Goal: Task Accomplishment & Management: Manage account settings

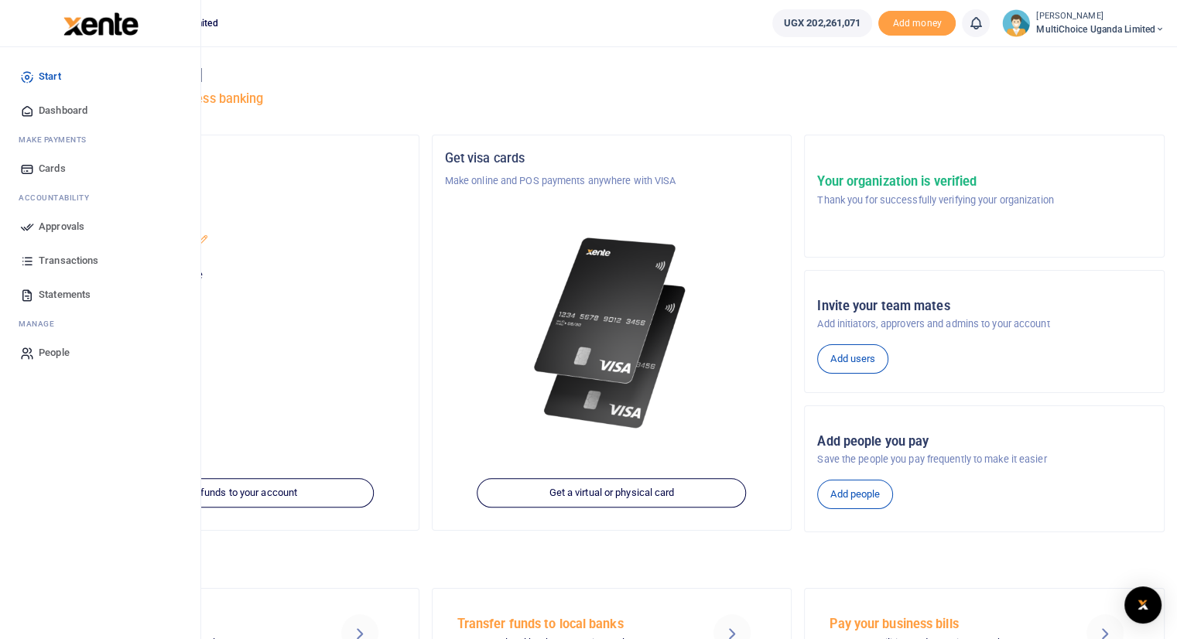
click at [54, 226] on span "Approvals" at bounding box center [62, 226] width 46 height 15
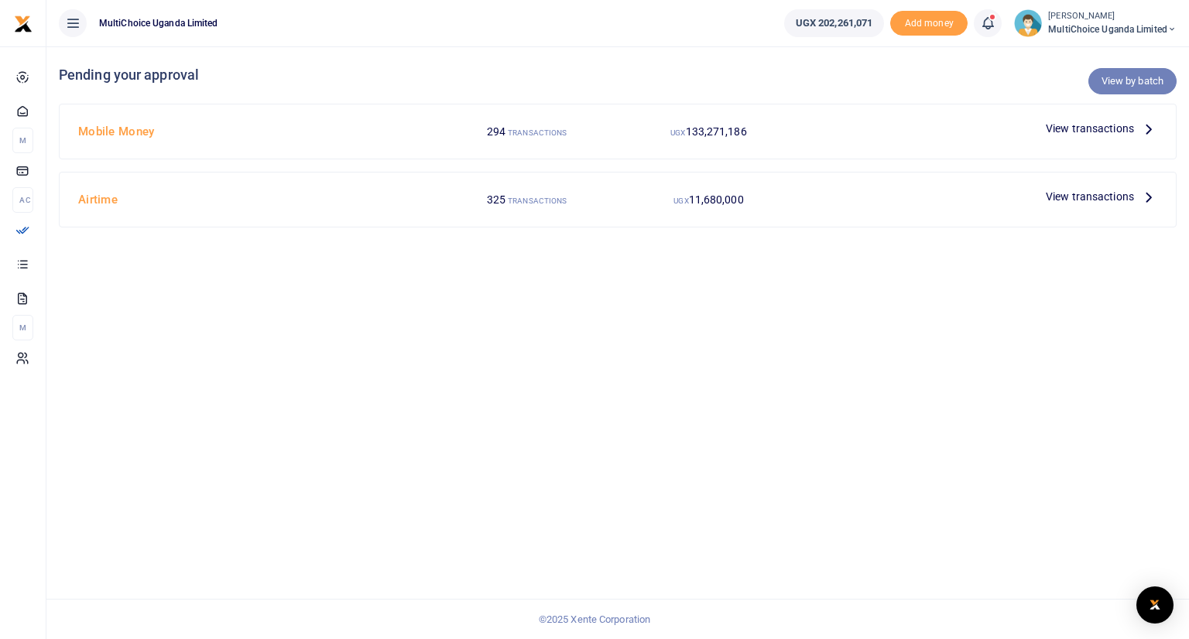
click at [1119, 80] on link "View by batch" at bounding box center [1132, 81] width 88 height 26
click at [1148, 128] on icon at bounding box center [1148, 128] width 17 height 17
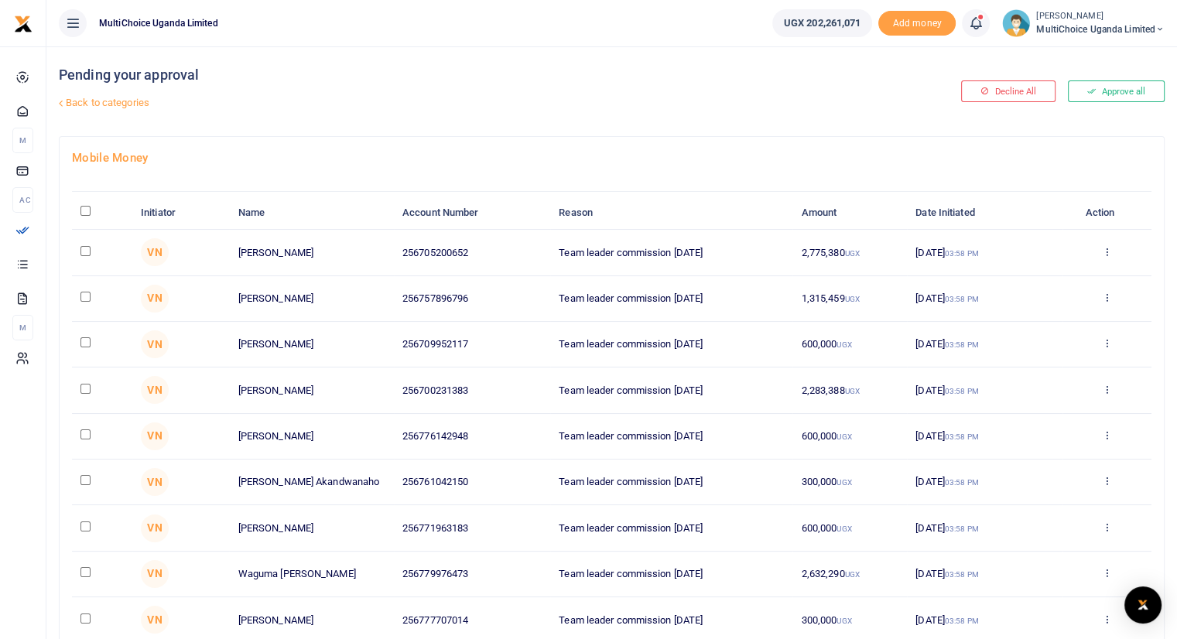
click at [125, 100] on link "Back to categories" at bounding box center [423, 103] width 737 height 26
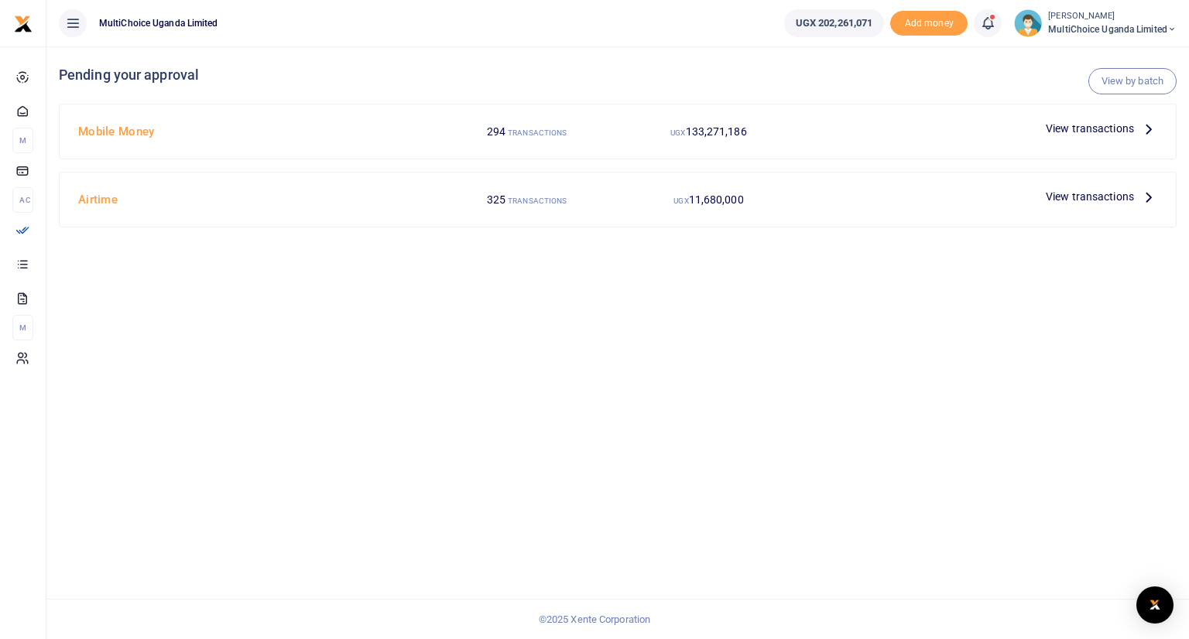
click at [898, 267] on div "View by batch Pending your approval Mobile Money 294 TRANSACTIONS UGX 133,271,1…" at bounding box center [617, 342] width 1142 height 593
click at [981, 22] on icon at bounding box center [987, 23] width 15 height 17
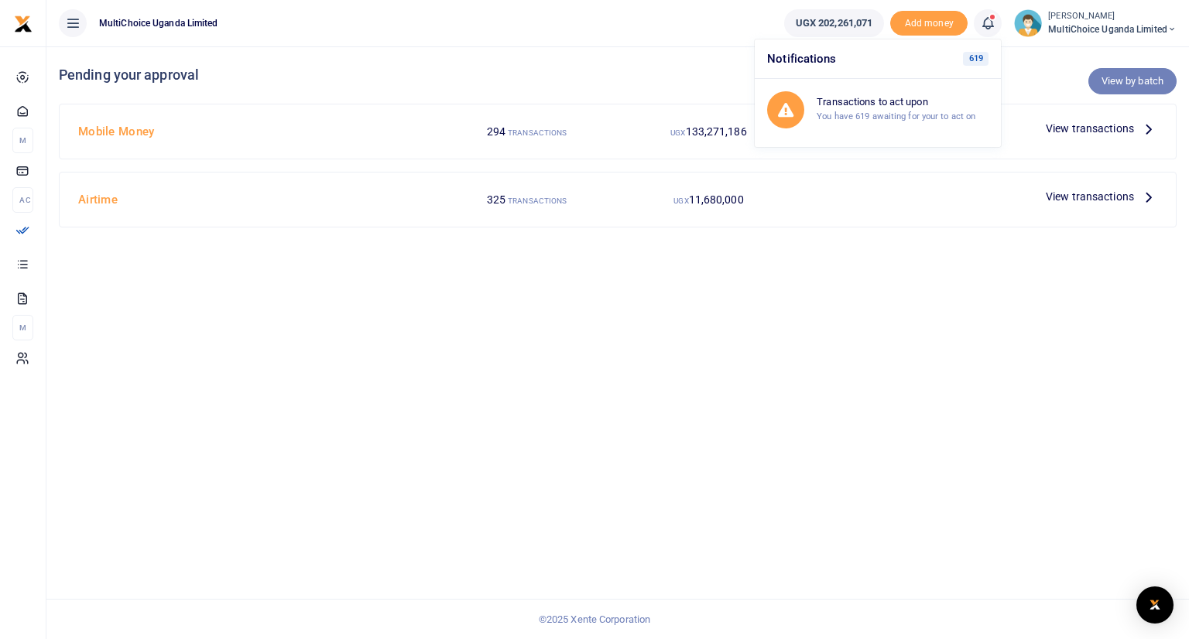
click at [1121, 82] on link "View by batch" at bounding box center [1132, 81] width 88 height 26
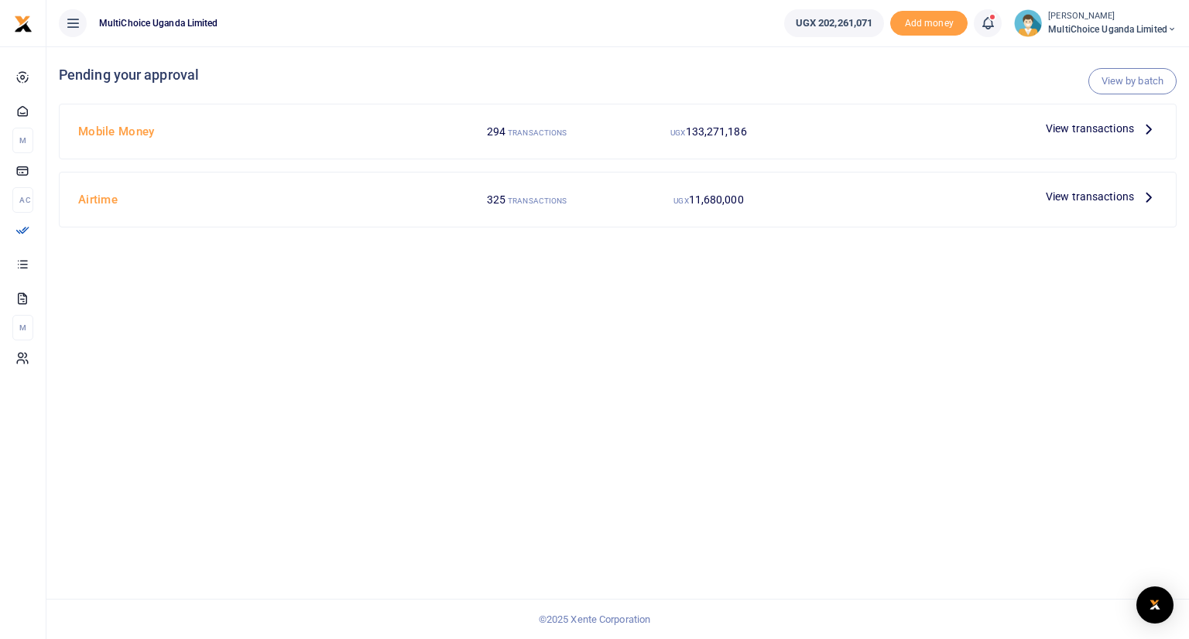
click at [1112, 134] on span "View transactions" at bounding box center [1089, 128] width 88 height 17
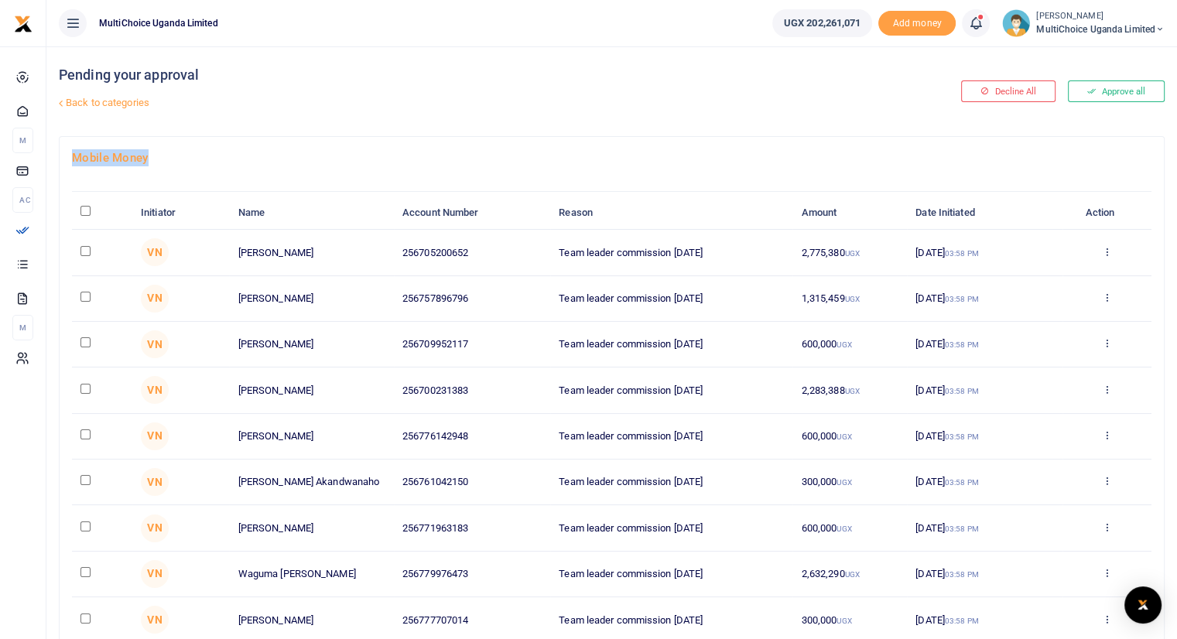
drag, startPoint x: 1174, startPoint y: 124, endPoint x: 1176, endPoint y: 140, distance: 16.4
click at [1176, 140] on html "Start Dashboard M ake Payments Cards Ac countability Approvals Transactions Sta…" at bounding box center [588, 408] width 1177 height 817
click at [1075, 140] on div "Mobile Money Initiator Name Account Number Reason Amount Date Initiated Action …" at bounding box center [612, 450] width 1104 height 627
click at [121, 101] on link "Back to categories" at bounding box center [423, 103] width 737 height 26
click at [76, 104] on link "Back to categories" at bounding box center [423, 103] width 737 height 26
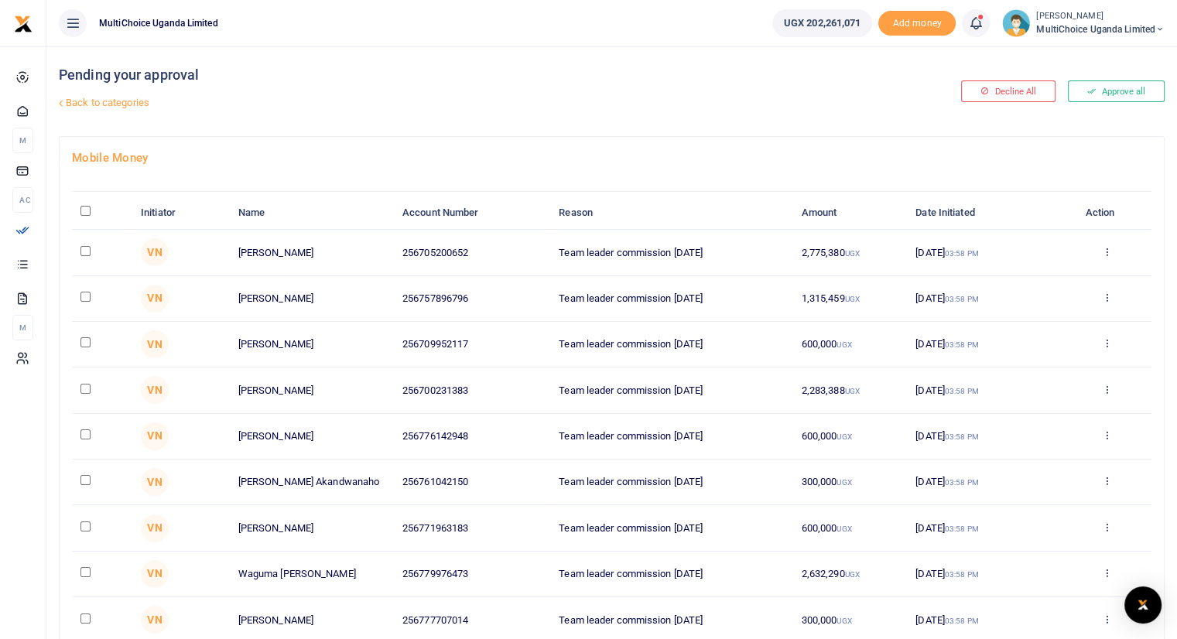
click at [102, 104] on link "Back to categories" at bounding box center [423, 103] width 737 height 26
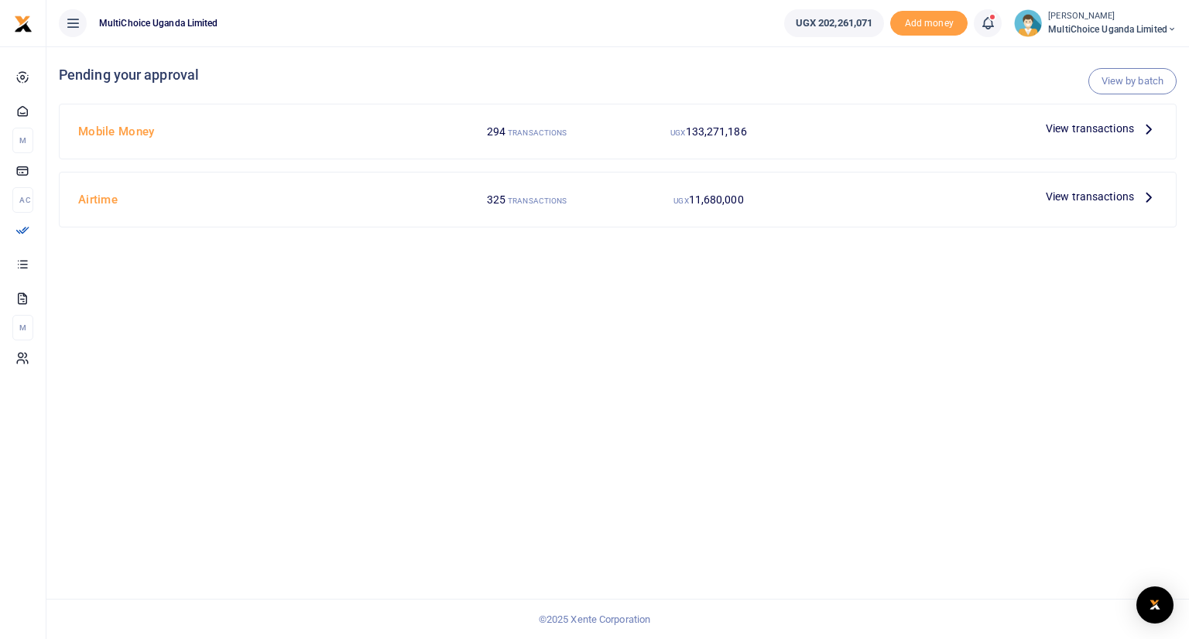
click at [1121, 128] on span "View transactions" at bounding box center [1089, 128] width 88 height 17
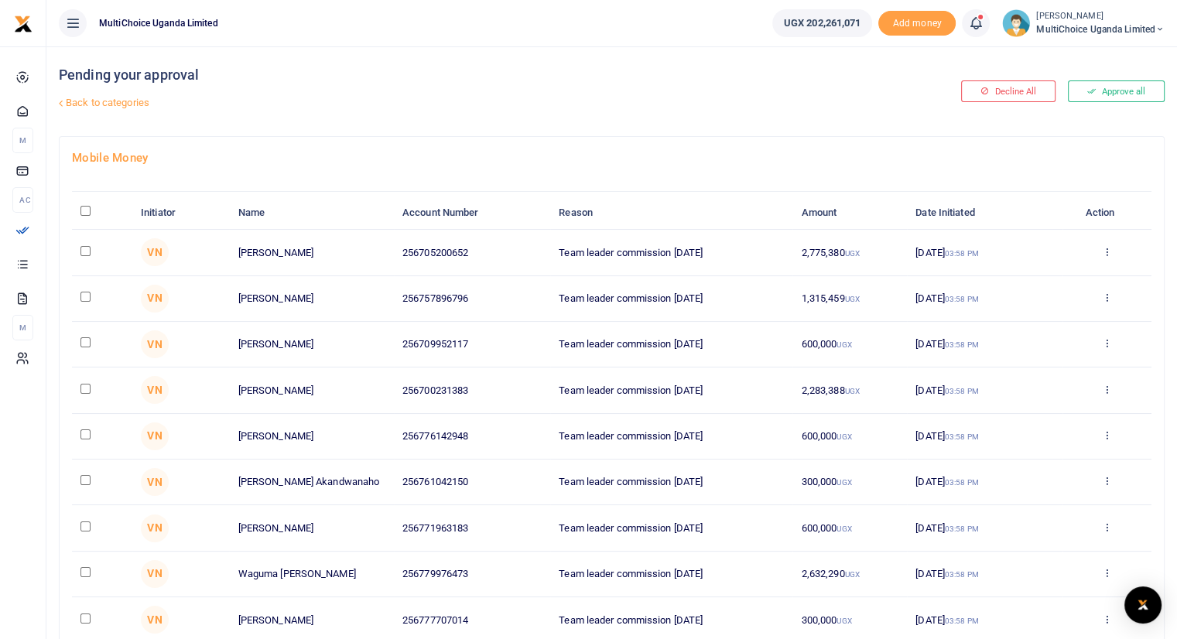
click at [87, 212] on input "\a \a : activate to sort column descending" at bounding box center [85, 211] width 10 height 10
checkbox input "true"
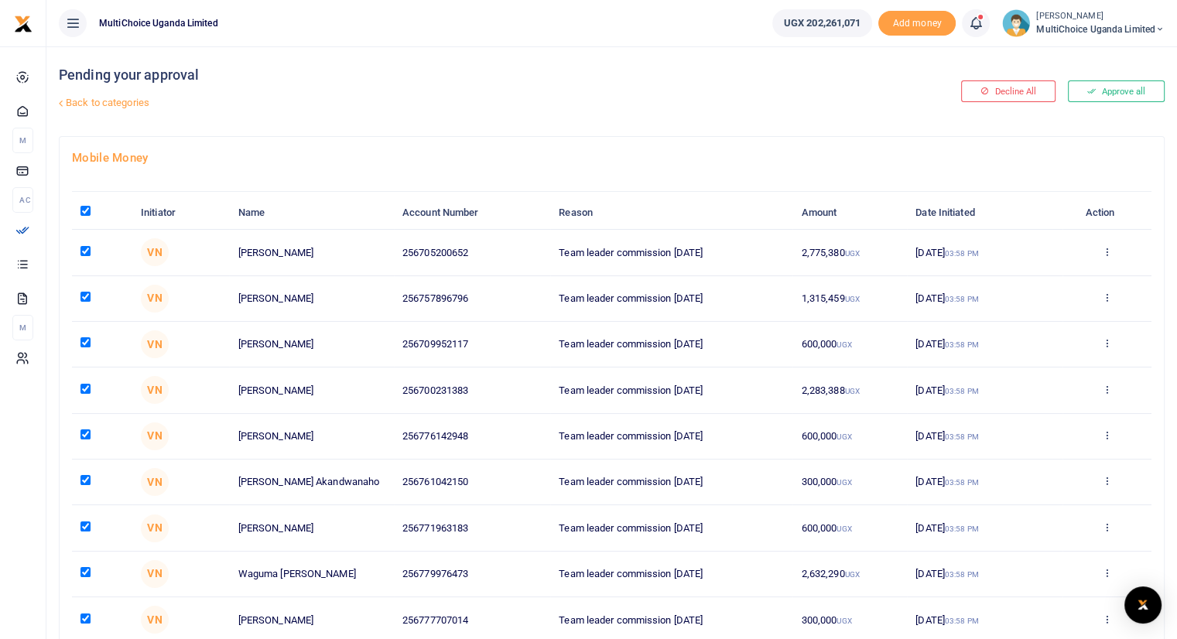
checkbox input "true"
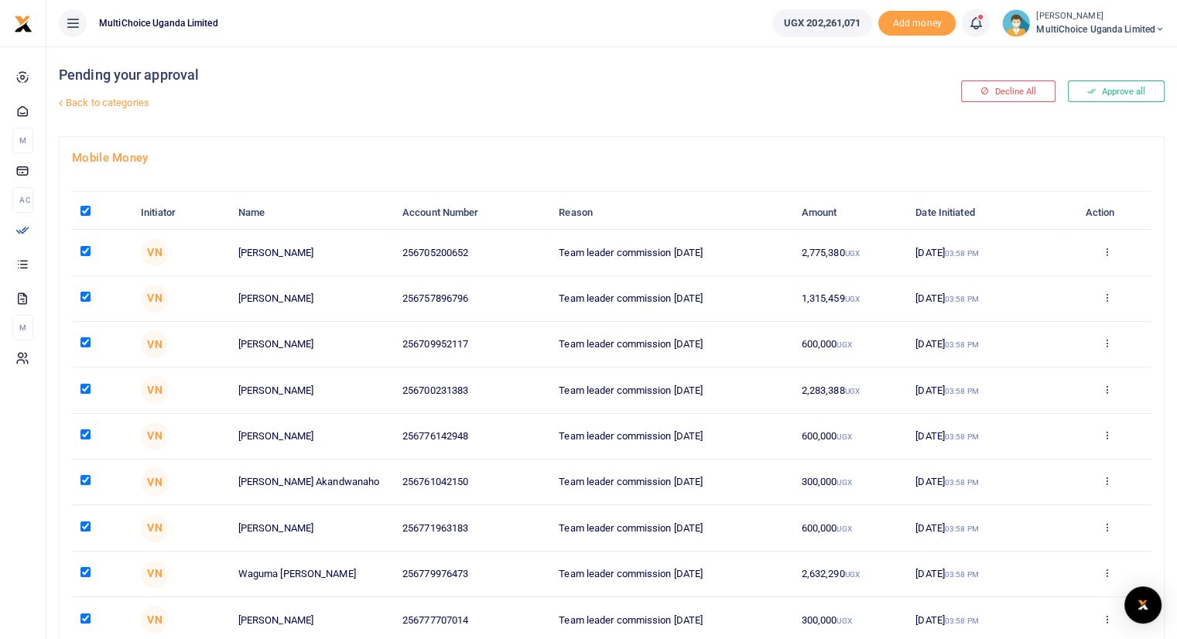
checkbox input "true"
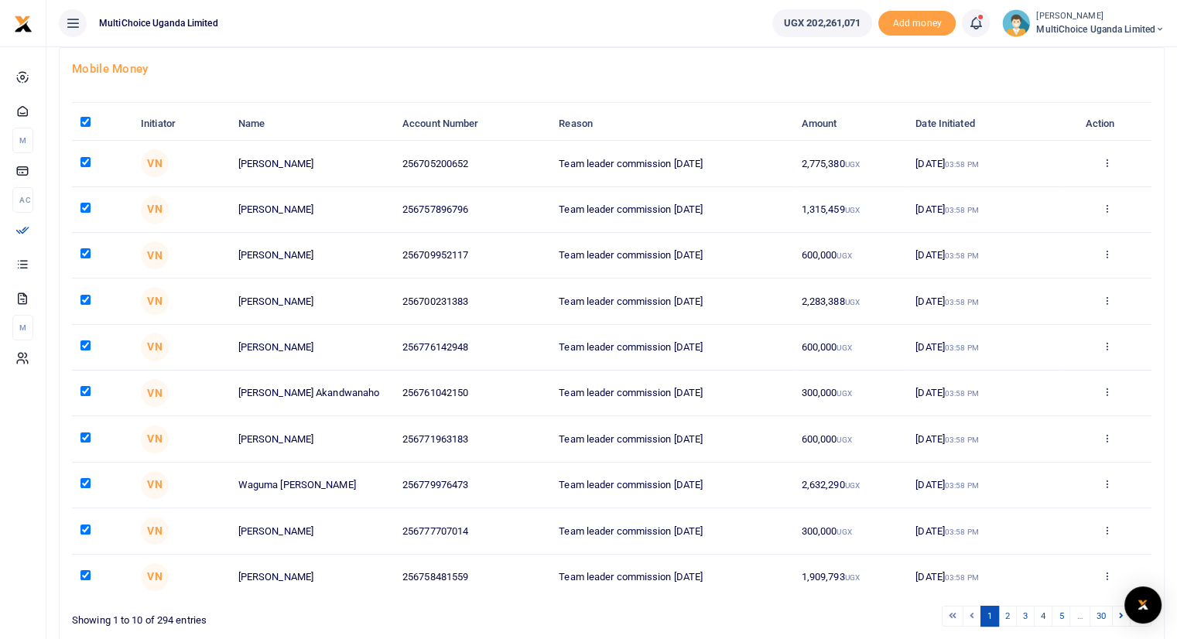
scroll to position [175, 0]
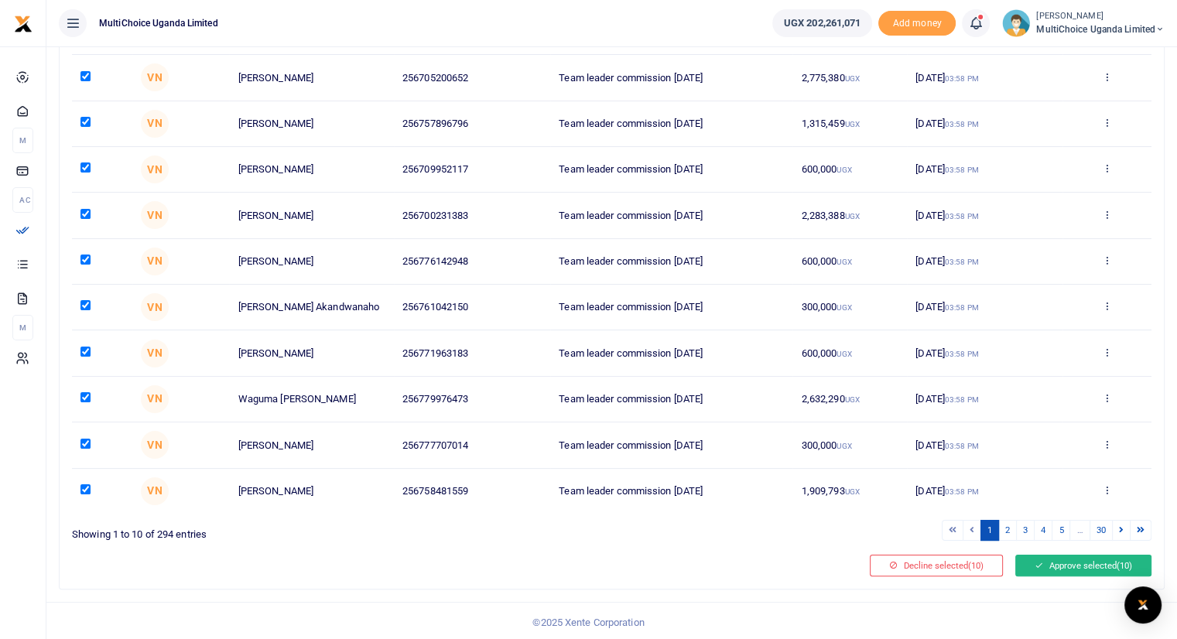
click at [1085, 565] on button "Approve selected (10)" at bounding box center [1083, 566] width 136 height 22
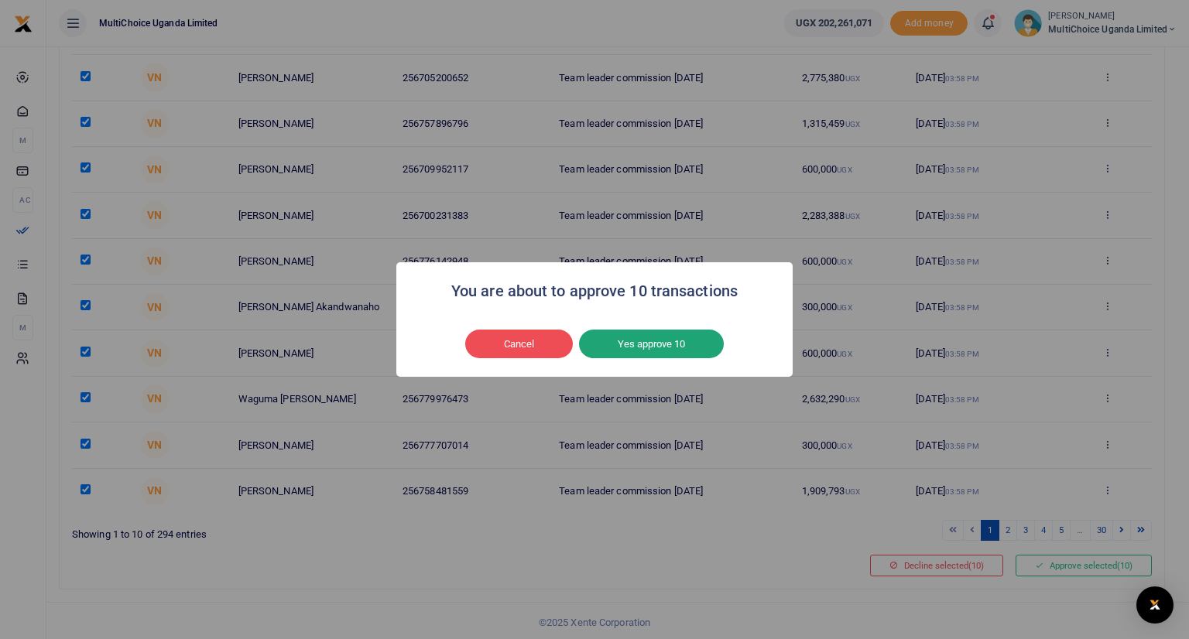
click at [662, 334] on button "Yes approve 10" at bounding box center [651, 344] width 145 height 29
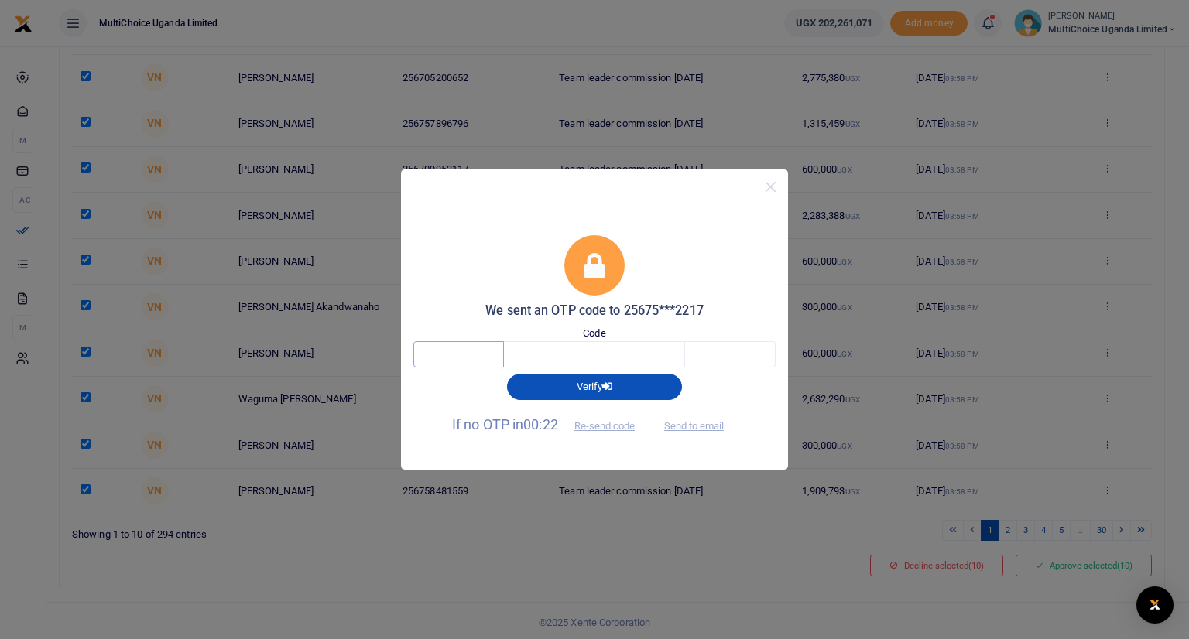
click at [487, 346] on input "text" at bounding box center [458, 354] width 91 height 26
type input "1"
type input "7"
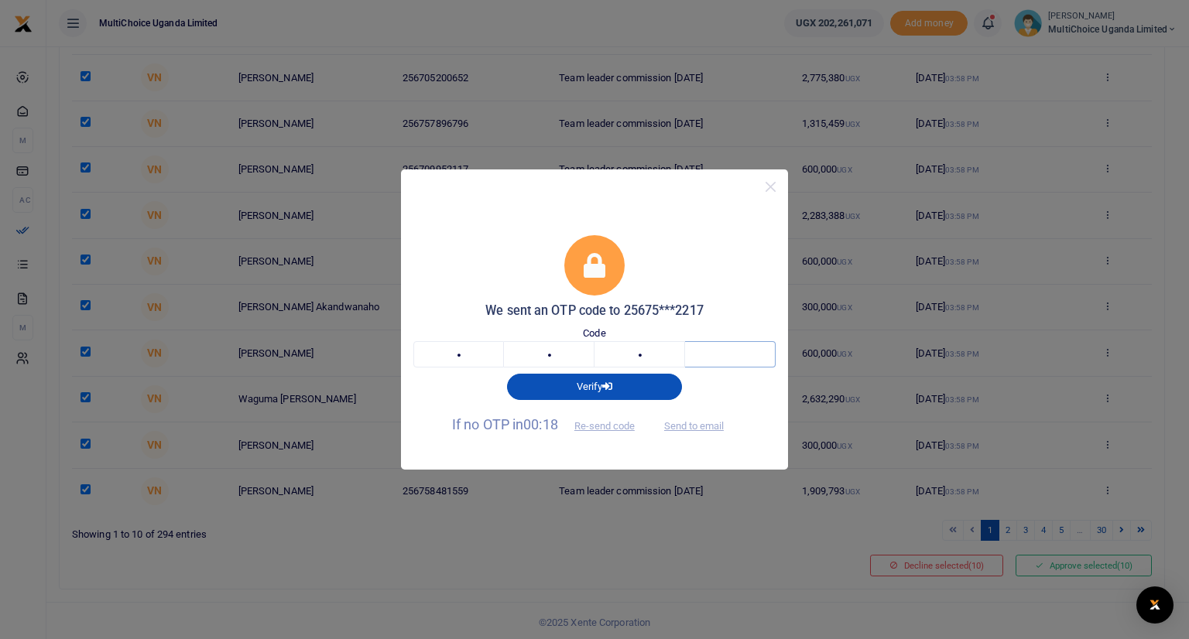
type input "4"
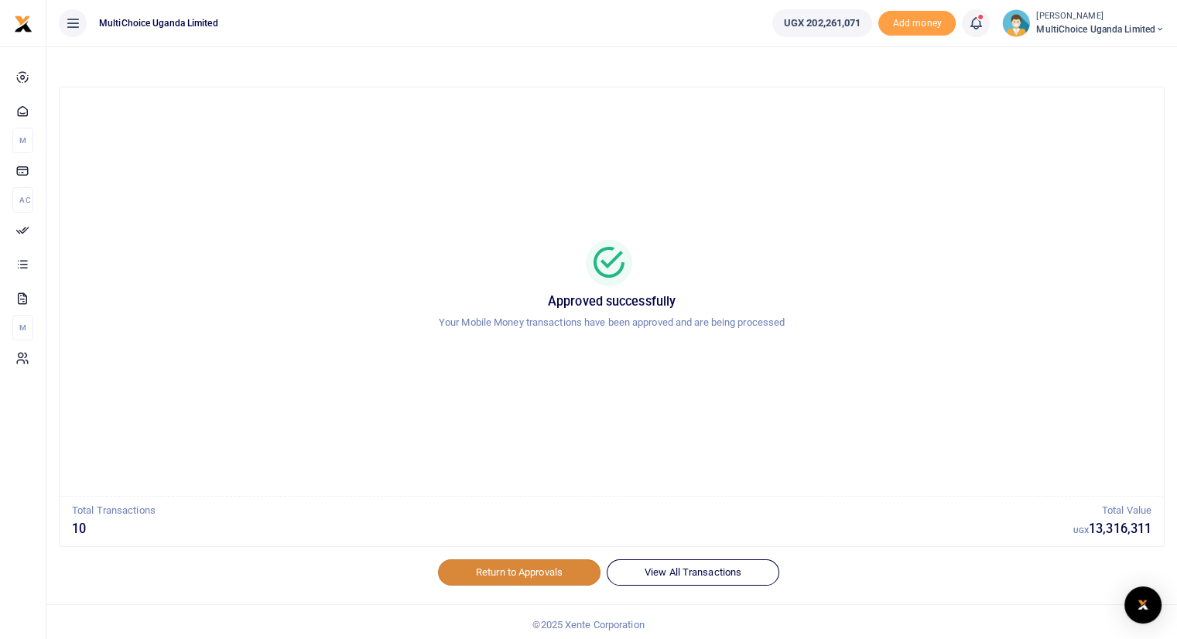
click at [517, 573] on link "Return to Approvals" at bounding box center [519, 572] width 163 height 26
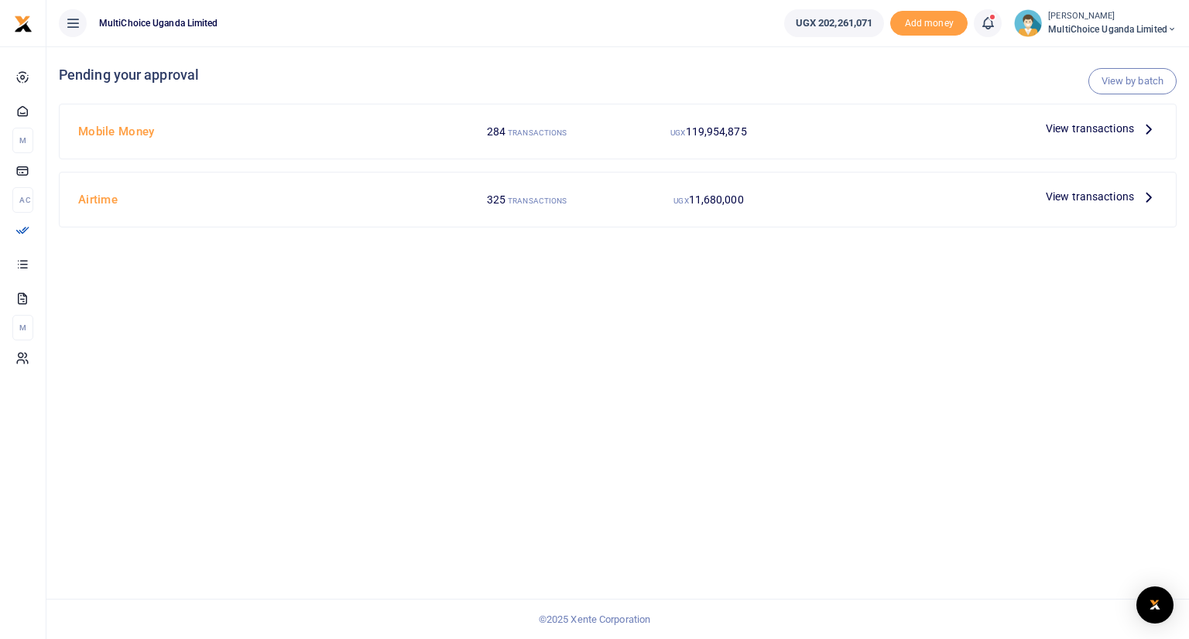
click at [1145, 125] on icon at bounding box center [1148, 128] width 17 height 17
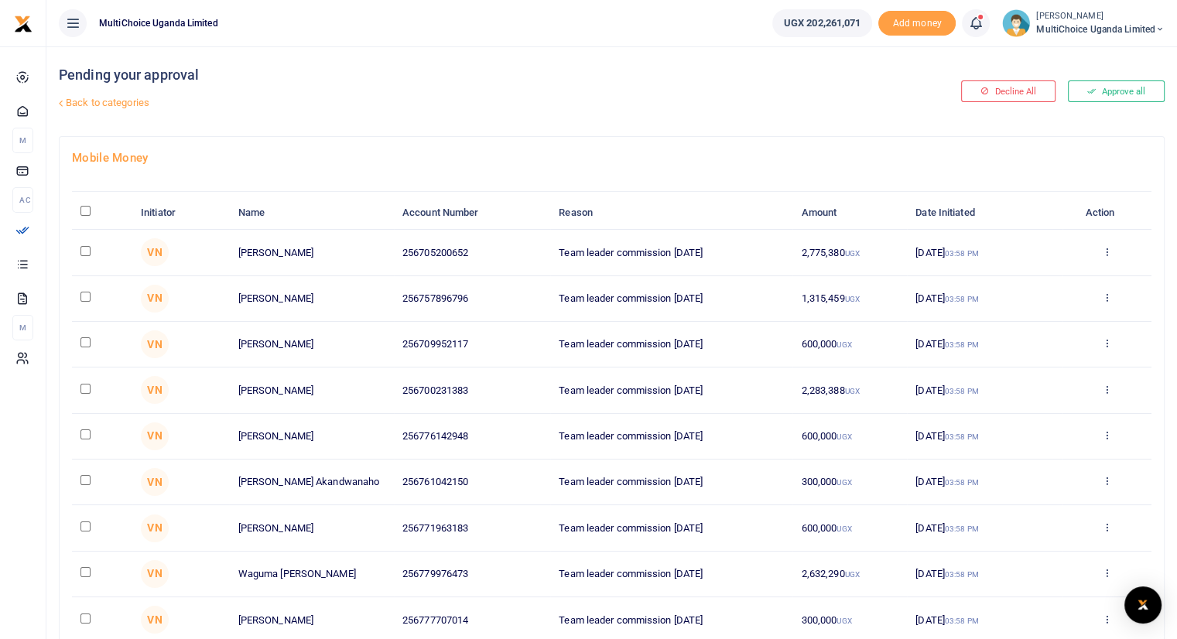
click at [121, 100] on link "Back to categories" at bounding box center [423, 103] width 737 height 26
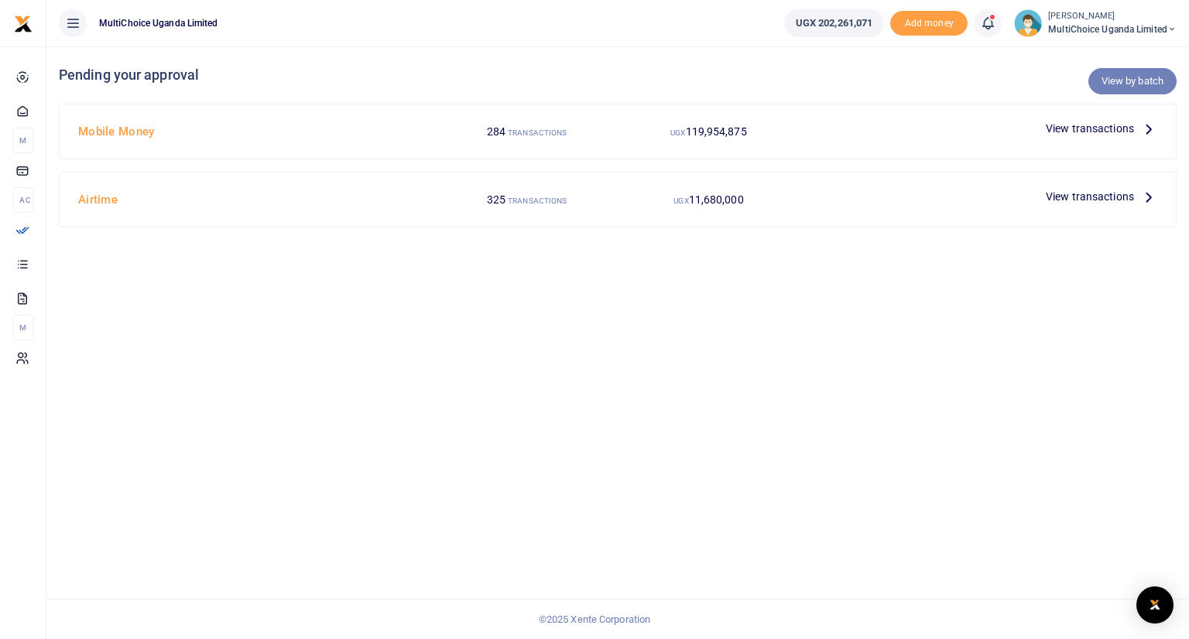
click at [1125, 82] on link "View by batch" at bounding box center [1132, 81] width 88 height 26
click at [1111, 78] on link "View by batch" at bounding box center [1132, 81] width 88 height 26
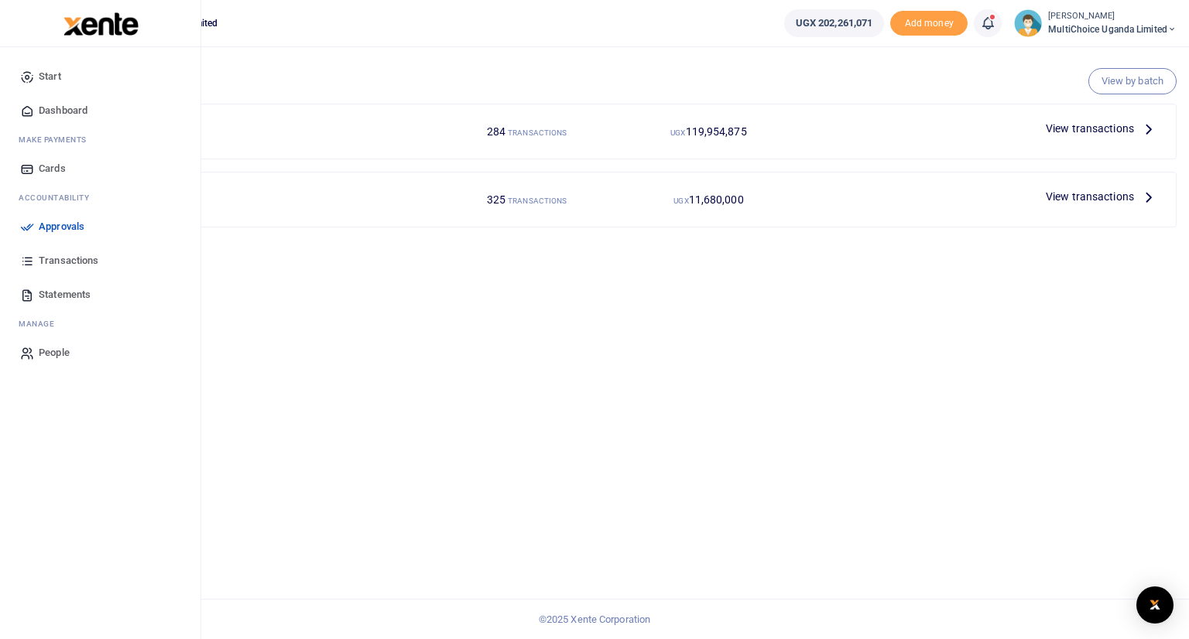
click at [50, 260] on span "Transactions" at bounding box center [69, 260] width 60 height 15
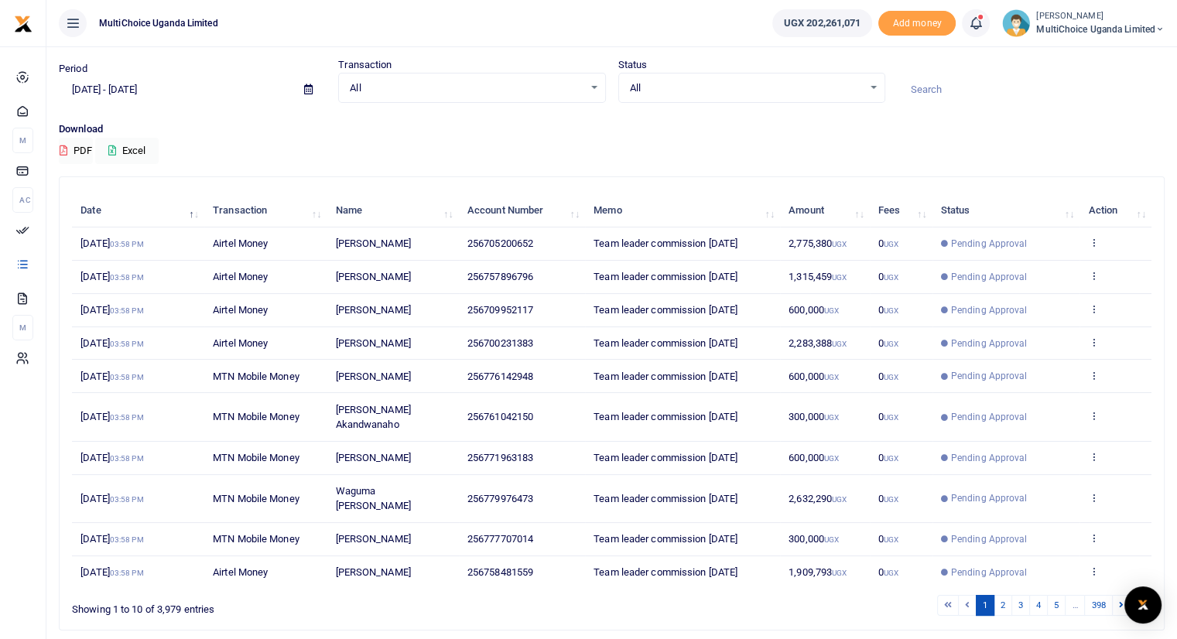
scroll to position [70, 0]
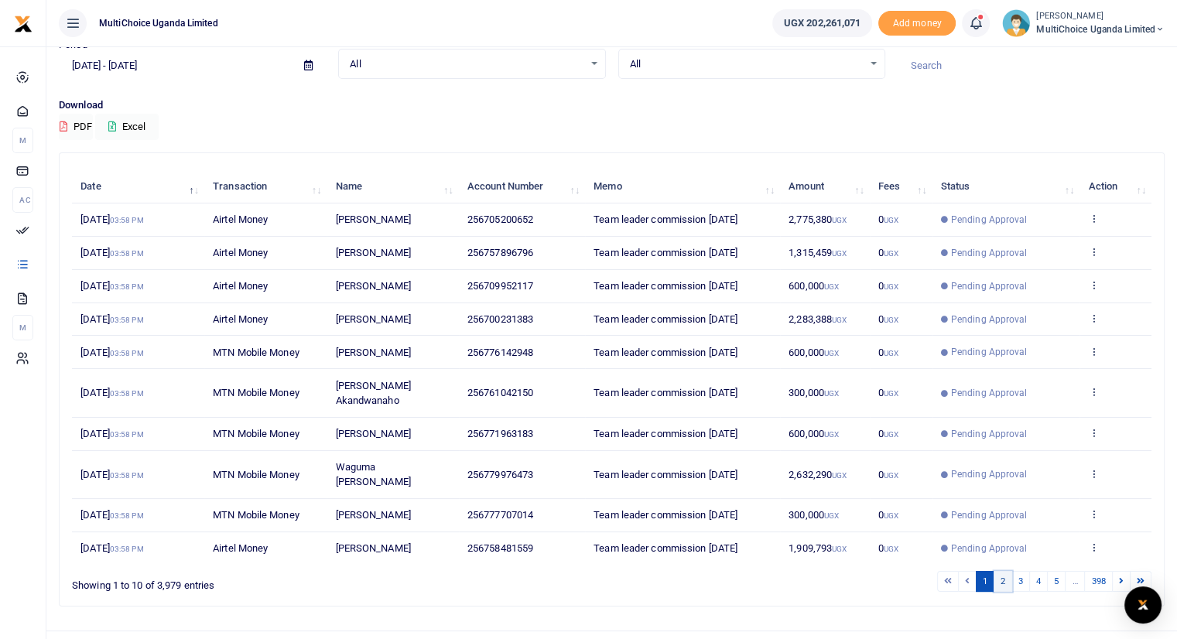
click at [1009, 571] on link "2" at bounding box center [1003, 581] width 19 height 21
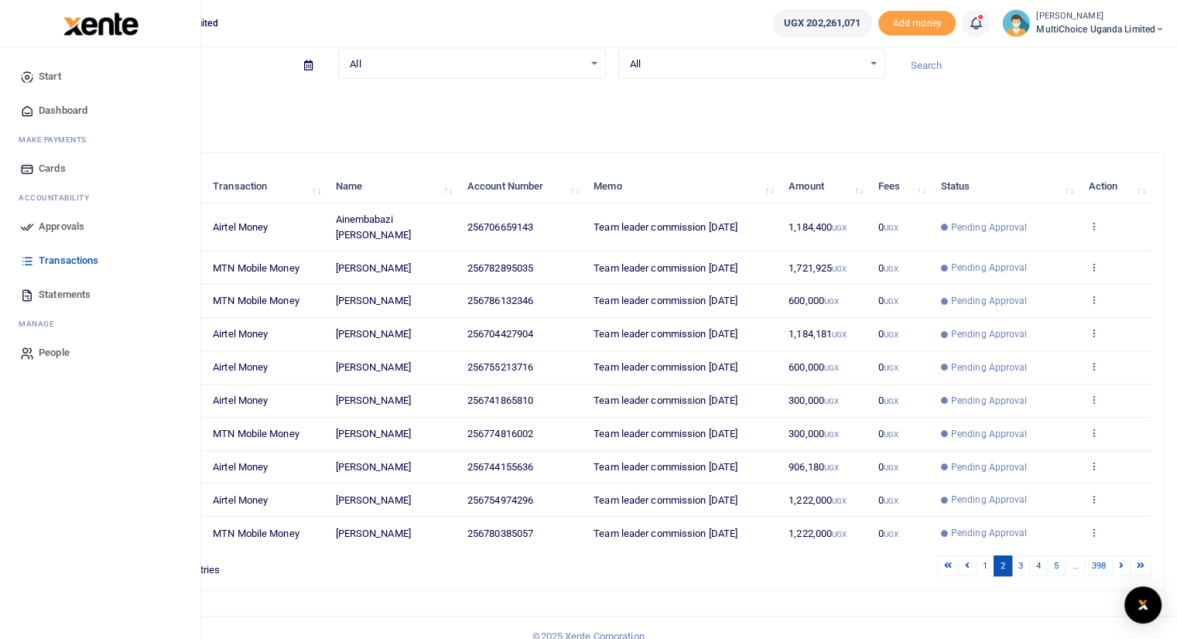
click at [63, 224] on span "Approvals" at bounding box center [62, 226] width 46 height 15
click at [54, 114] on span "Dashboard" at bounding box center [63, 110] width 49 height 15
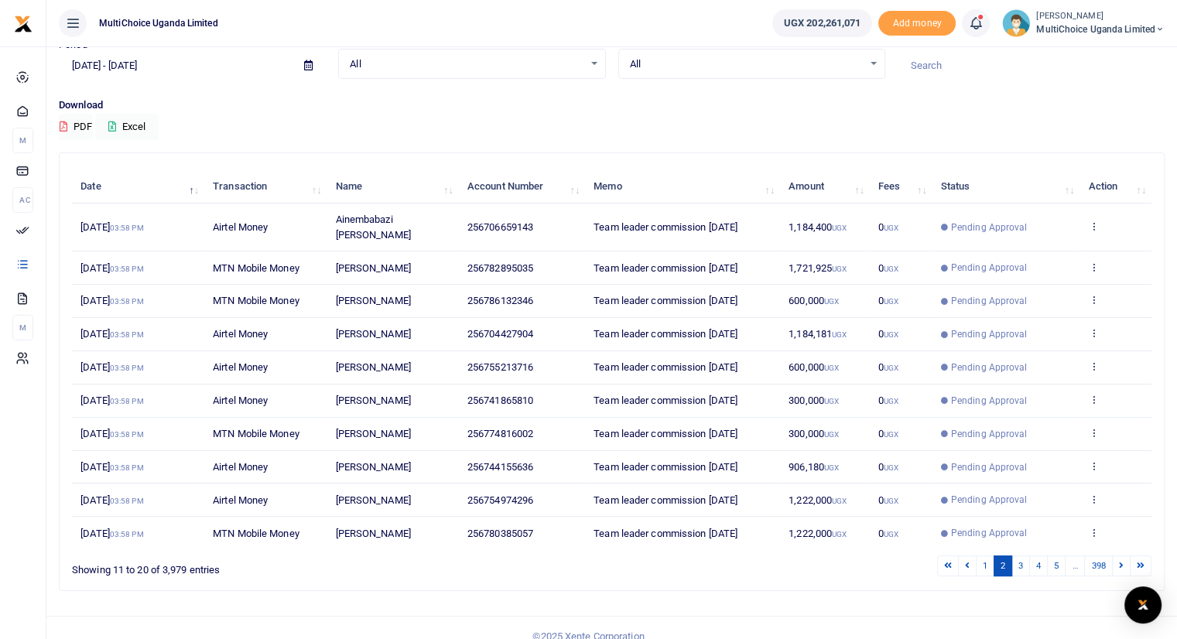
click at [589, 64] on div "All Select an option..." at bounding box center [471, 64] width 265 height 17
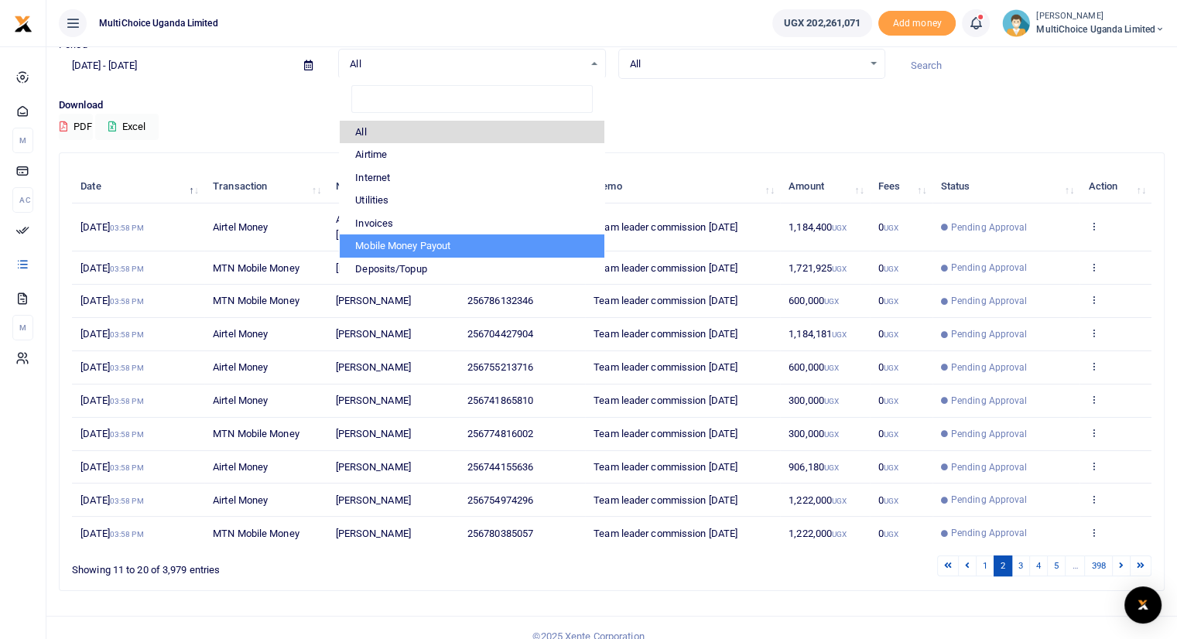
click at [525, 242] on li "Mobile Money Payout" at bounding box center [472, 245] width 264 height 23
select select "PAYOUT"
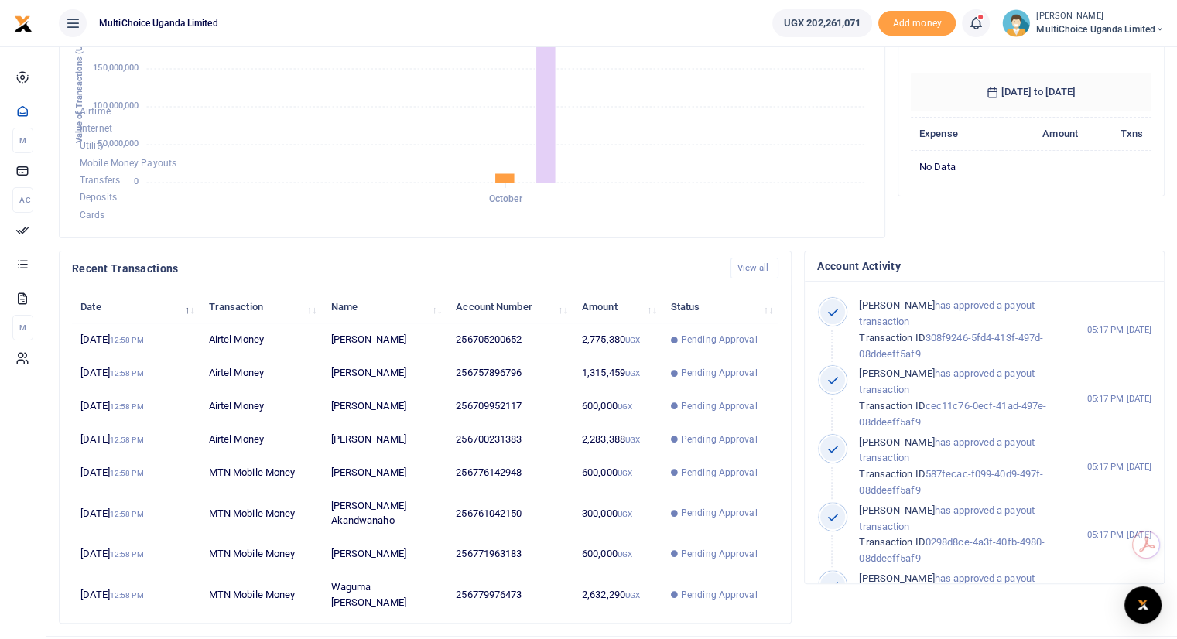
scroll to position [282, 0]
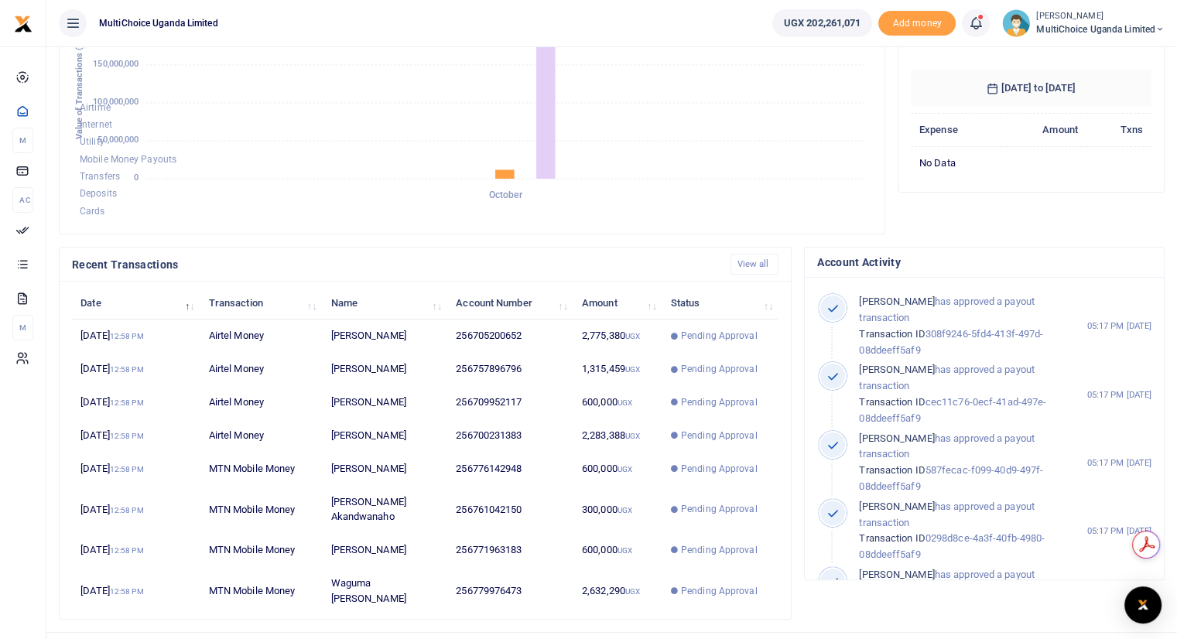
click at [1061, 213] on div "Top Payments & Expenses Loading... 08 September 2025 to 08 October 2025 Expense…" at bounding box center [1030, 34] width 279 height 426
drag, startPoint x: 1188, startPoint y: 268, endPoint x: 765, endPoint y: 263, distance: 422.5
click at [765, 263] on link "View all" at bounding box center [754, 264] width 49 height 21
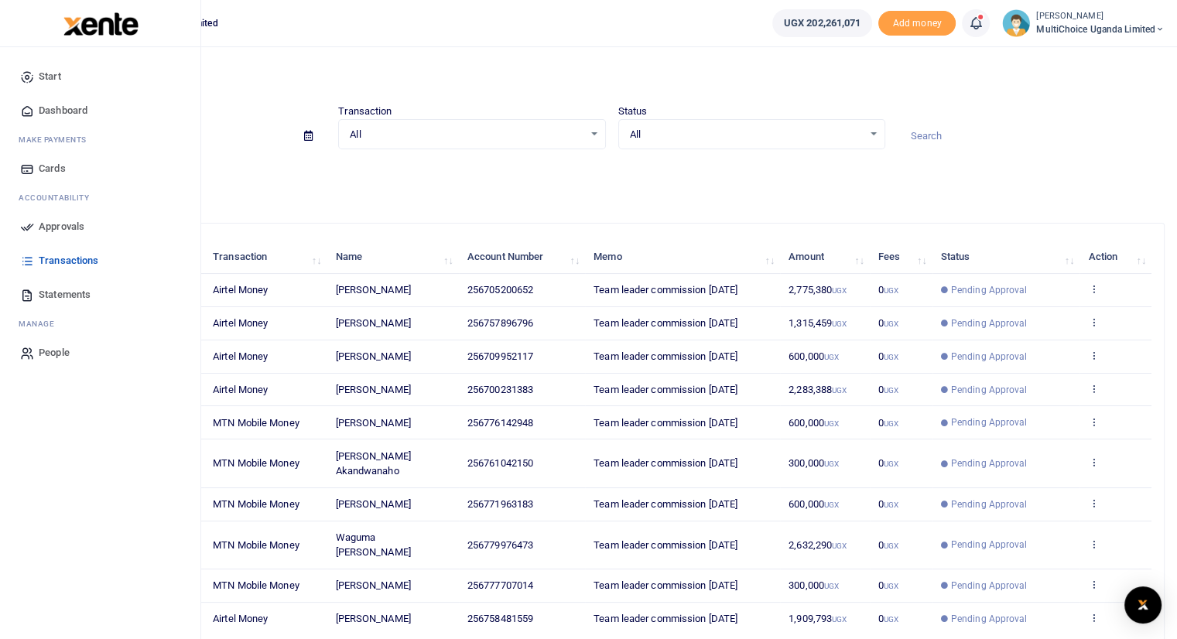
click at [60, 224] on span "Approvals" at bounding box center [62, 226] width 46 height 15
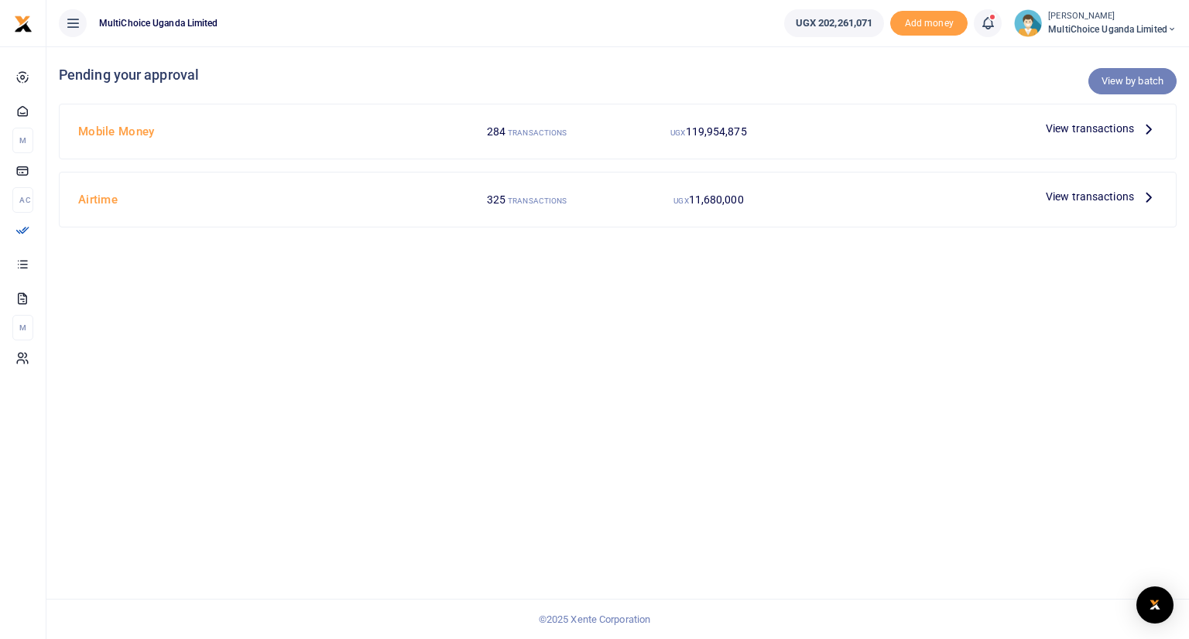
click at [1130, 78] on link "View by batch" at bounding box center [1132, 81] width 88 height 26
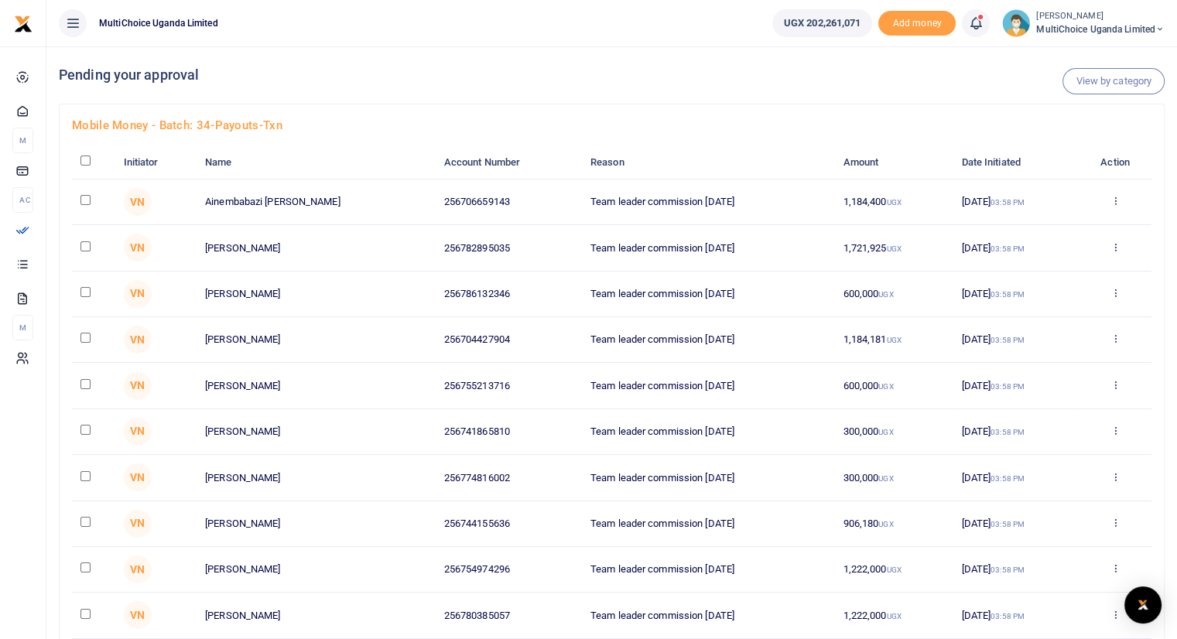
click at [85, 159] on input "checkbox" at bounding box center [85, 161] width 10 height 10
checkbox input "true"
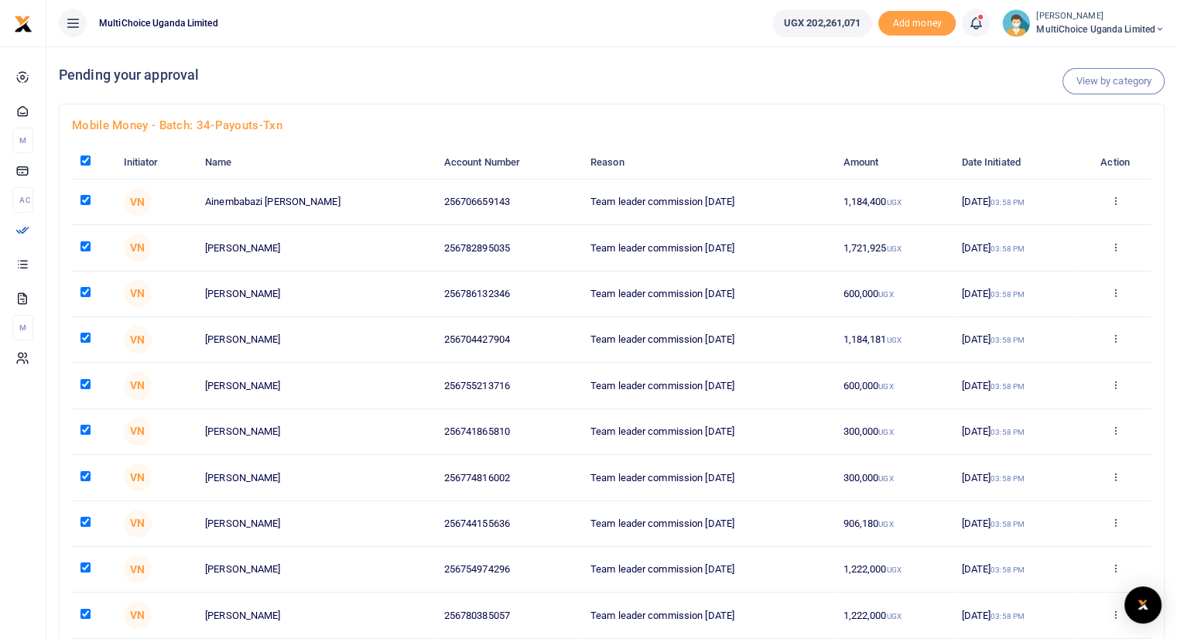
checkbox input "true"
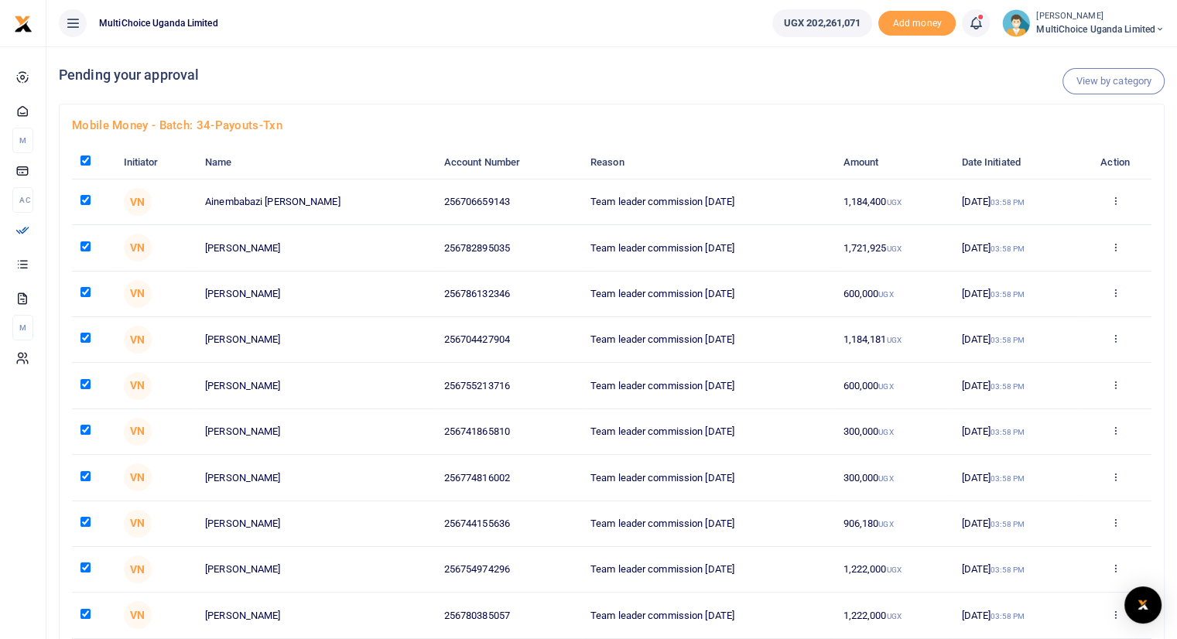
checkbox input "true"
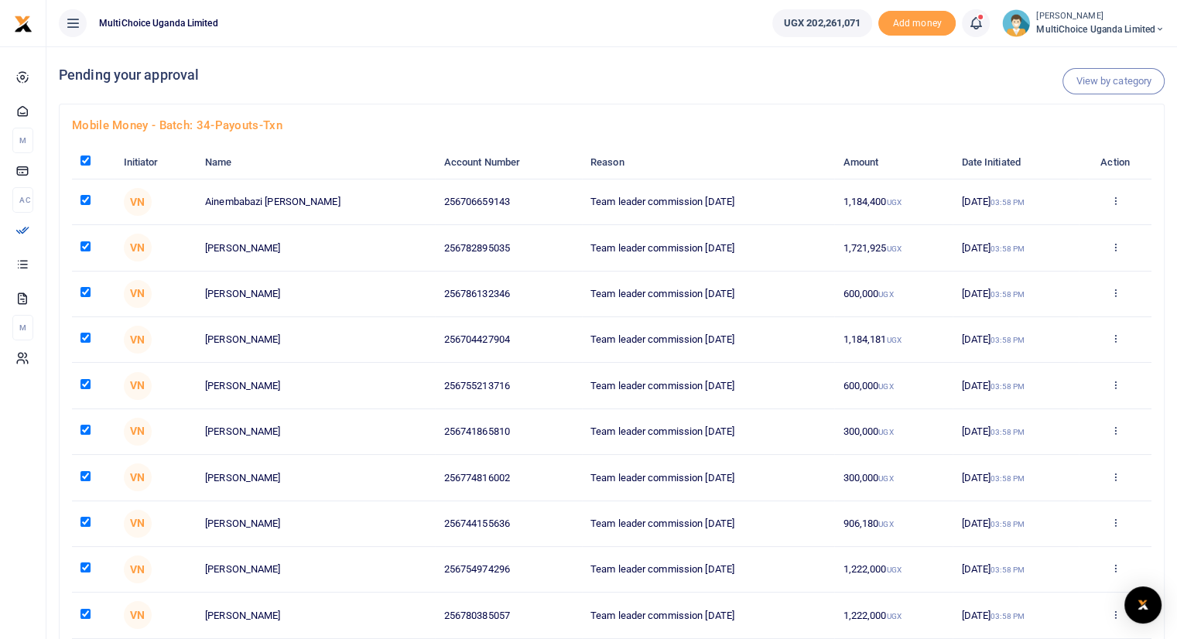
checkbox input "true"
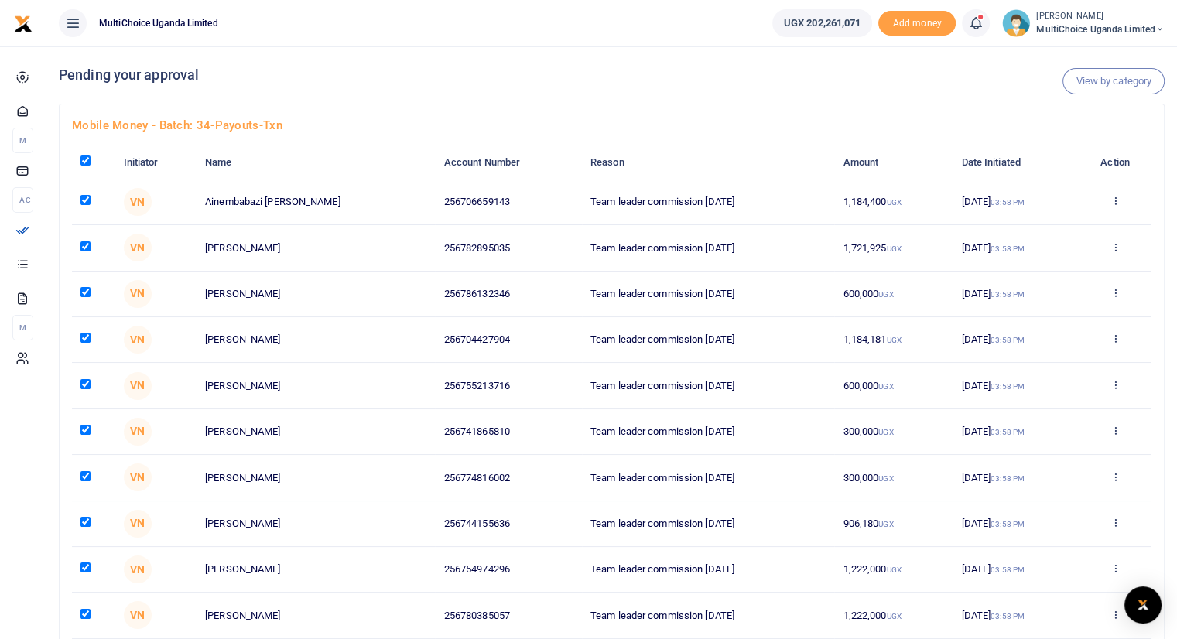
checkbox input "true"
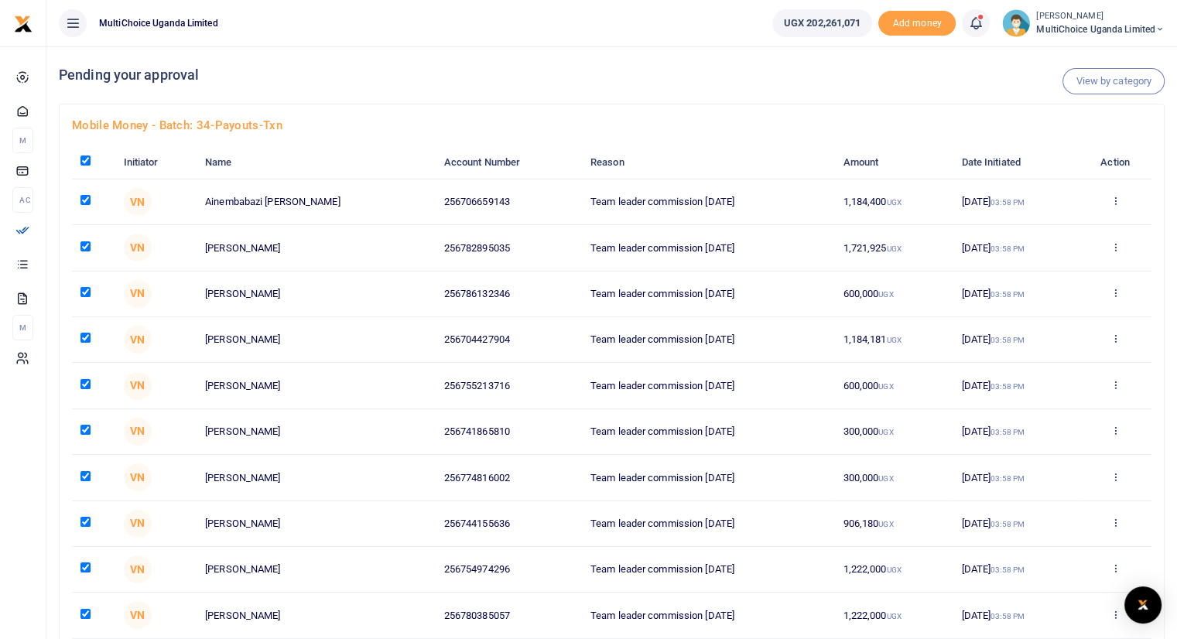
checkbox input "true"
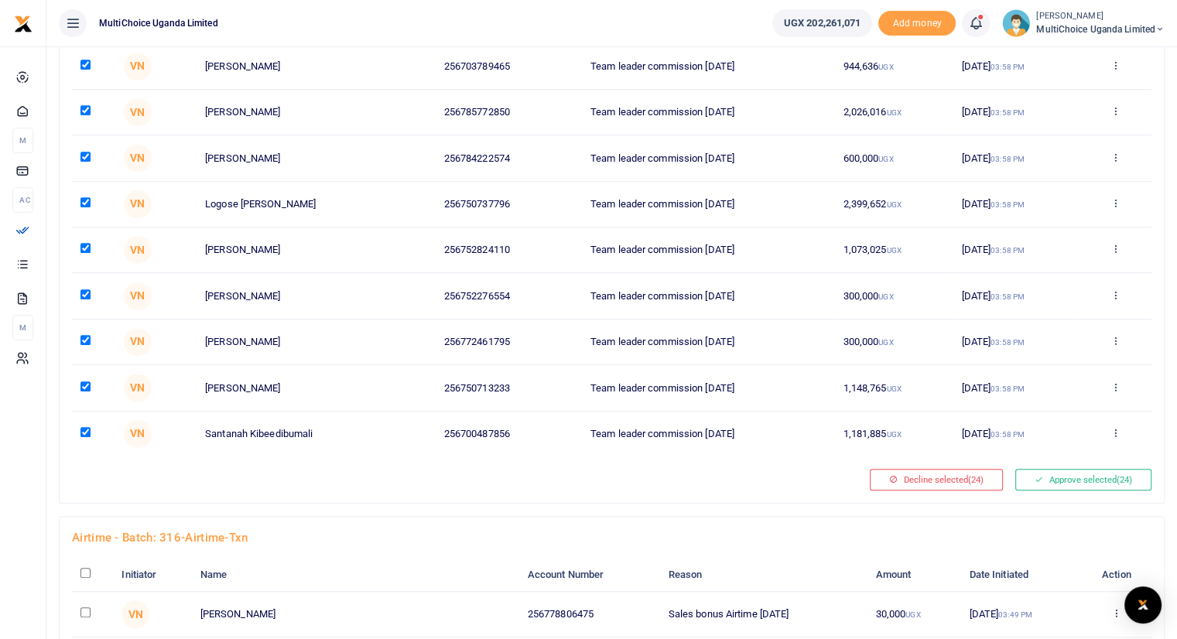
scroll to position [914, 0]
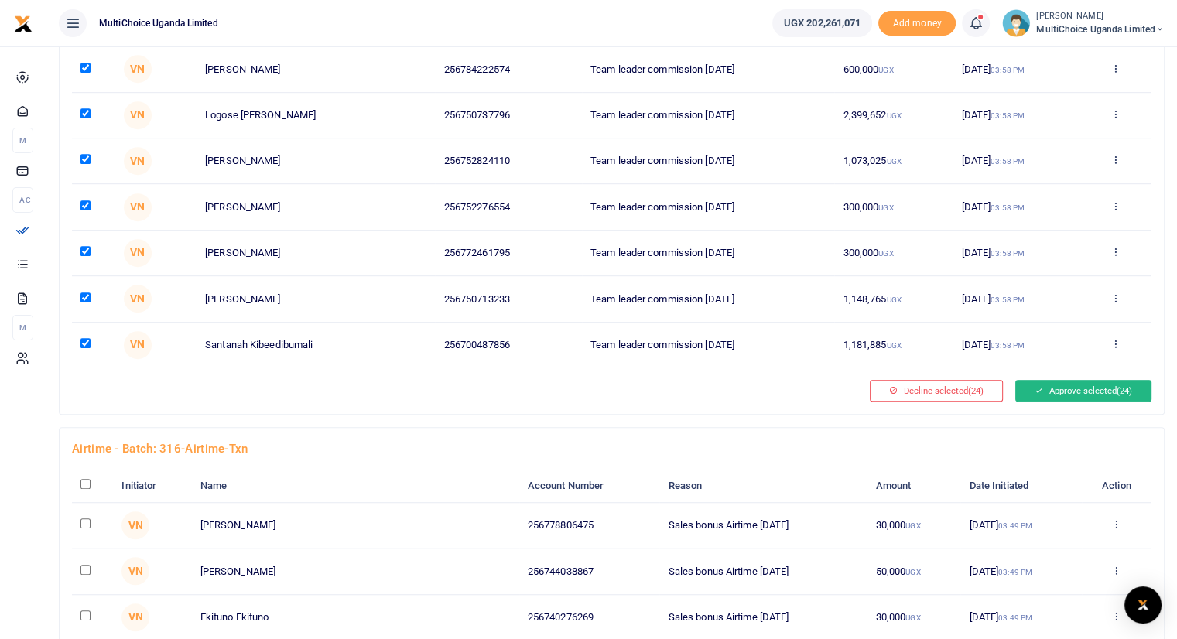
click at [1059, 388] on button "Approve selected (24)" at bounding box center [1083, 391] width 136 height 22
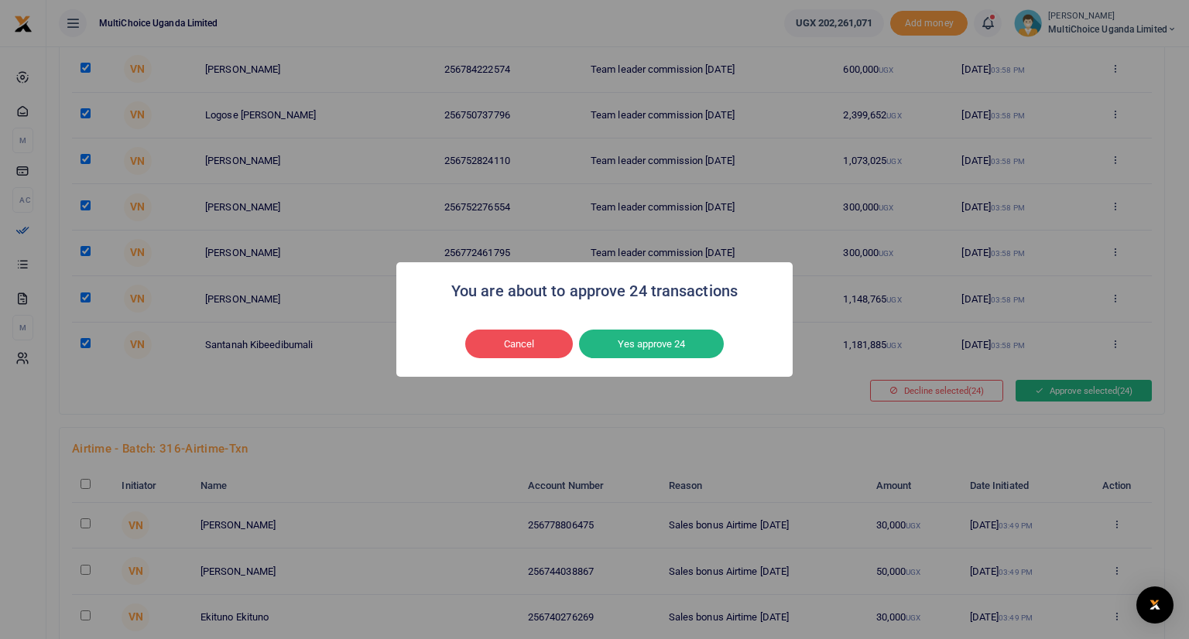
click at [1059, 388] on div "You are about to approve 24 transactions × Cancel No Yes approve 24" at bounding box center [594, 319] width 1189 height 639
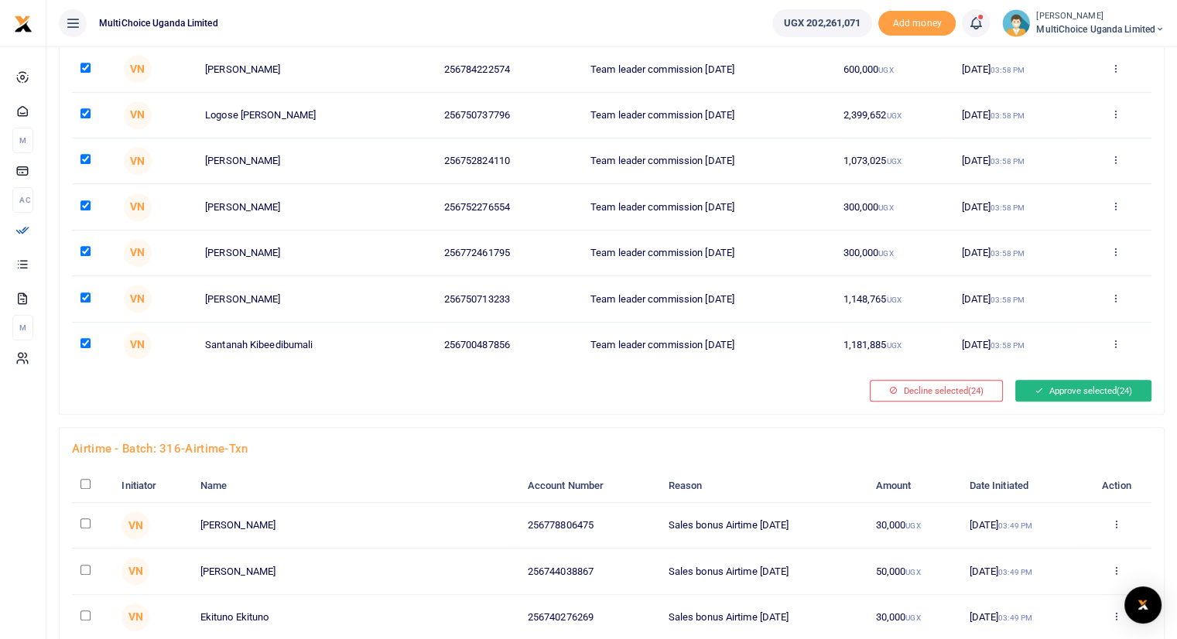
click at [1067, 388] on button "Approve selected (24)" at bounding box center [1083, 391] width 136 height 22
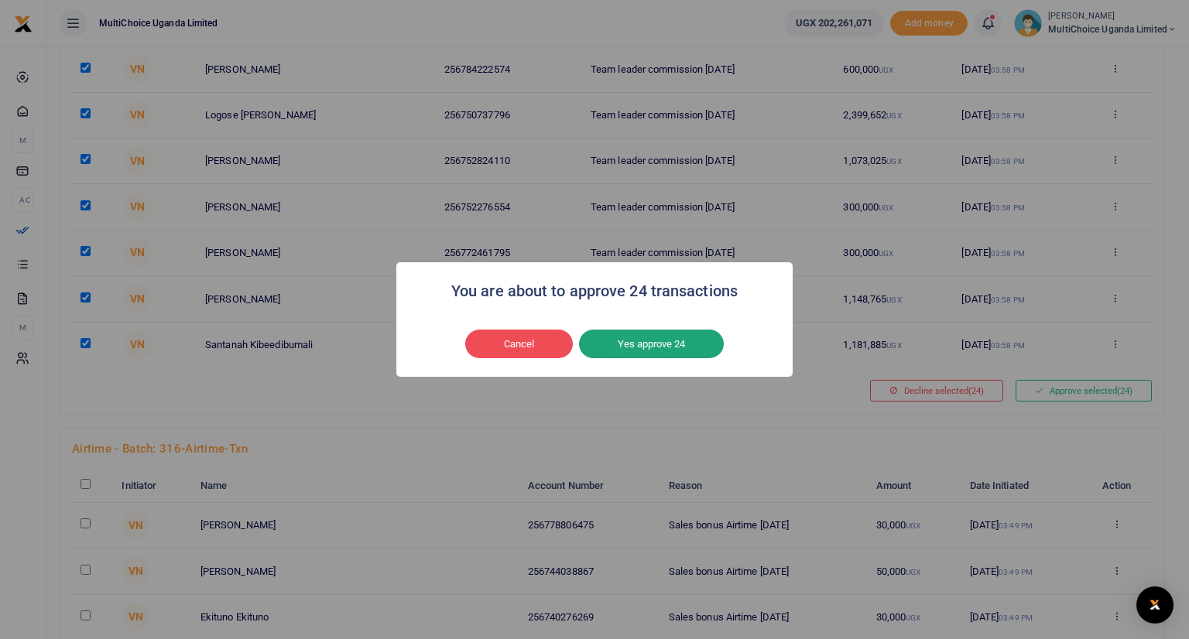
click at [669, 342] on button "Yes approve 24" at bounding box center [651, 344] width 145 height 29
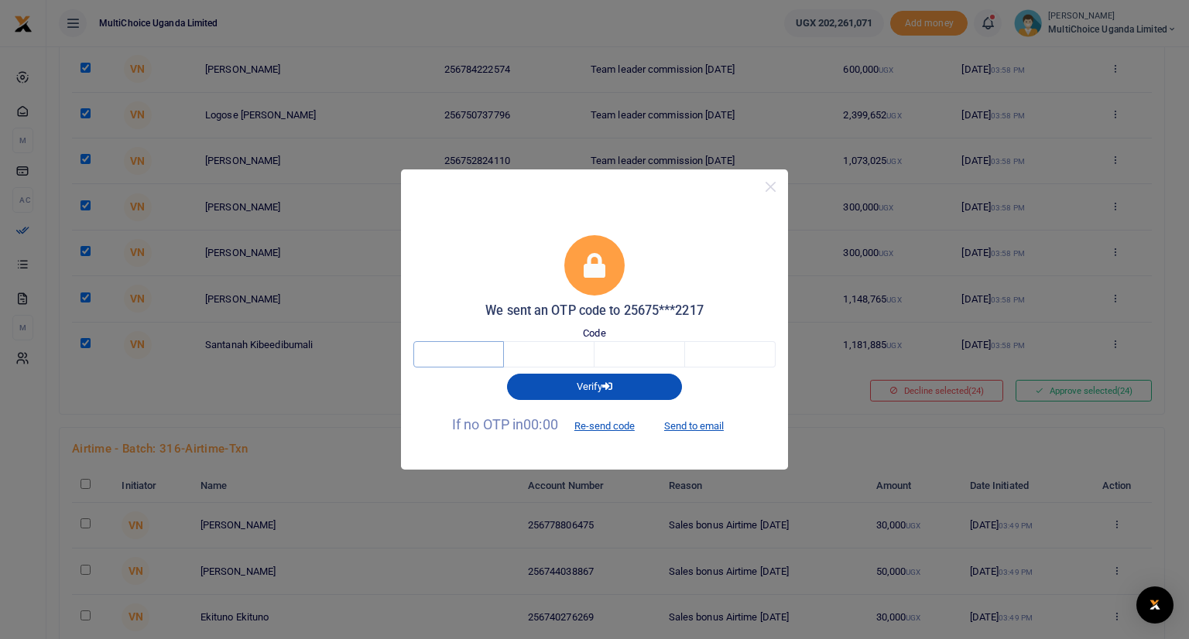
click at [459, 347] on input "text" at bounding box center [458, 354] width 91 height 26
type input "6"
type input "8"
type input "9"
type input "2"
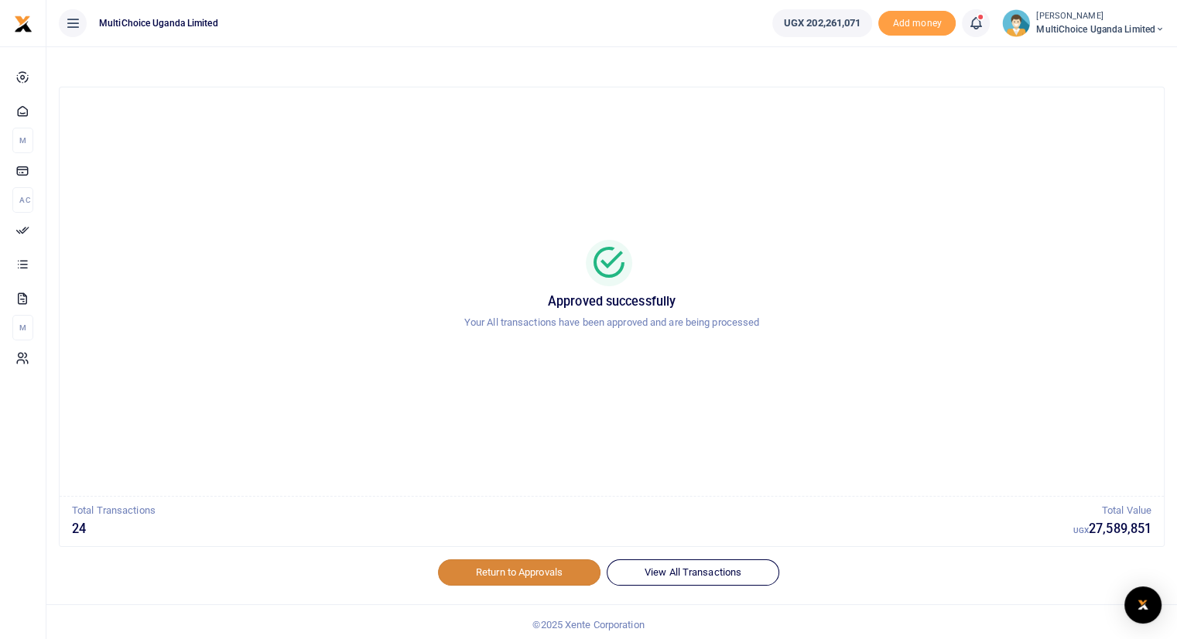
click at [508, 569] on link "Return to Approvals" at bounding box center [519, 572] width 163 height 26
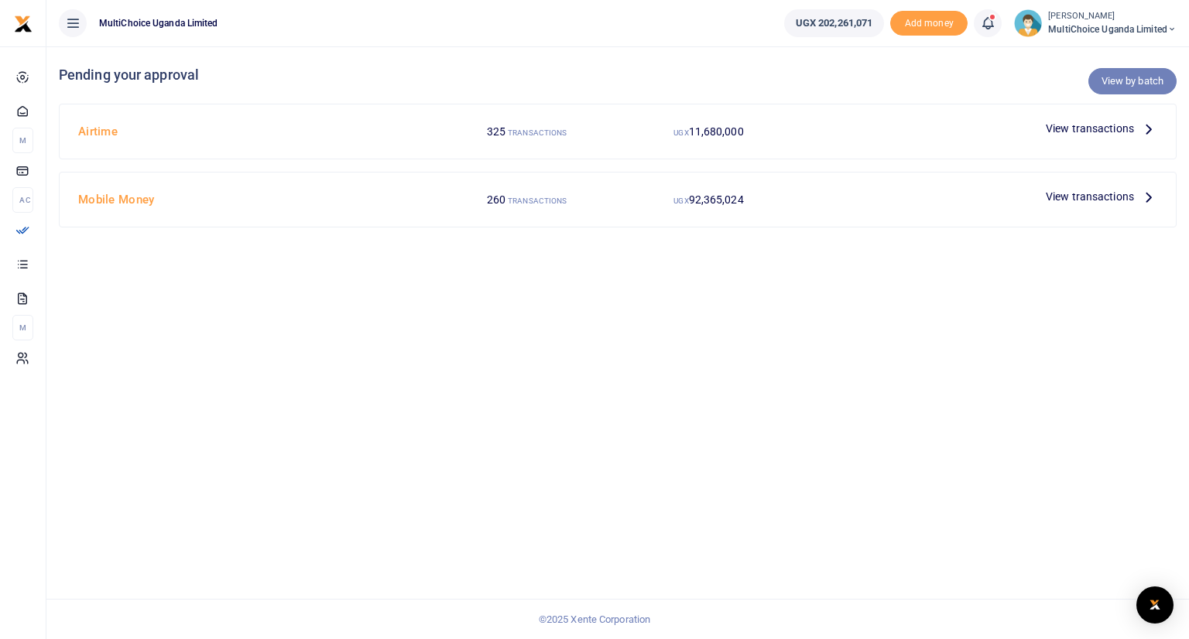
click at [1114, 78] on link "View by batch" at bounding box center [1132, 81] width 88 height 26
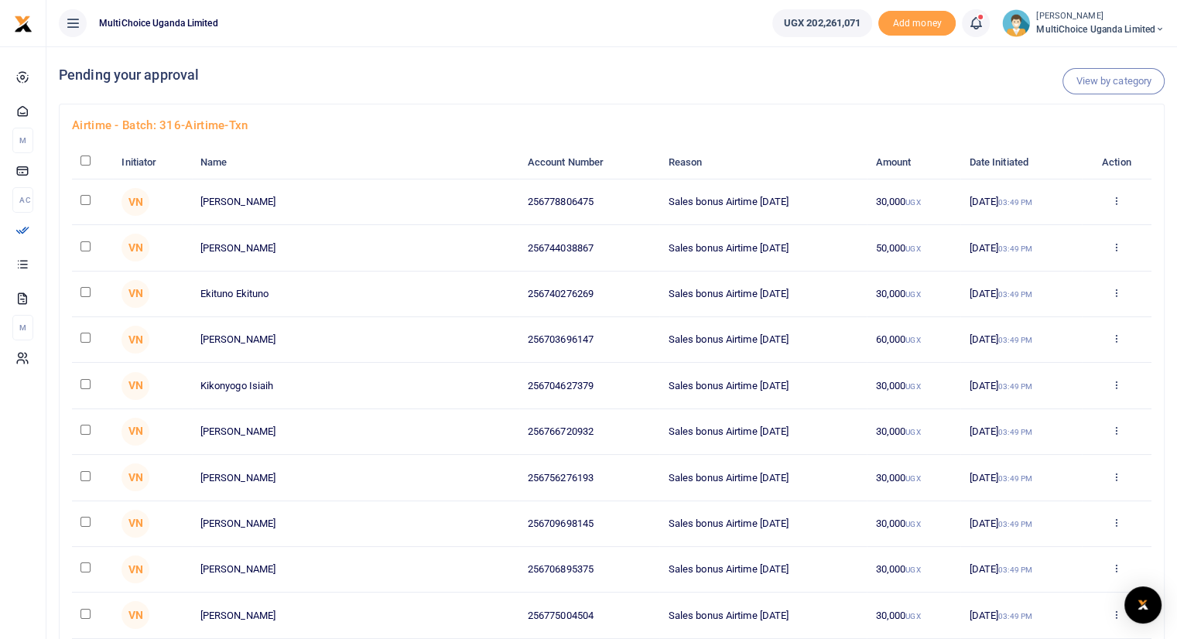
click at [84, 162] on input "checkbox" at bounding box center [85, 161] width 10 height 10
checkbox input "true"
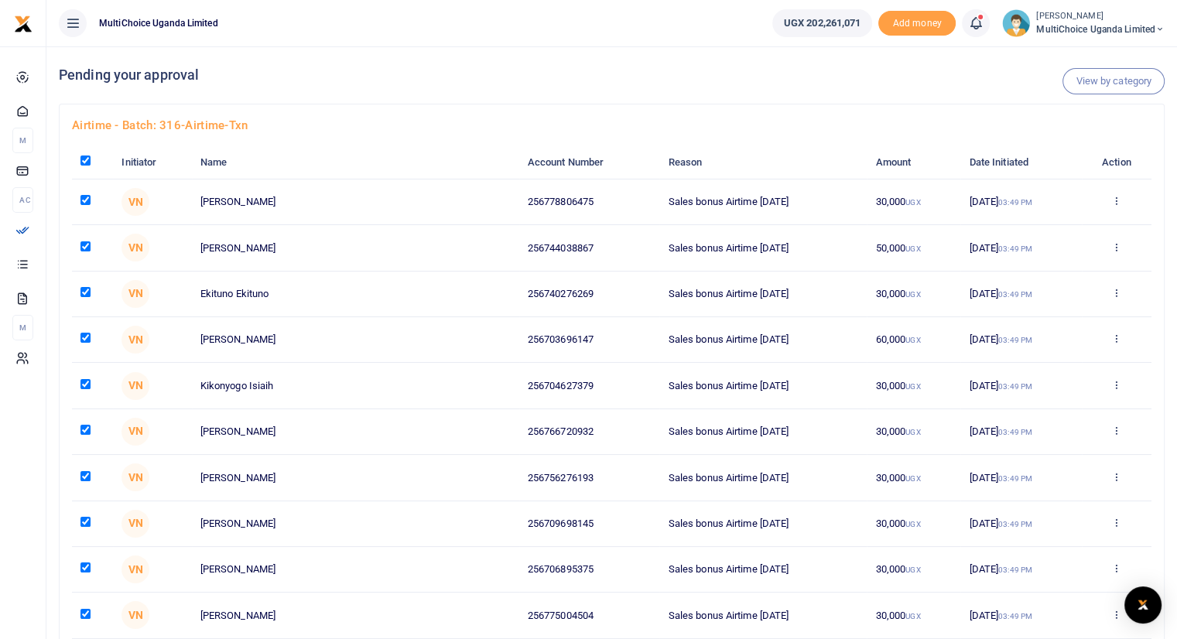
checkbox input "true"
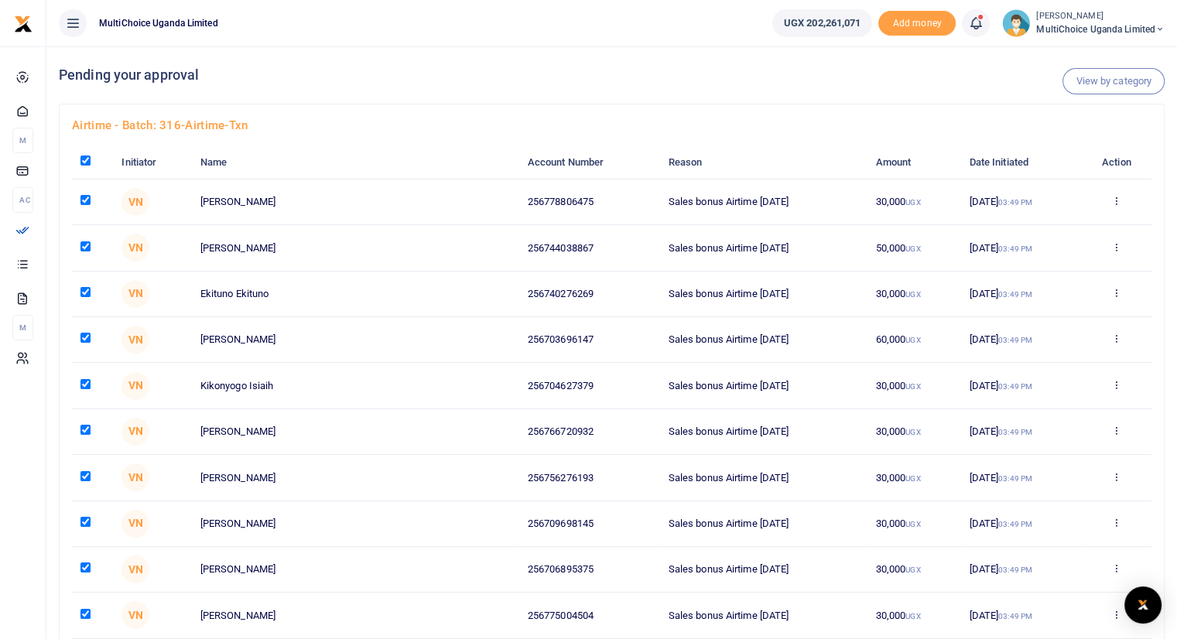
checkbox input "true"
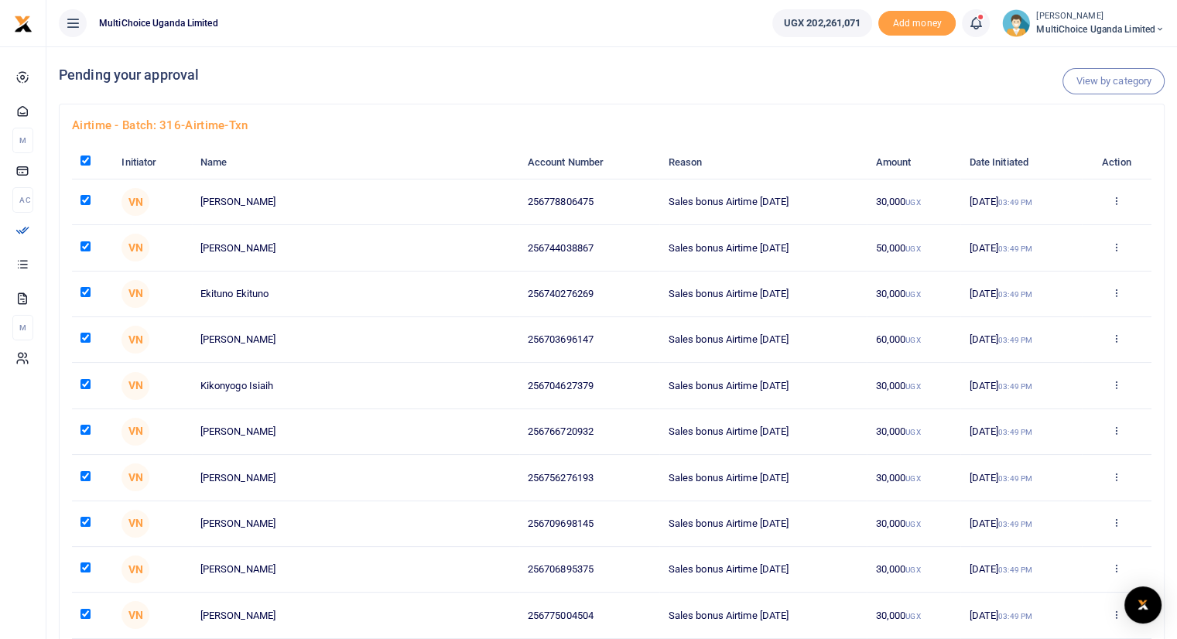
checkbox input "true"
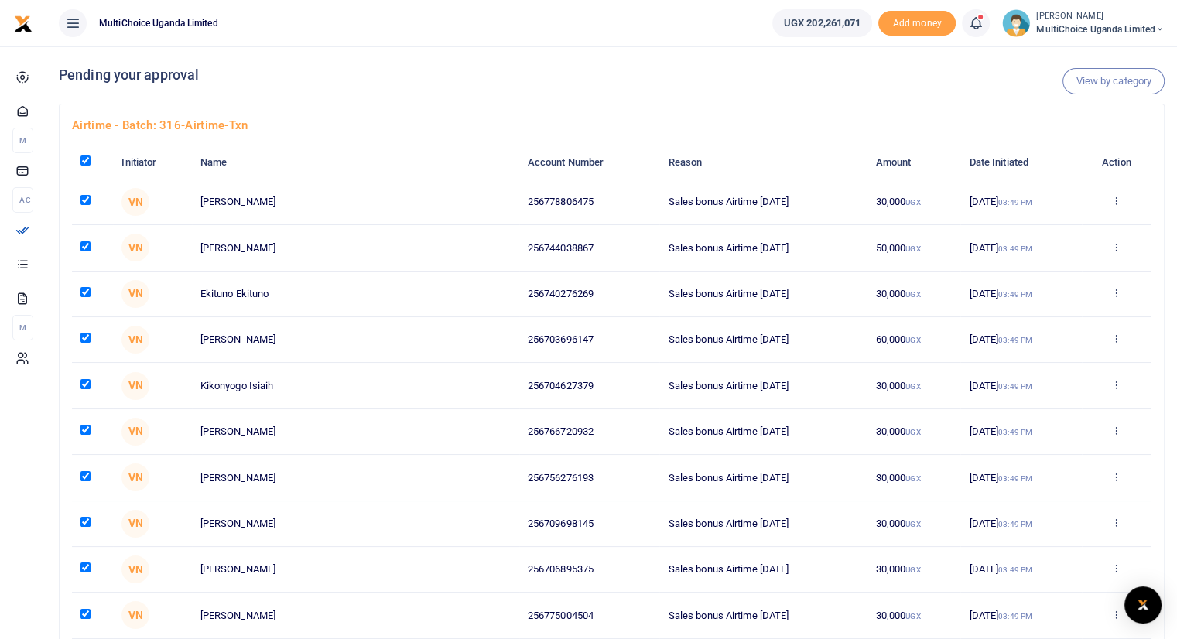
checkbox input "true"
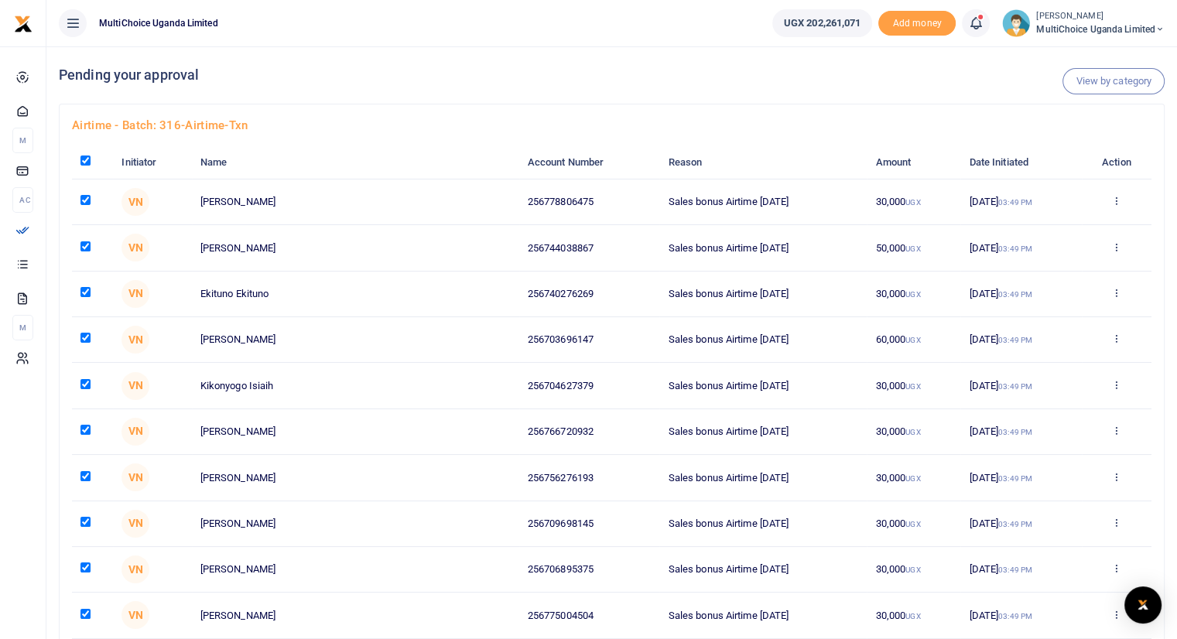
checkbox input "true"
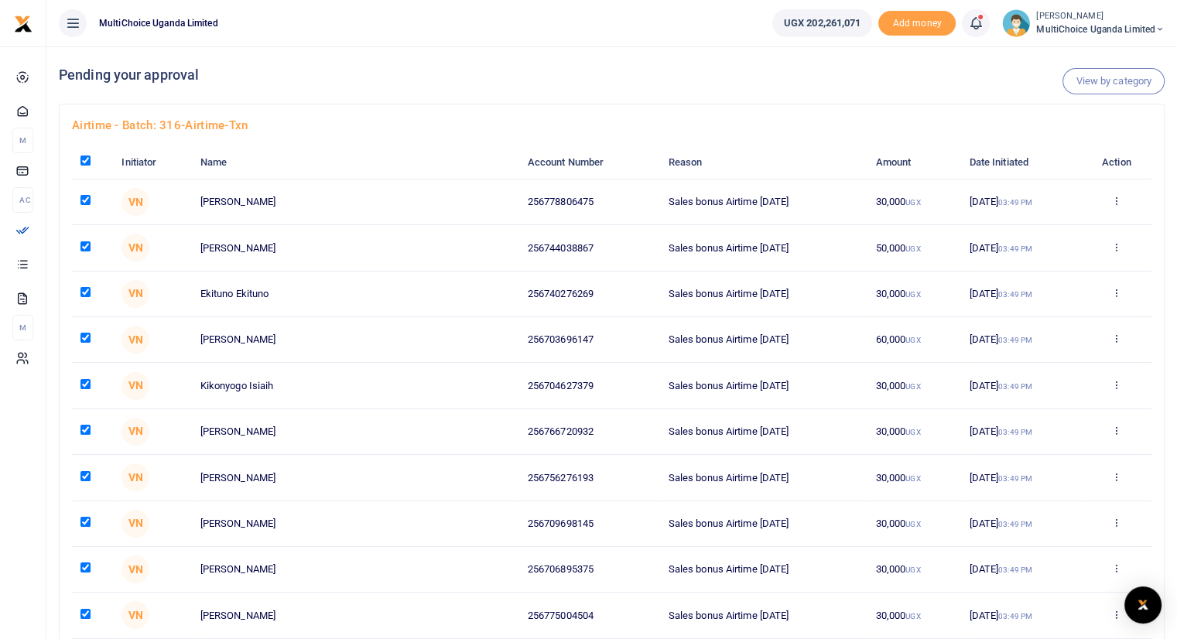
checkbox input "true"
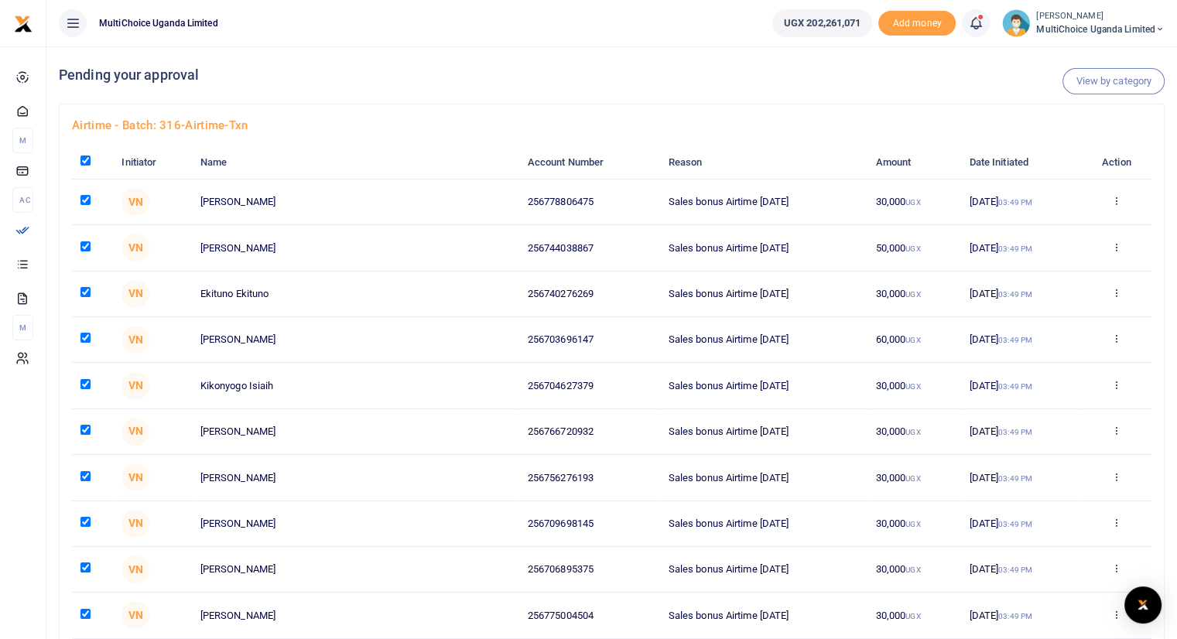
checkbox input "true"
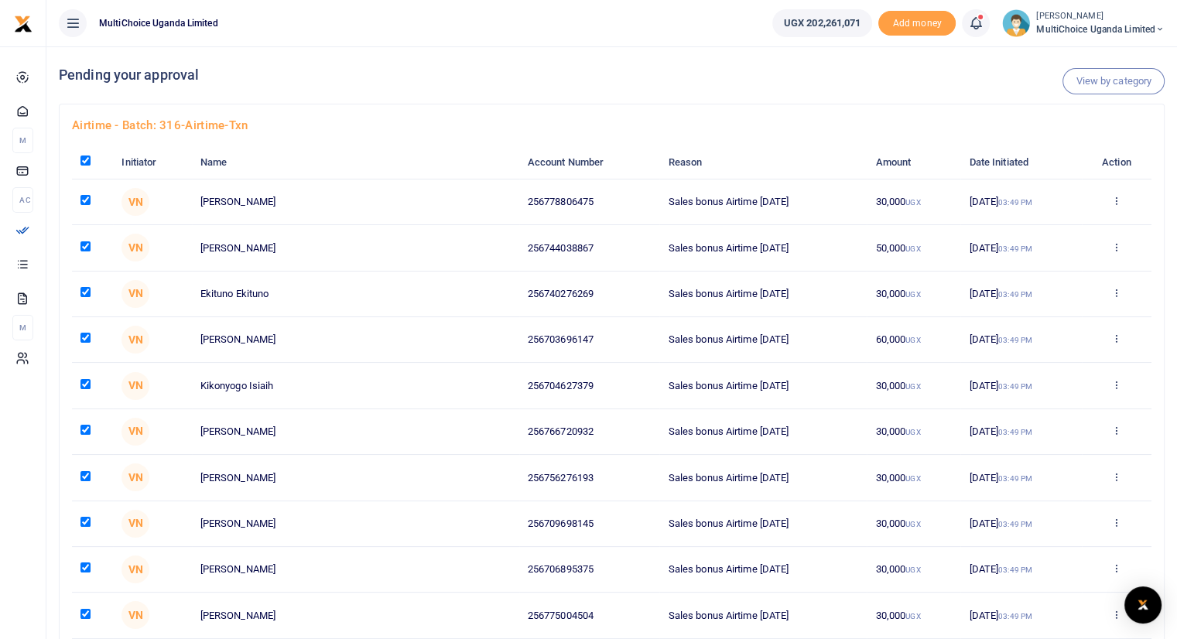
checkbox input "true"
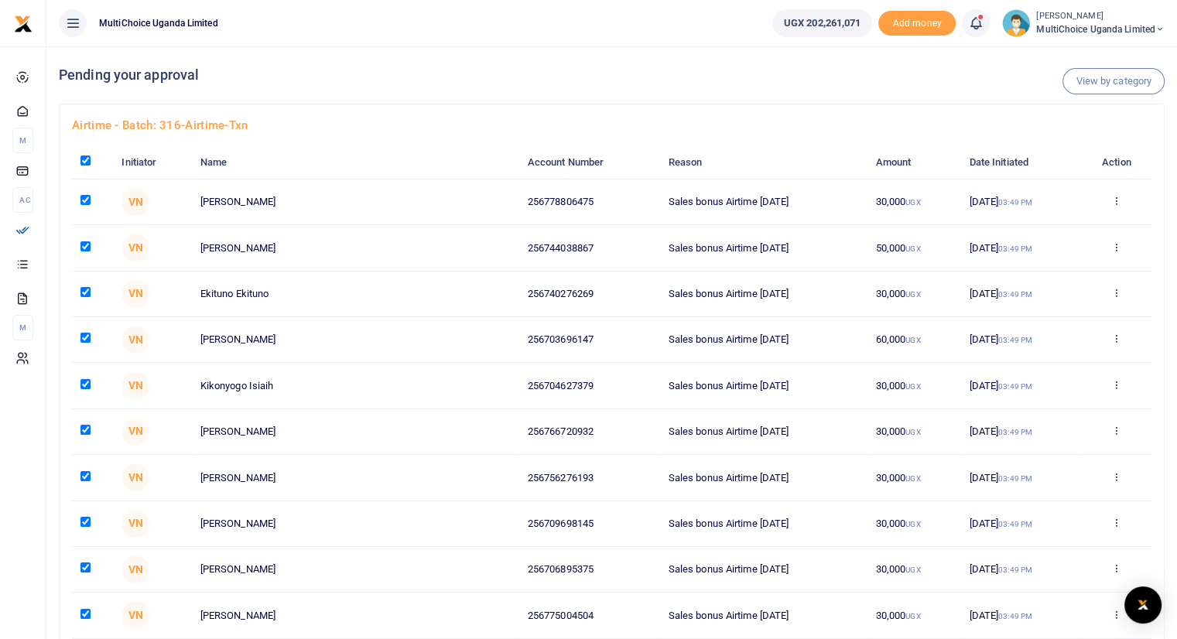
checkbox input "true"
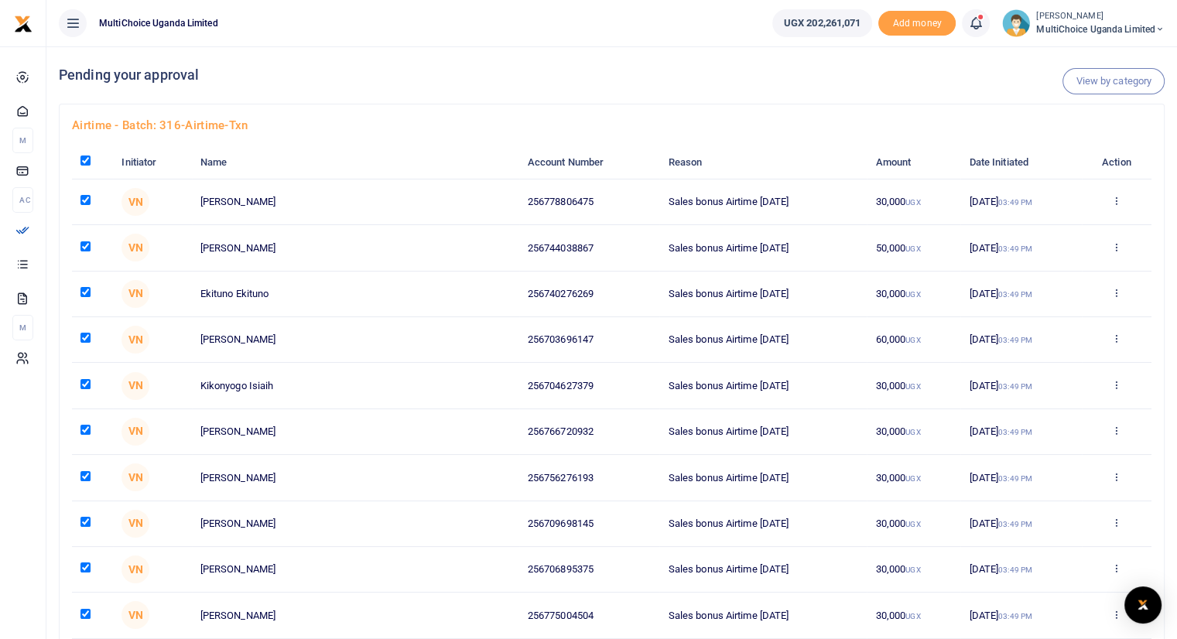
checkbox input "true"
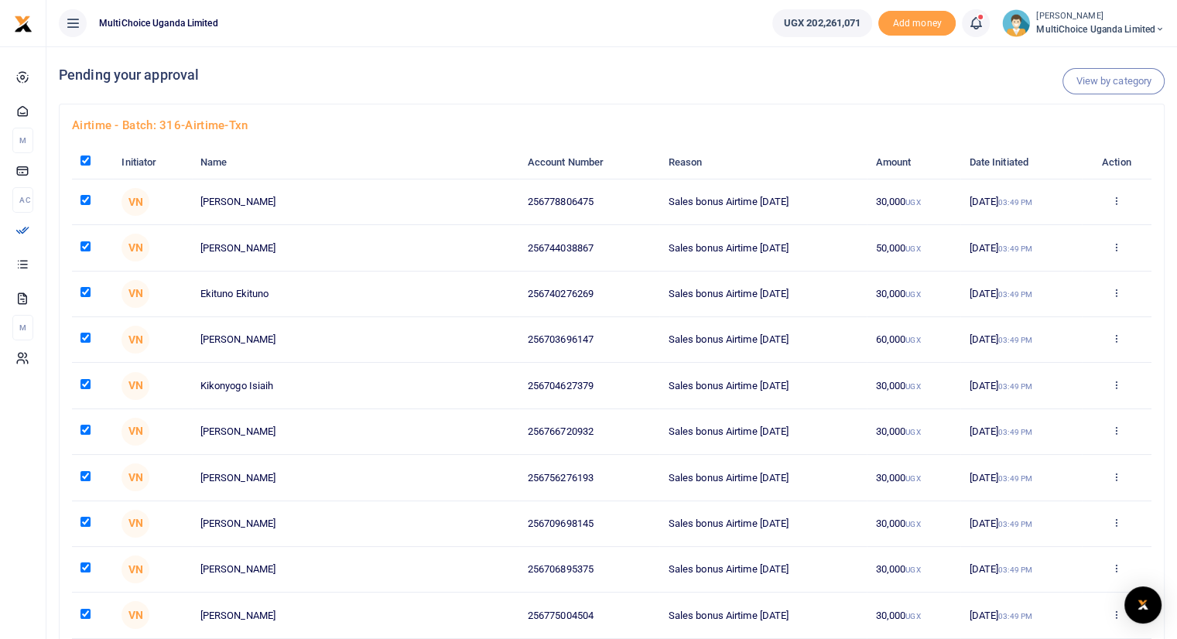
checkbox input "true"
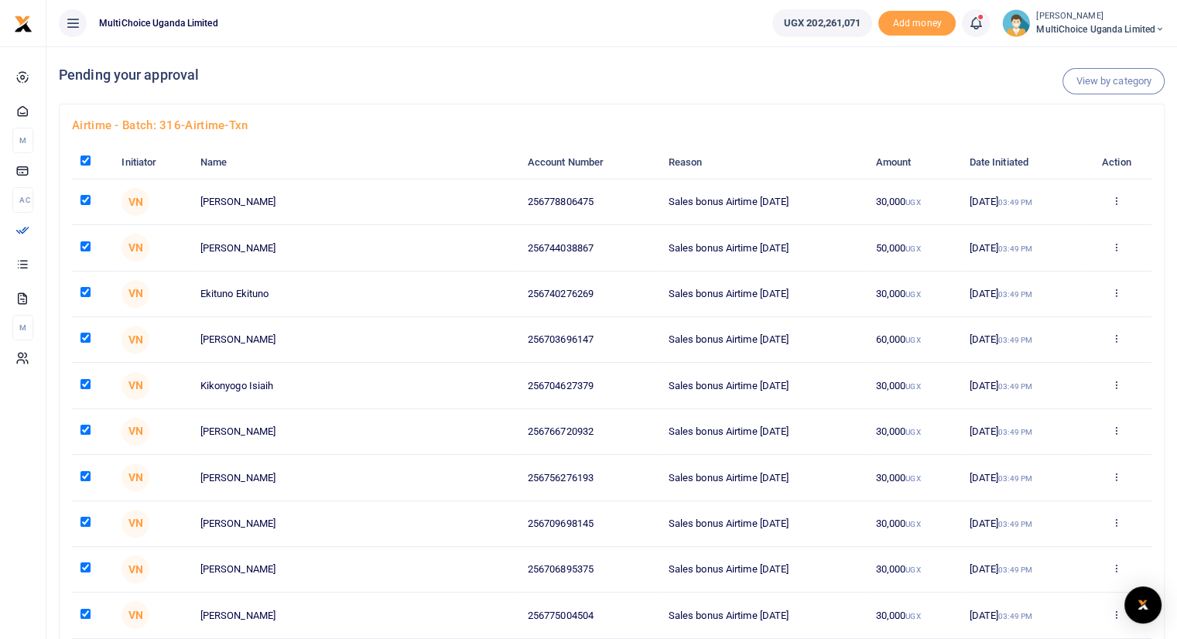
checkbox input "true"
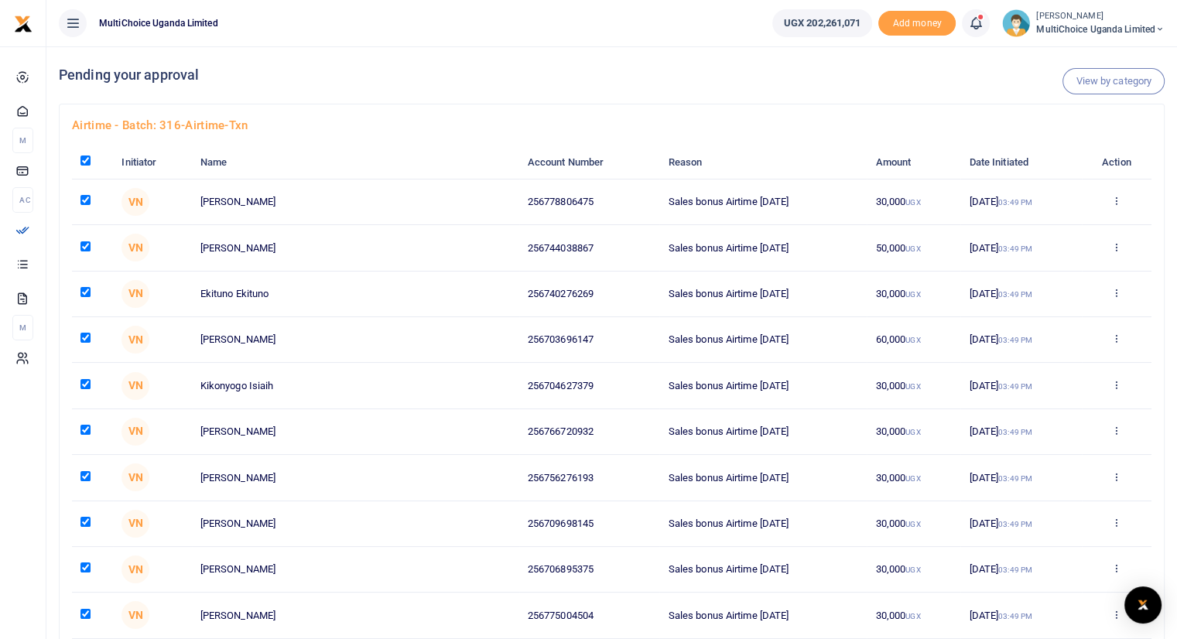
checkbox input "true"
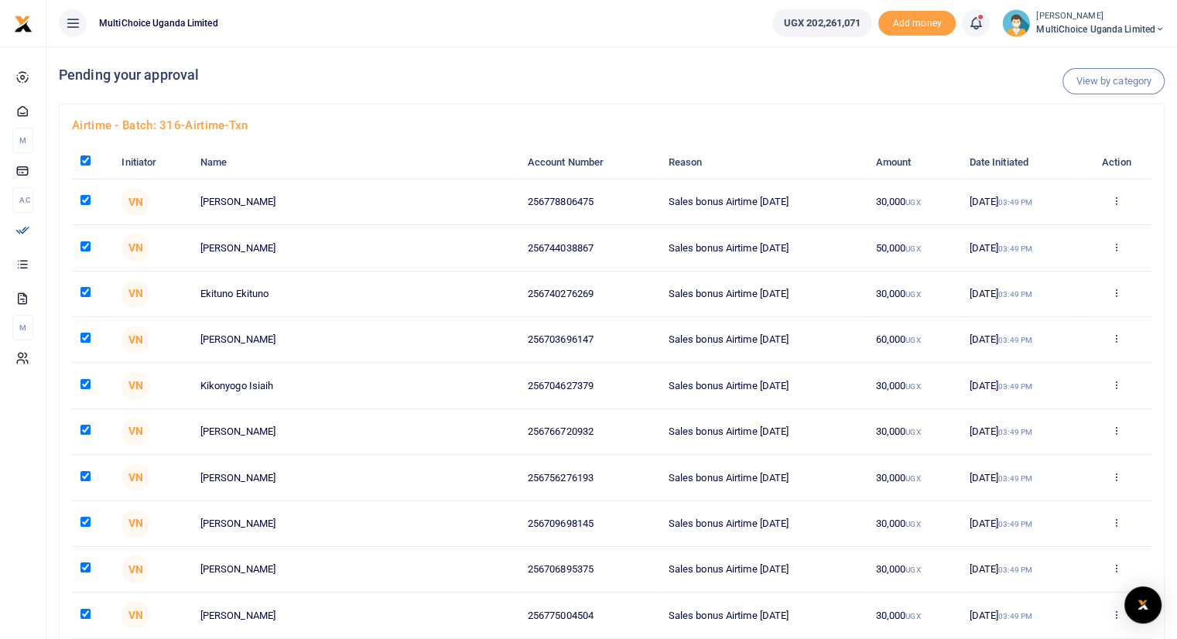
checkbox input "true"
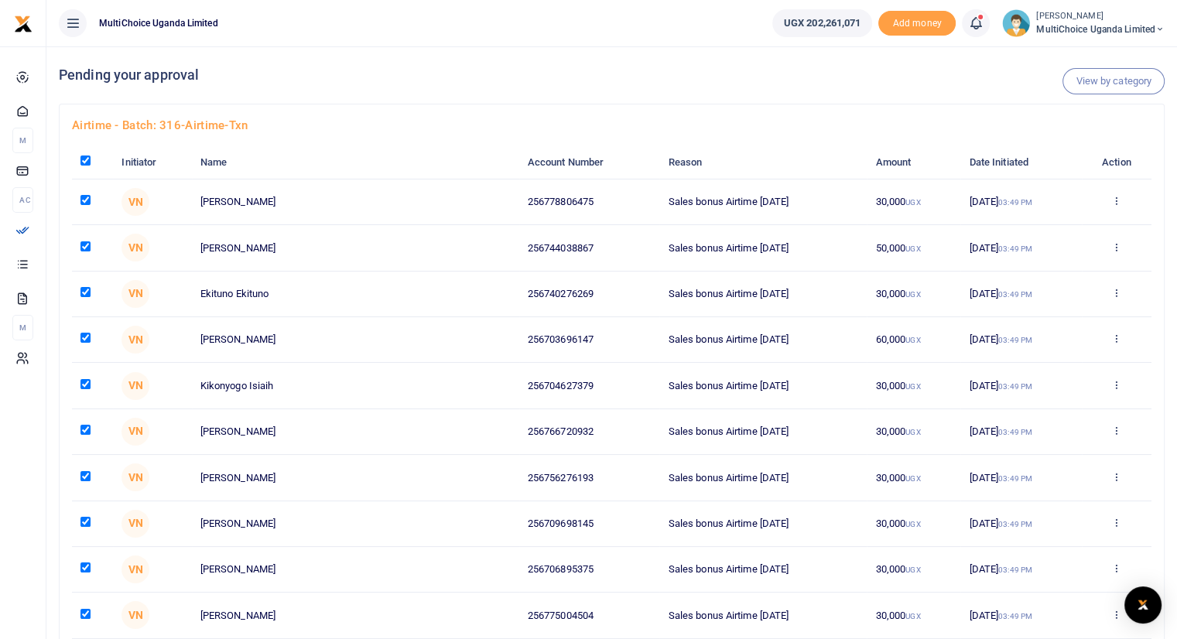
checkbox input "true"
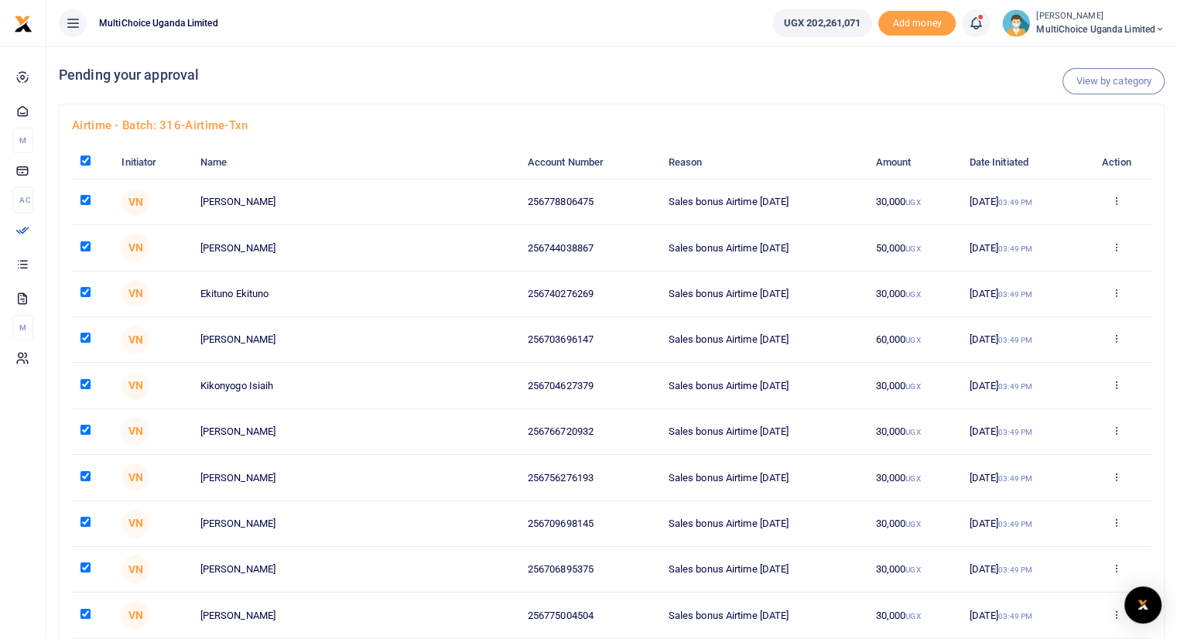
checkbox input "true"
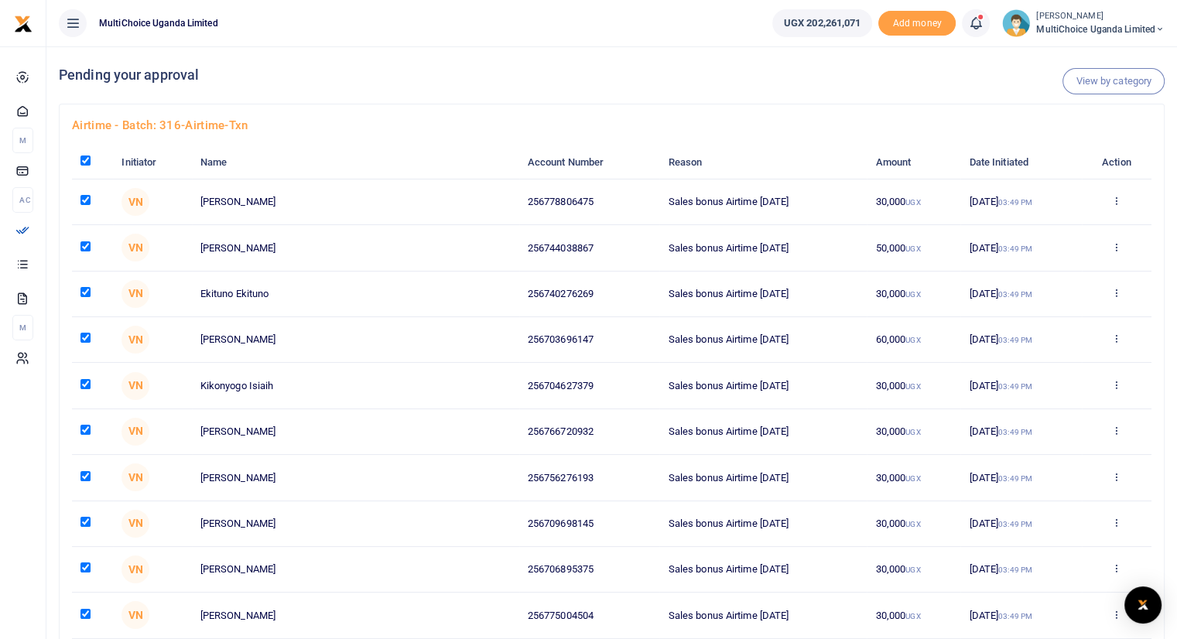
checkbox input "true"
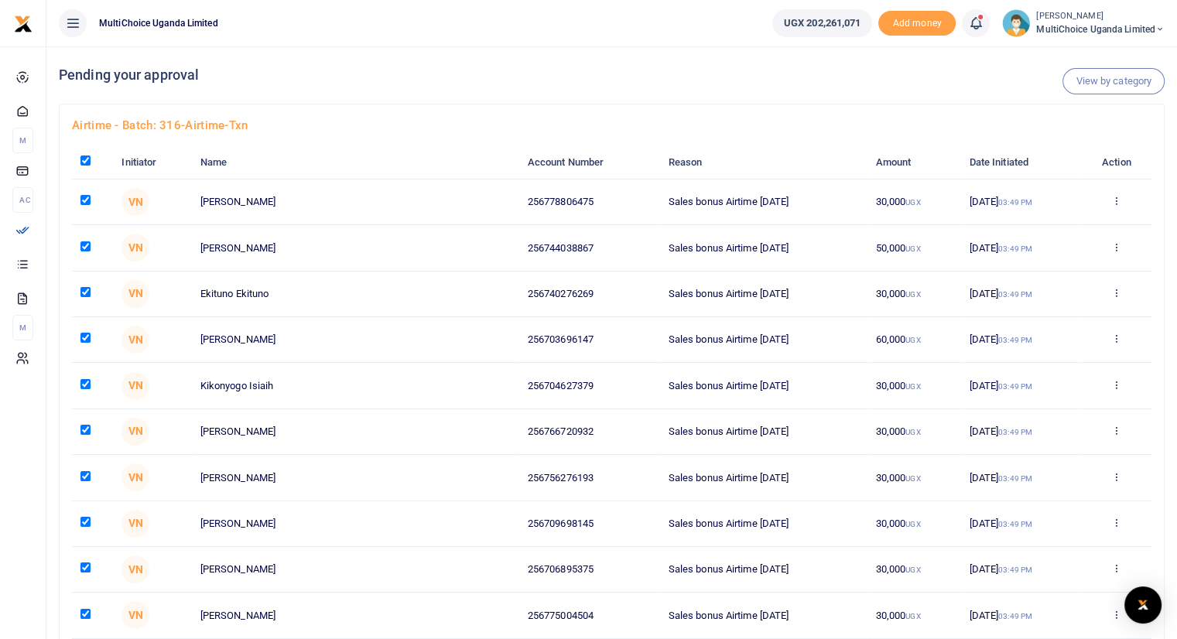
checkbox input "true"
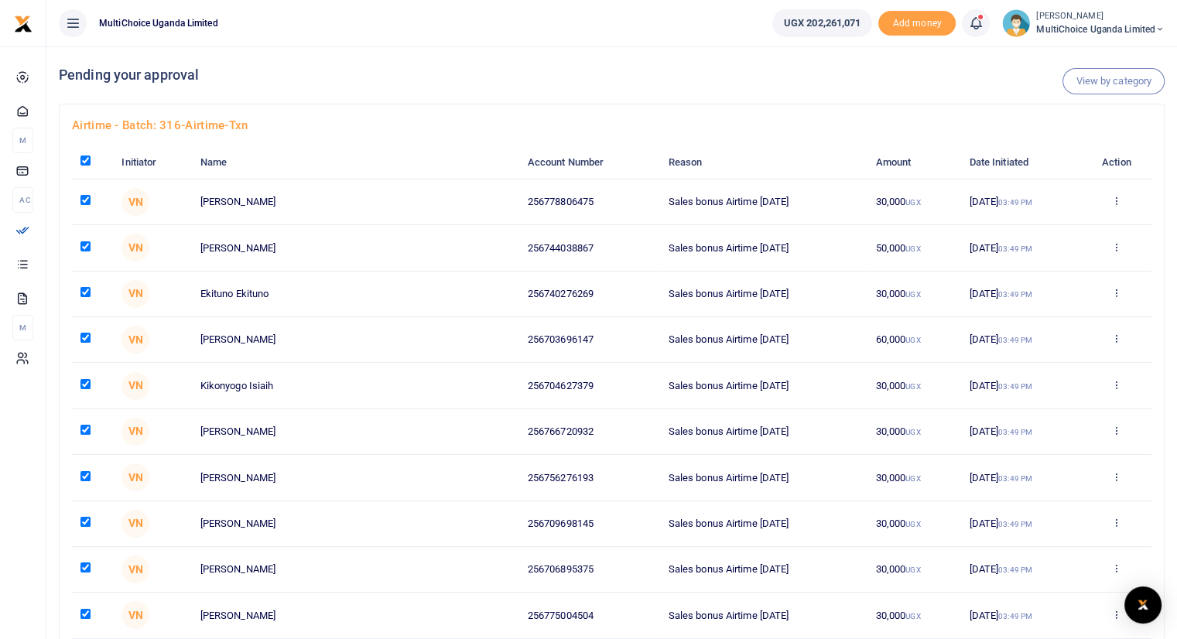
checkbox input "true"
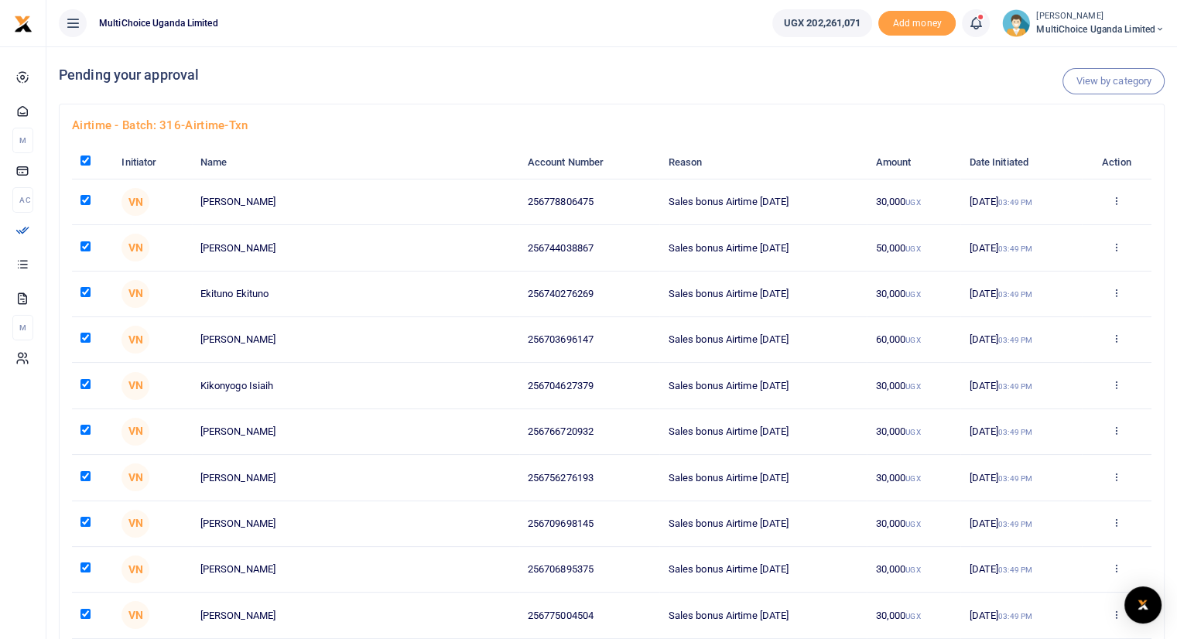
checkbox input "true"
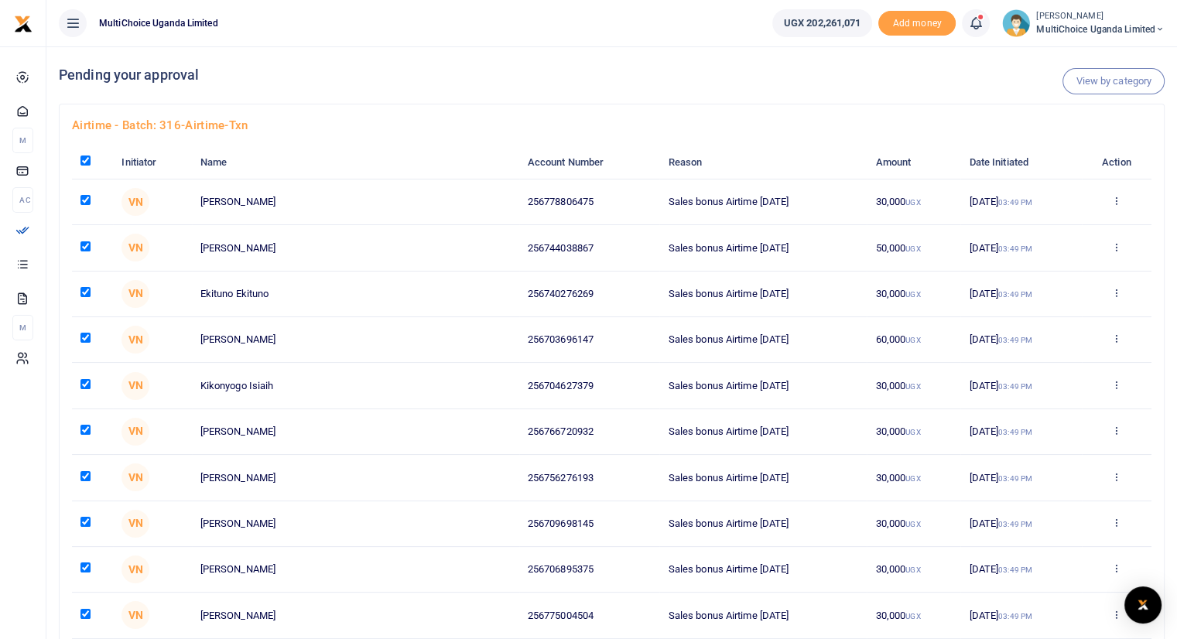
checkbox input "true"
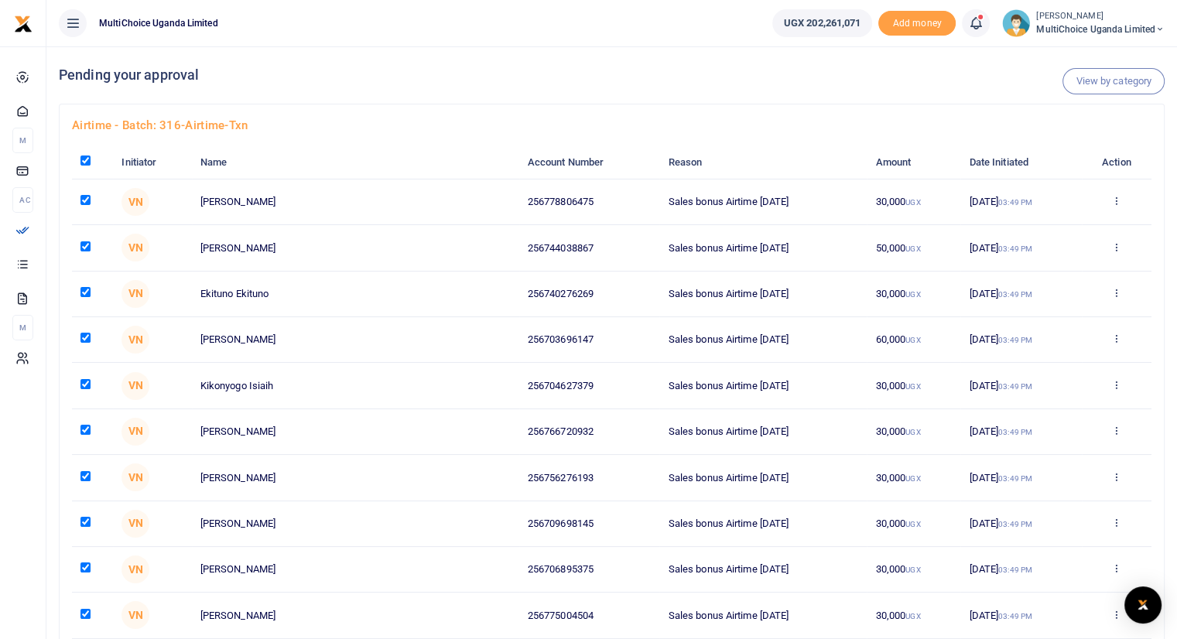
checkbox input "true"
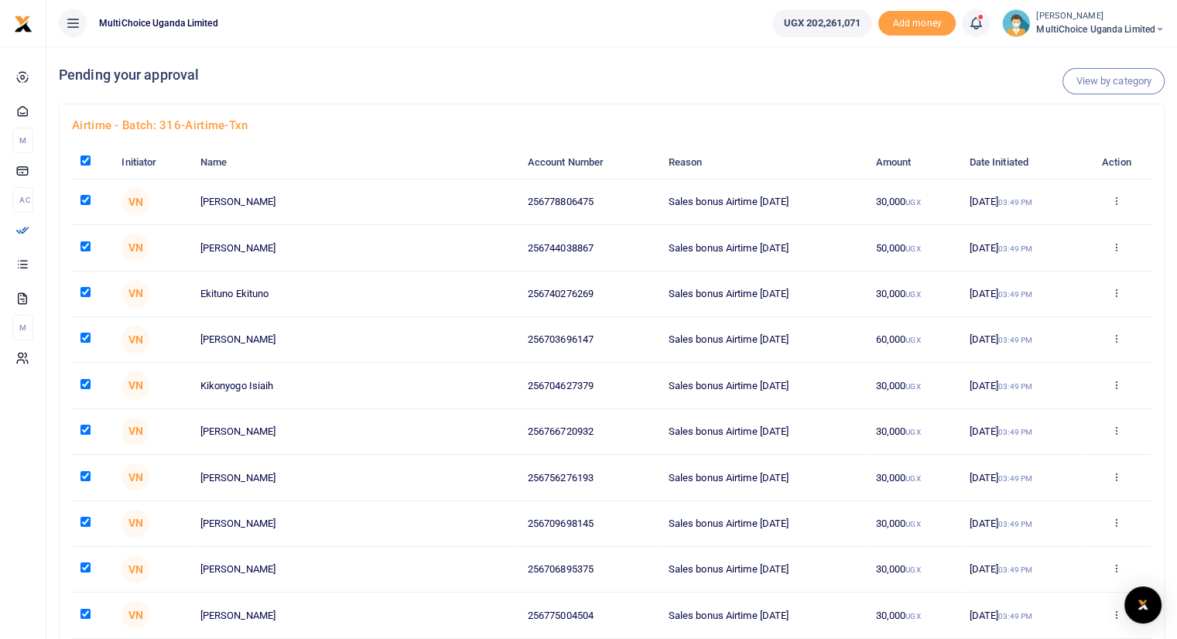
checkbox input "true"
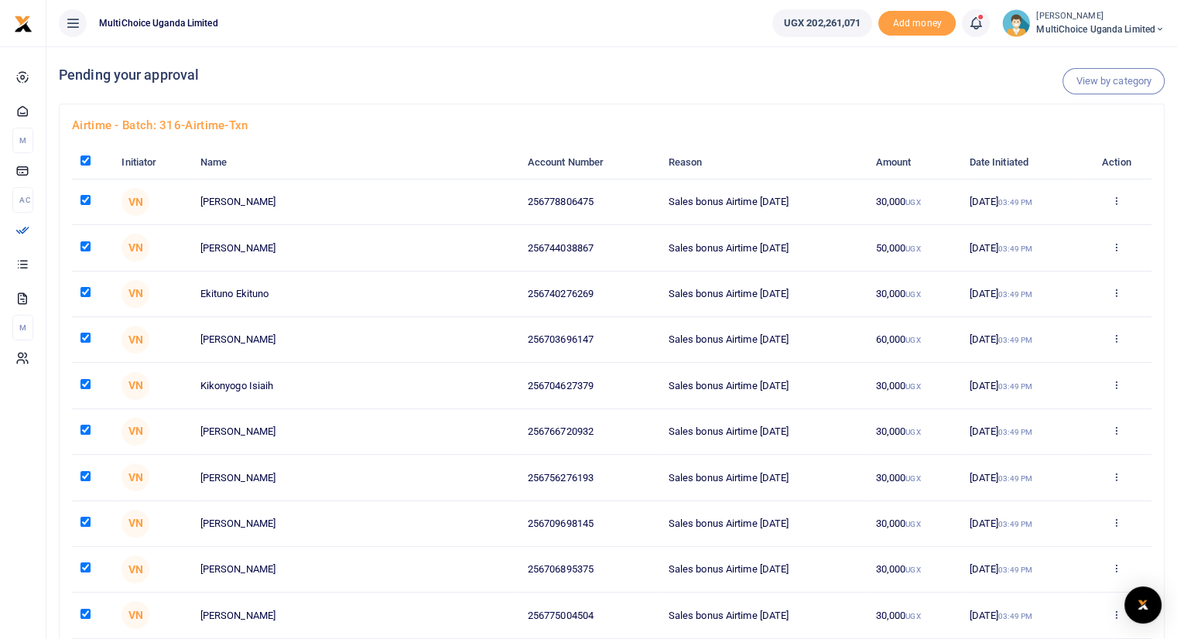
checkbox input "true"
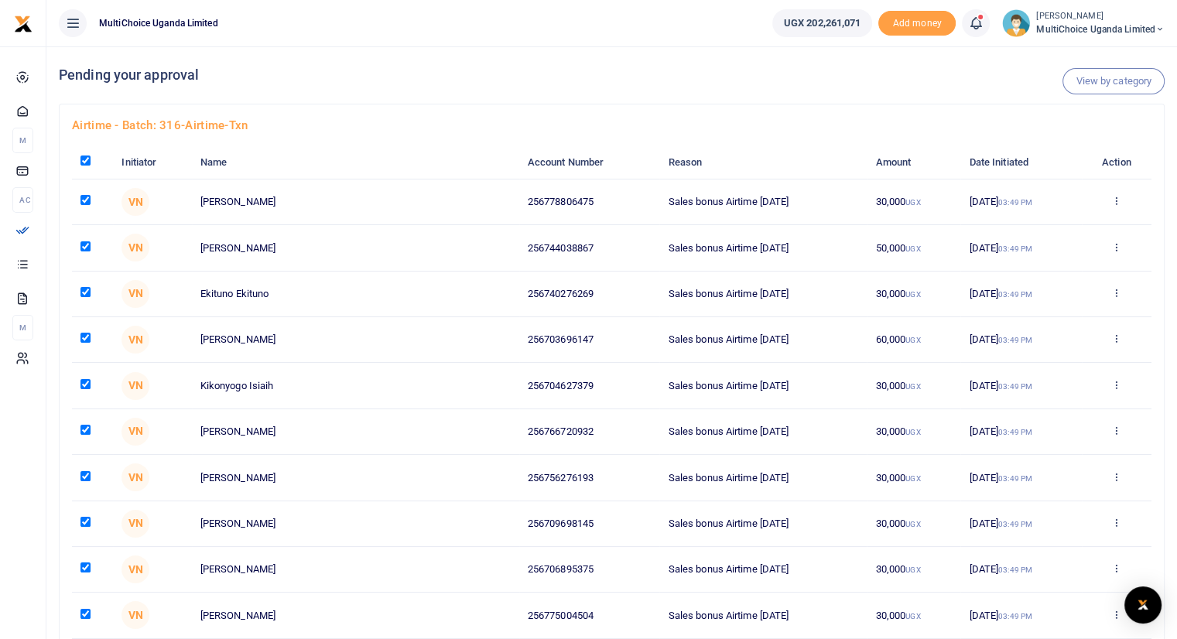
checkbox input "true"
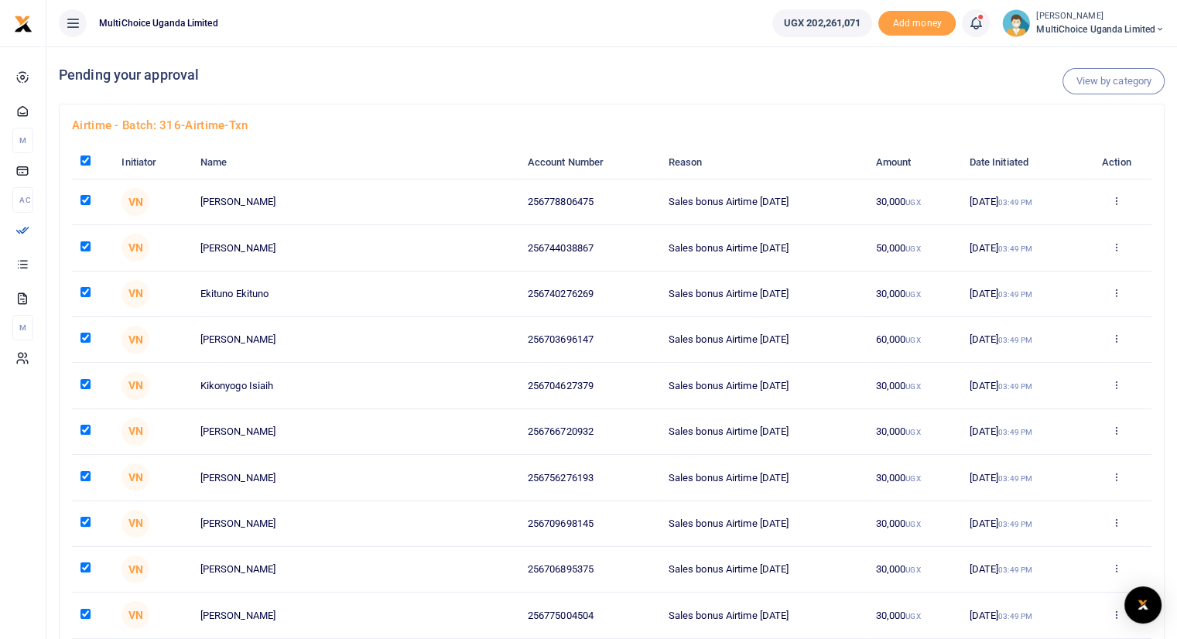
checkbox input "true"
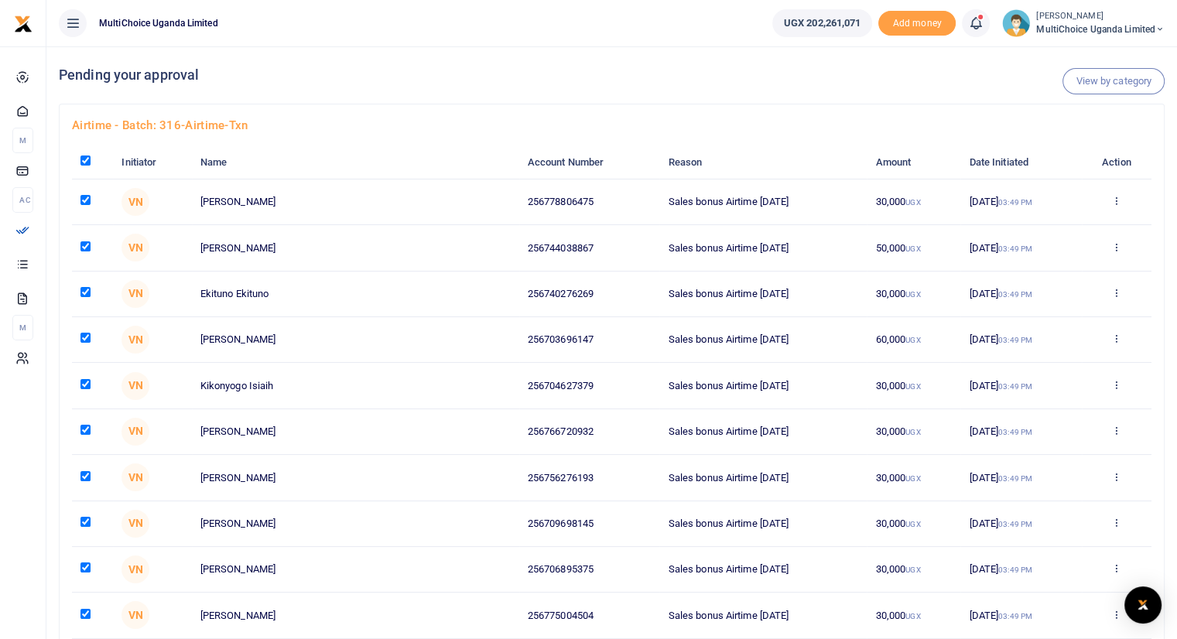
checkbox input "true"
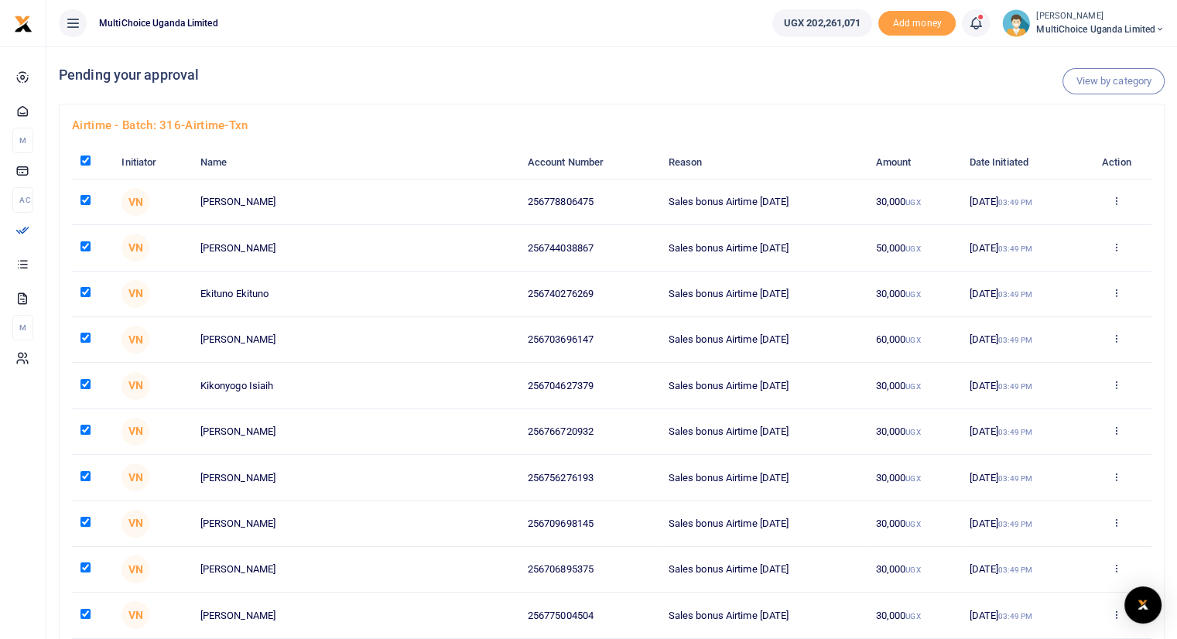
checkbox input "true"
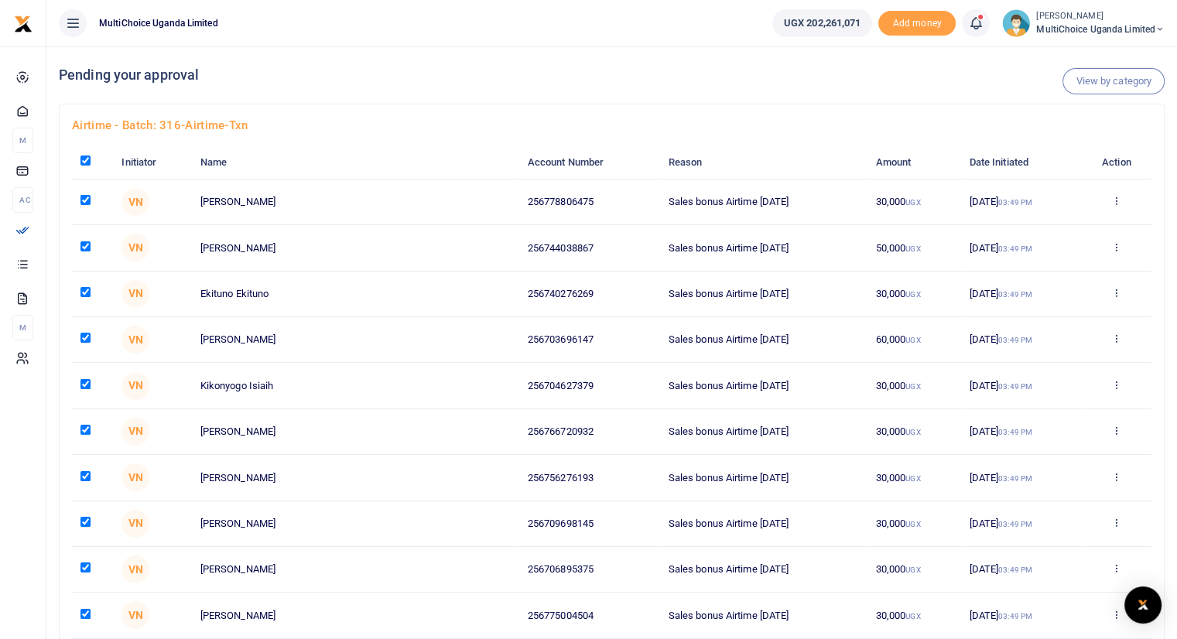
checkbox input "true"
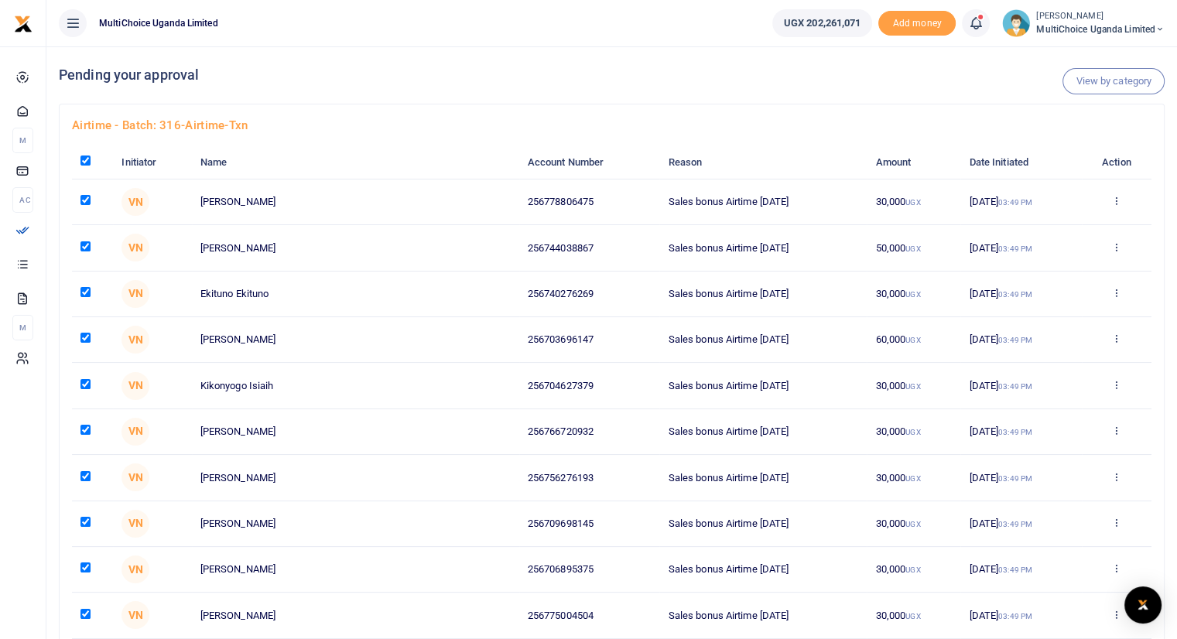
checkbox input "true"
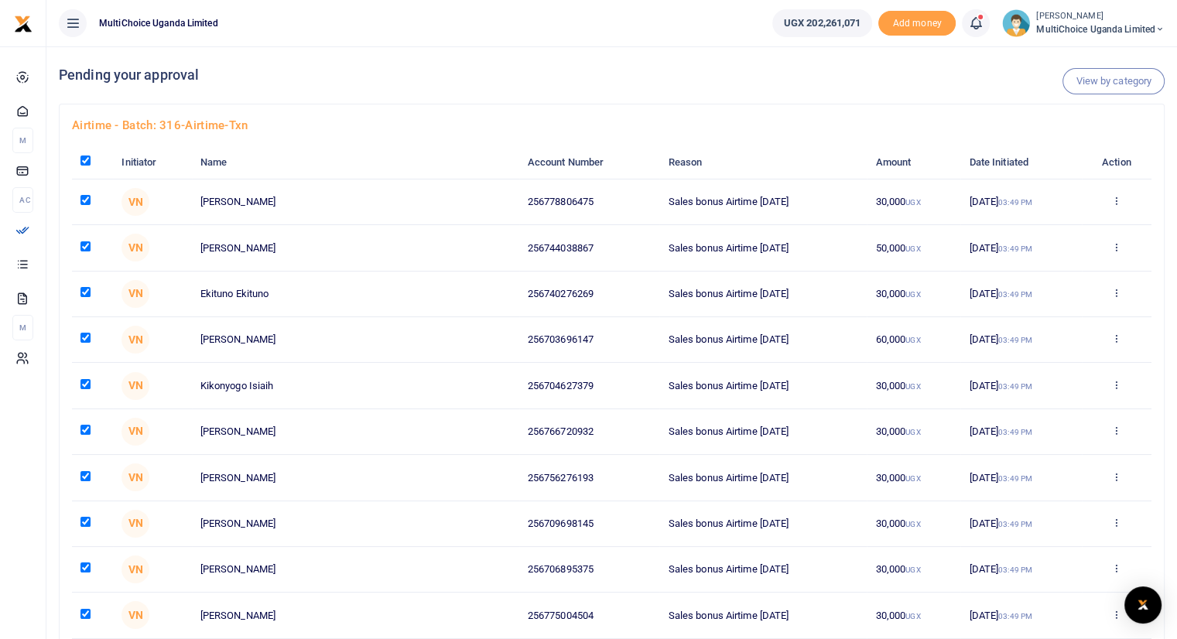
checkbox input "true"
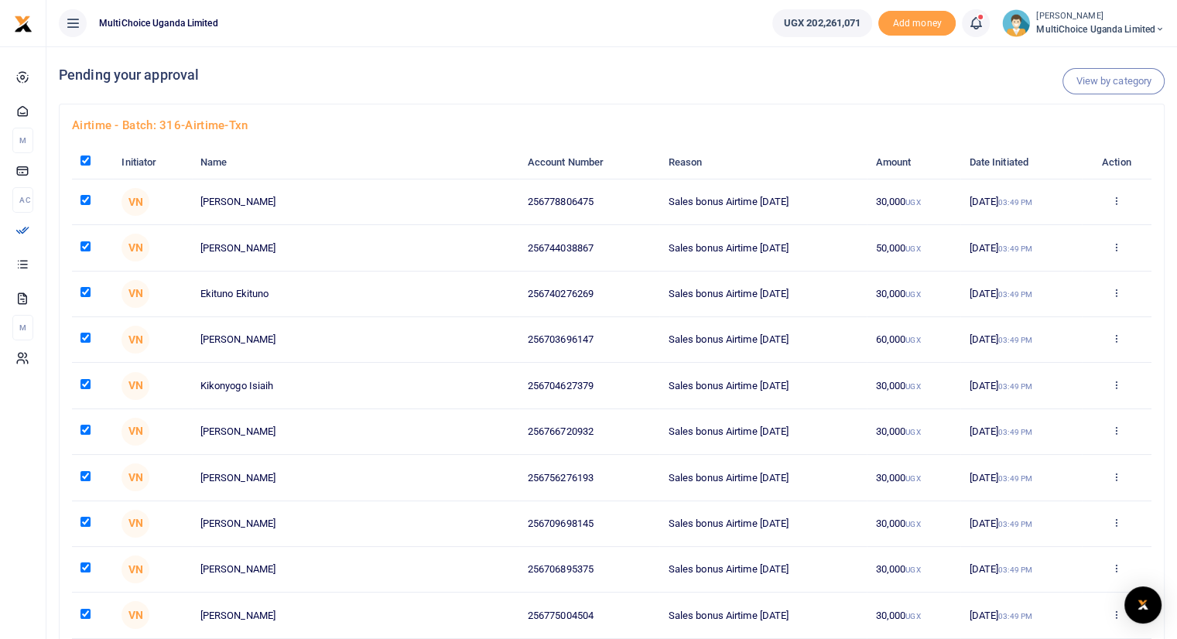
checkbox input "true"
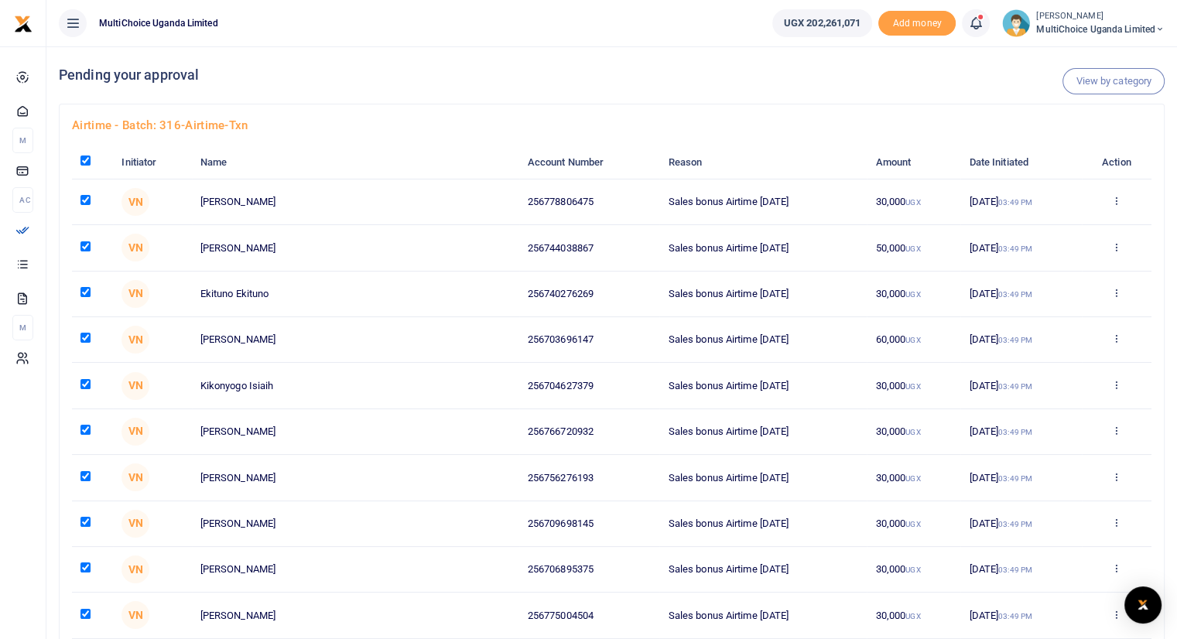
checkbox input "true"
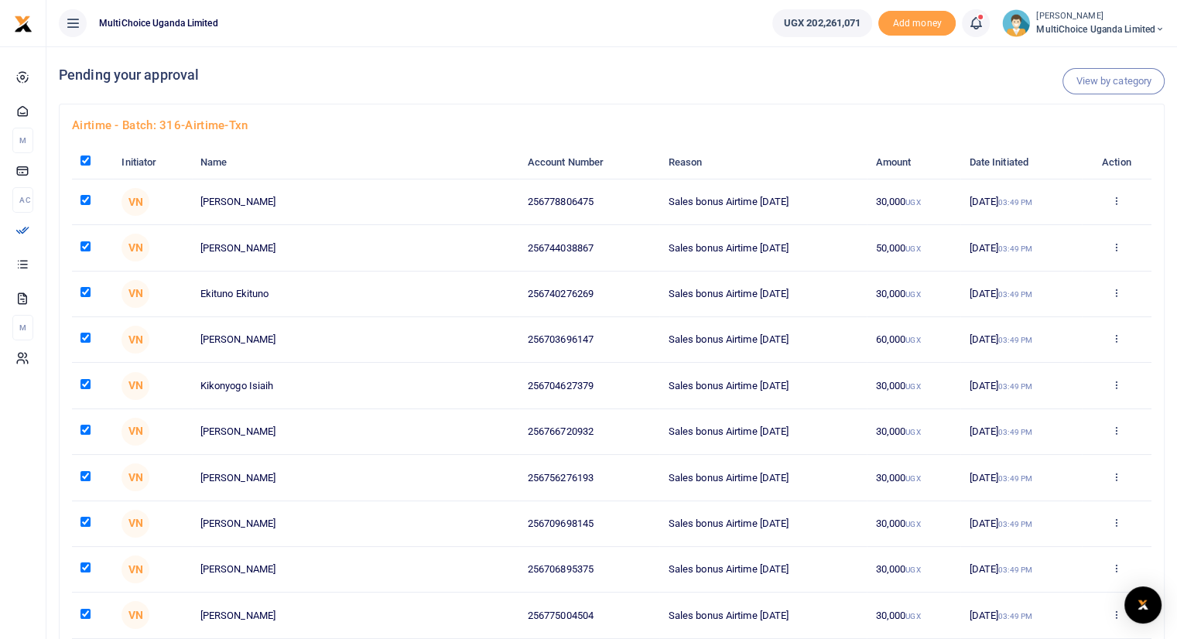
checkbox input "true"
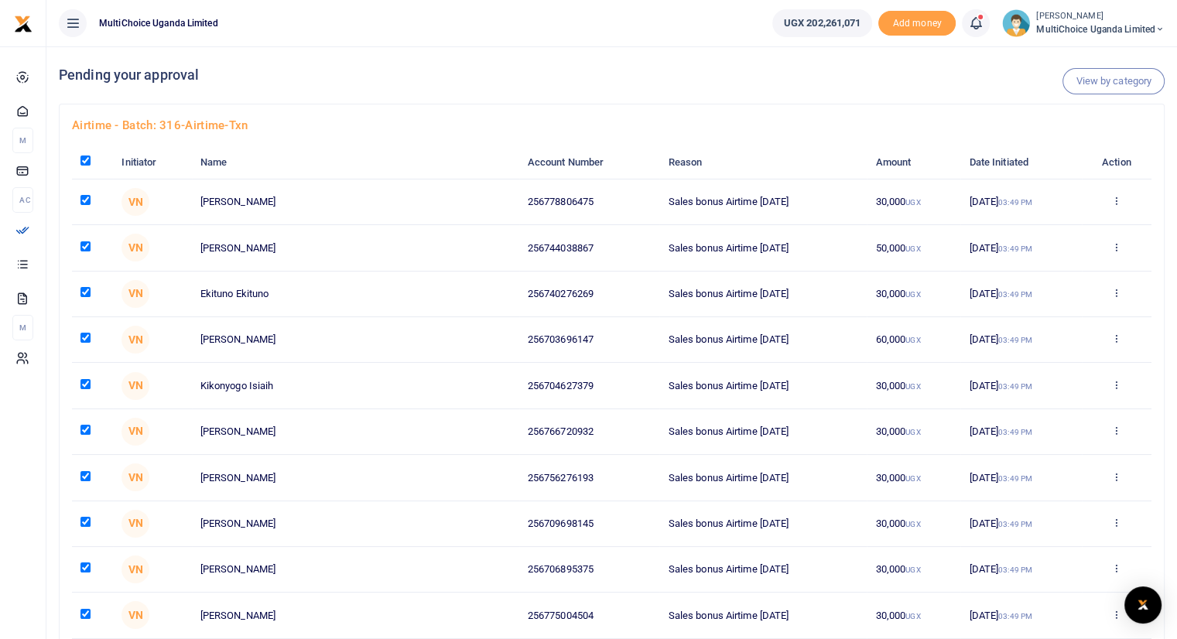
checkbox input "true"
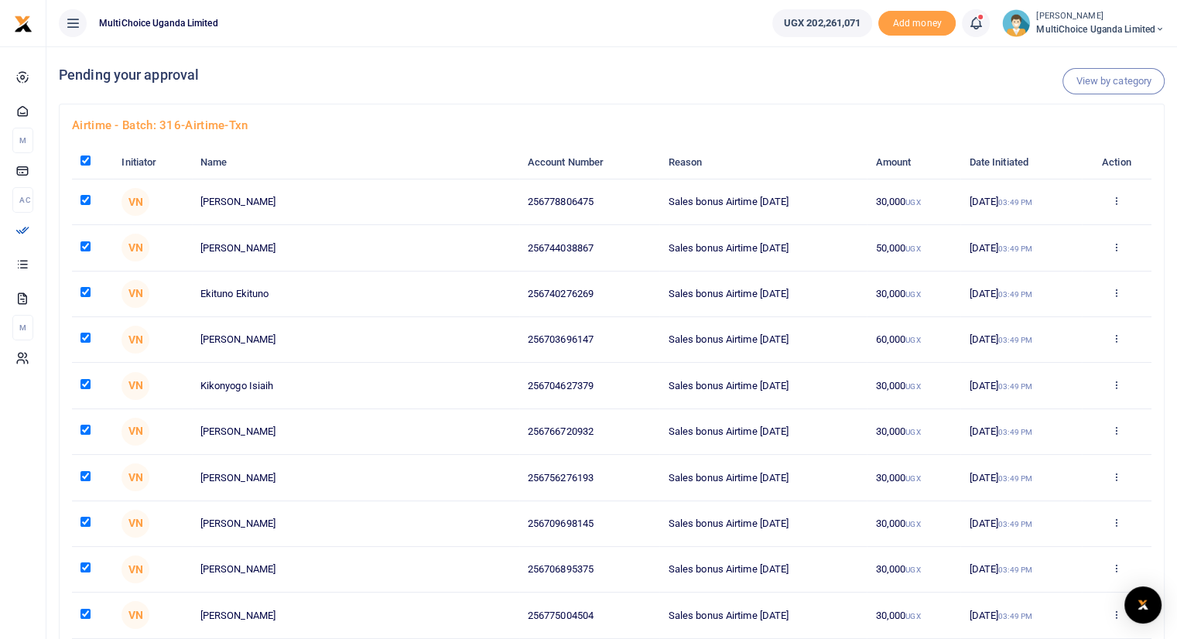
checkbox input "true"
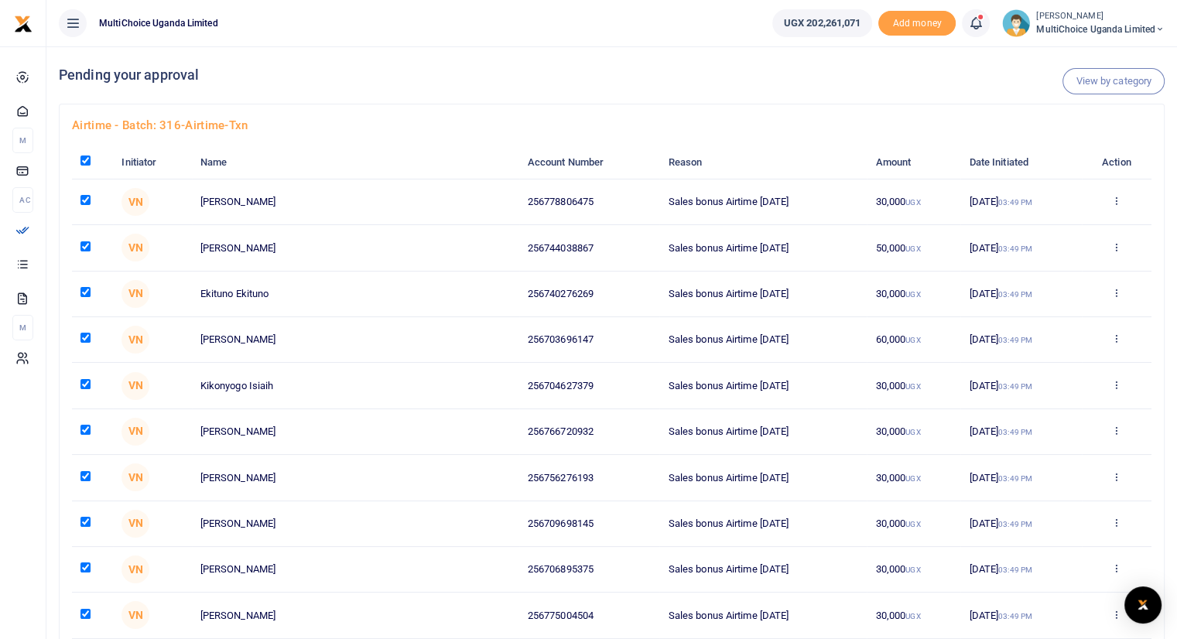
checkbox input "true"
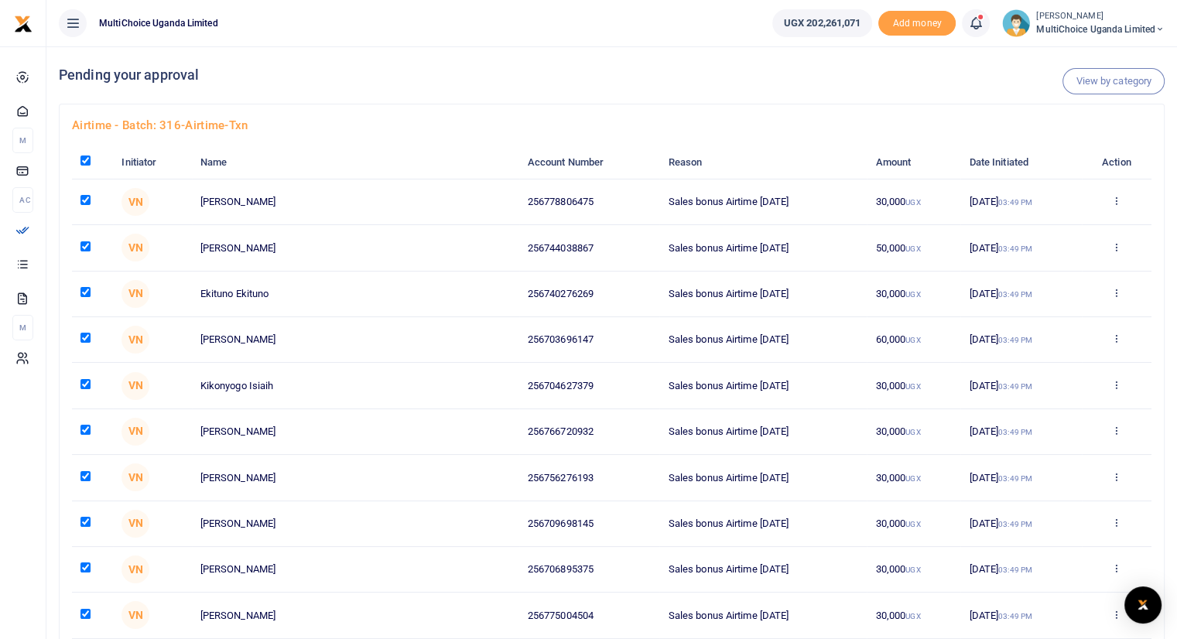
checkbox input "true"
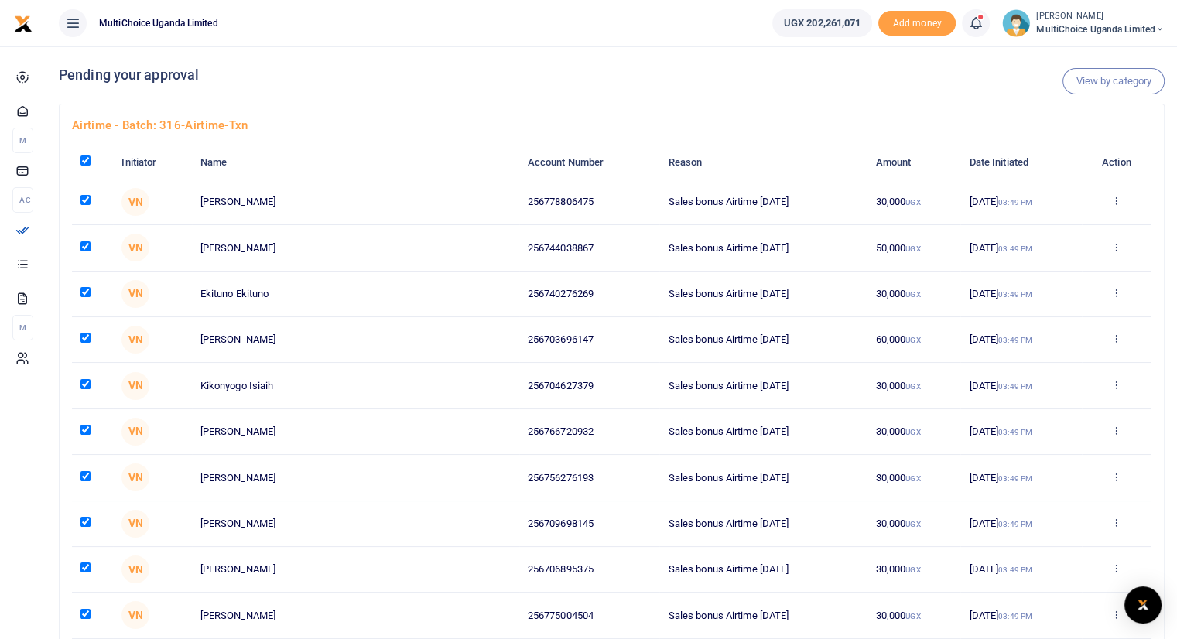
checkbox input "true"
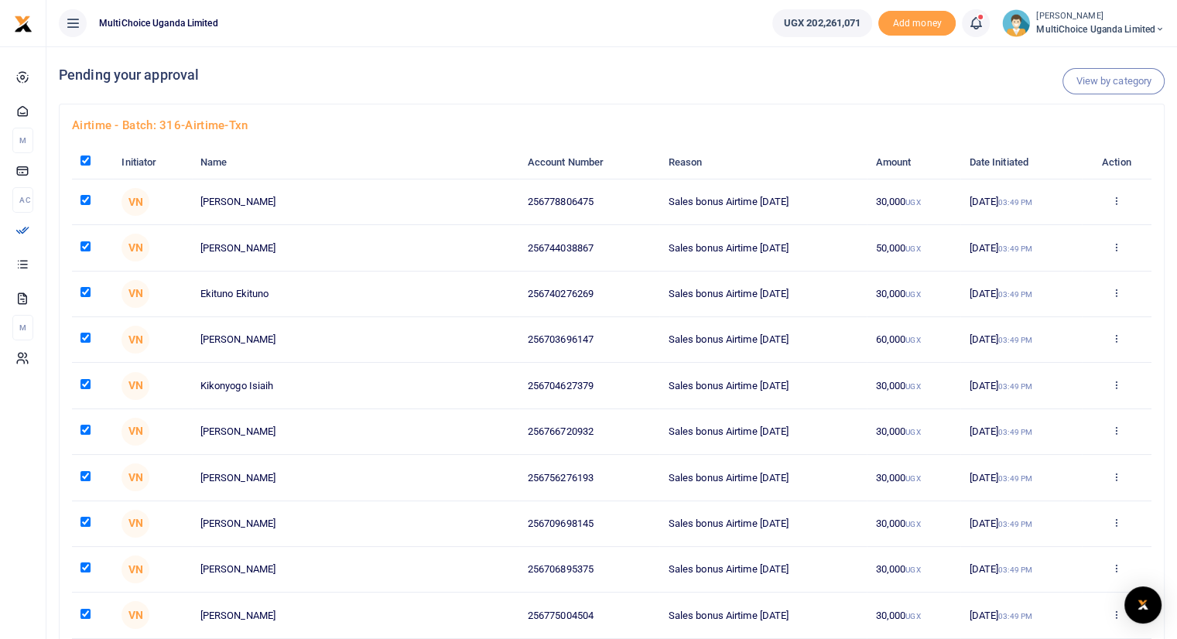
checkbox input "true"
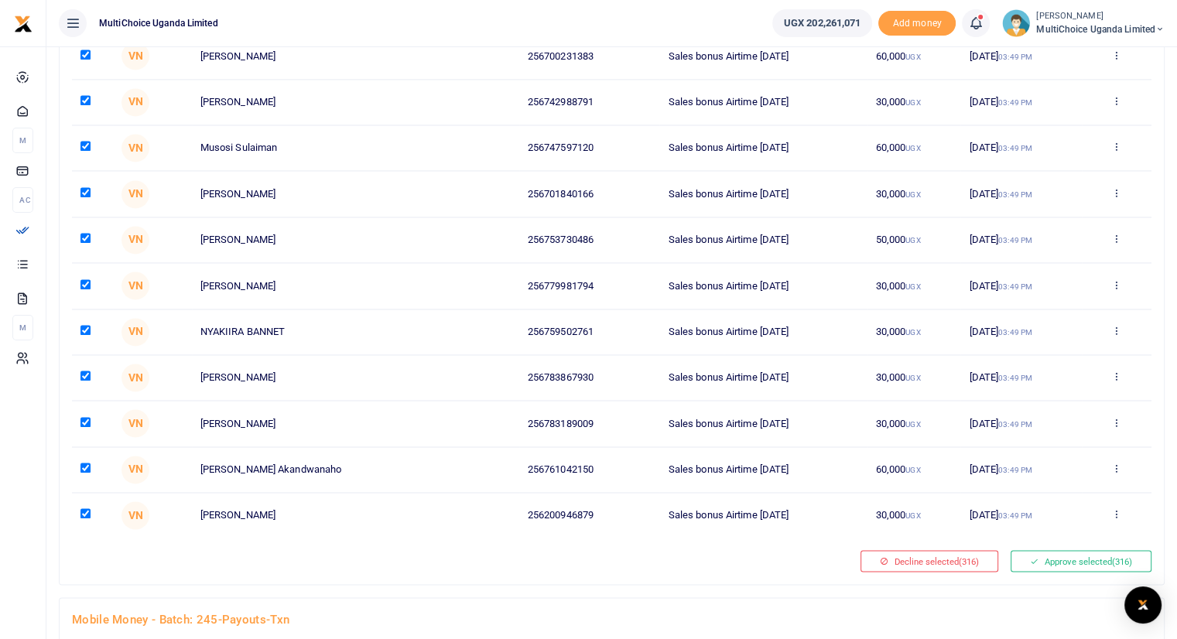
scroll to position [14245, 0]
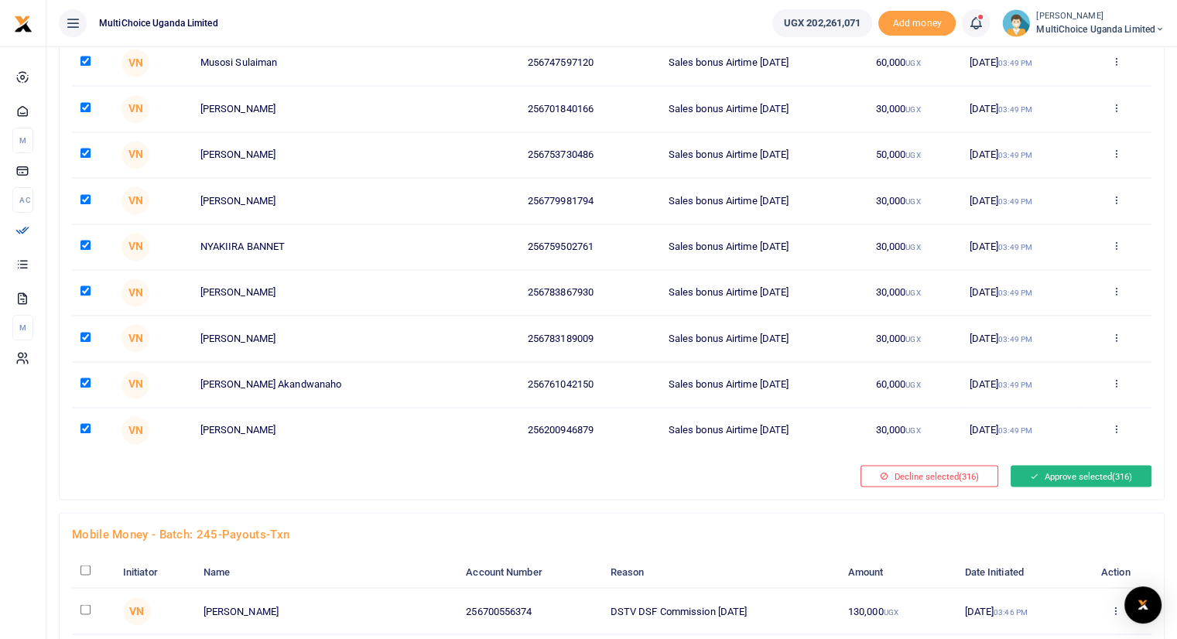
click at [1076, 465] on button "Approve selected (316)" at bounding box center [1081, 476] width 141 height 22
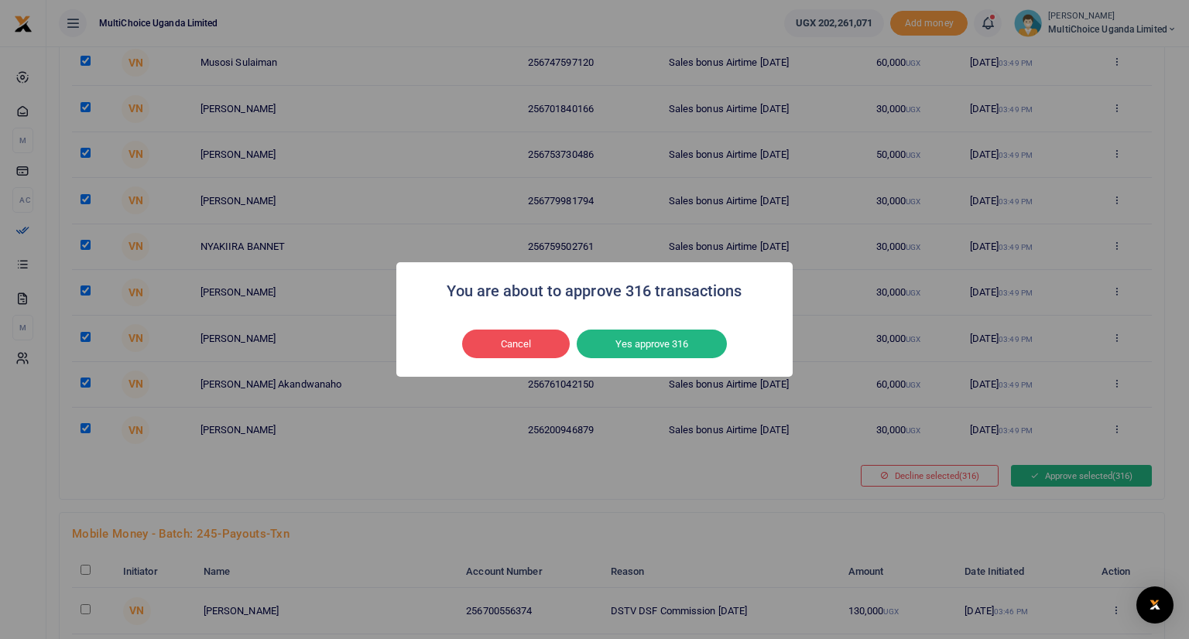
click at [1076, 433] on div "You are about to approve 316 transactions × Cancel No Yes approve 316" at bounding box center [594, 319] width 1189 height 639
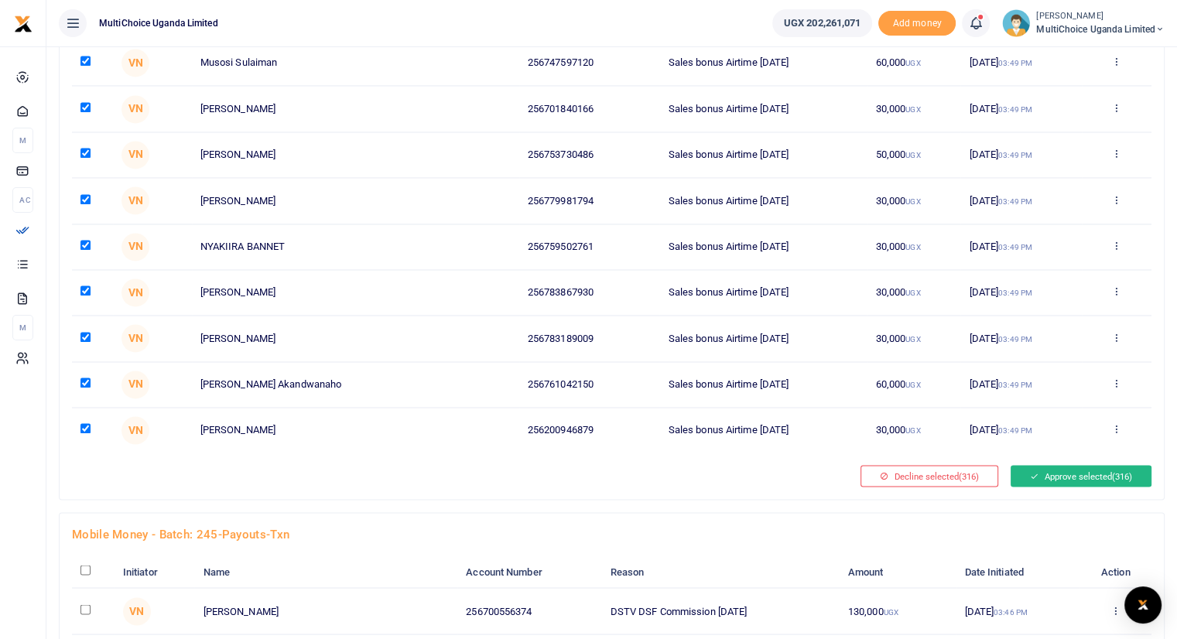
click at [1030, 470] on icon at bounding box center [1034, 475] width 9 height 11
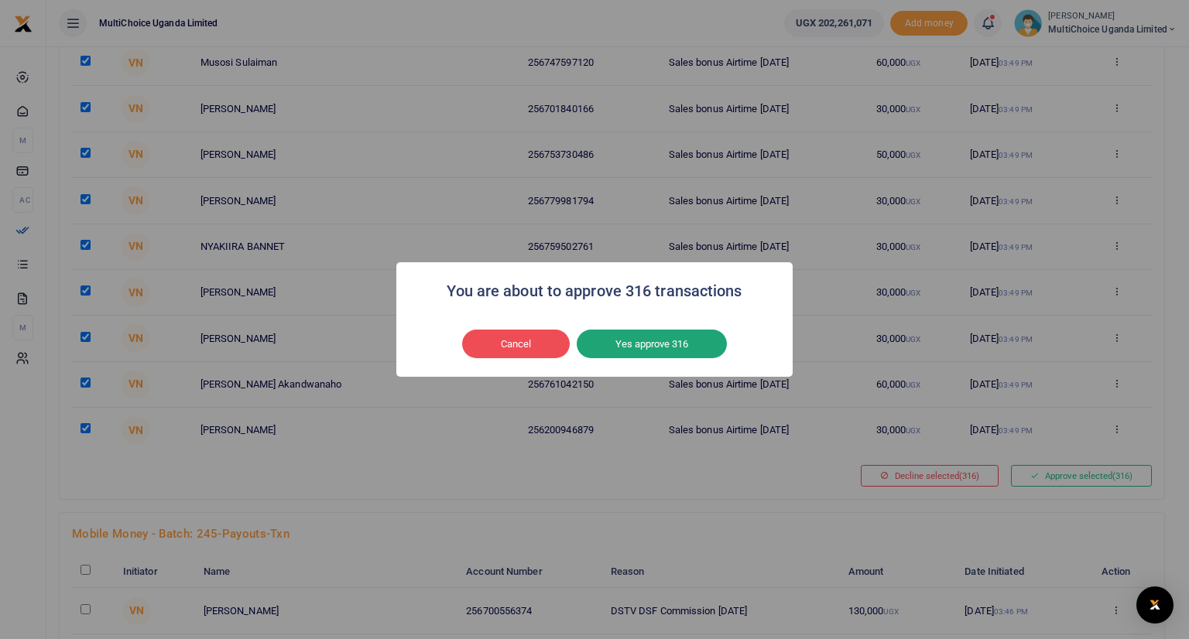
click at [682, 344] on button "Yes approve 316" at bounding box center [652, 344] width 150 height 29
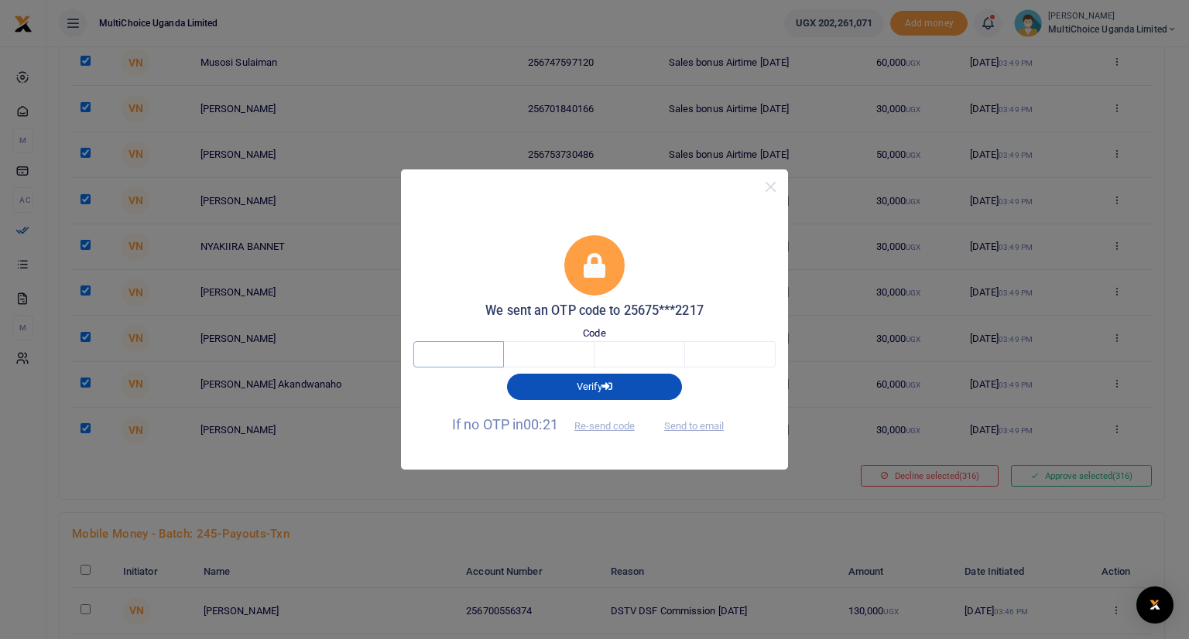
drag, startPoint x: 488, startPoint y: 353, endPoint x: 467, endPoint y: 346, distance: 21.3
click at [467, 346] on input "text" at bounding box center [458, 354] width 91 height 26
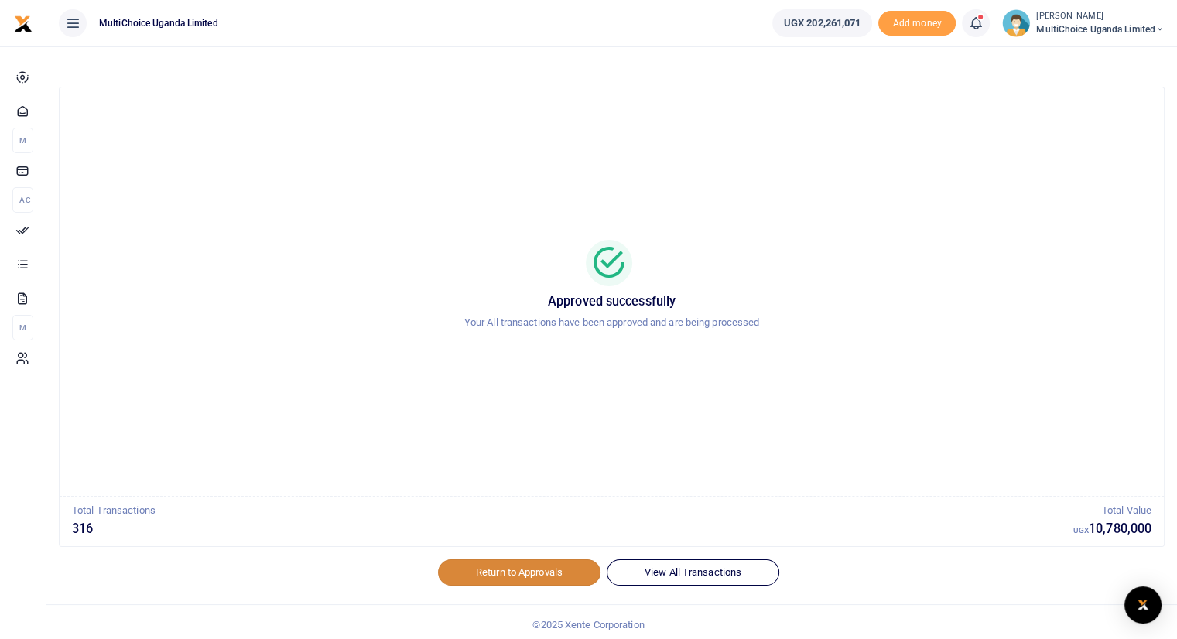
click at [536, 572] on link "Return to Approvals" at bounding box center [519, 572] width 163 height 26
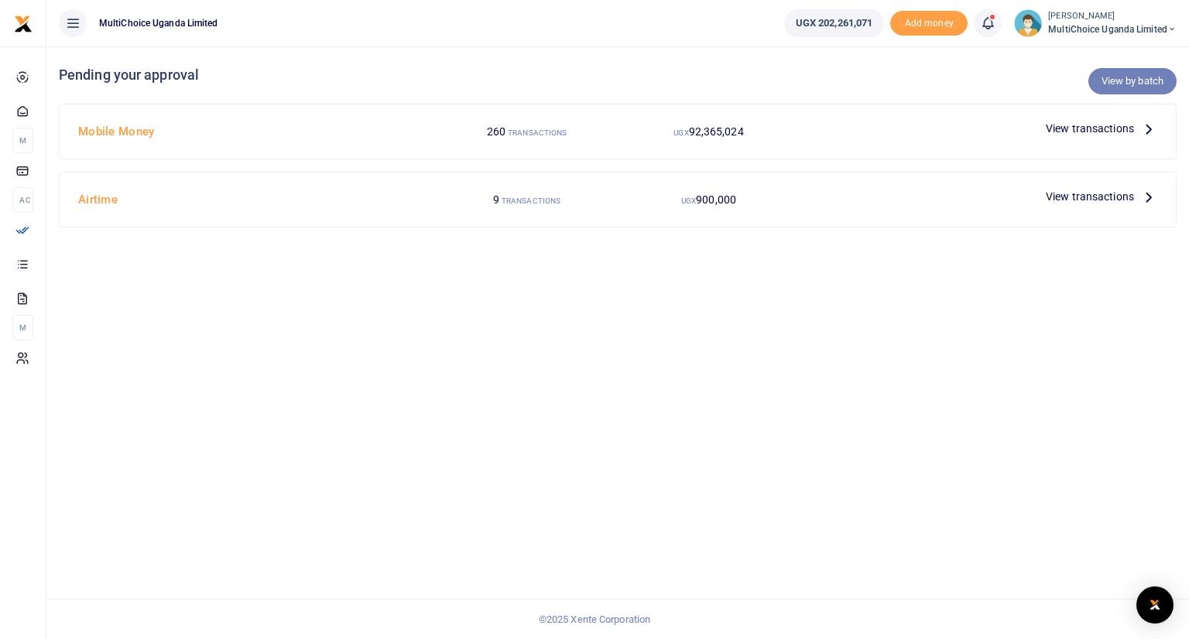
click at [1125, 76] on link "View by batch" at bounding box center [1132, 81] width 88 height 26
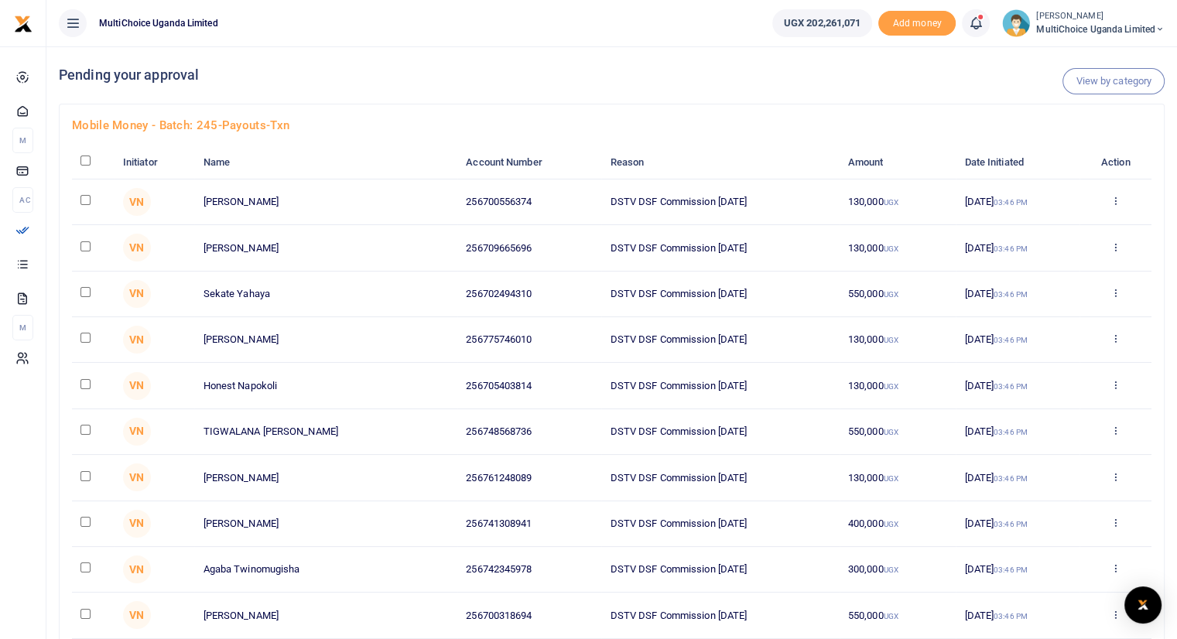
click at [87, 161] on input "checkbox" at bounding box center [85, 161] width 10 height 10
checkbox input "true"
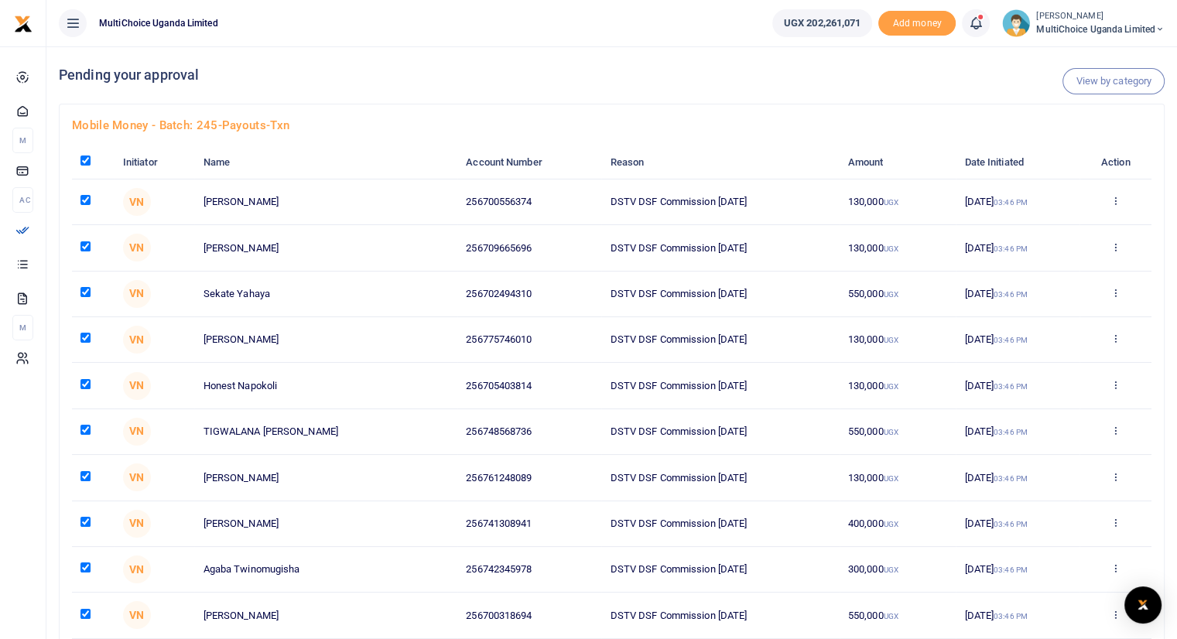
checkbox input "true"
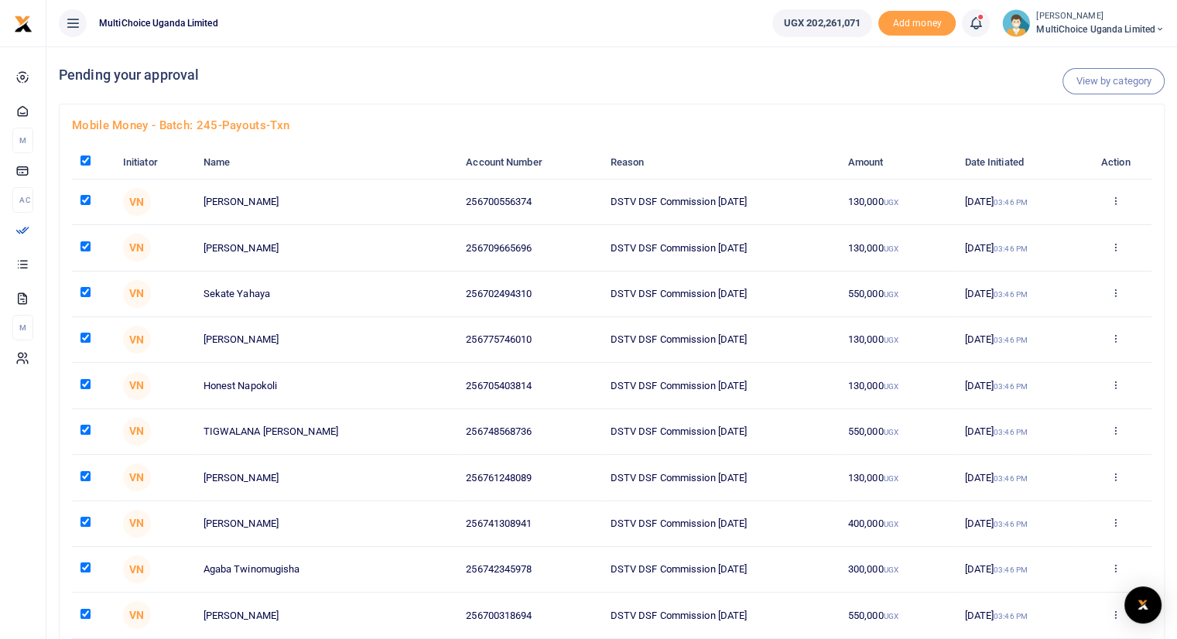
checkbox input "true"
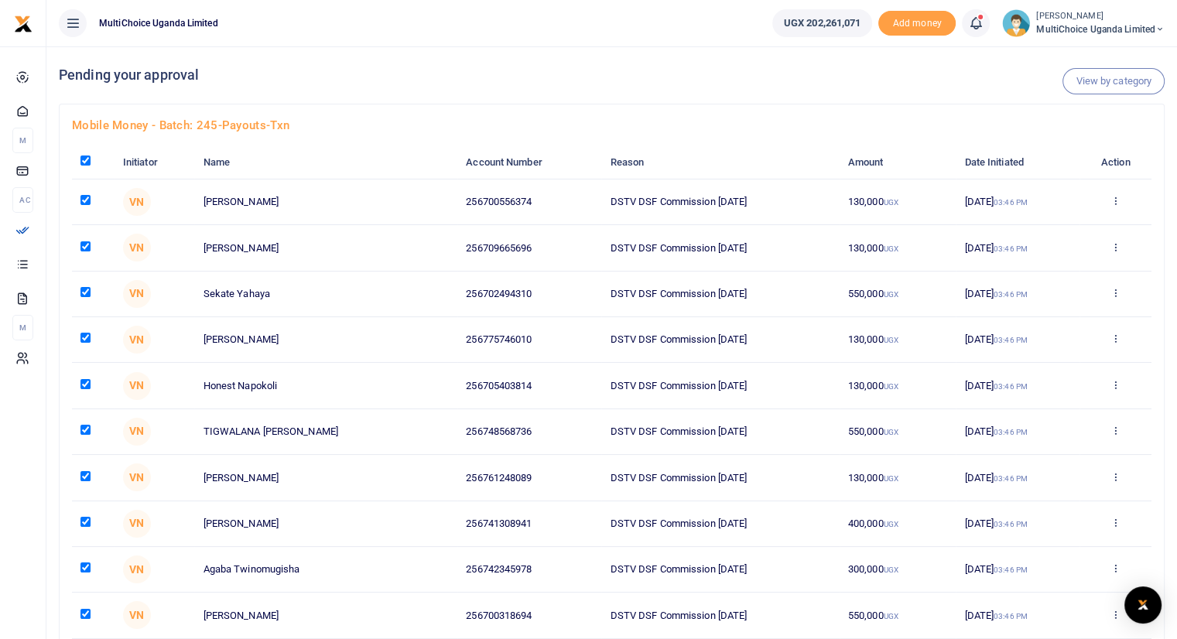
checkbox input "true"
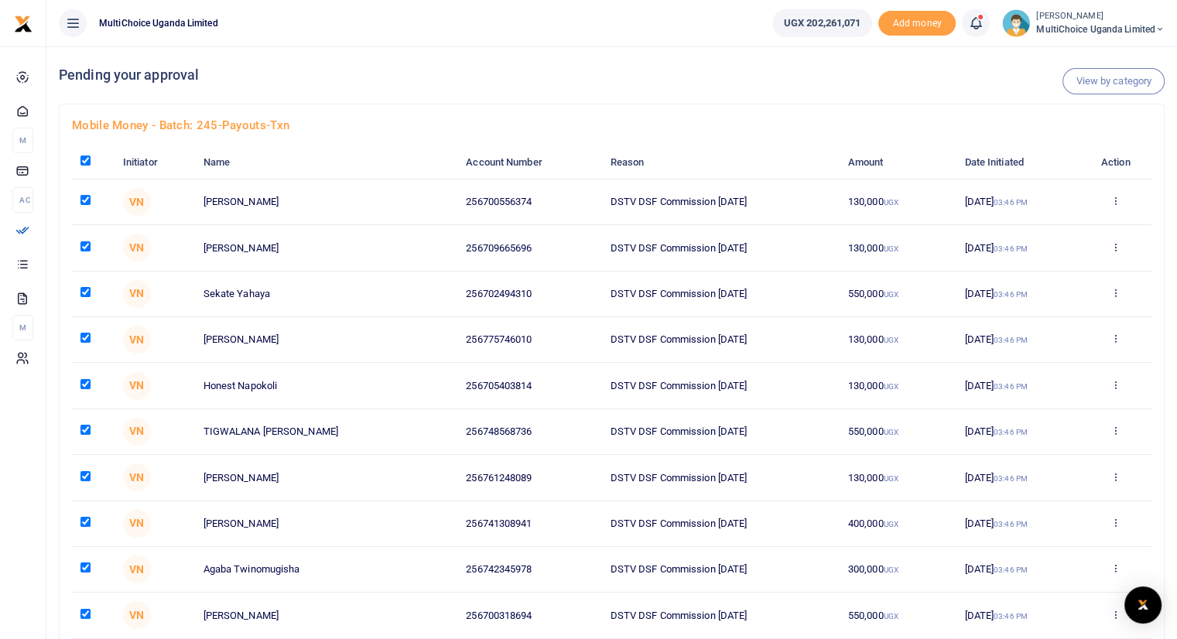
checkbox input "true"
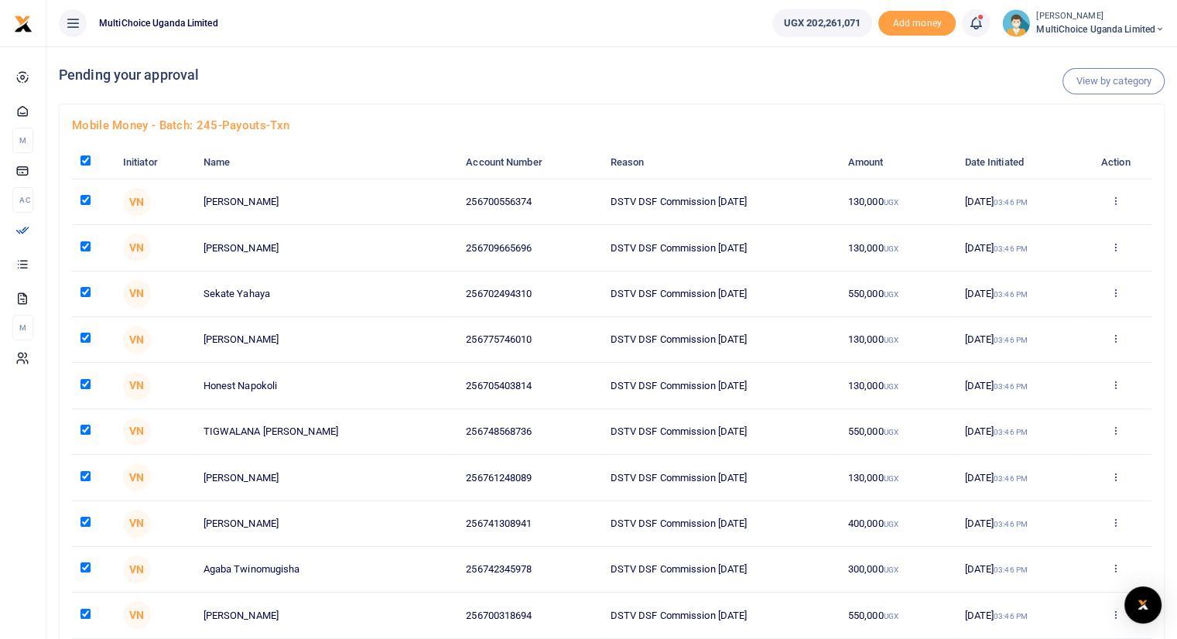
checkbox input "true"
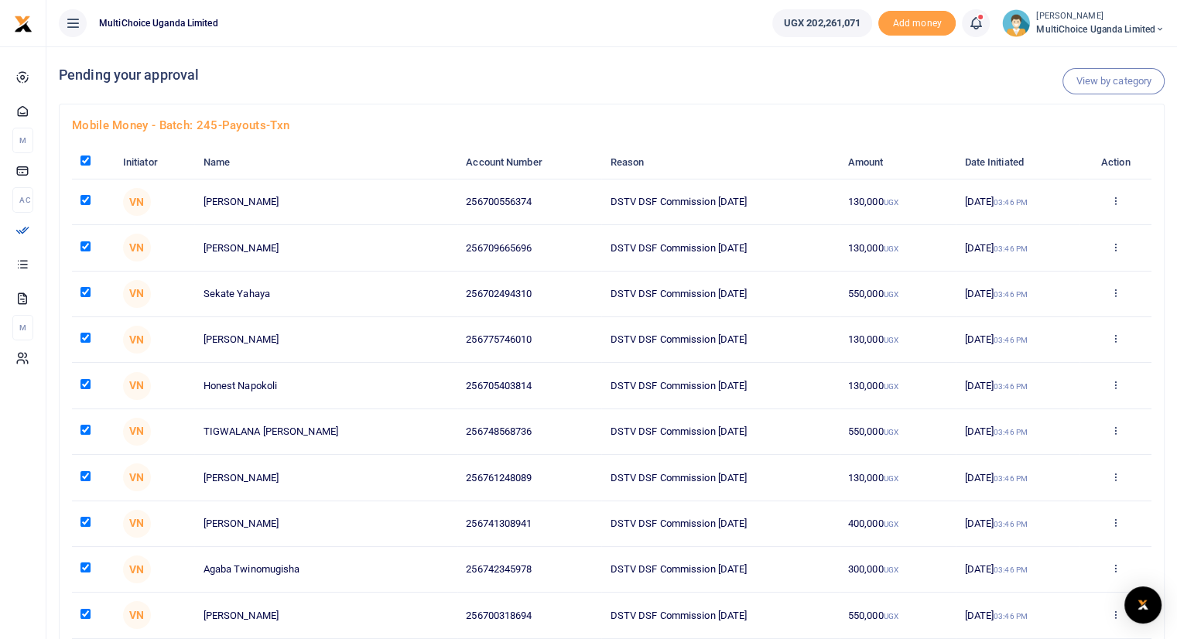
checkbox input "true"
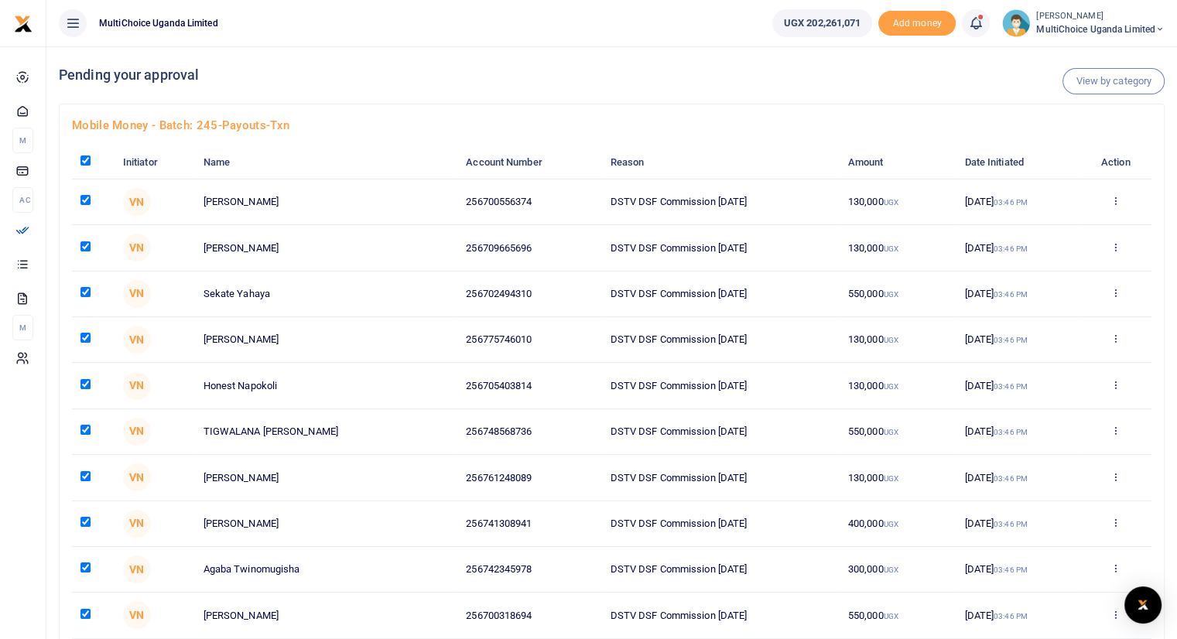
checkbox input "true"
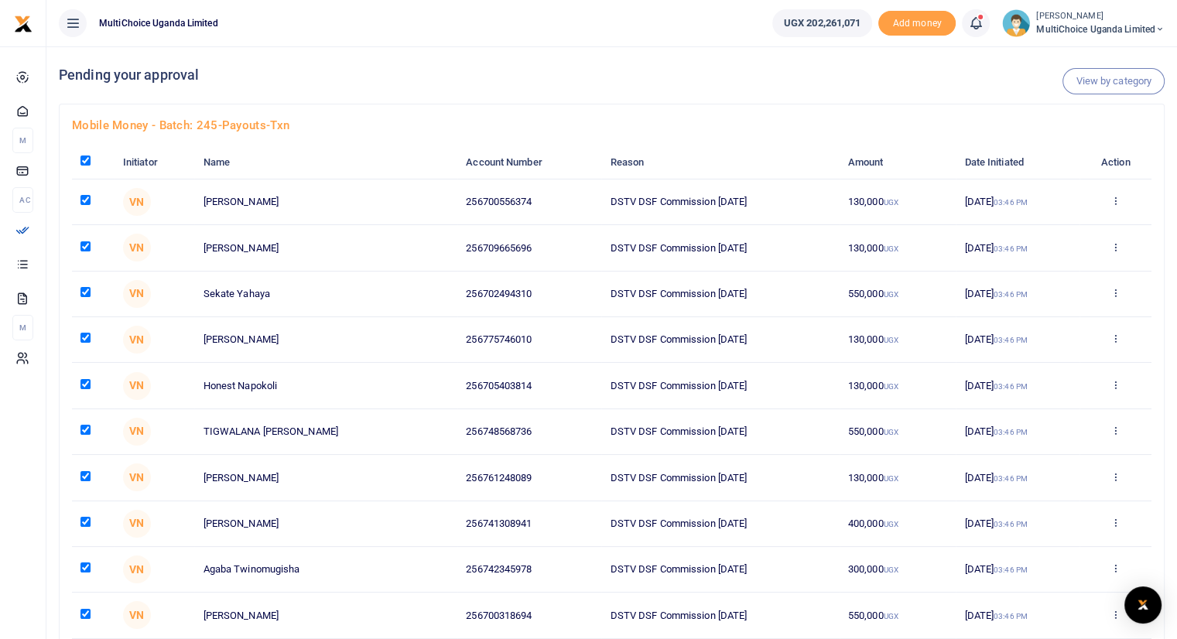
checkbox input "true"
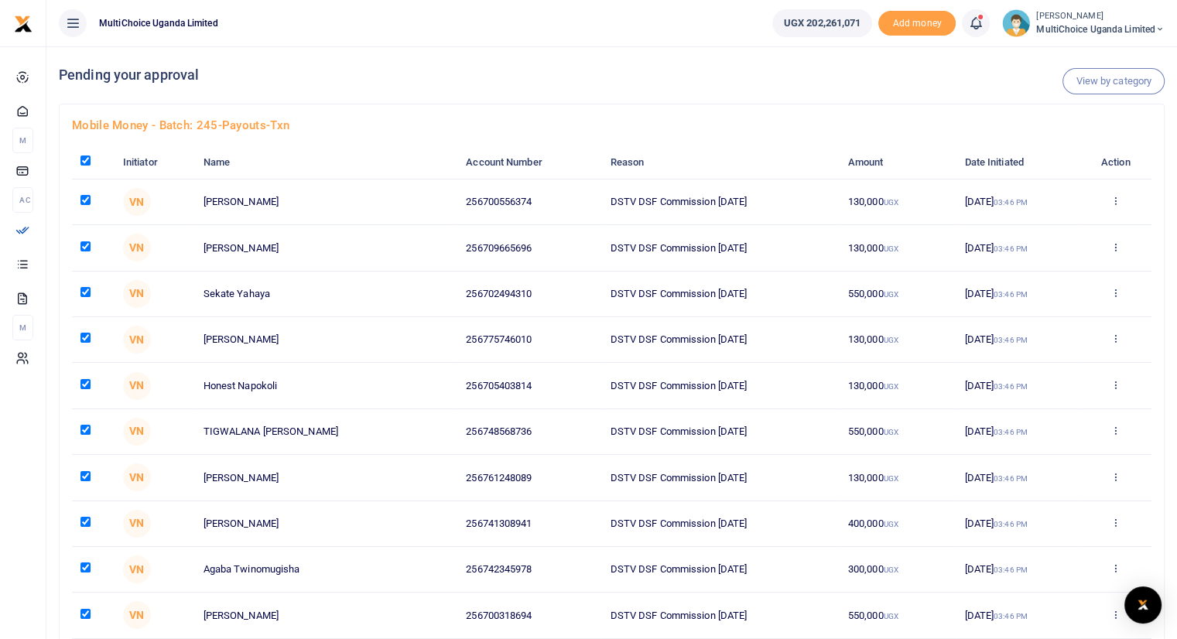
checkbox input "true"
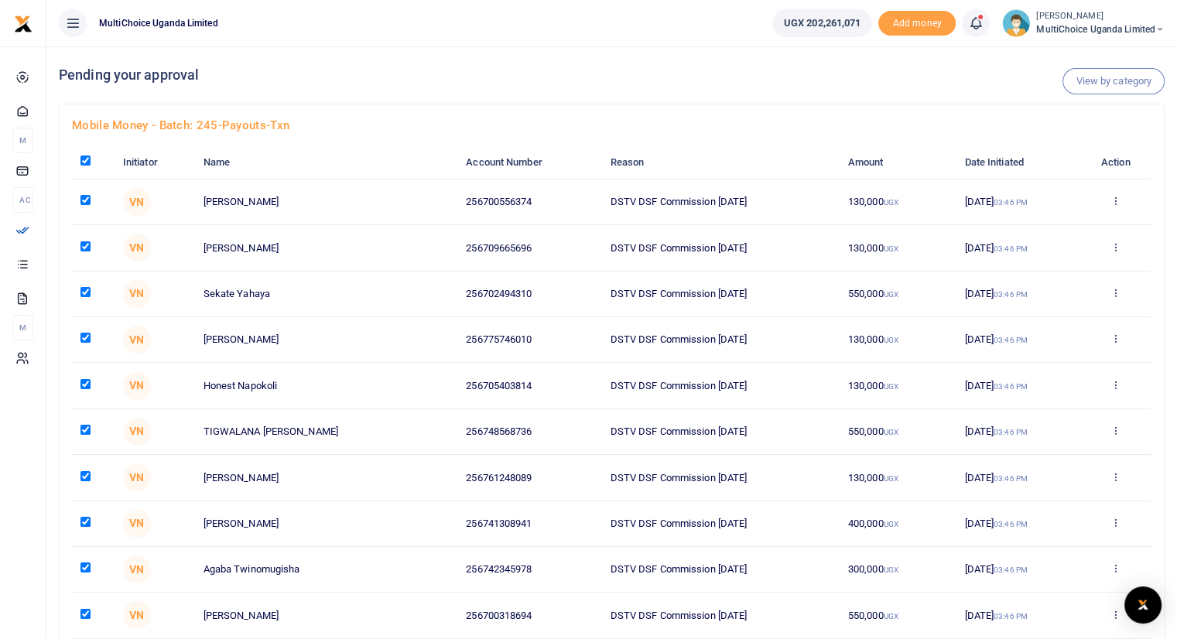
checkbox input "true"
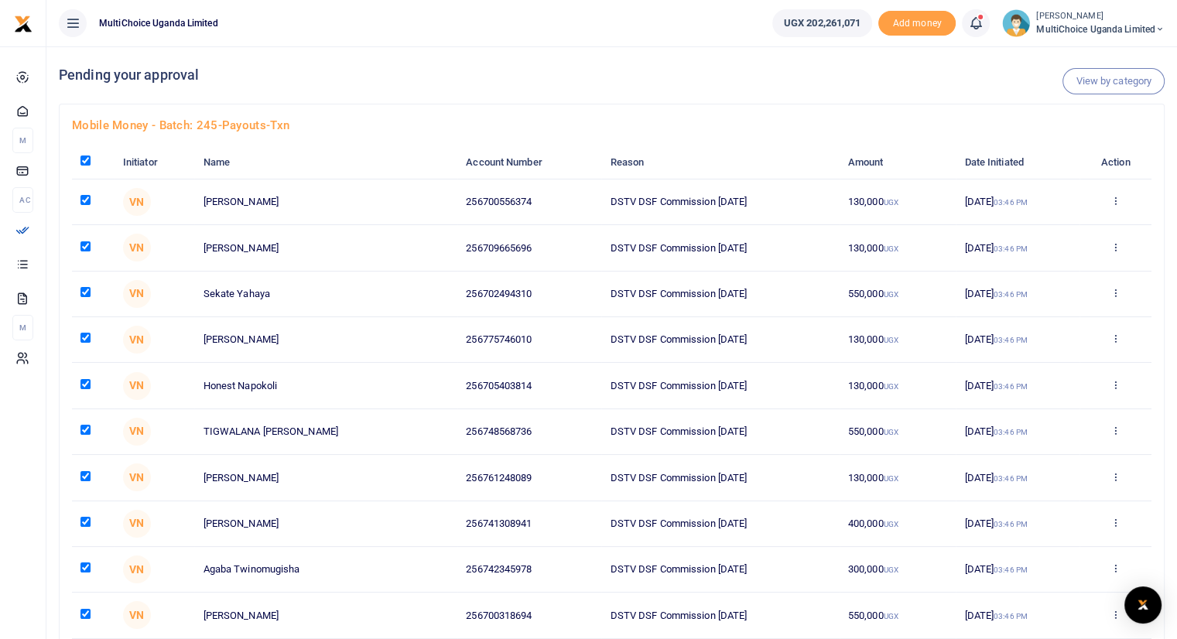
checkbox input "true"
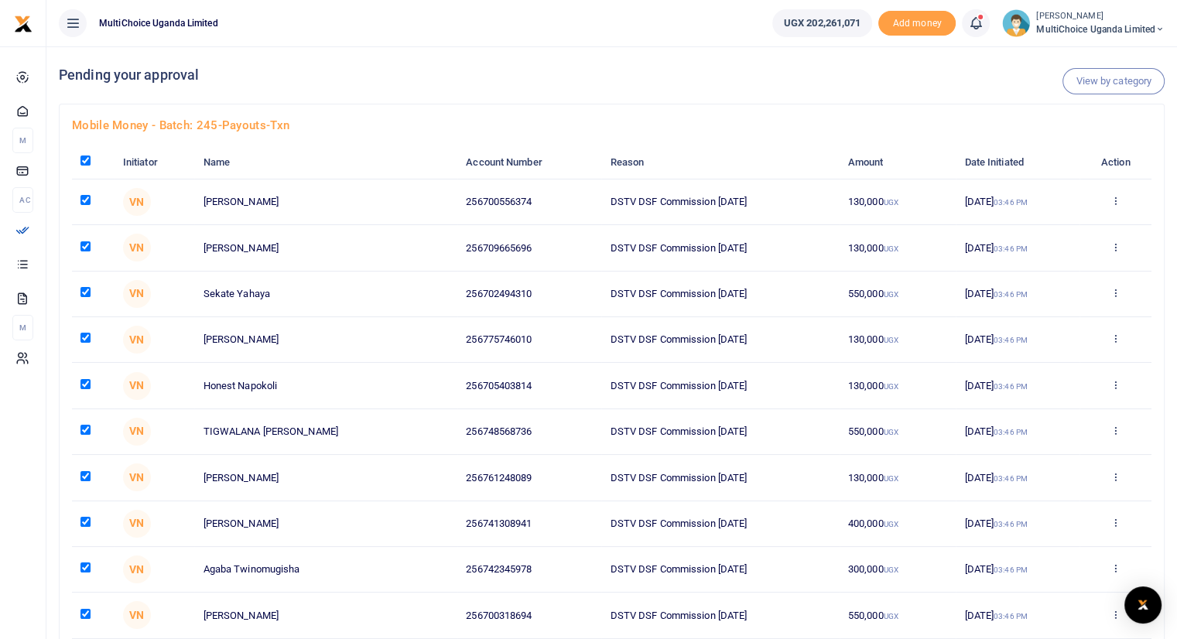
checkbox input "true"
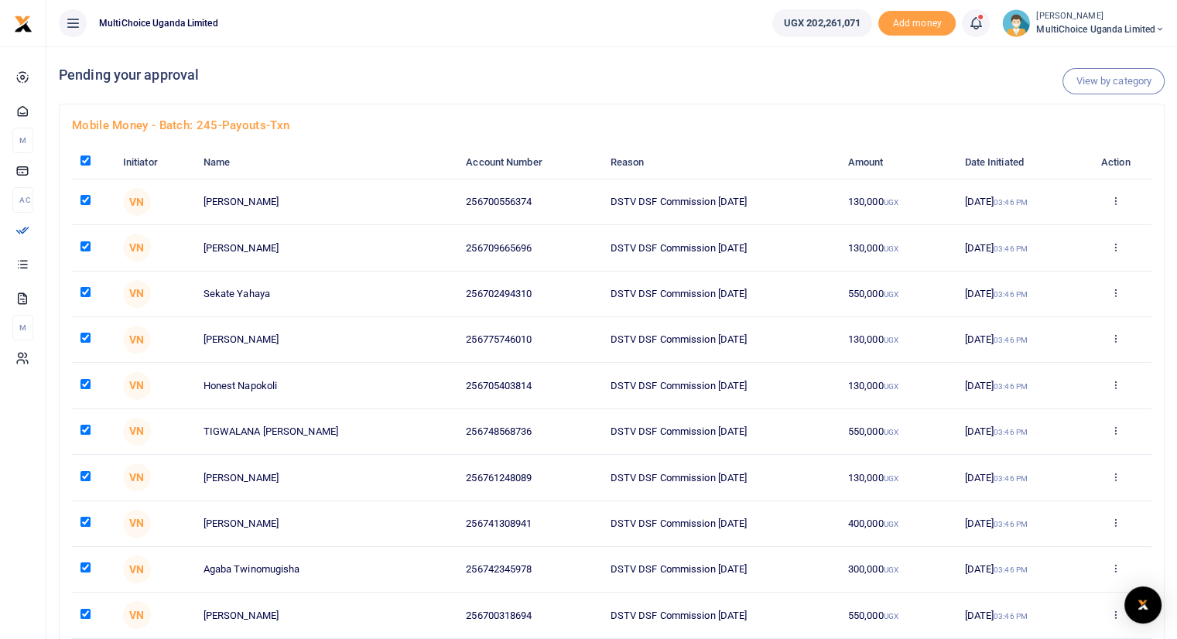
checkbox input "true"
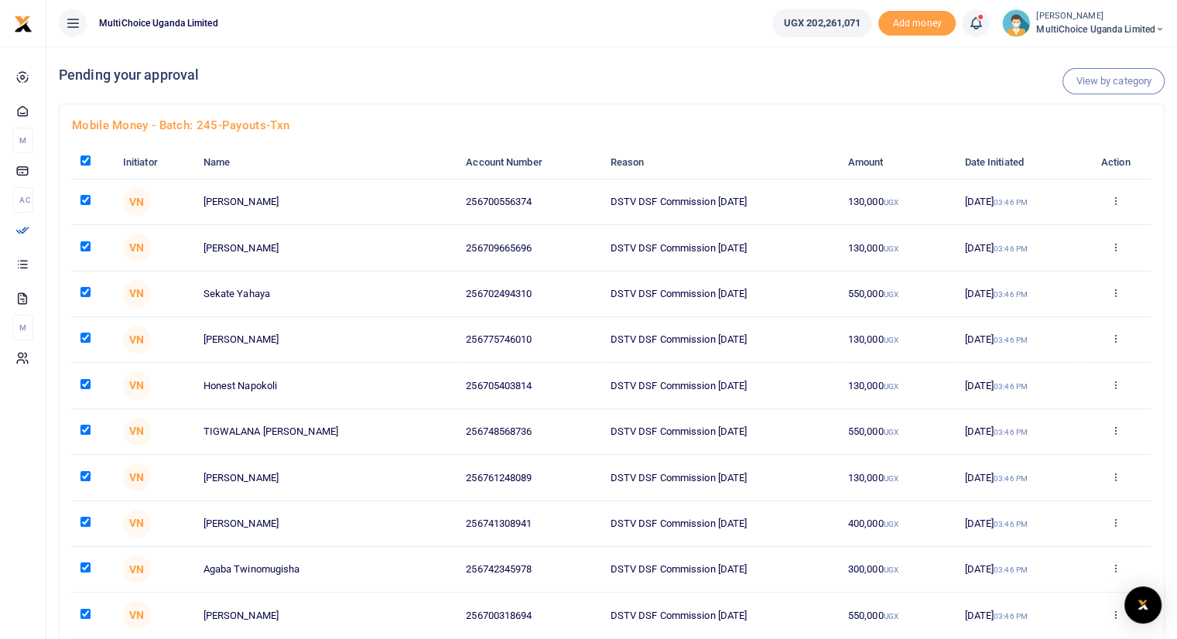
checkbox input "true"
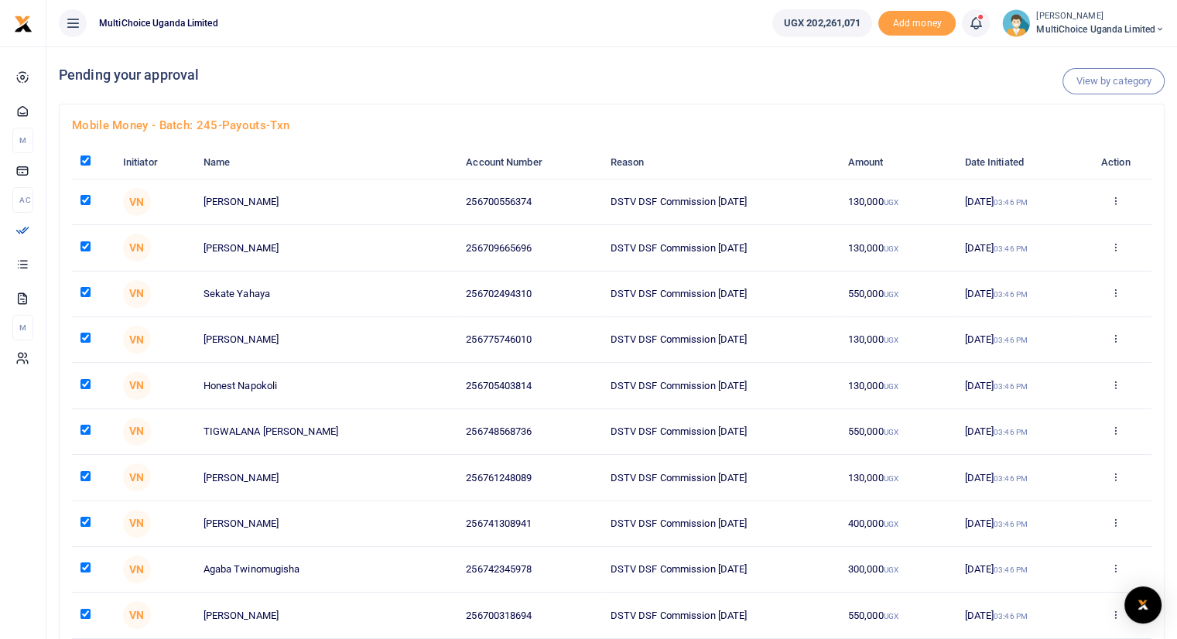
checkbox input "true"
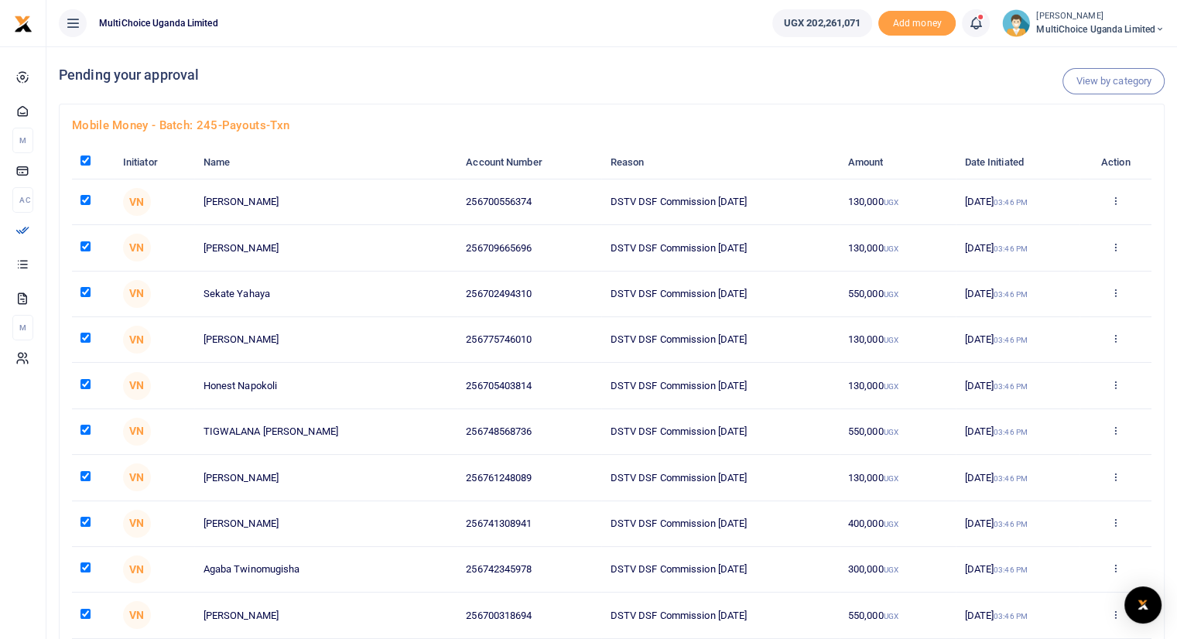
checkbox input "true"
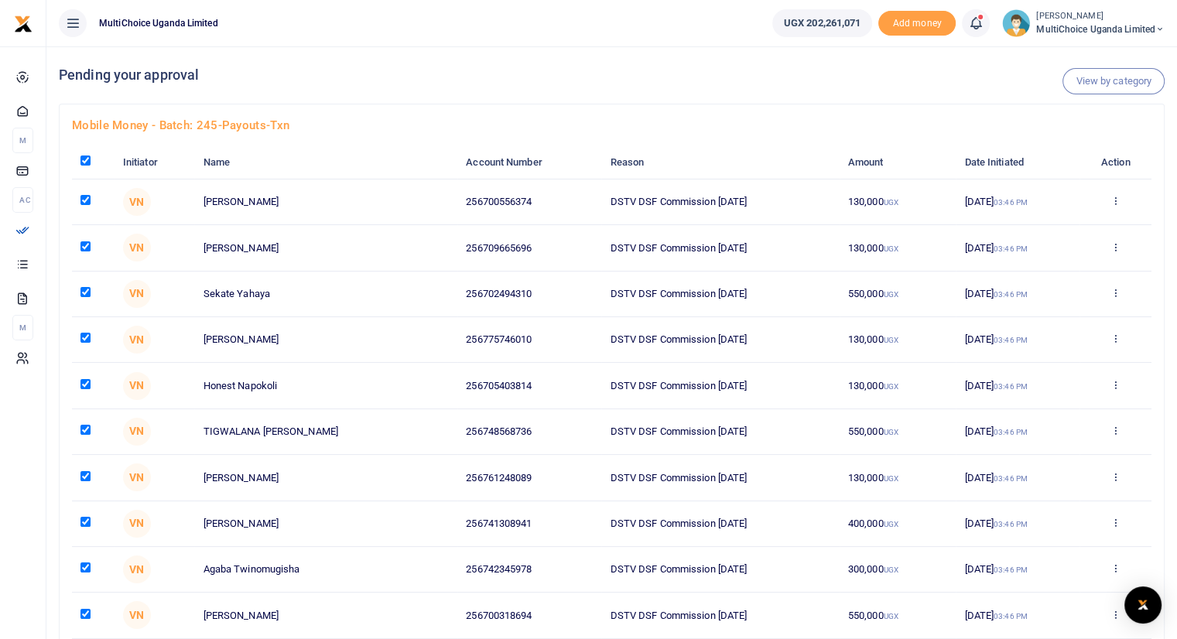
checkbox input "true"
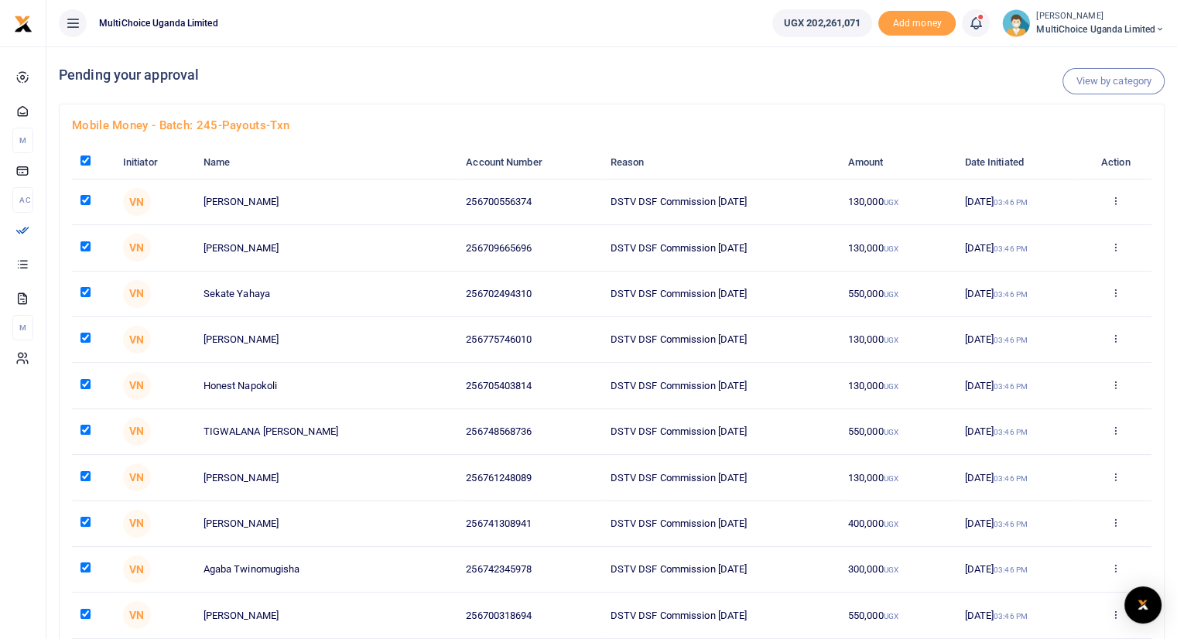
checkbox input "true"
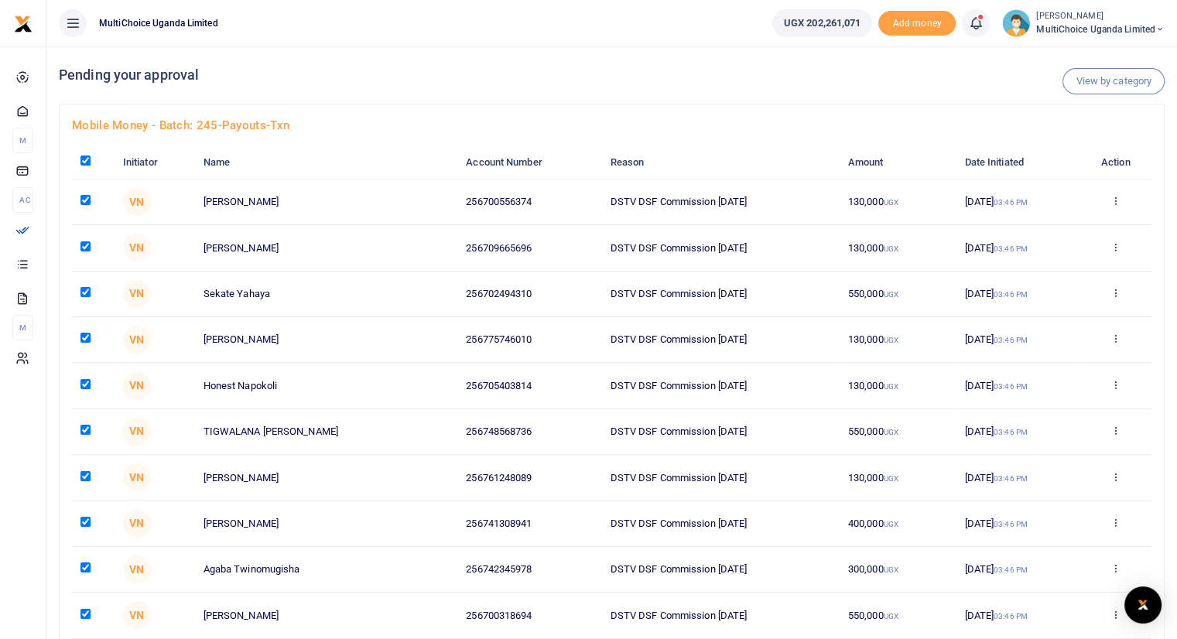
checkbox input "true"
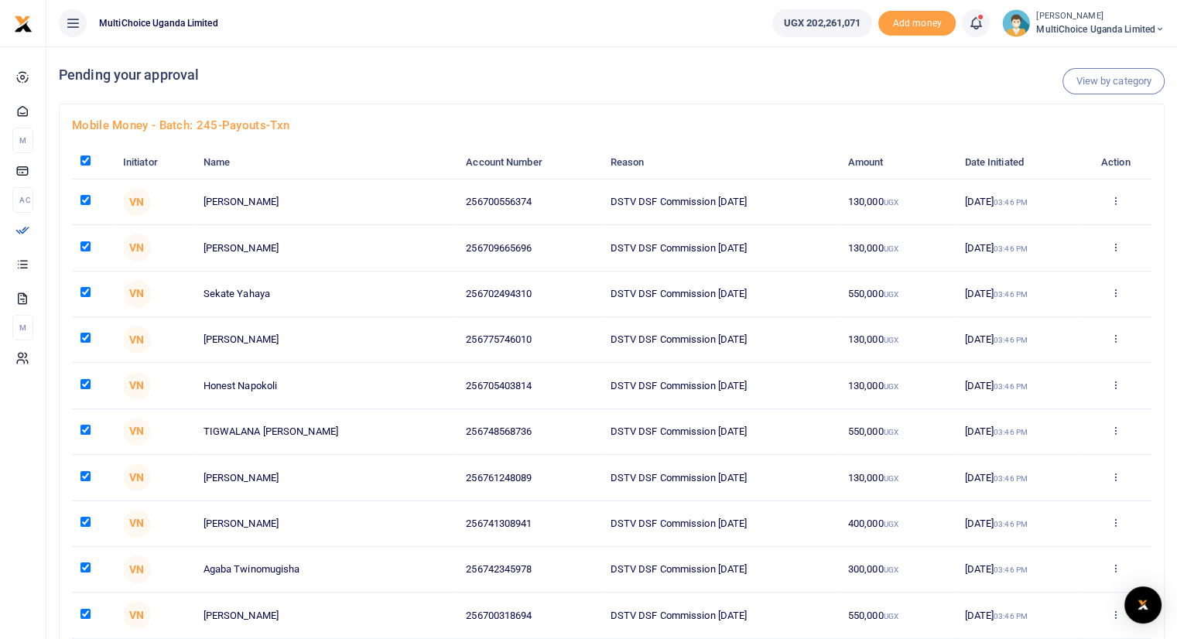
checkbox input "true"
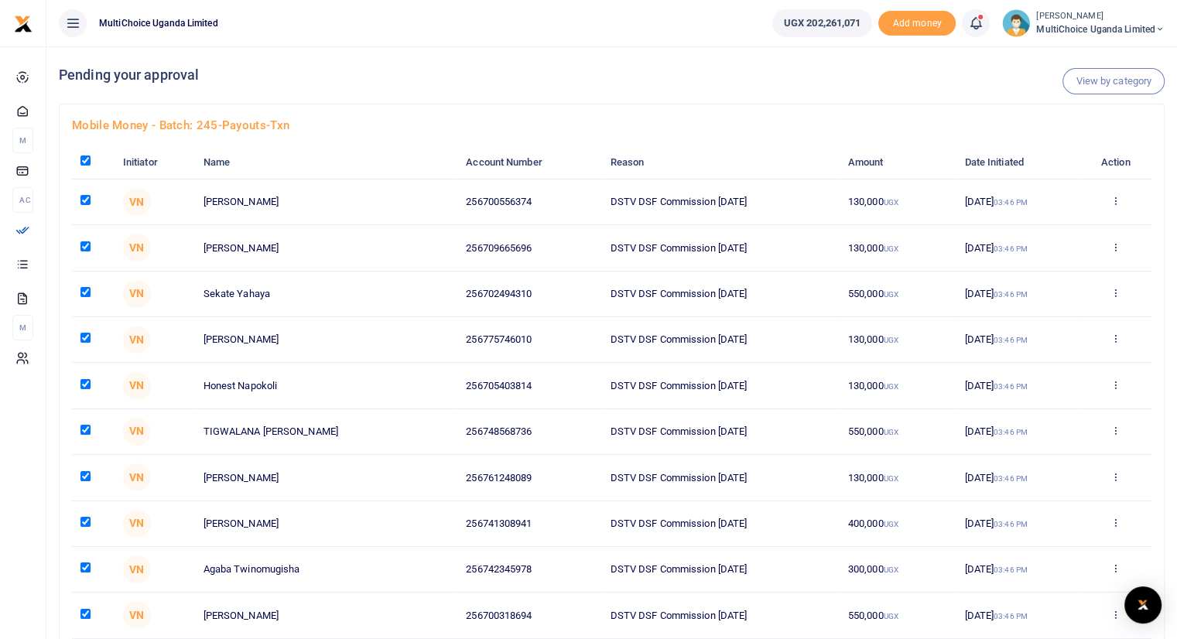
checkbox input "true"
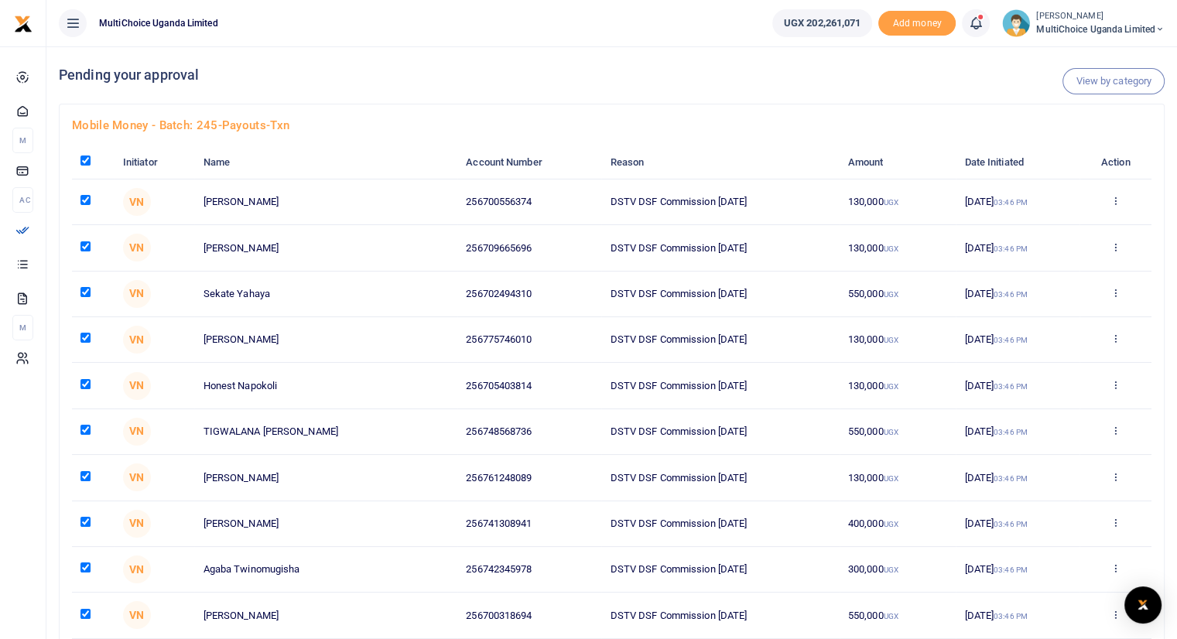
checkbox input "true"
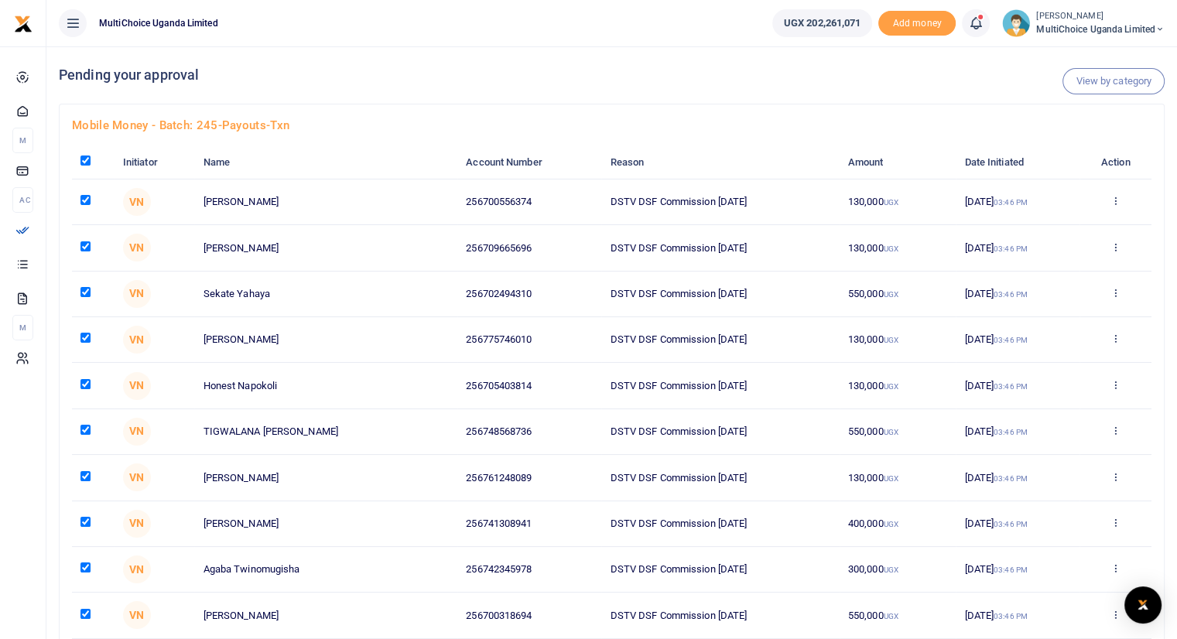
checkbox input "true"
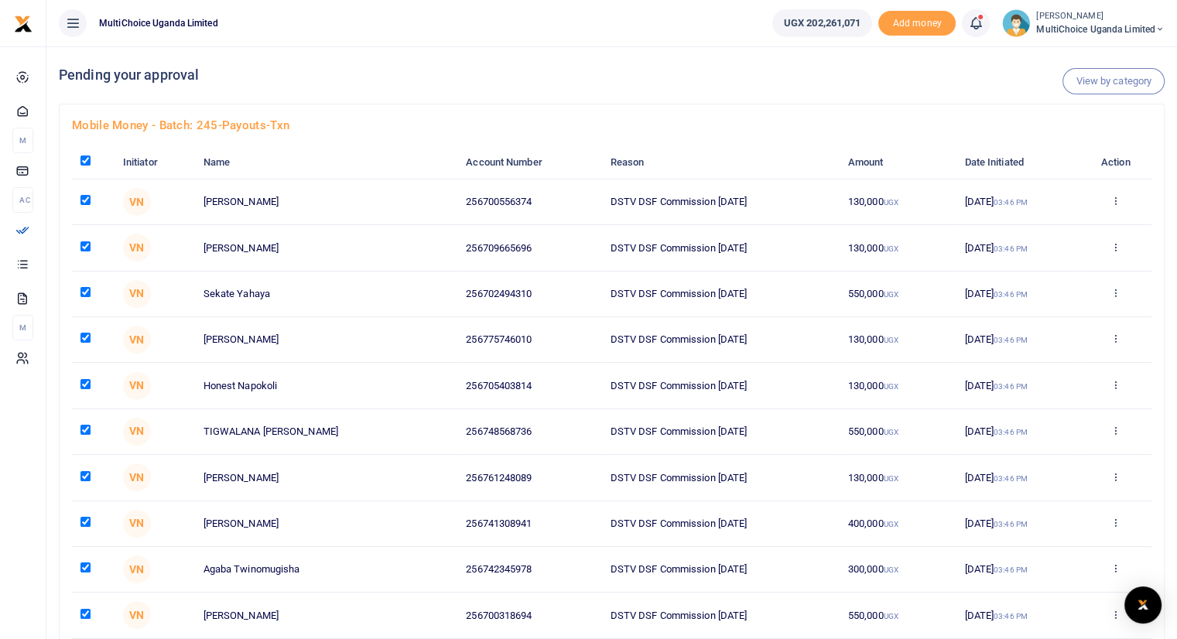
checkbox input "true"
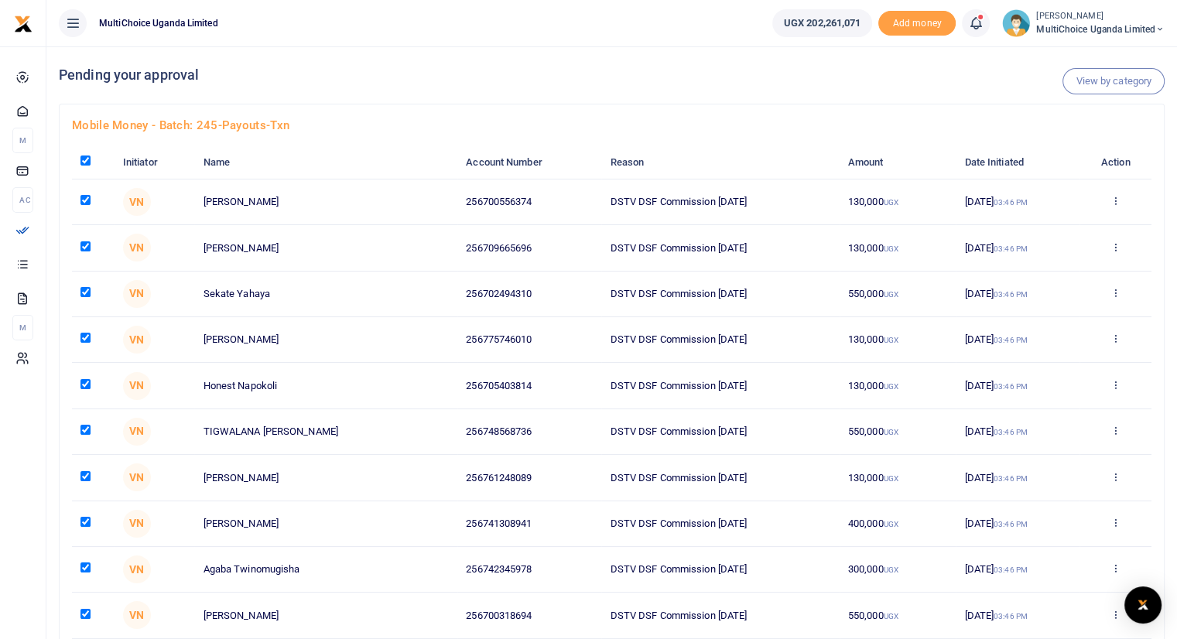
checkbox input "true"
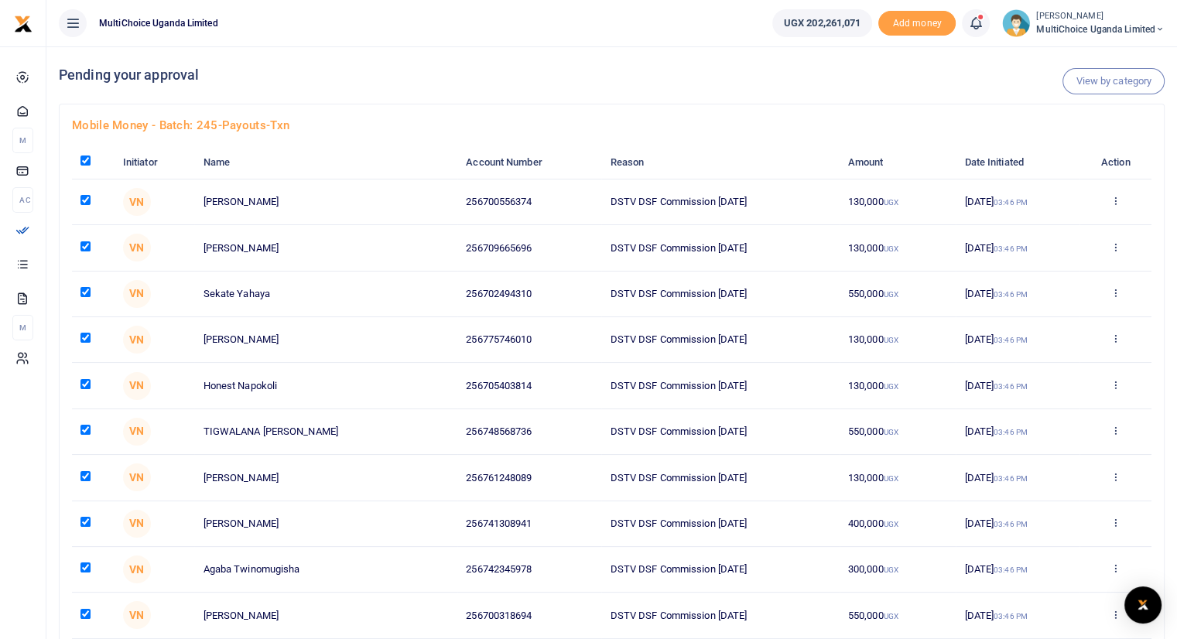
checkbox input "true"
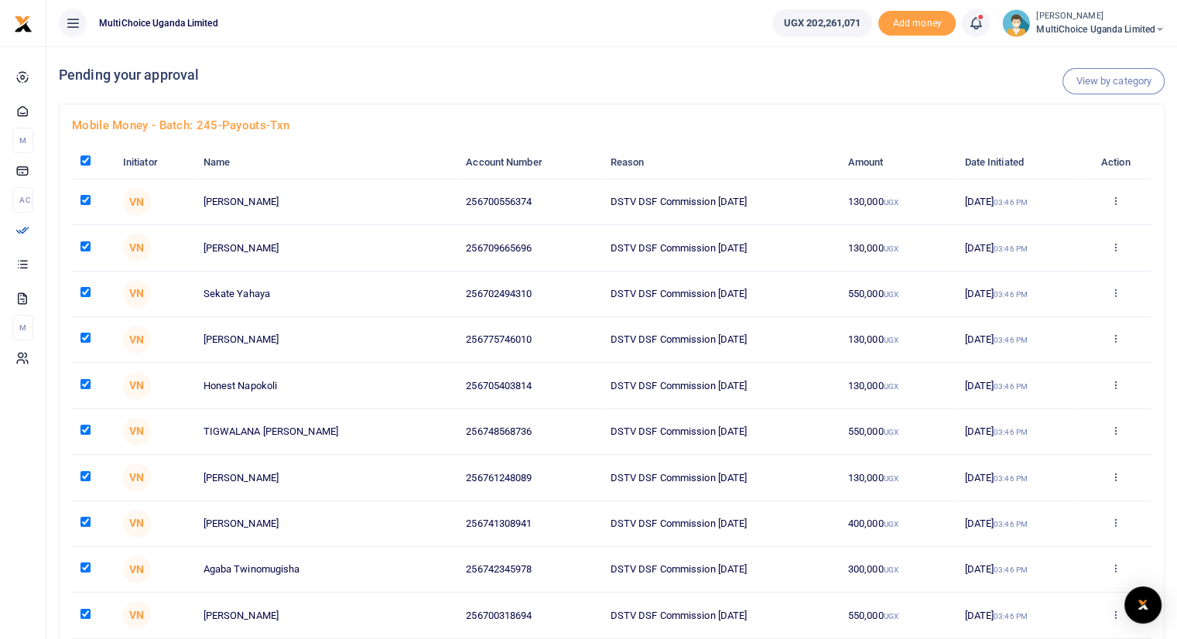
checkbox input "true"
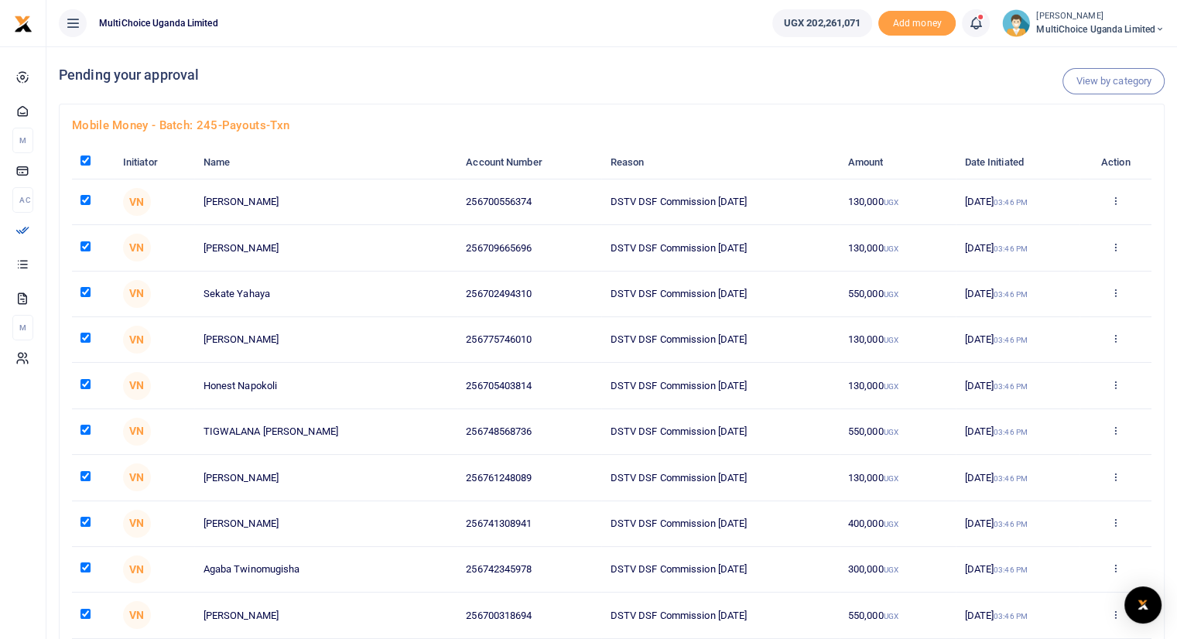
checkbox input "true"
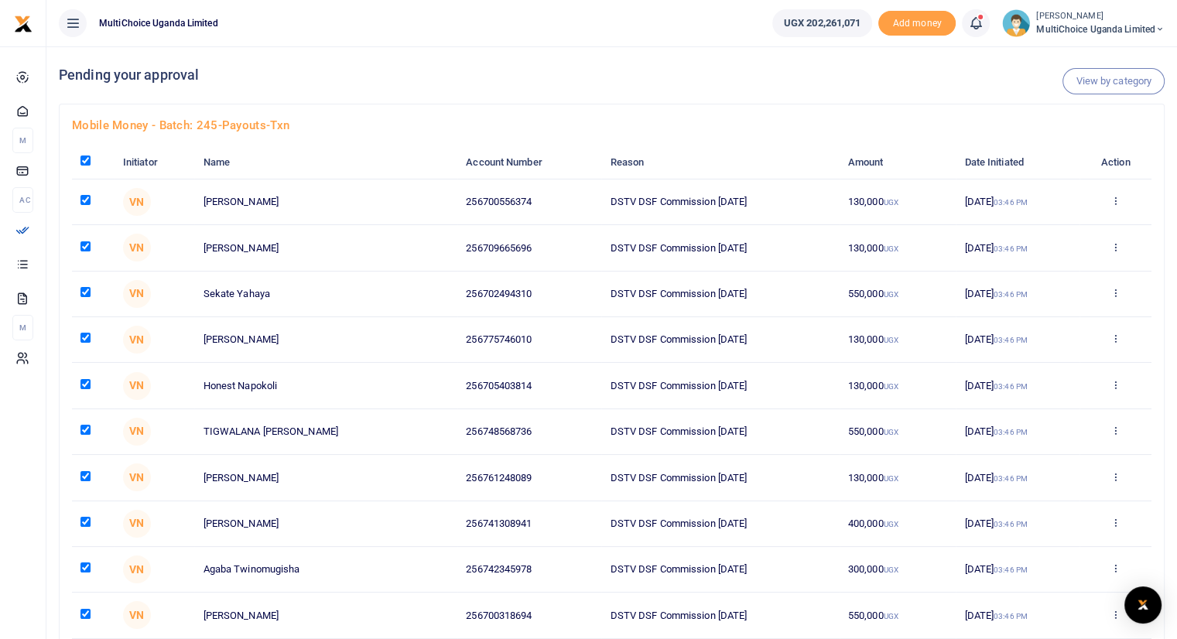
checkbox input "true"
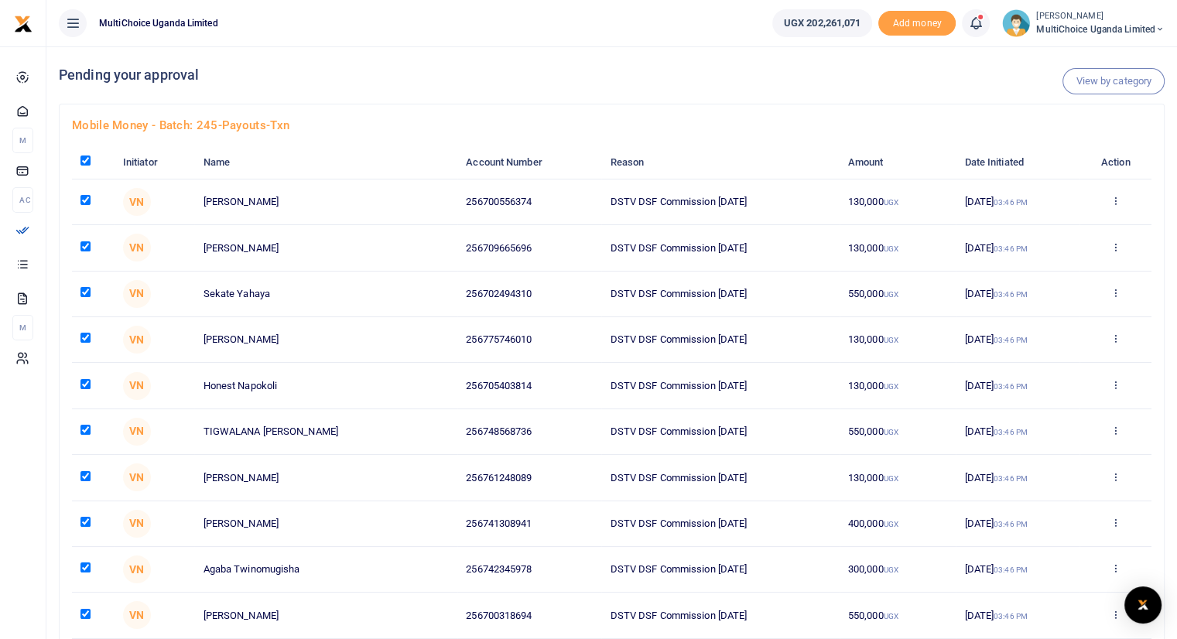
checkbox input "true"
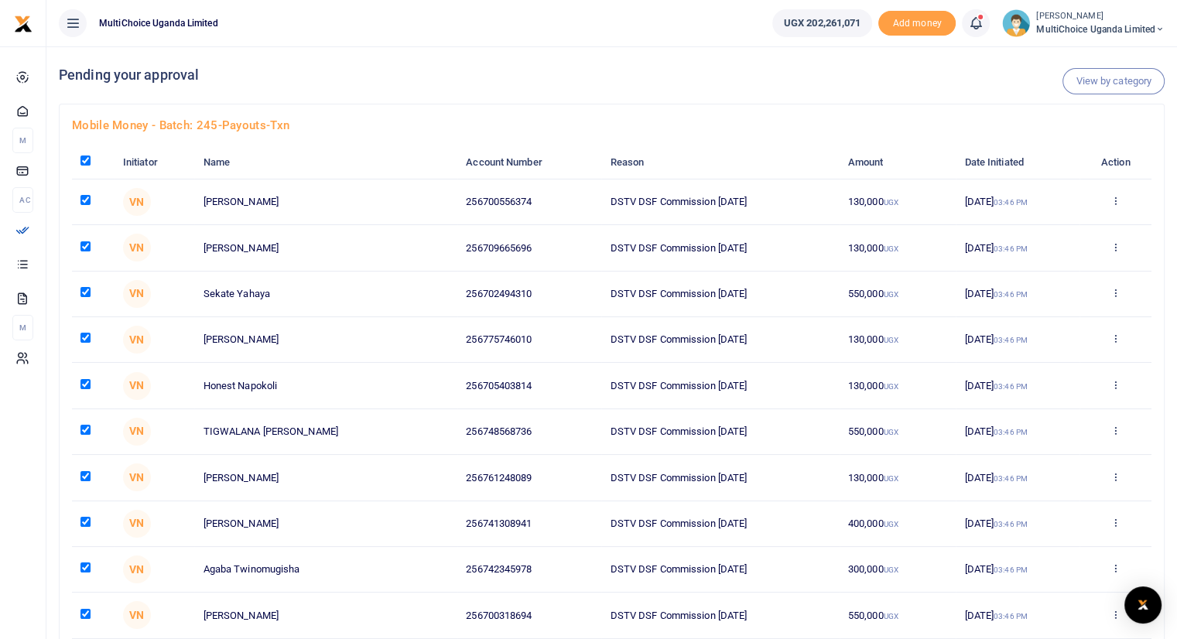
checkbox input "true"
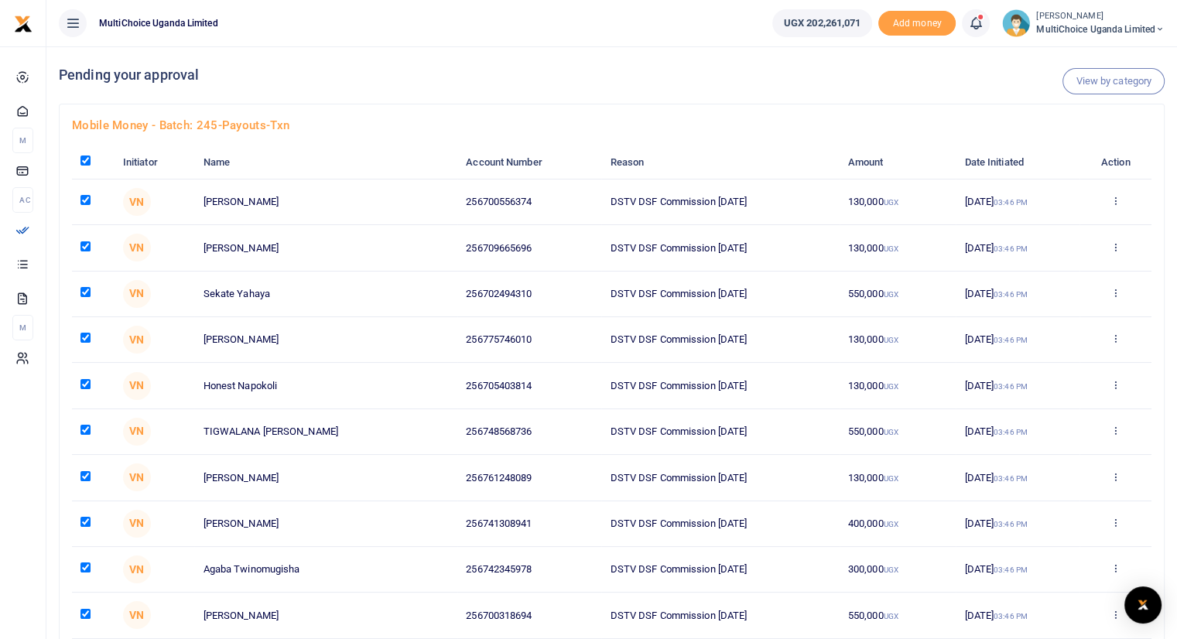
checkbox input "true"
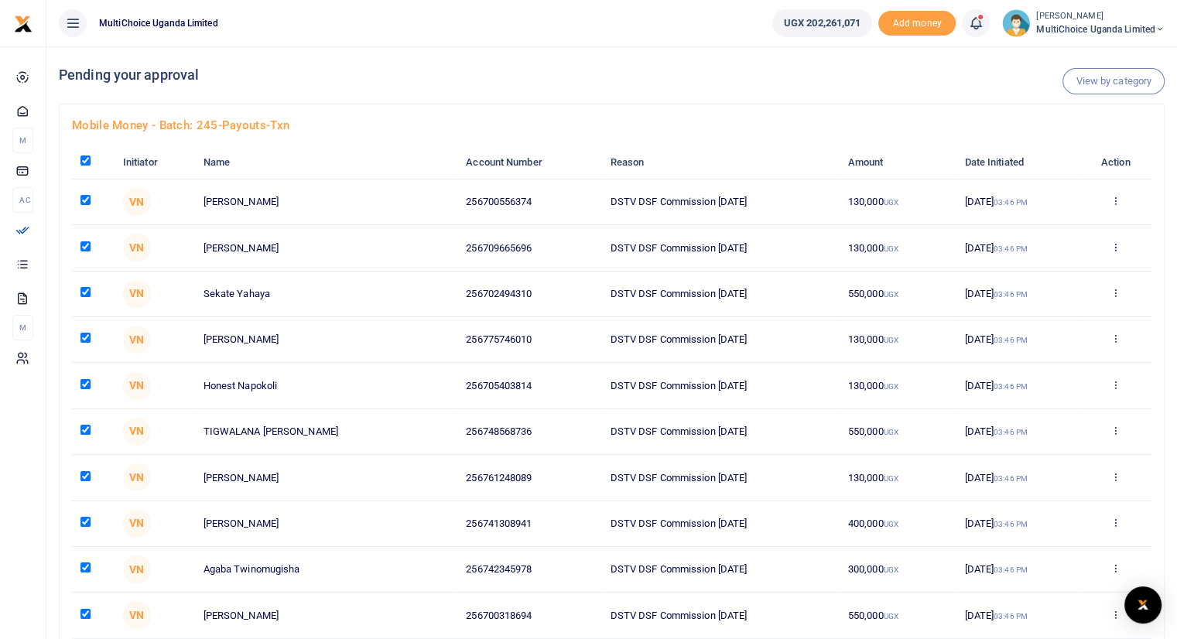
checkbox input "true"
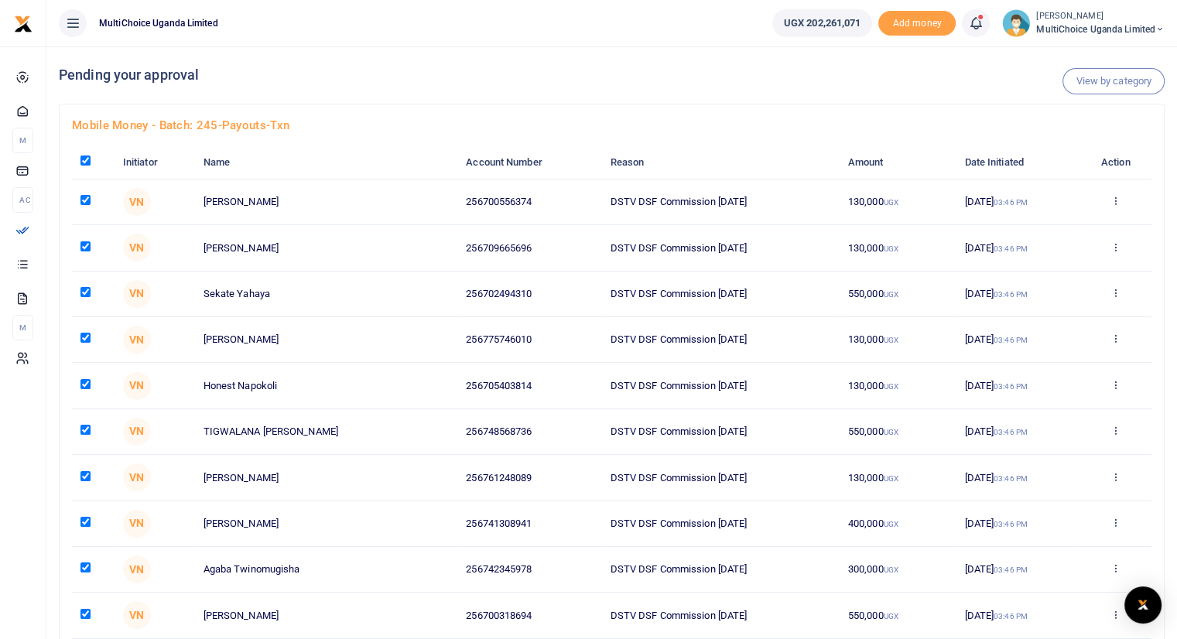
checkbox input "true"
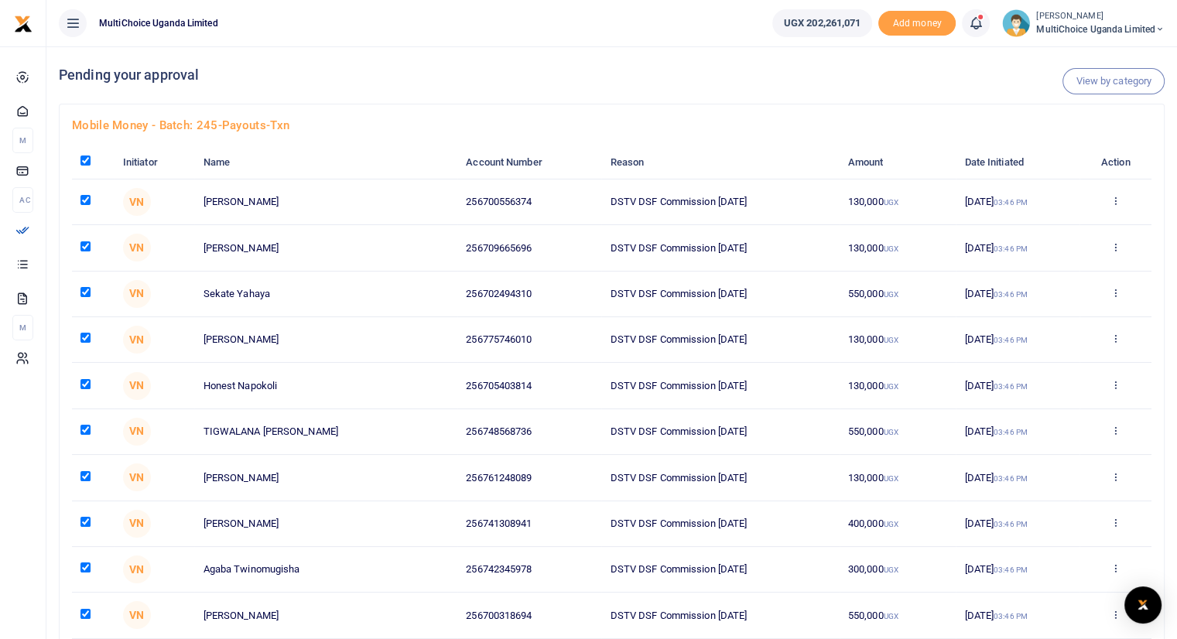
checkbox input "true"
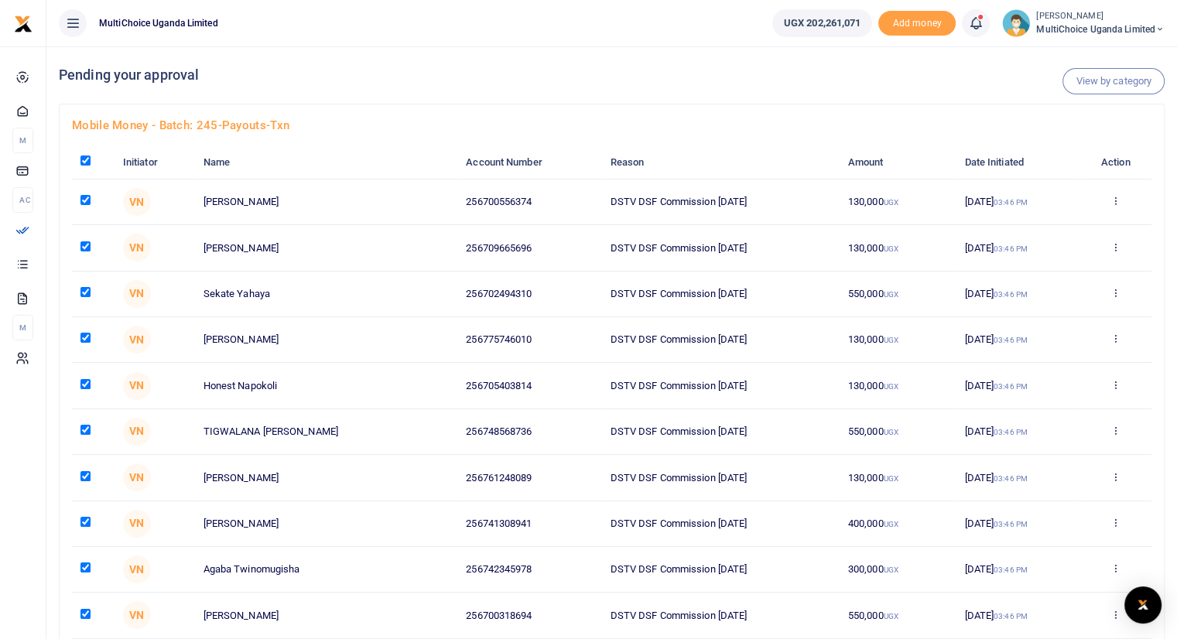
checkbox input "true"
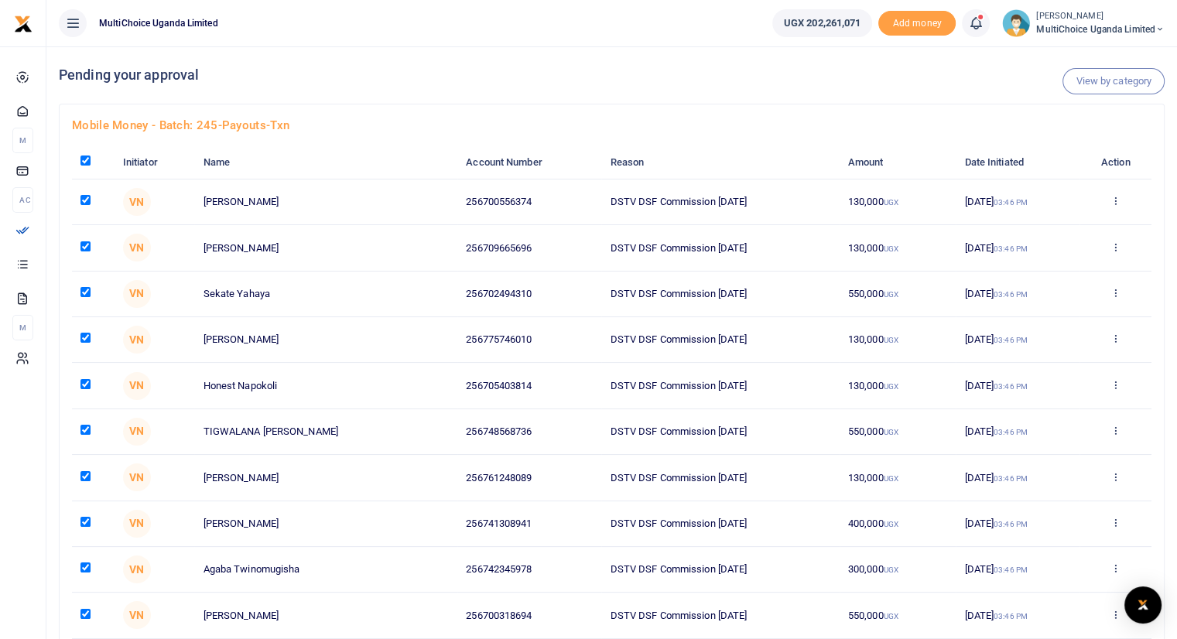
checkbox input "true"
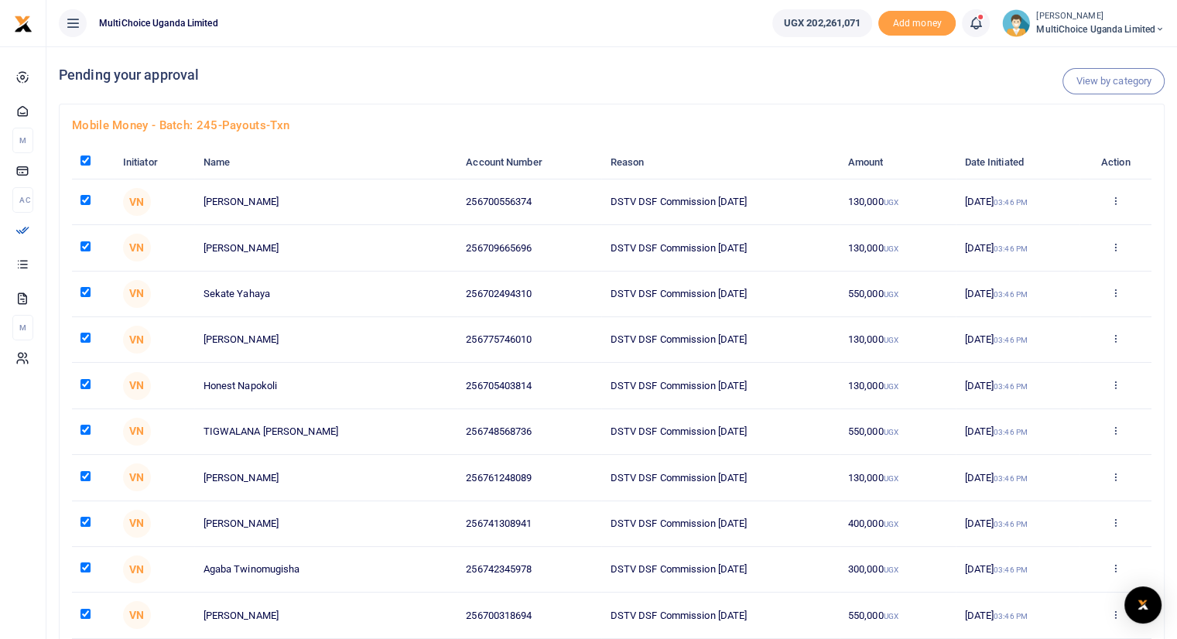
checkbox input "true"
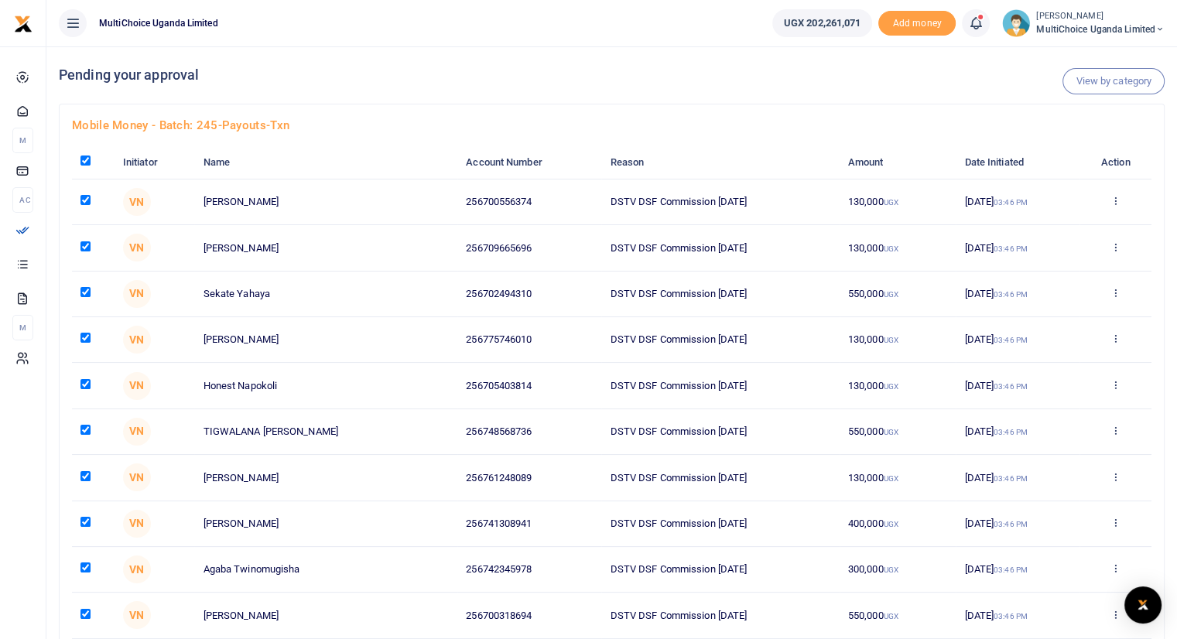
checkbox input "true"
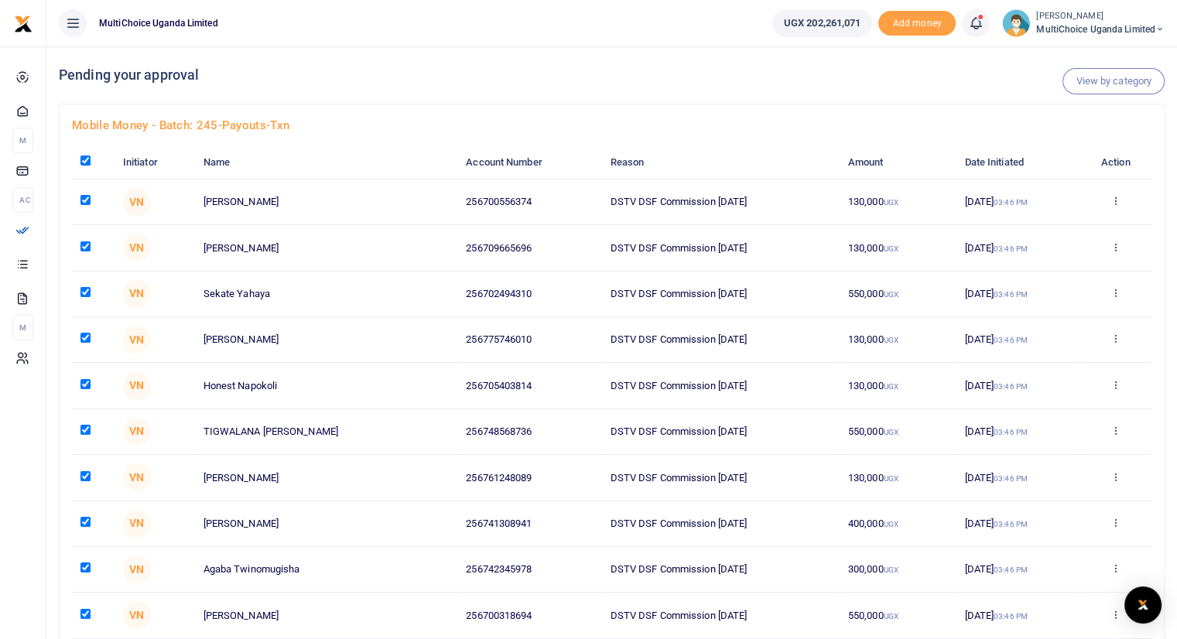
checkbox input "true"
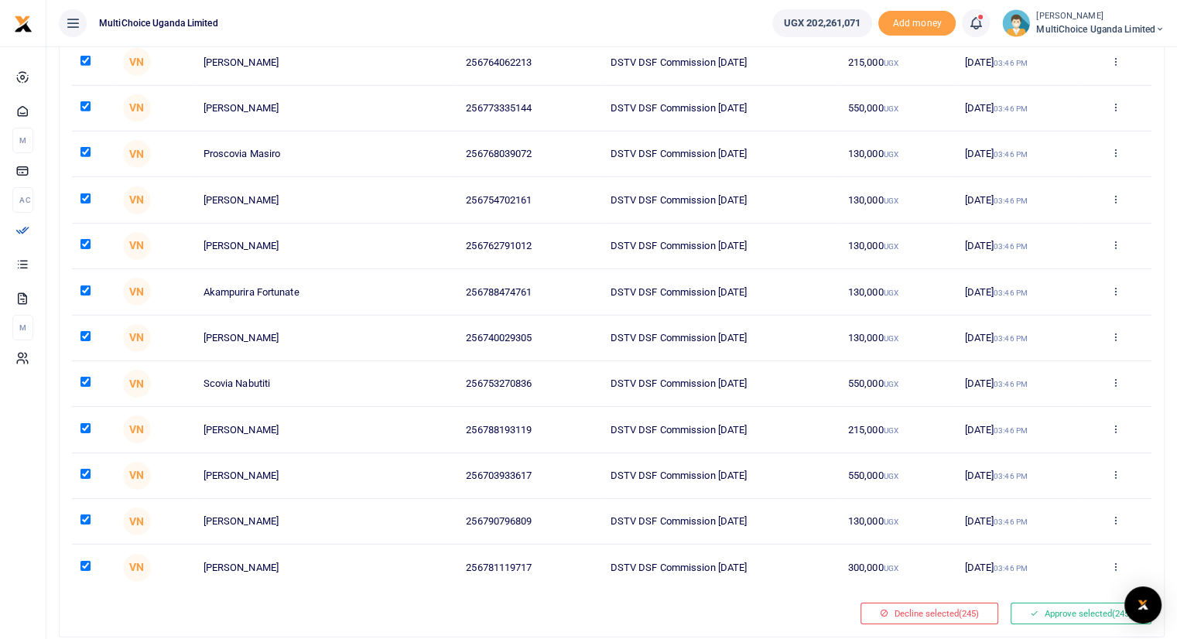
scroll to position [10899, 0]
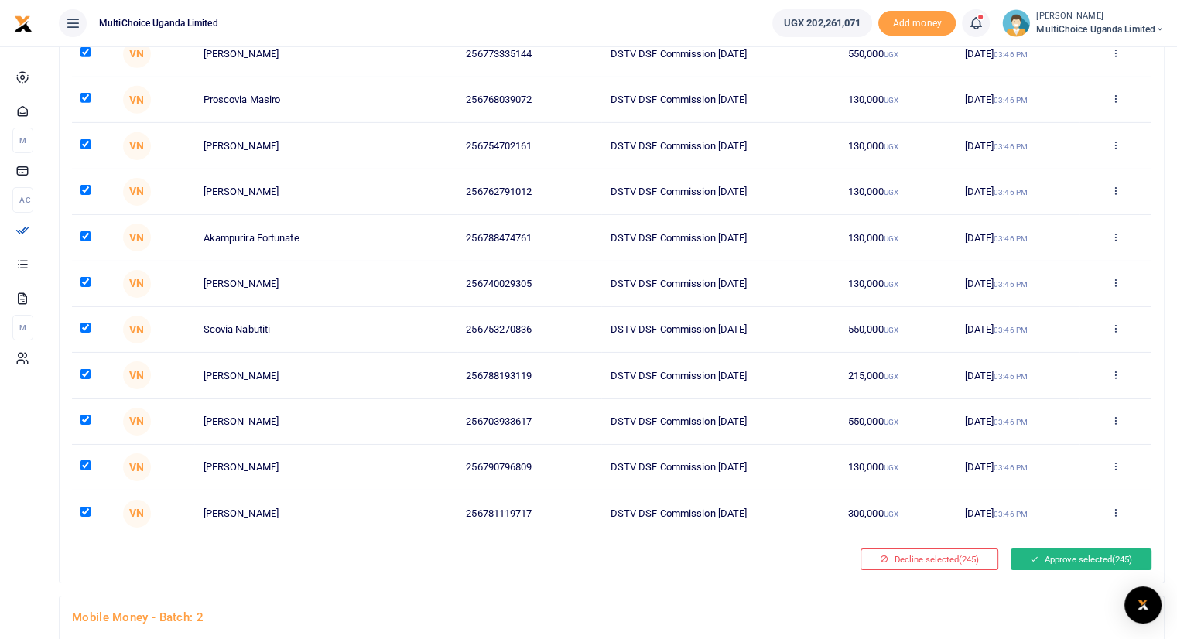
click at [1076, 549] on button "Approve selected (245)" at bounding box center [1081, 560] width 141 height 22
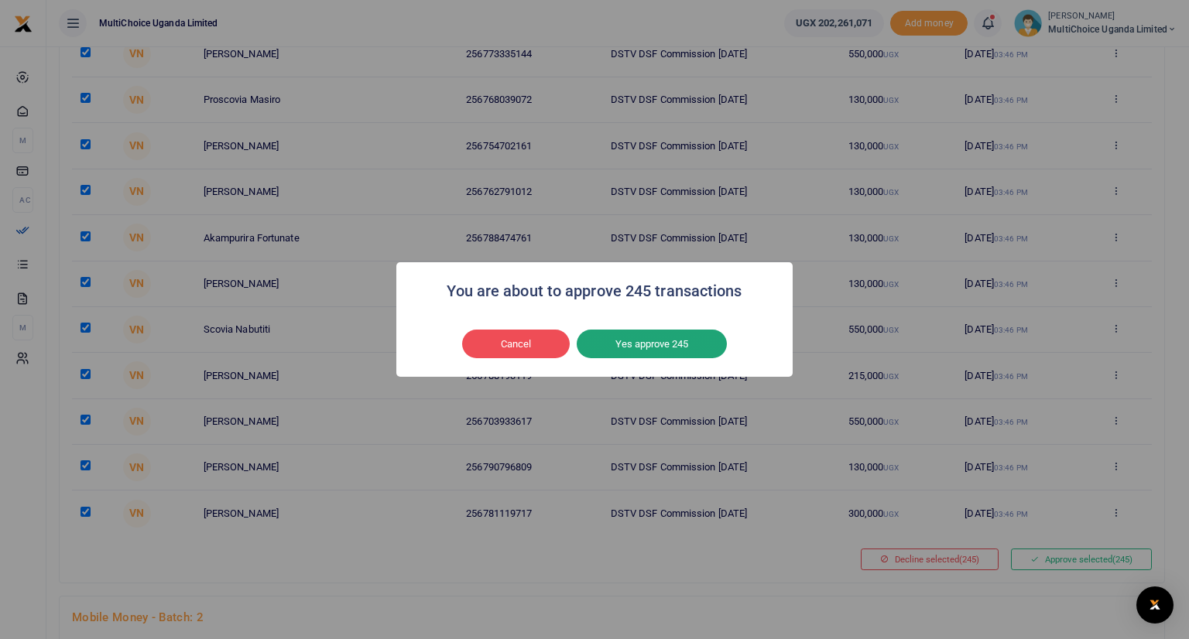
click at [675, 340] on button "Yes approve 245" at bounding box center [652, 344] width 150 height 29
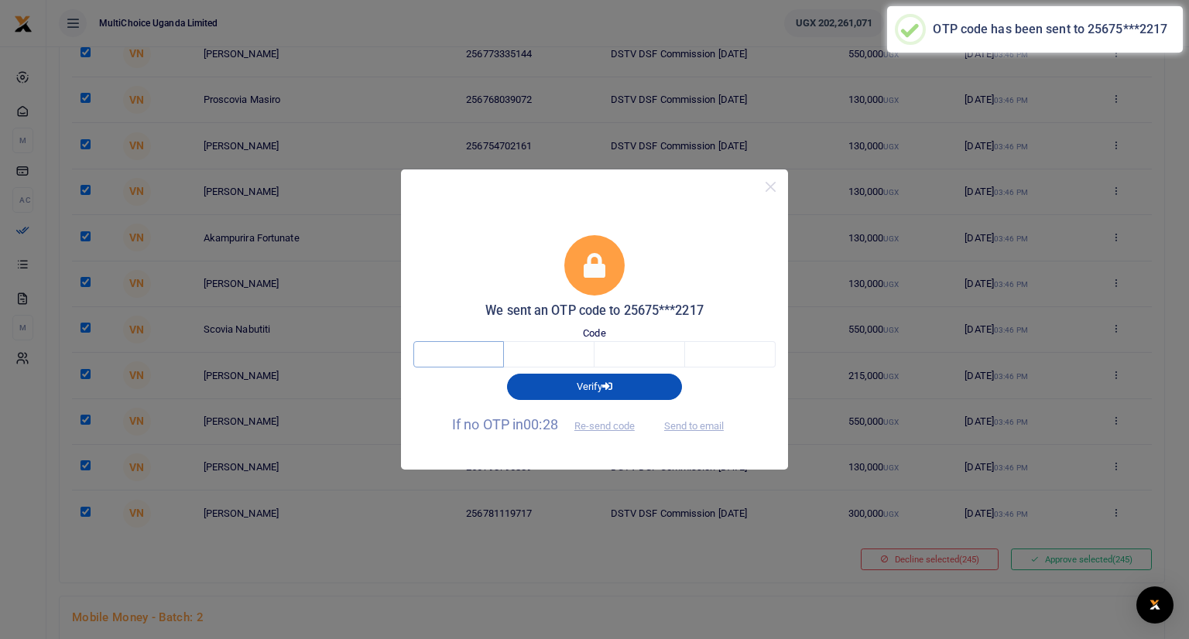
click at [474, 354] on input "text" at bounding box center [458, 354] width 91 height 26
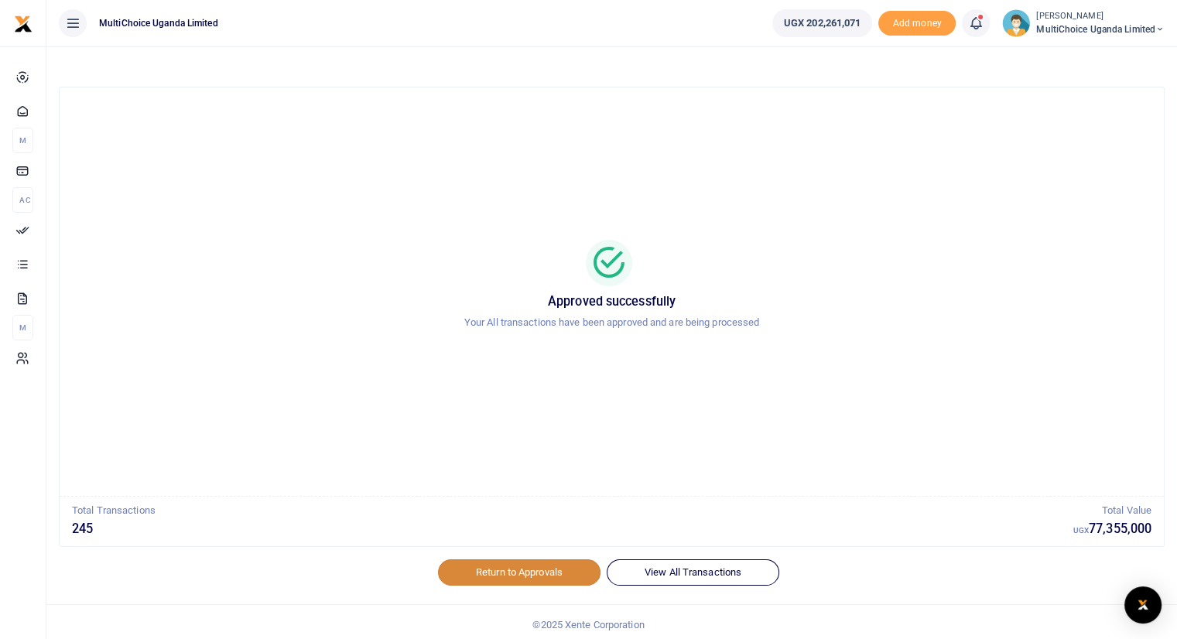
click at [496, 569] on link "Return to Approvals" at bounding box center [519, 572] width 163 height 26
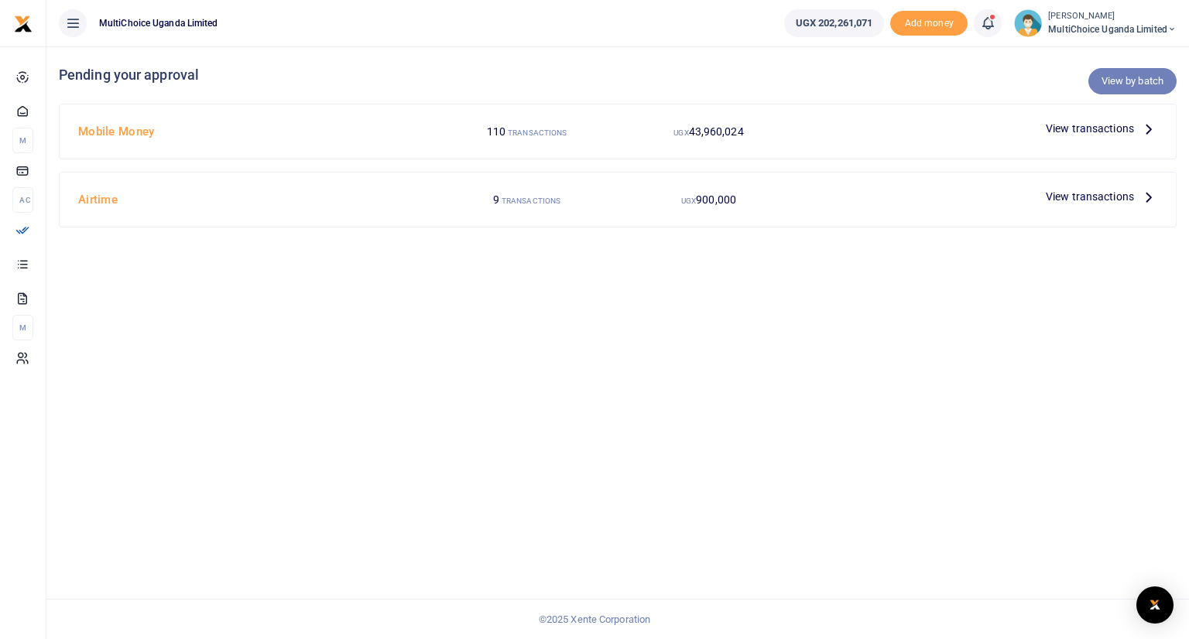
click at [1114, 75] on link "View by batch" at bounding box center [1132, 81] width 88 height 26
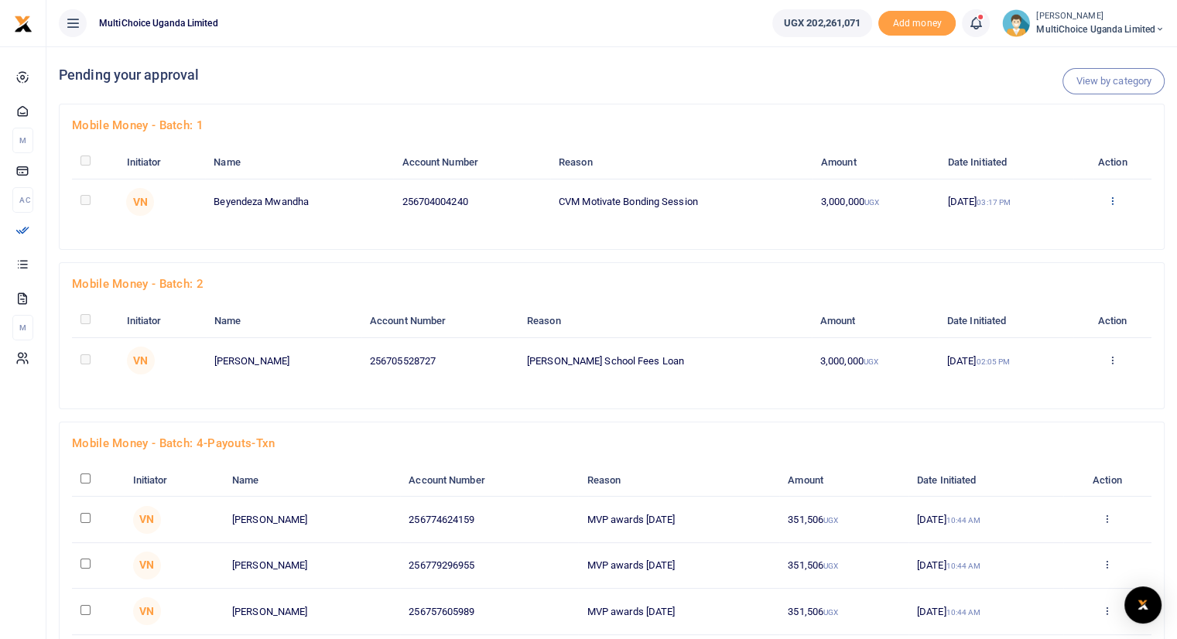
click at [1113, 202] on icon at bounding box center [1112, 200] width 10 height 11
click at [1051, 231] on link "Approve" at bounding box center [1058, 226] width 122 height 22
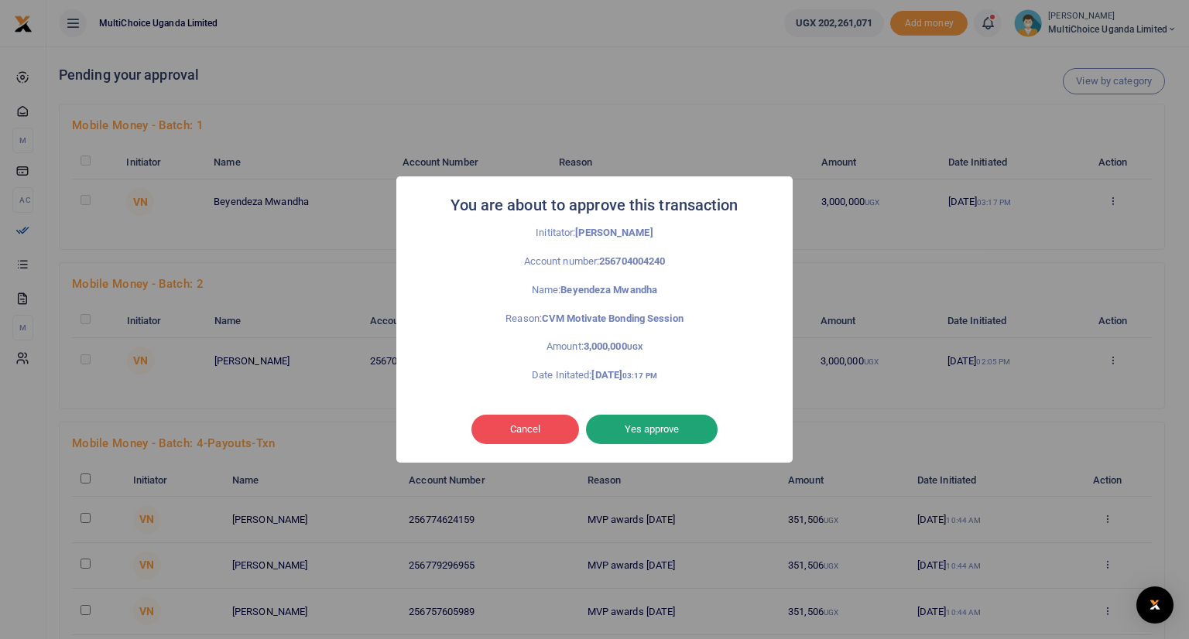
click at [644, 430] on button "Yes approve" at bounding box center [652, 429] width 132 height 29
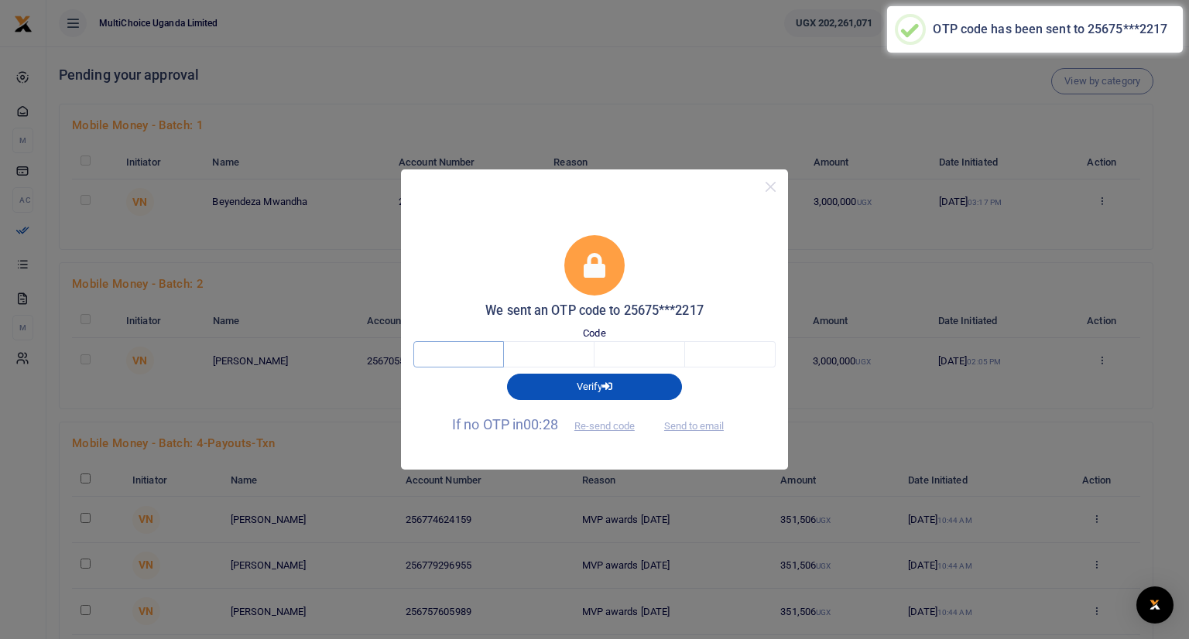
click at [470, 345] on input "text" at bounding box center [458, 354] width 91 height 26
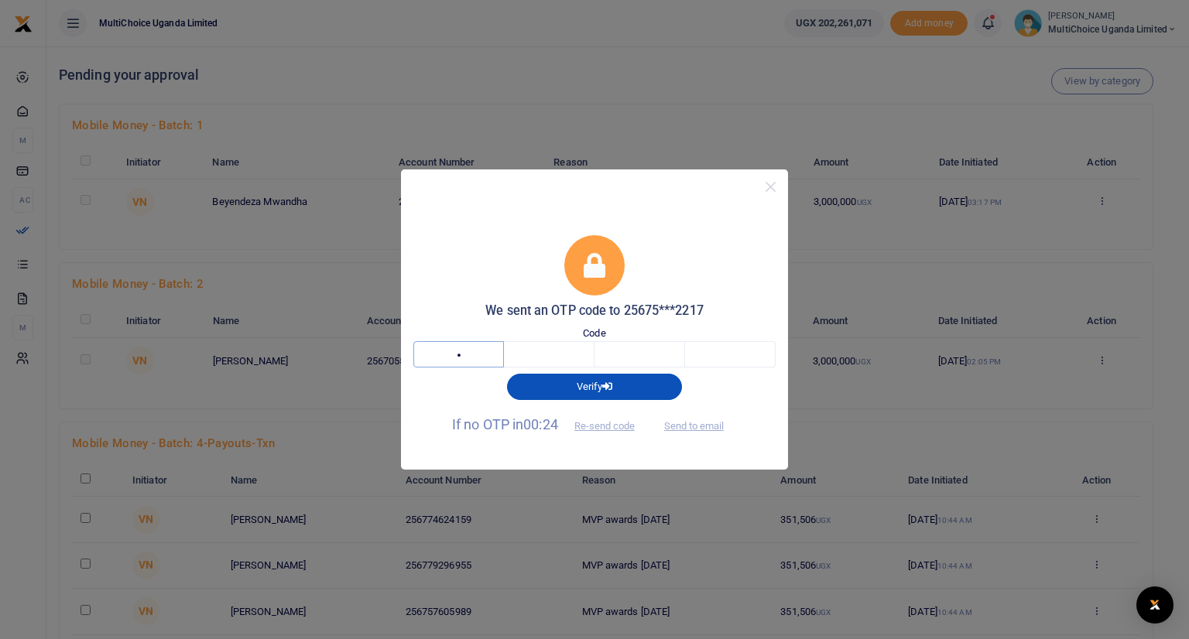
type input "6"
type input "3"
type input "8"
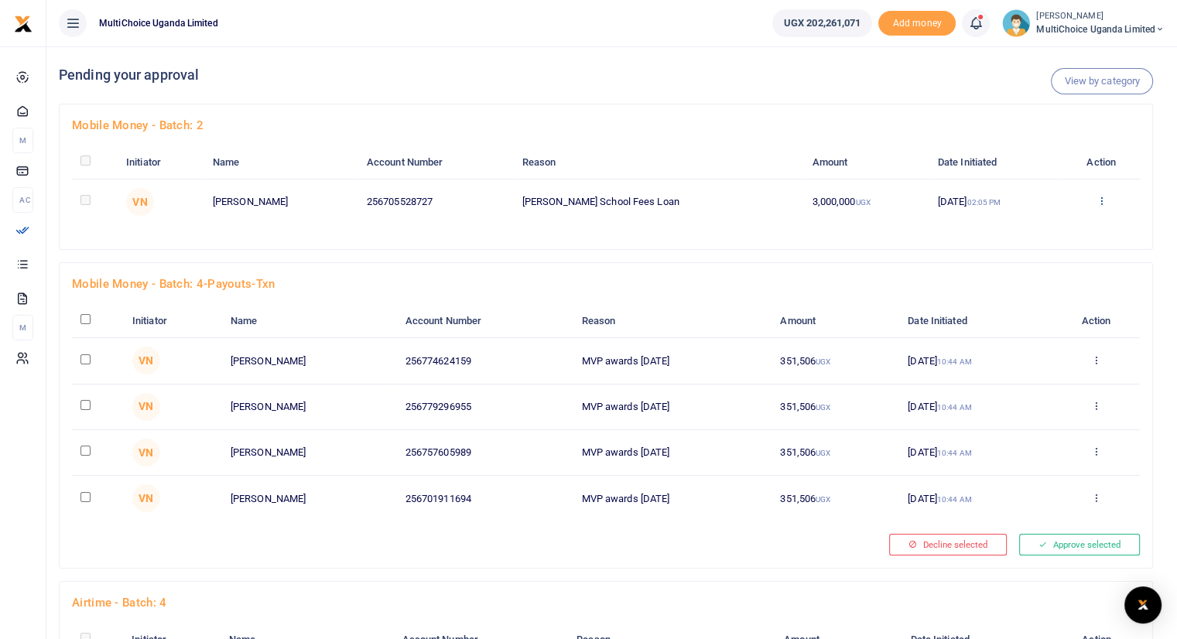
click at [1101, 200] on icon at bounding box center [1102, 200] width 10 height 11
click at [1052, 226] on link "Approve" at bounding box center [1046, 226] width 122 height 22
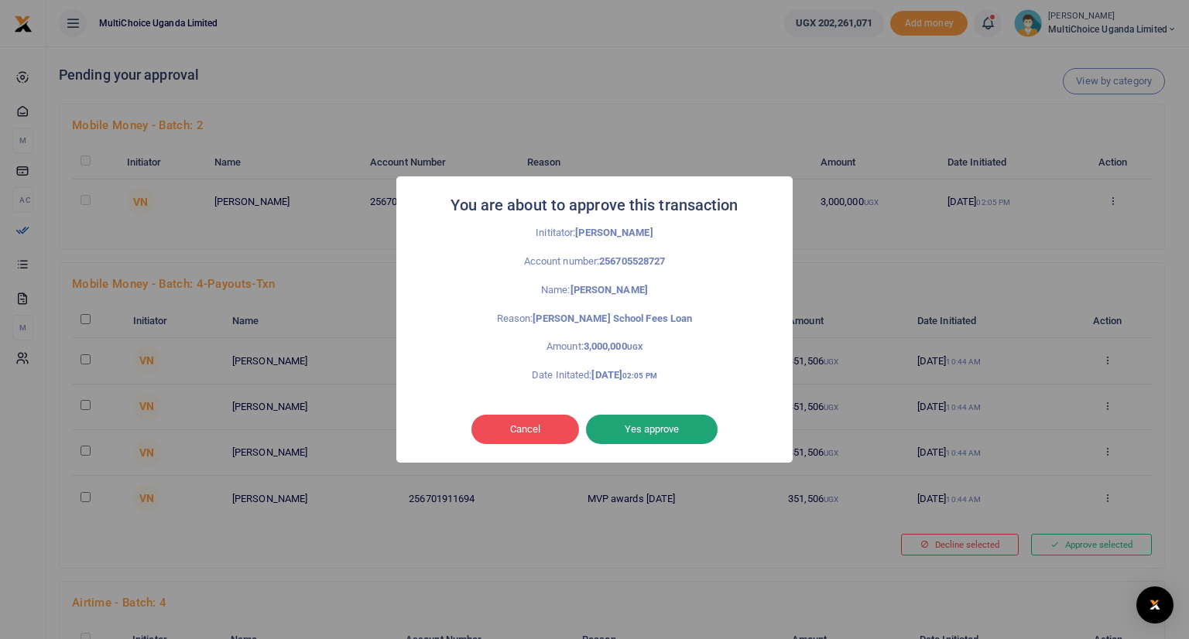
click at [665, 428] on button "Yes approve" at bounding box center [652, 429] width 132 height 29
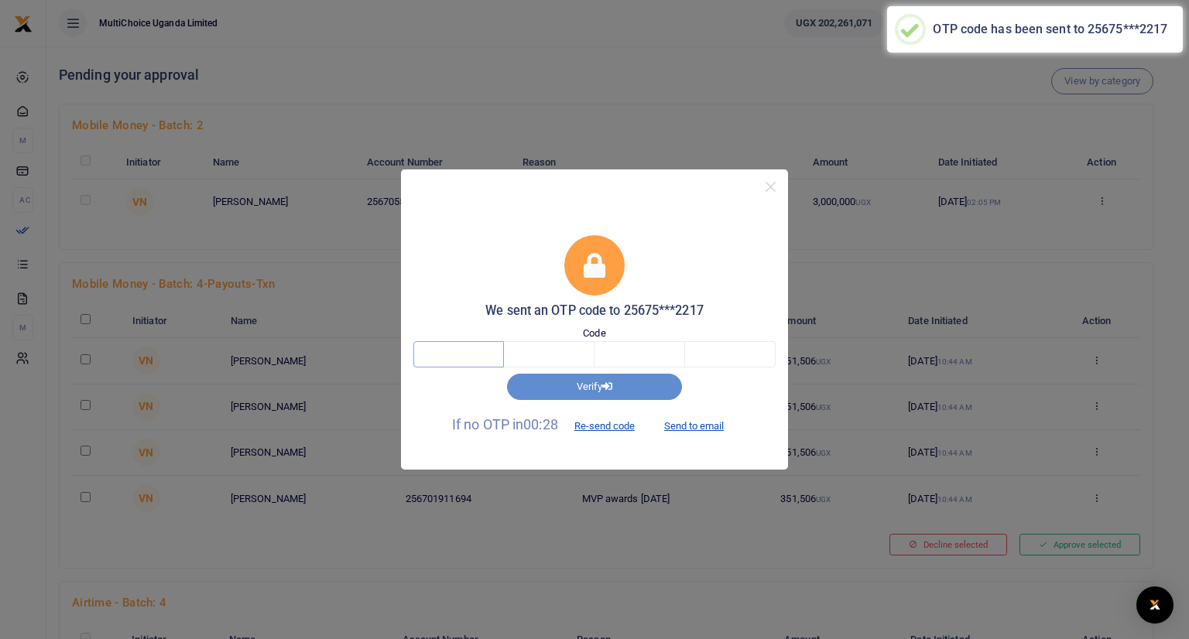
click at [472, 347] on input "text" at bounding box center [458, 354] width 91 height 26
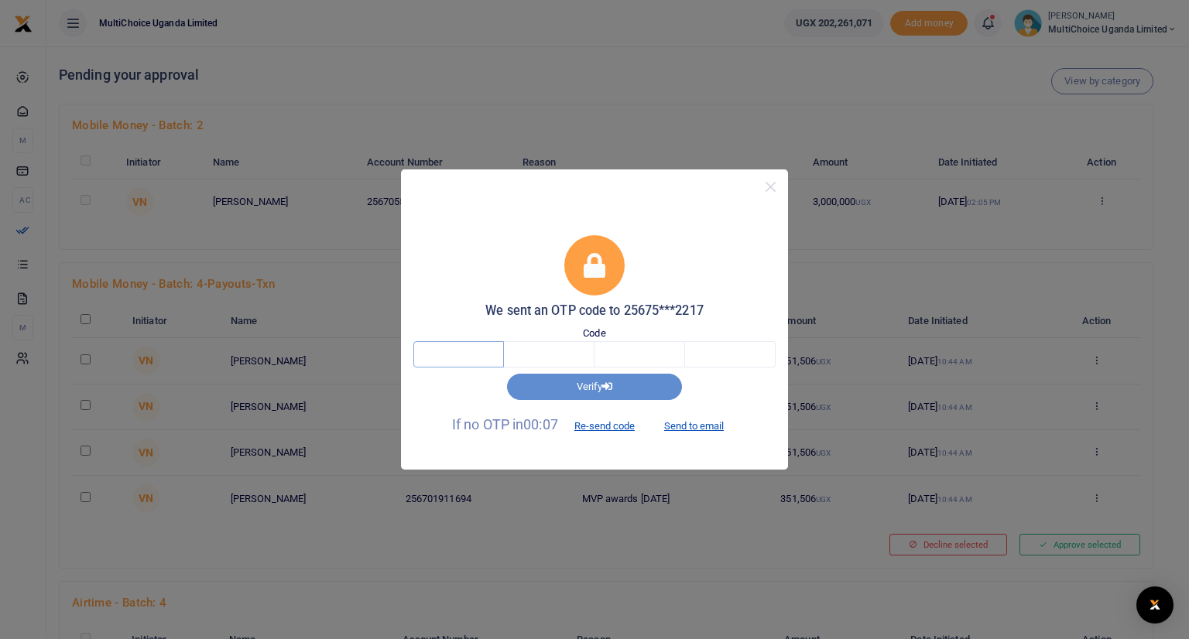
click at [470, 354] on input "text" at bounding box center [458, 354] width 91 height 26
type input "1"
type input "0"
type input "7"
type input "6"
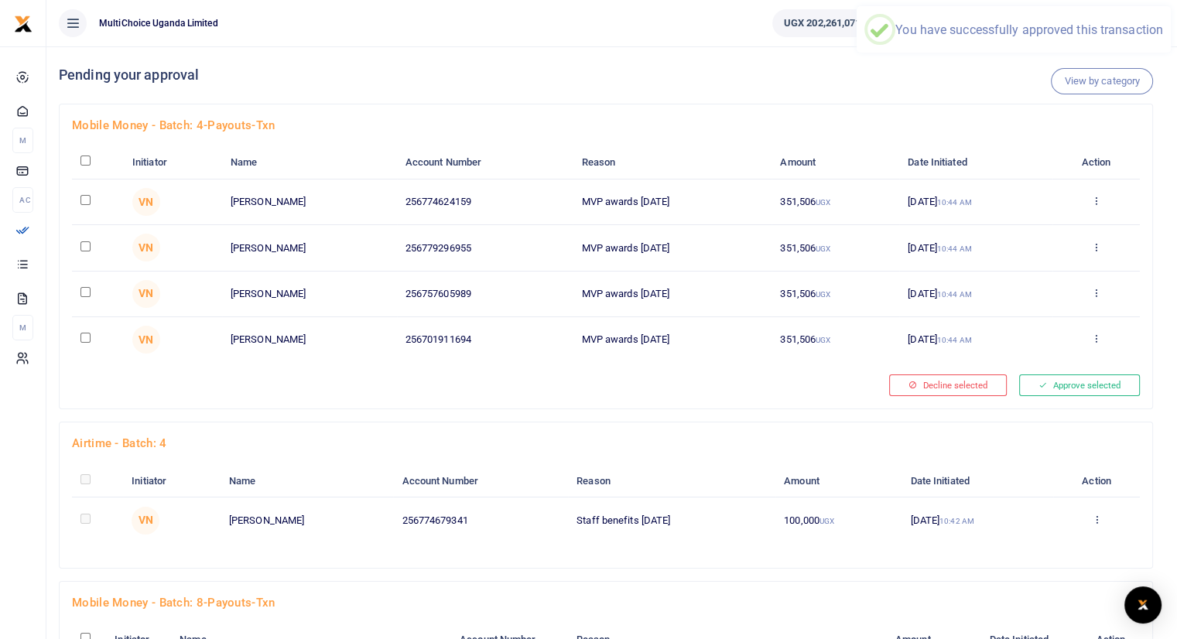
click at [87, 159] on input "checkbox" at bounding box center [85, 161] width 10 height 10
checkbox input "true"
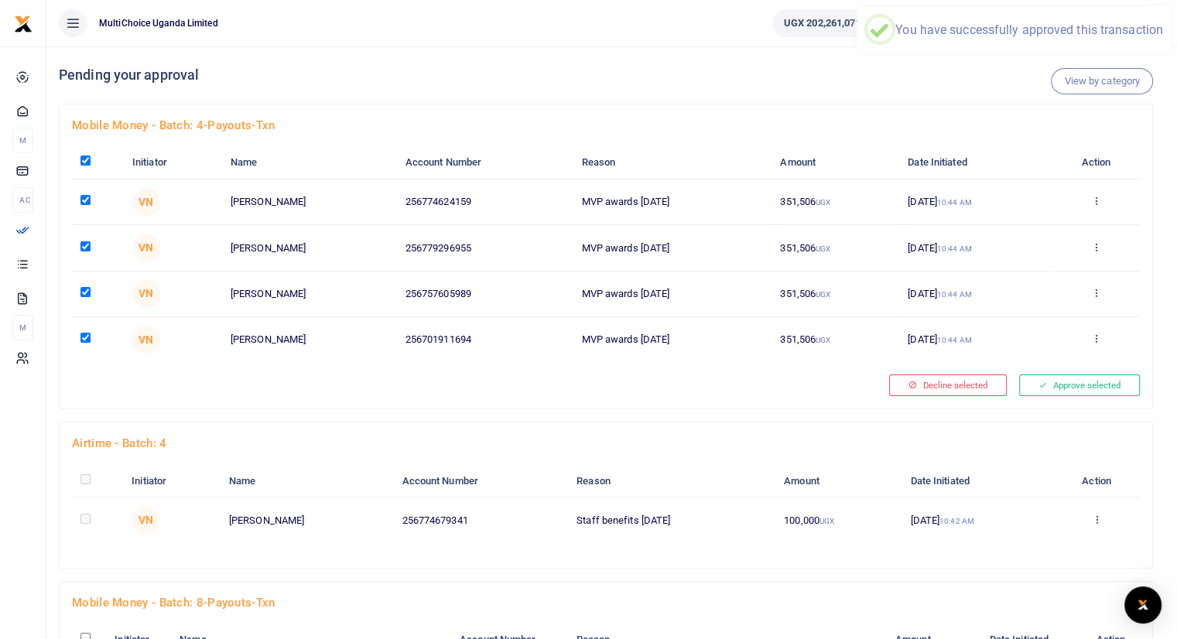
checkbox input "true"
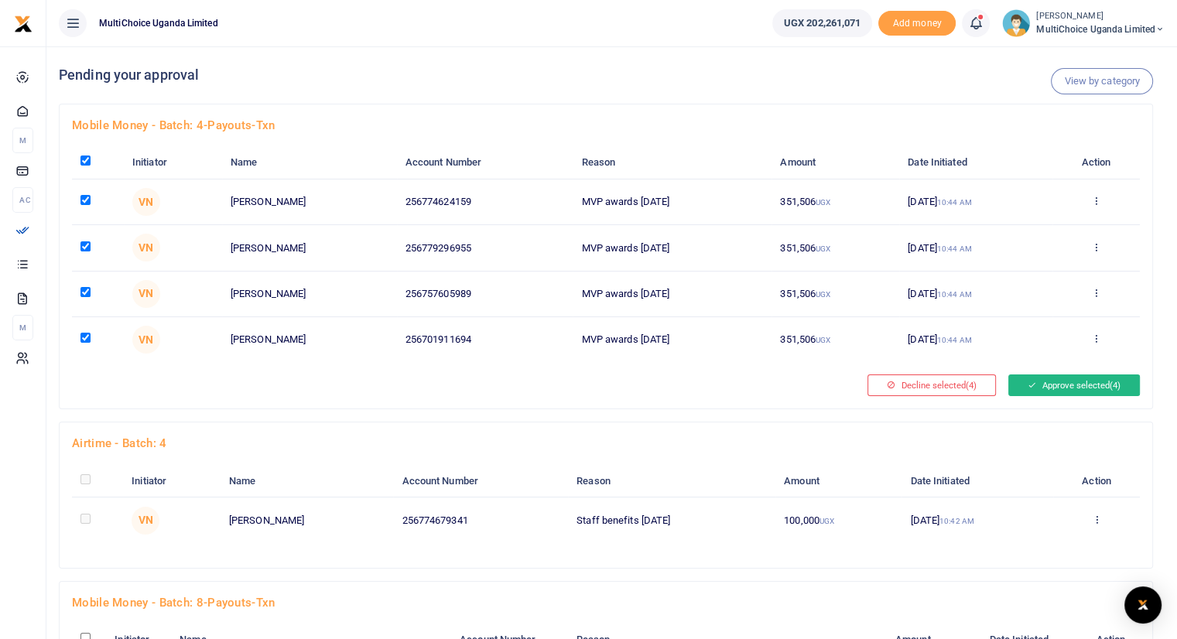
click at [1042, 385] on button "Approve selected (4)" at bounding box center [1074, 386] width 132 height 22
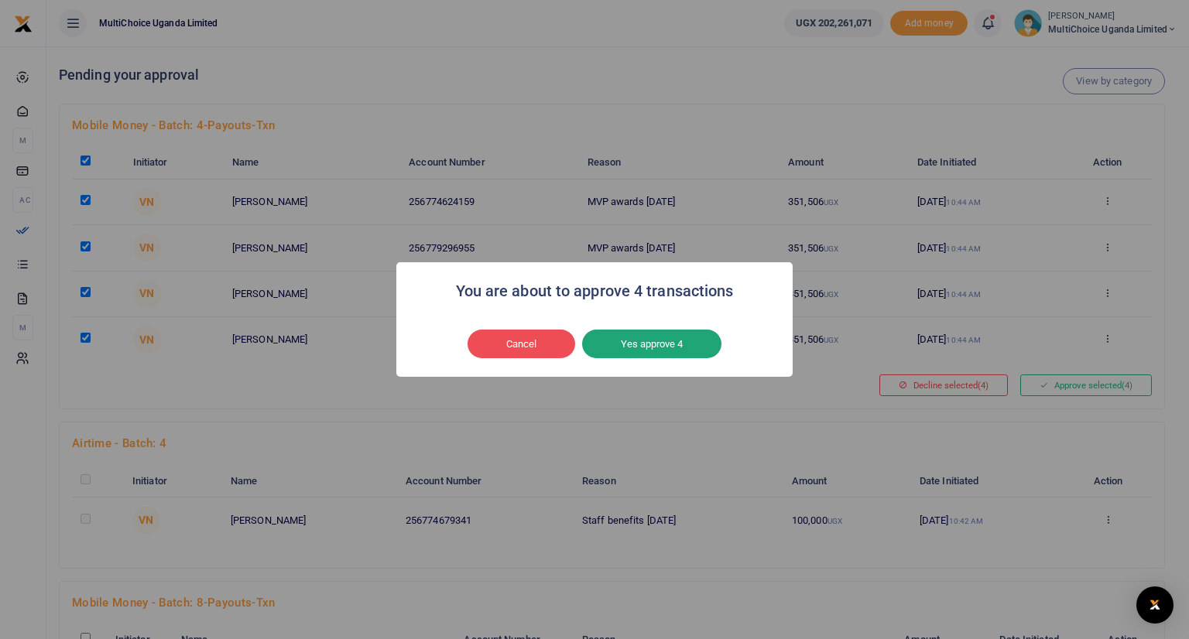
click at [642, 346] on button "Yes approve 4" at bounding box center [651, 344] width 139 height 29
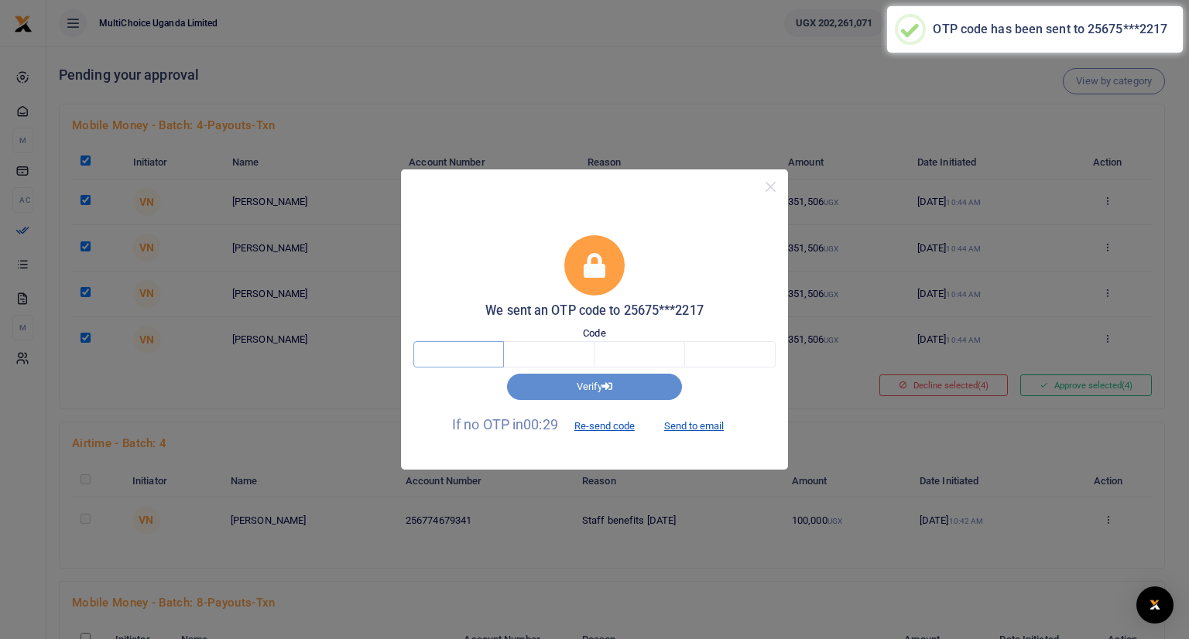
click at [436, 354] on input "text" at bounding box center [458, 354] width 91 height 26
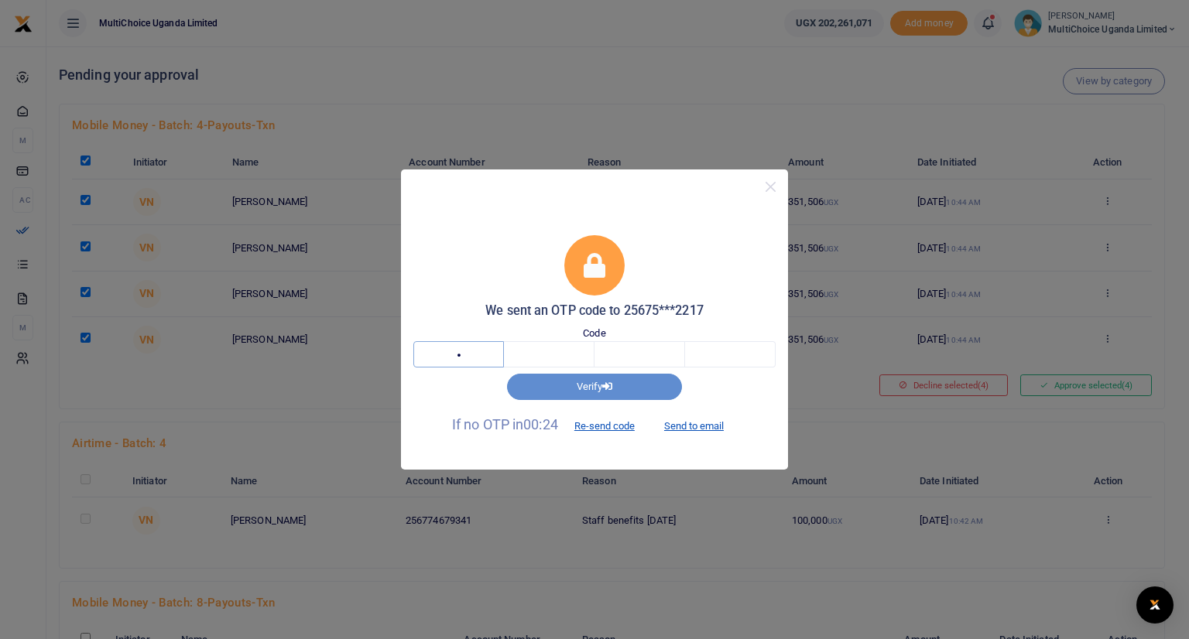
type input "5"
type input "8"
type input "5"
type input "8"
click at [594, 424] on button "Re-send code" at bounding box center [604, 425] width 87 height 26
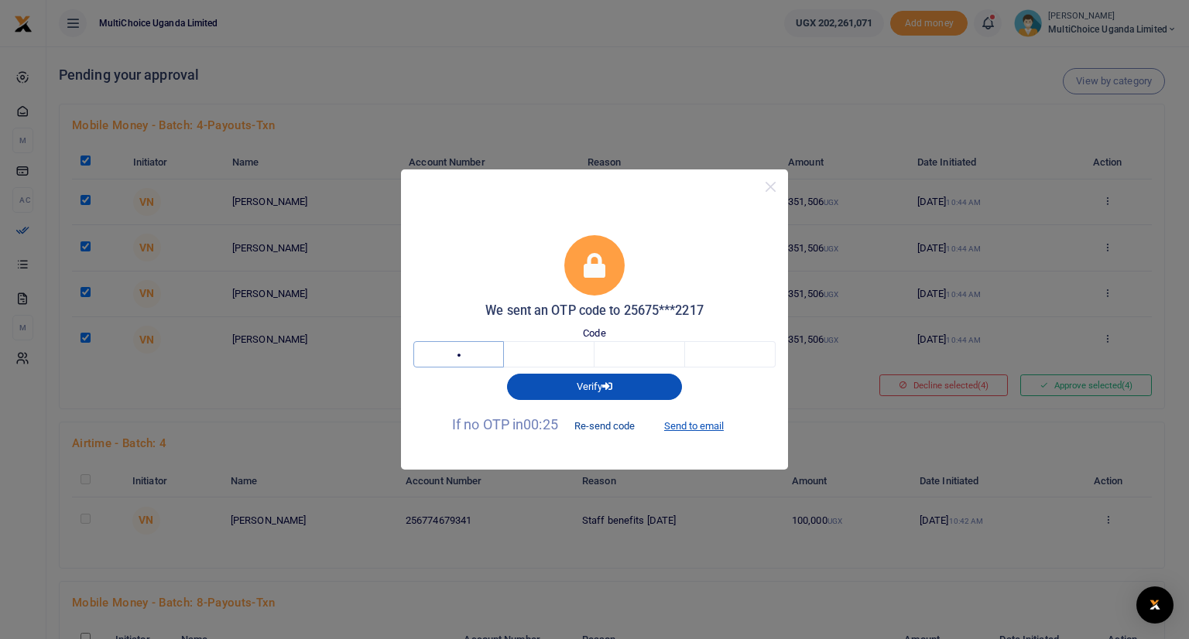
type input "4"
type input "1"
type input "7"
type input "5"
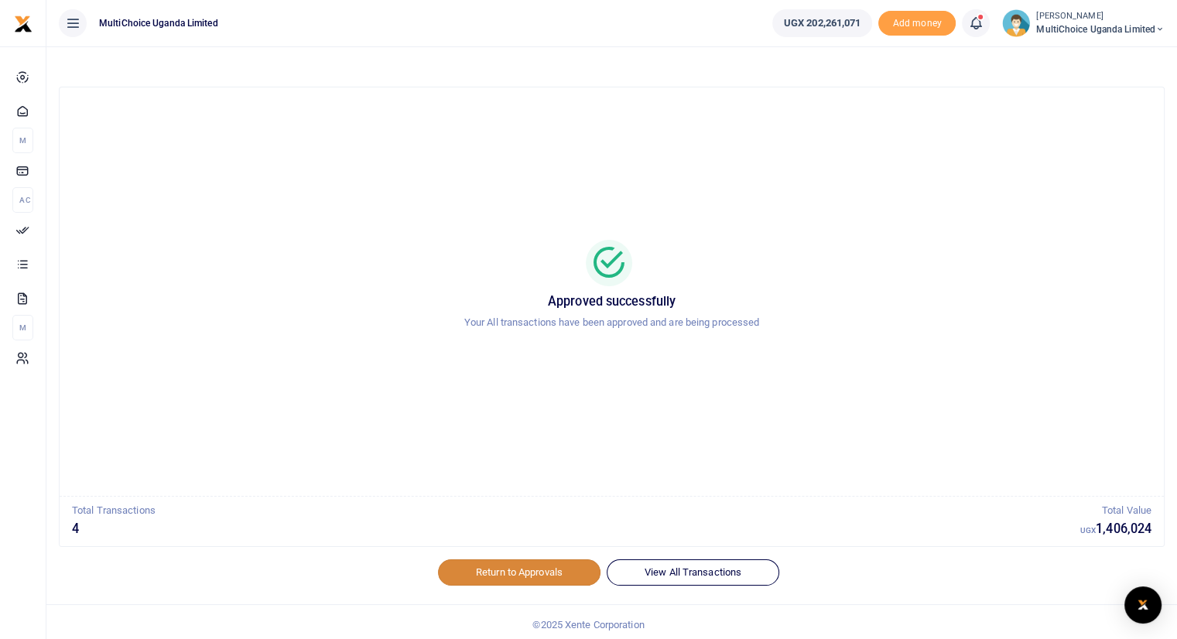
click at [498, 572] on link "Return to Approvals" at bounding box center [519, 572] width 163 height 26
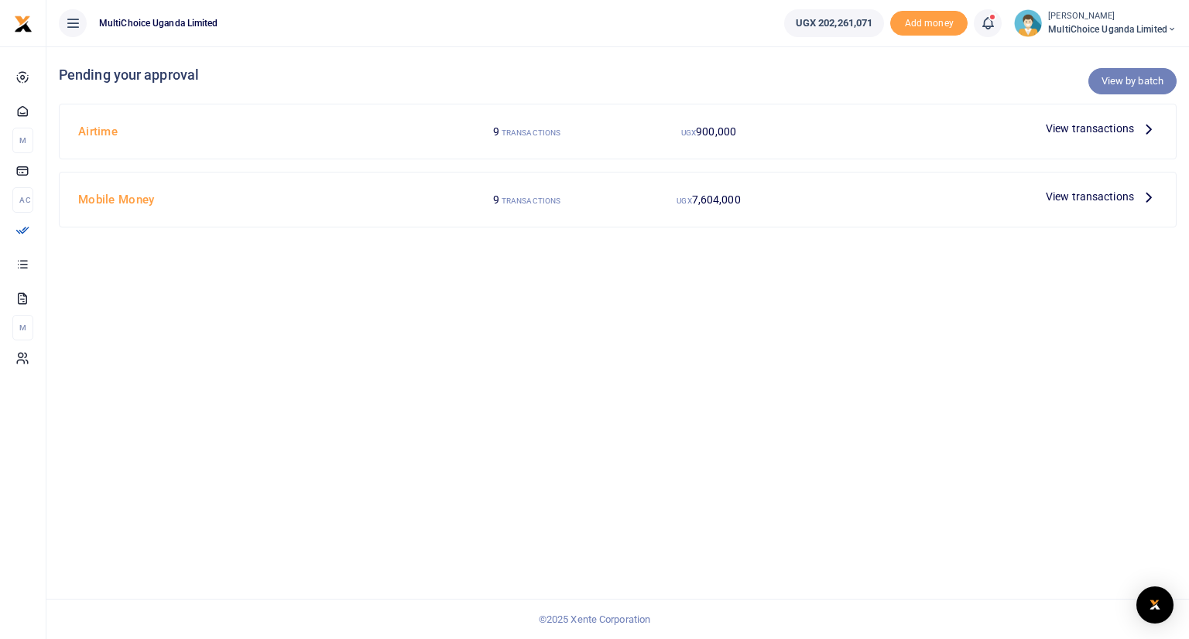
click at [1121, 78] on link "View by batch" at bounding box center [1132, 81] width 88 height 26
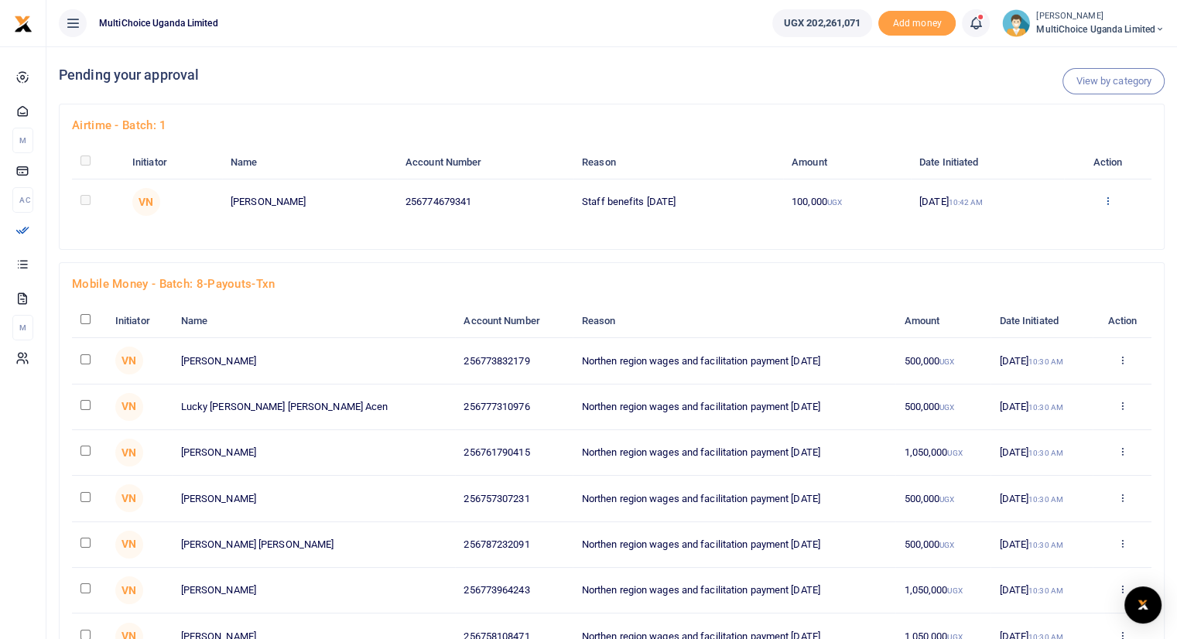
click at [1111, 199] on icon at bounding box center [1108, 200] width 10 height 11
click at [1028, 230] on link "Approve" at bounding box center [1054, 226] width 122 height 22
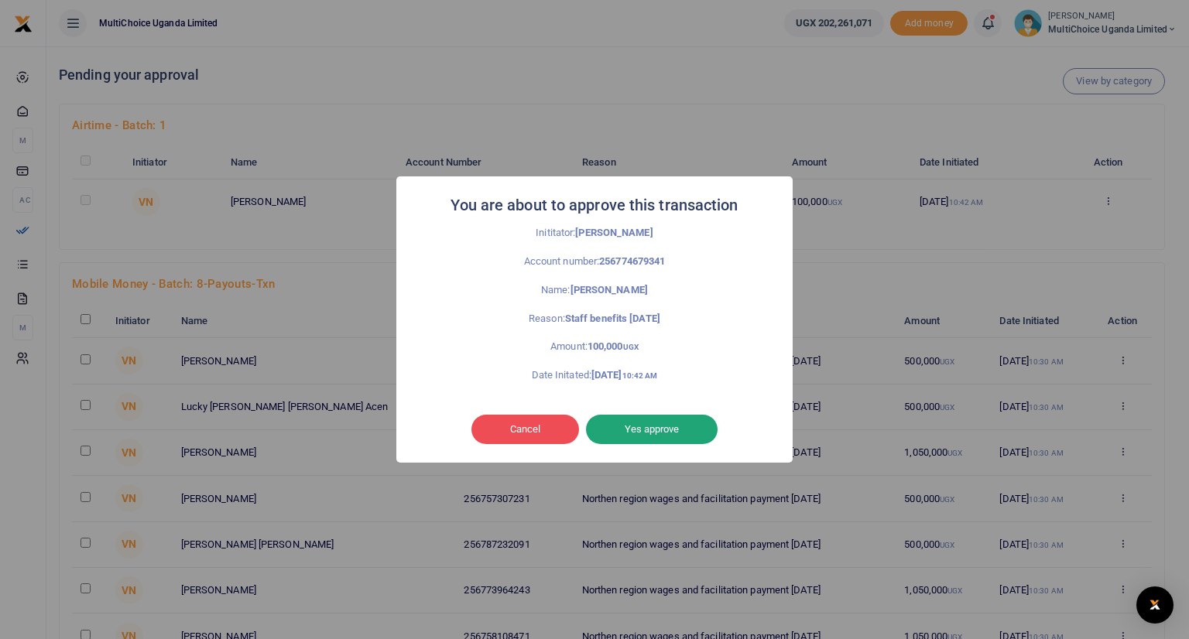
click at [638, 422] on button "Yes approve" at bounding box center [652, 429] width 132 height 29
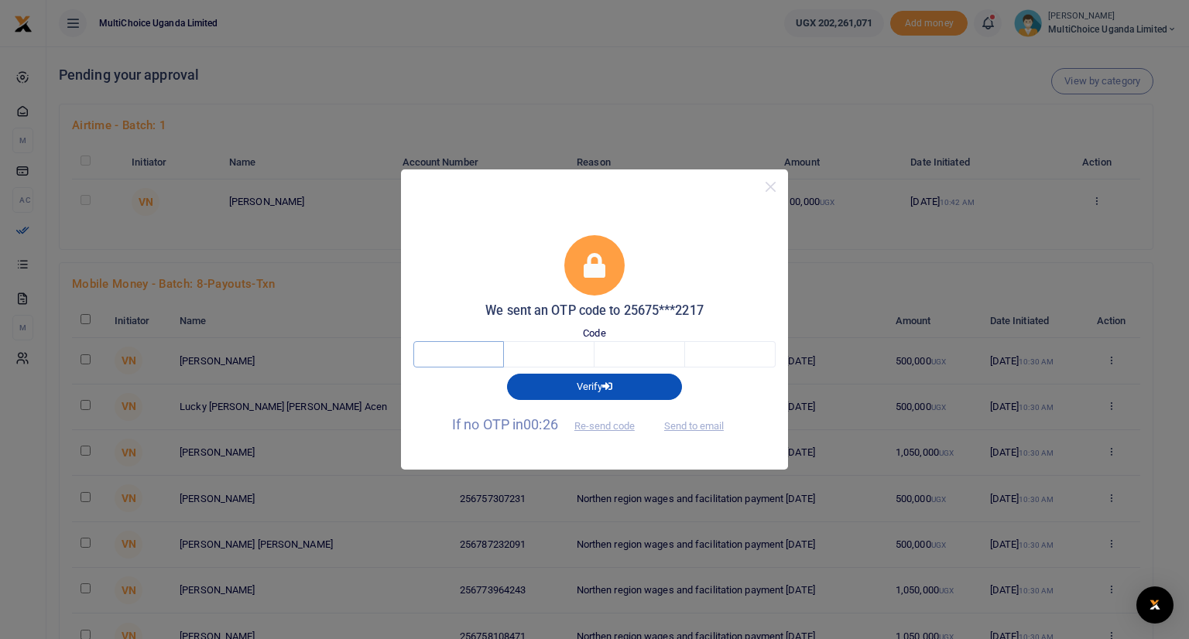
click at [477, 344] on input "text" at bounding box center [458, 354] width 91 height 26
type input "1"
type input "3"
type input "9"
type input "0"
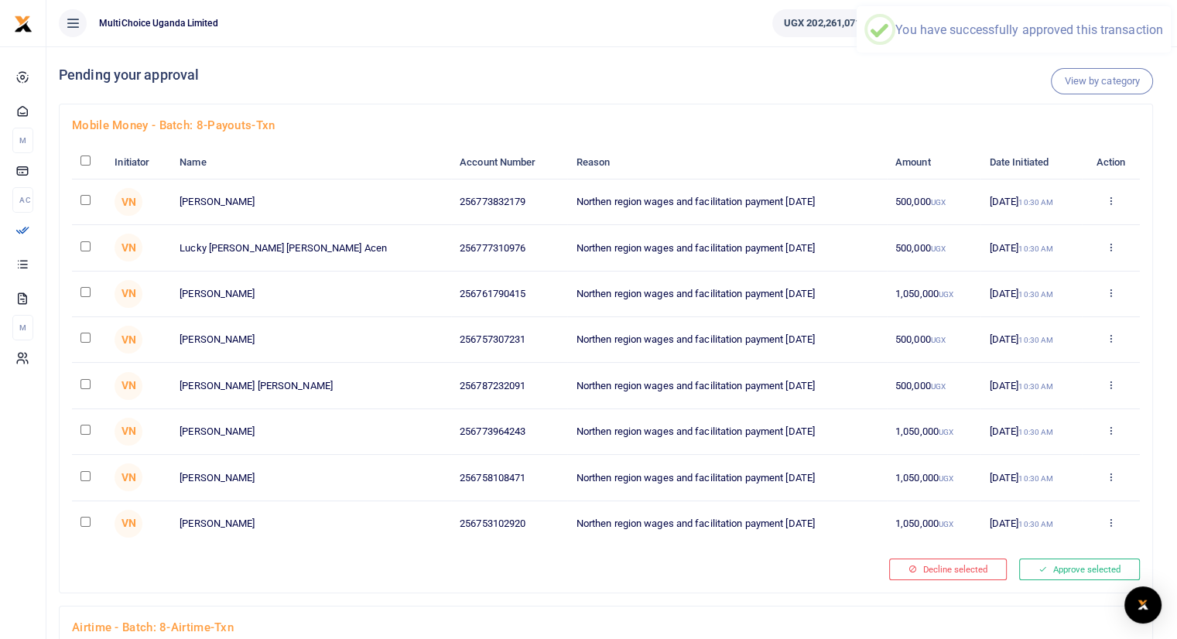
click at [84, 159] on input "checkbox" at bounding box center [85, 161] width 10 height 10
checkbox input "true"
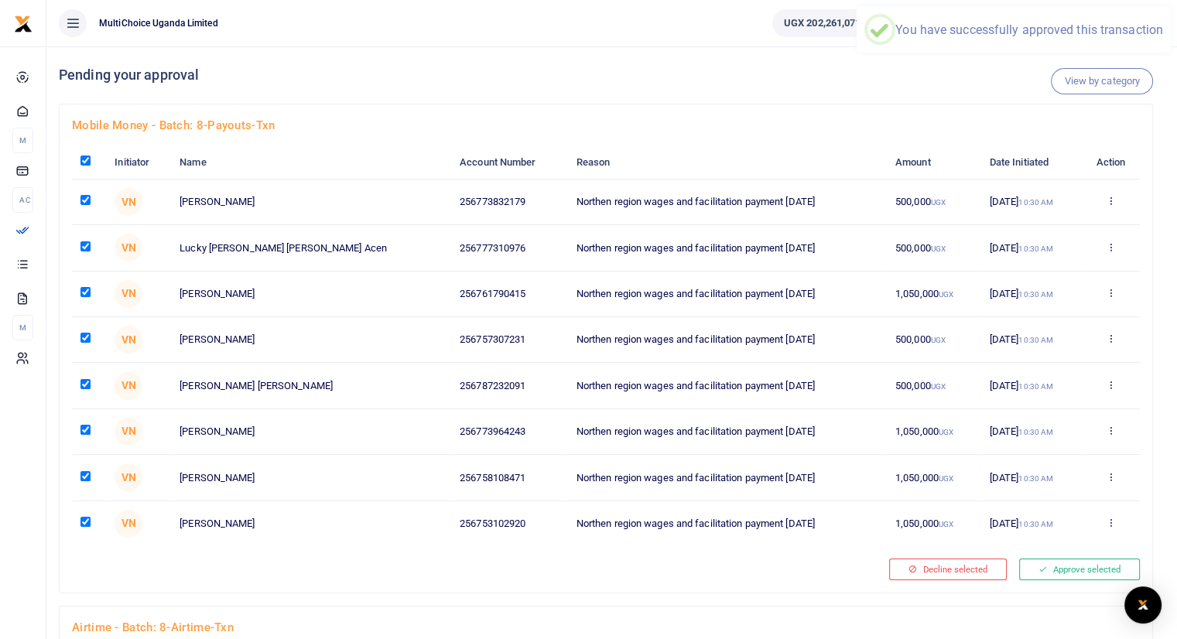
checkbox input "true"
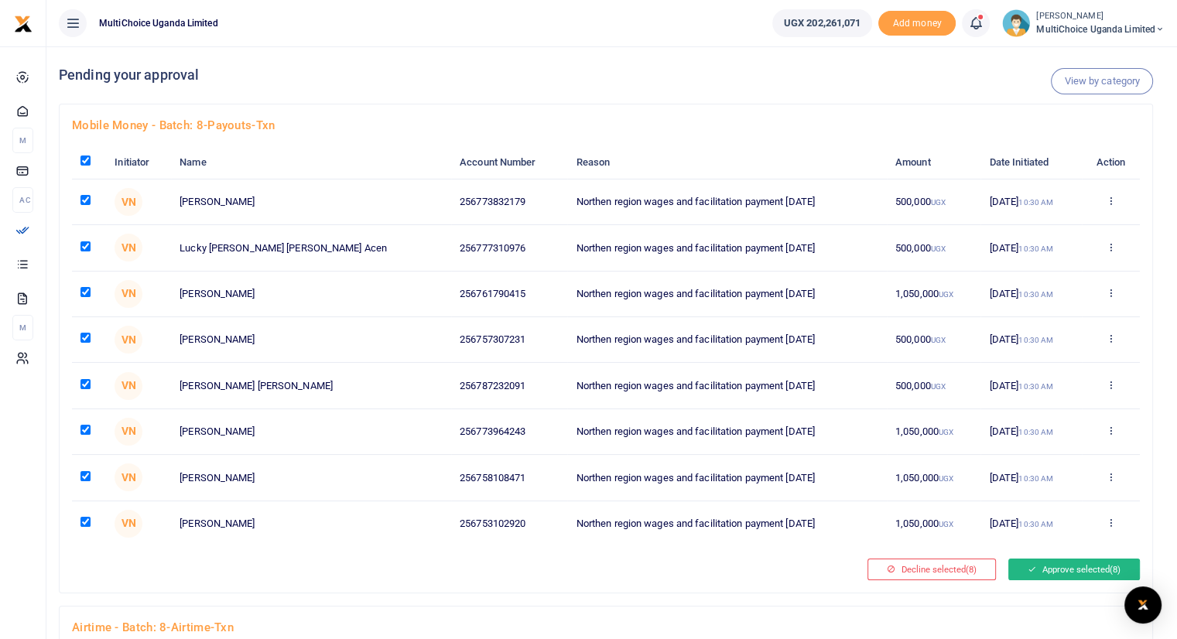
click at [1049, 572] on button "Approve selected (8)" at bounding box center [1074, 570] width 132 height 22
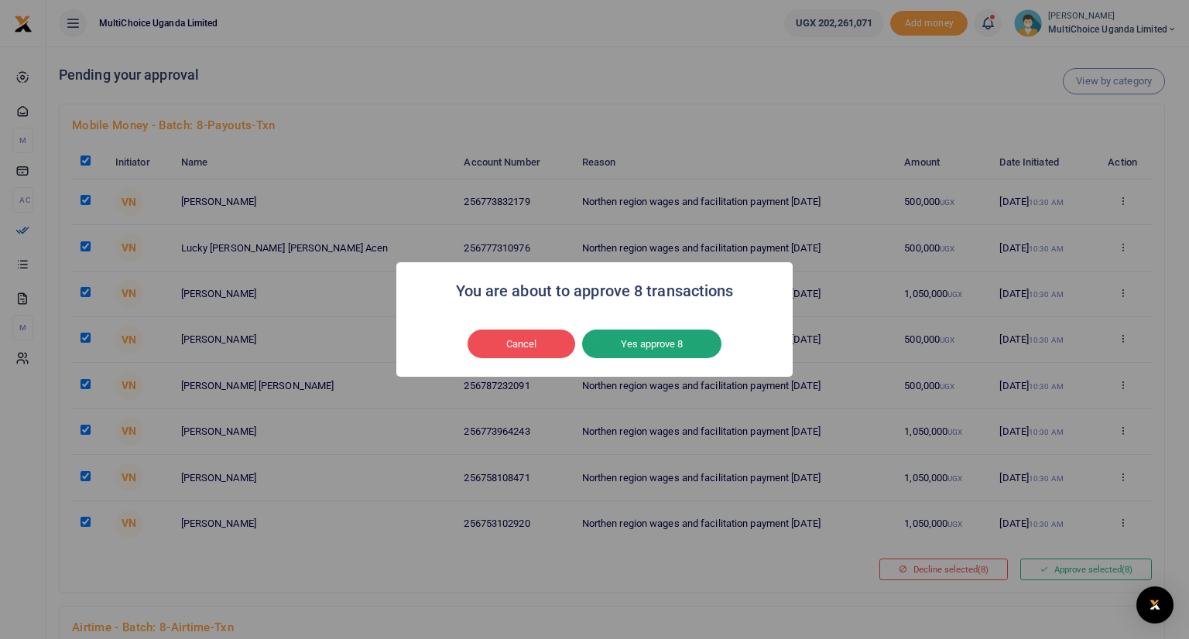
click at [652, 347] on button "Yes approve 8" at bounding box center [651, 344] width 139 height 29
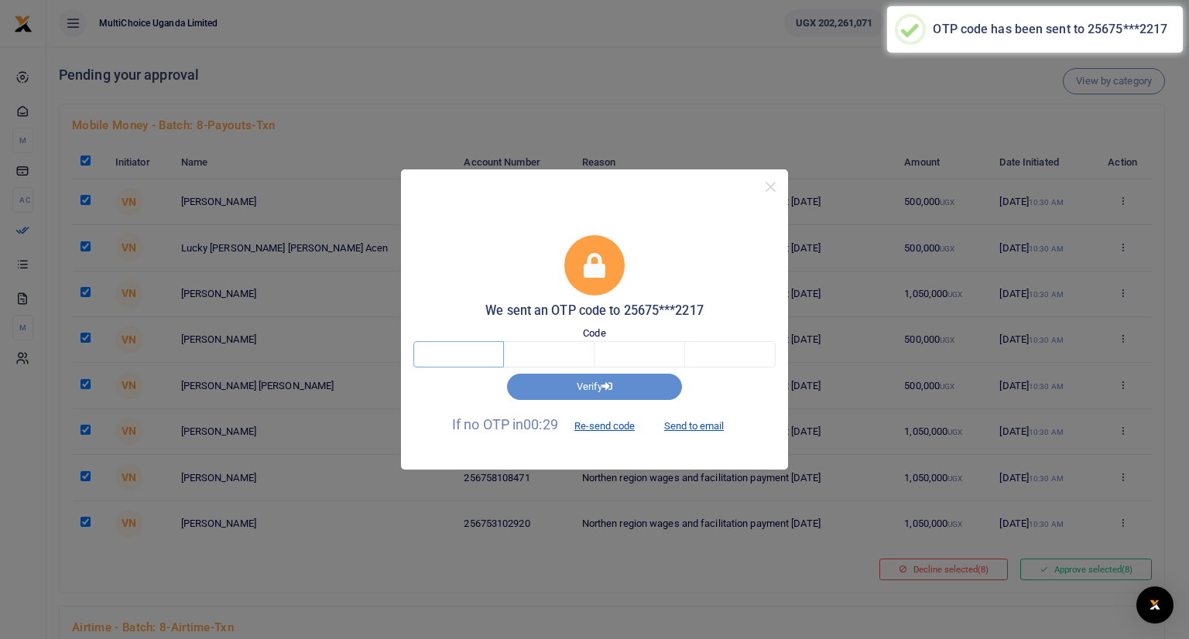
click at [485, 351] on input "text" at bounding box center [458, 354] width 91 height 26
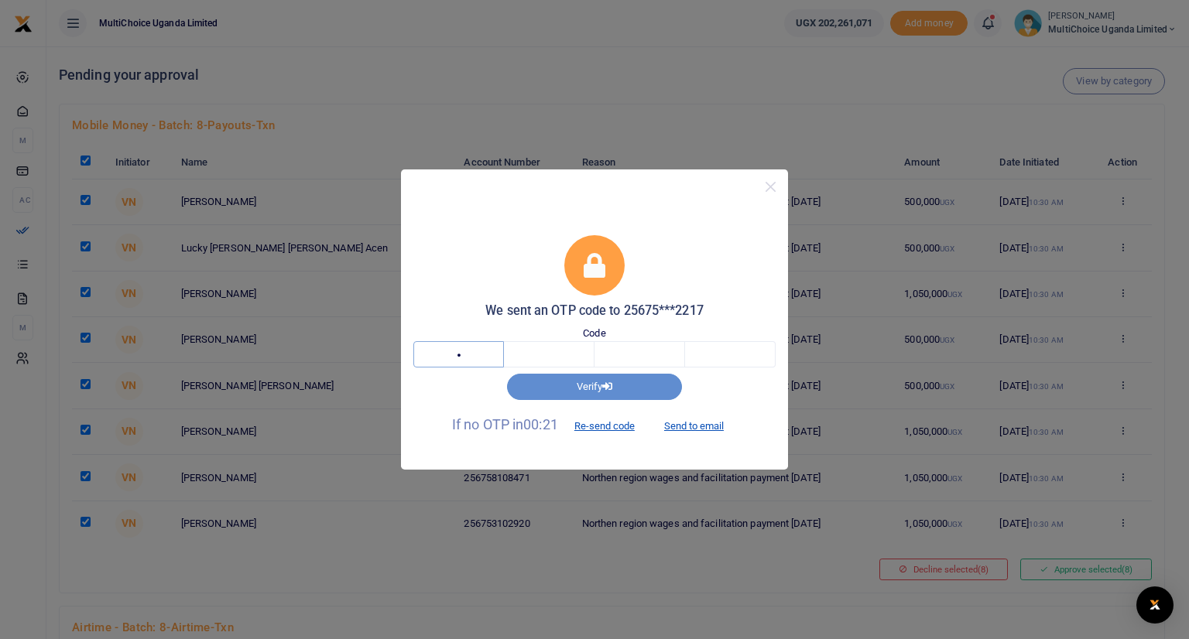
type input "3"
type input "2"
type input "0"
type input "6"
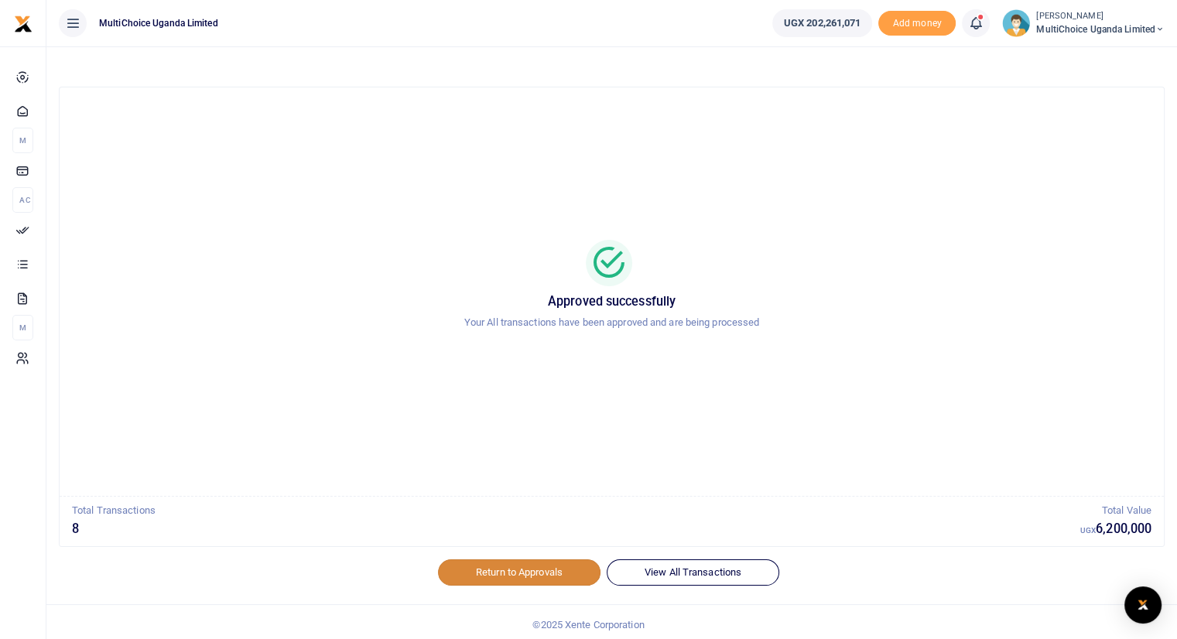
click at [508, 570] on link "Return to Approvals" at bounding box center [519, 572] width 163 height 26
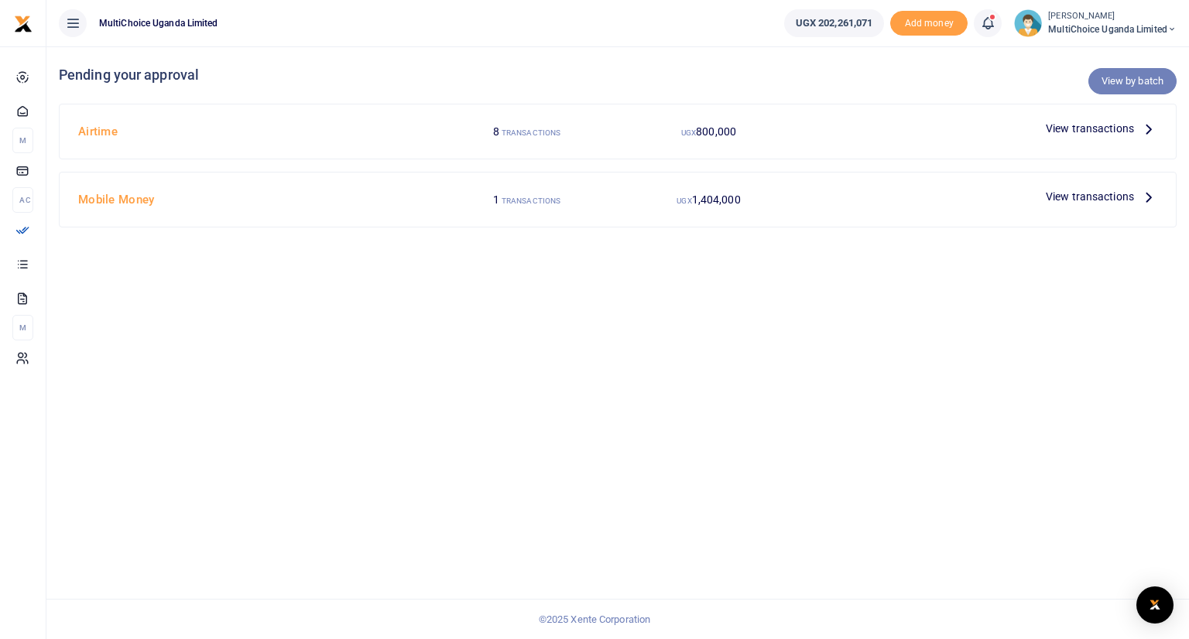
click at [1124, 78] on link "View by batch" at bounding box center [1132, 81] width 88 height 26
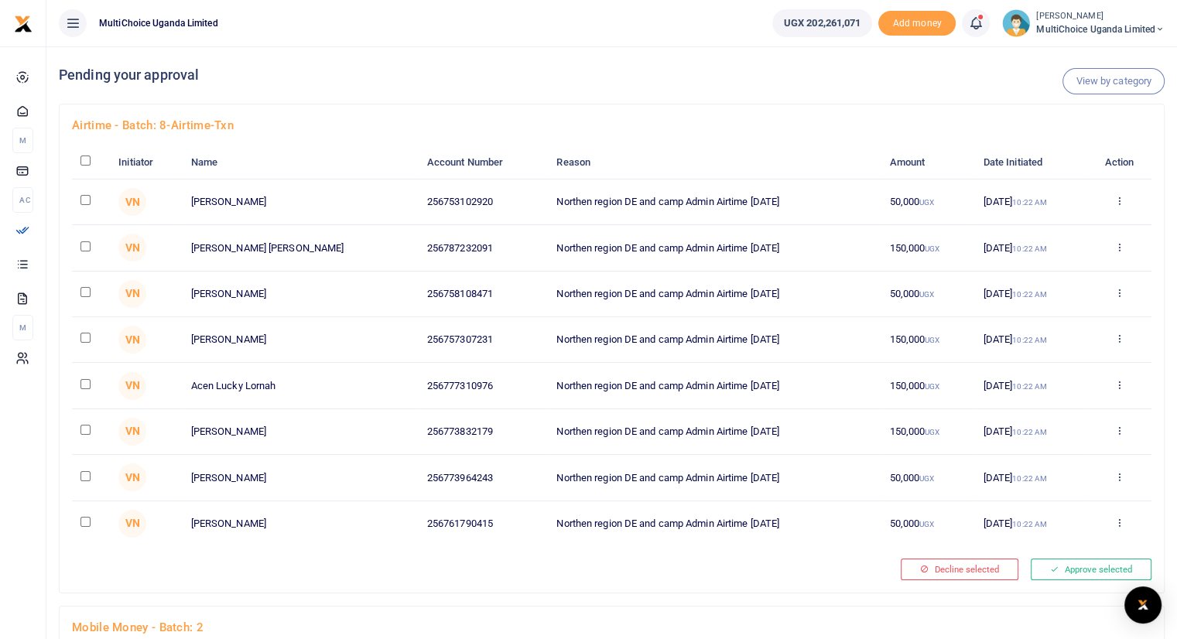
click at [86, 159] on input "checkbox" at bounding box center [85, 161] width 10 height 10
checkbox input "true"
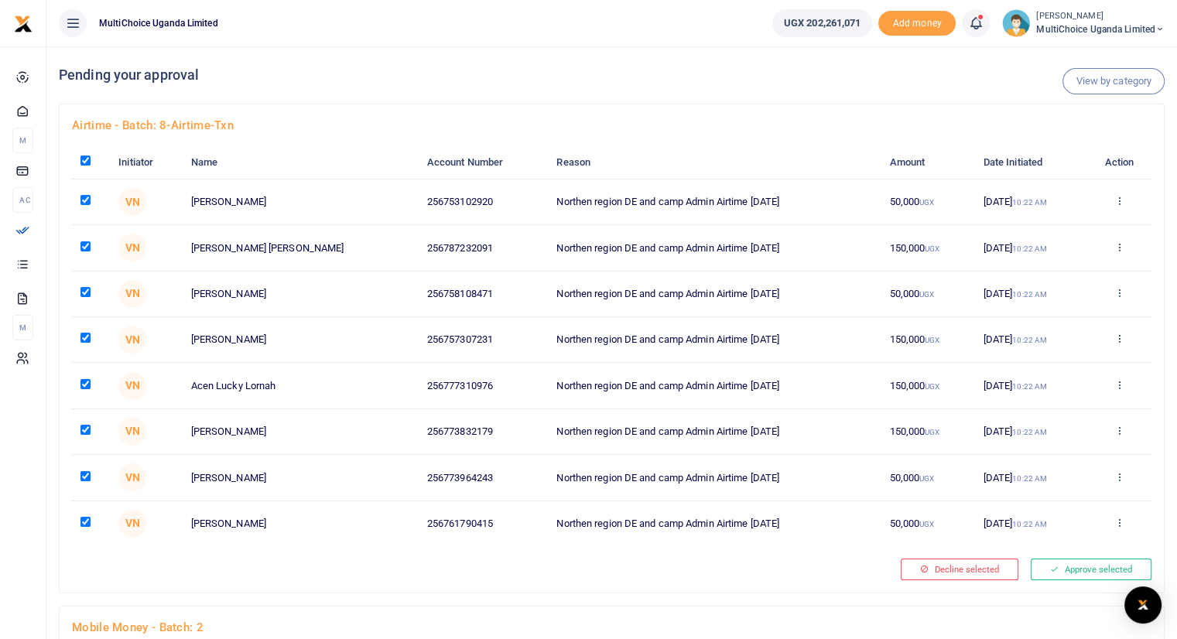
checkbox input "true"
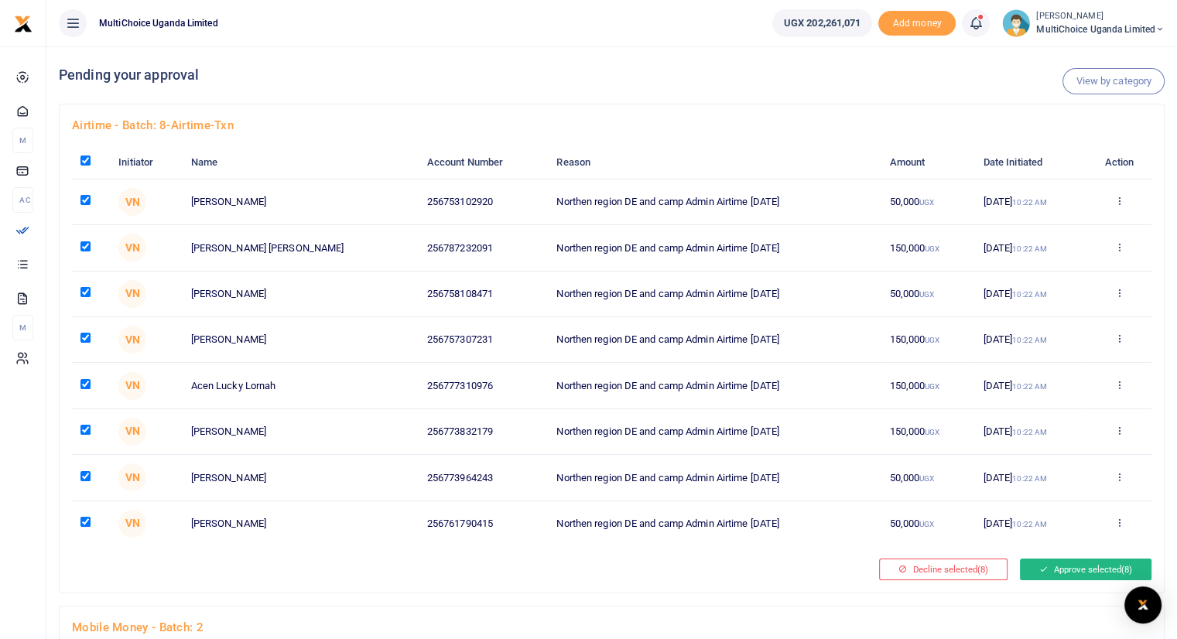
click at [1046, 568] on button "Approve selected (8)" at bounding box center [1086, 570] width 132 height 22
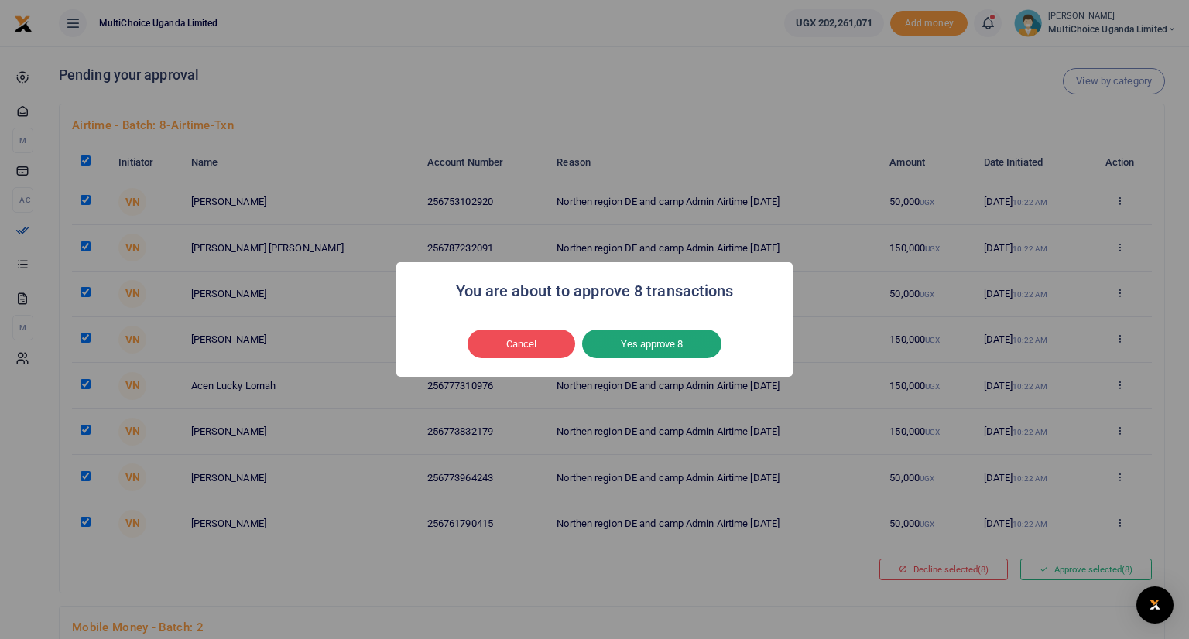
click at [664, 345] on button "Yes approve 8" at bounding box center [651, 344] width 139 height 29
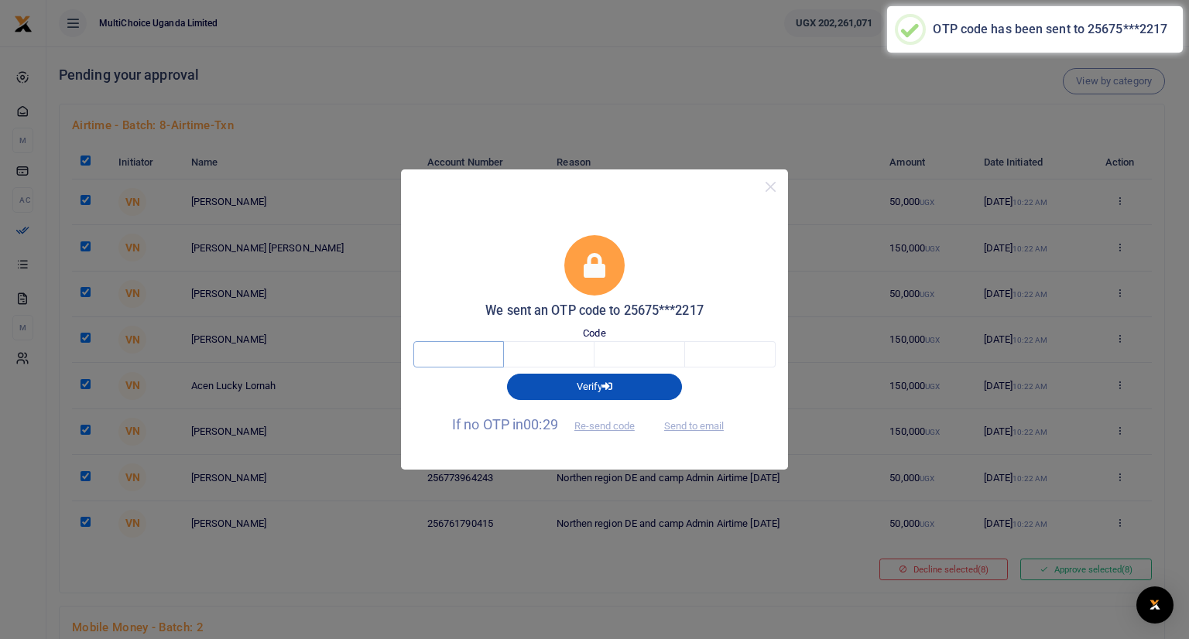
click at [489, 357] on input "text" at bounding box center [458, 354] width 91 height 26
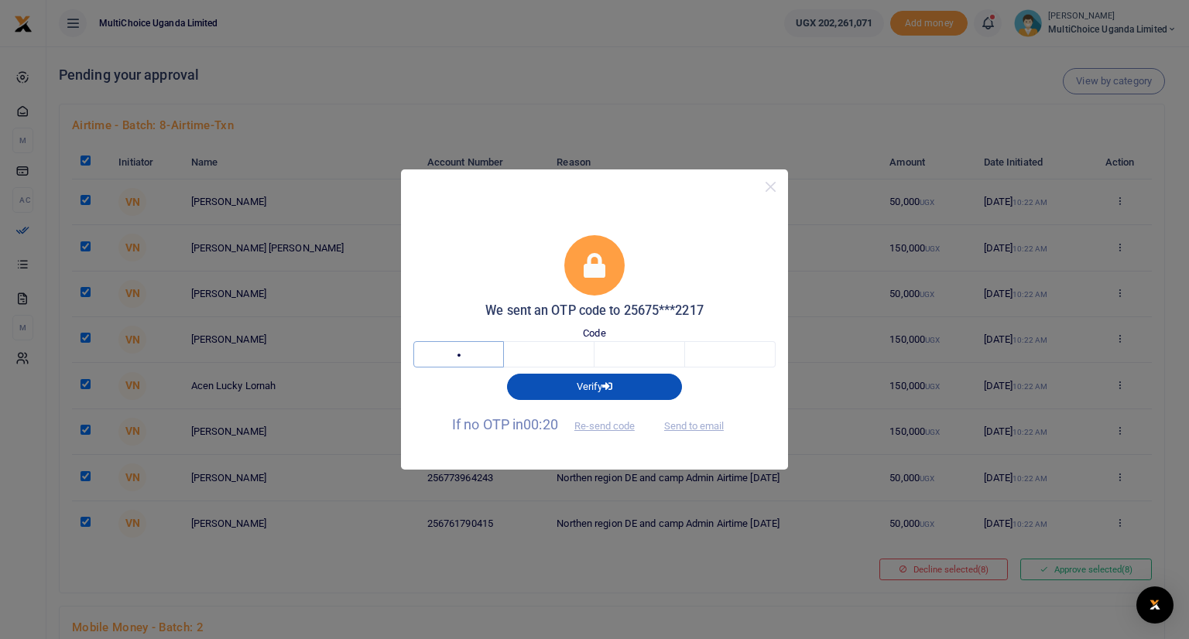
type input "3"
type input "1"
type input "5"
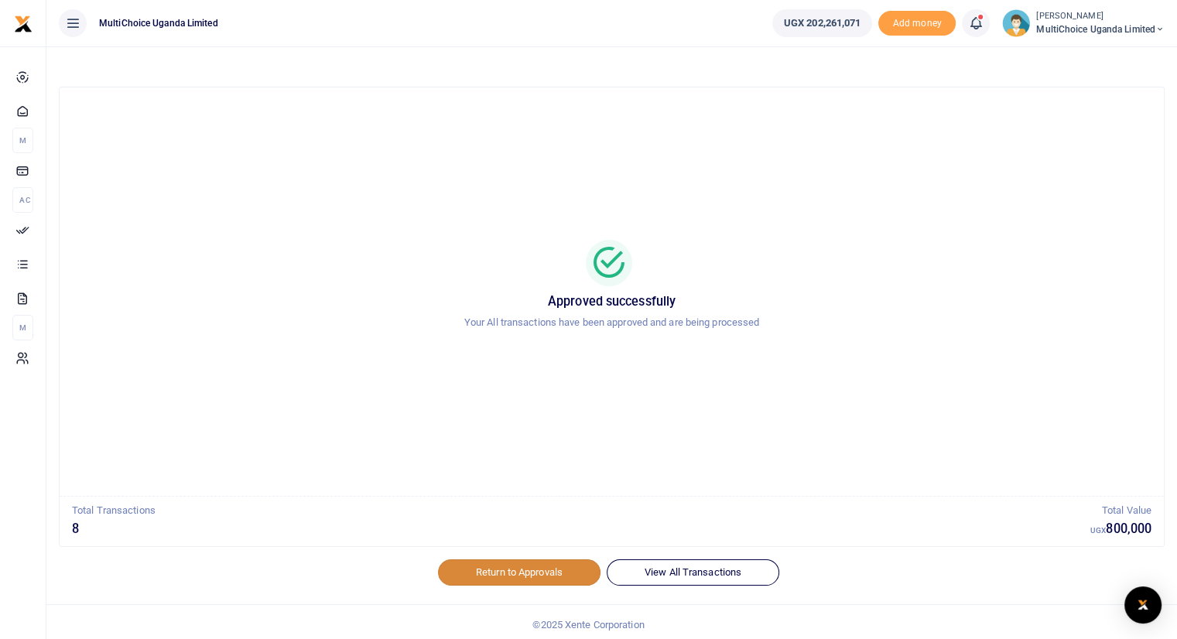
click at [502, 564] on link "Return to Approvals" at bounding box center [519, 572] width 163 height 26
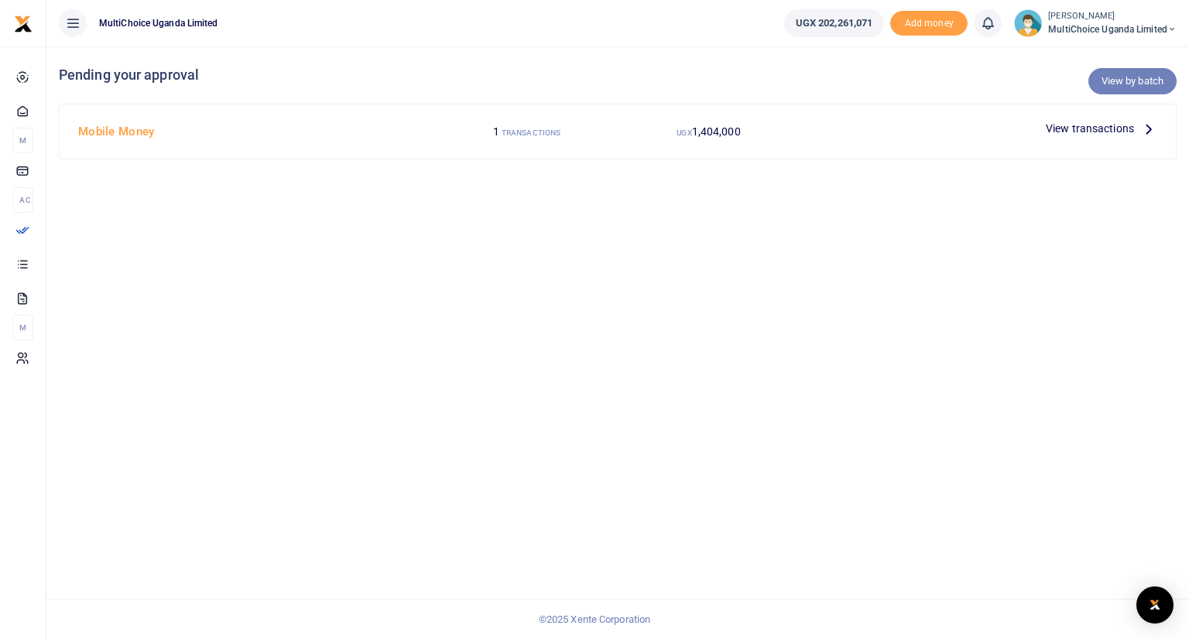
click at [1117, 84] on link "View by batch" at bounding box center [1132, 81] width 88 height 26
click at [1137, 77] on link "View by batch" at bounding box center [1132, 81] width 88 height 26
click at [1137, 77] on link "View by category" at bounding box center [1125, 81] width 102 height 26
click at [1067, 22] on small "[PERSON_NAME]" at bounding box center [1112, 16] width 128 height 13
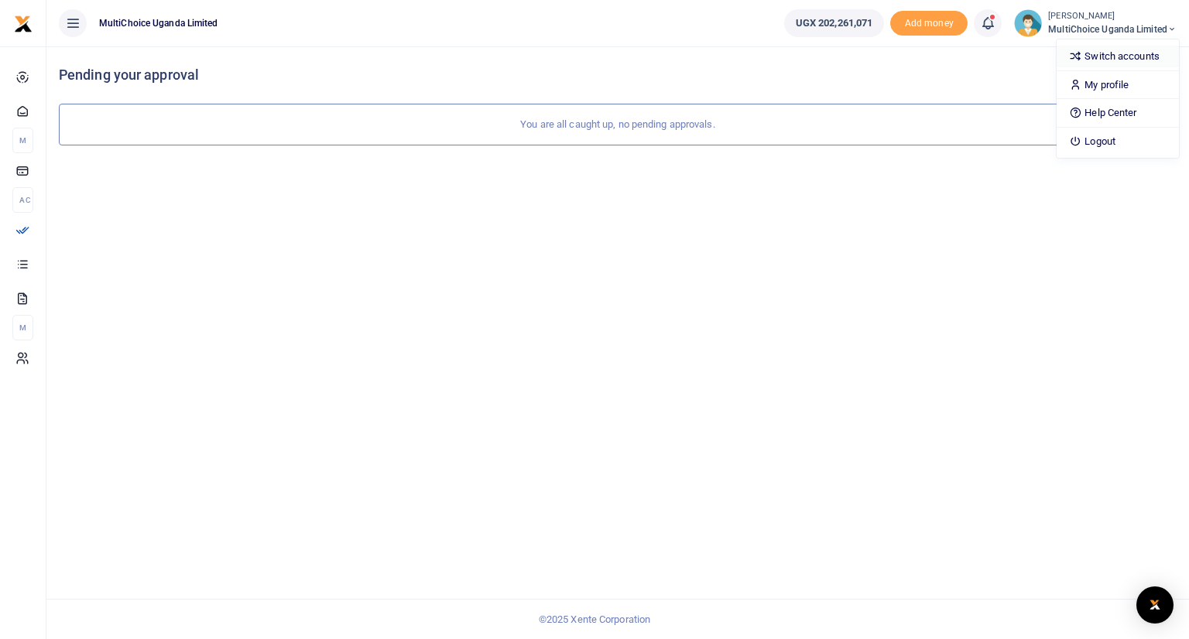
click at [1085, 52] on link "Switch accounts" at bounding box center [1117, 57] width 122 height 22
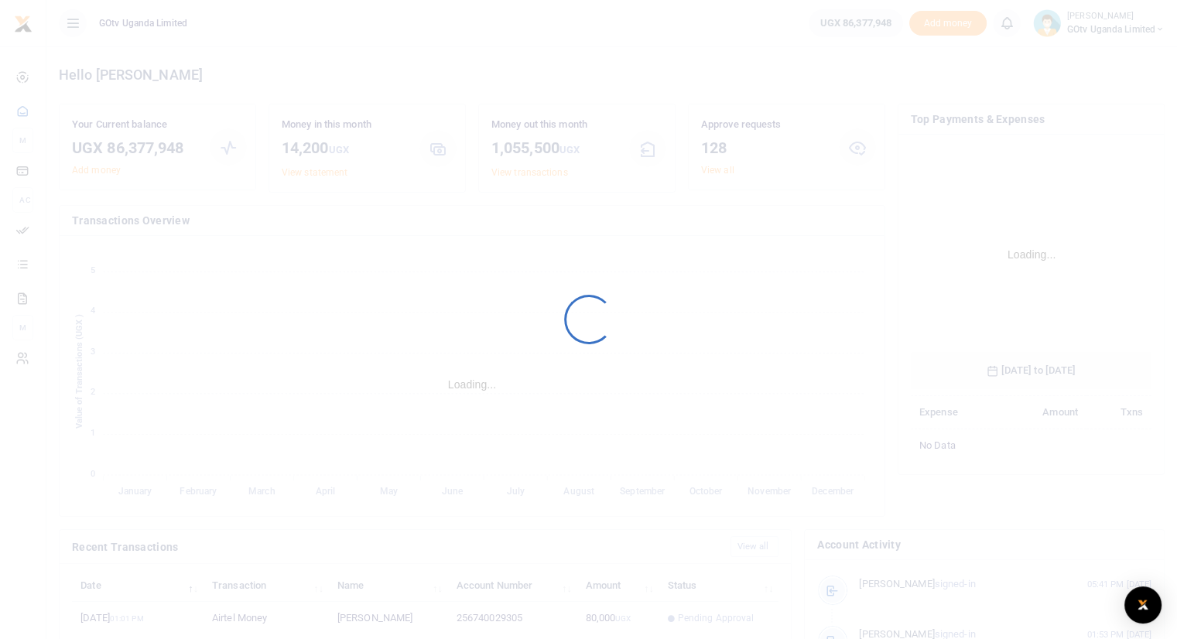
scroll to position [231, 229]
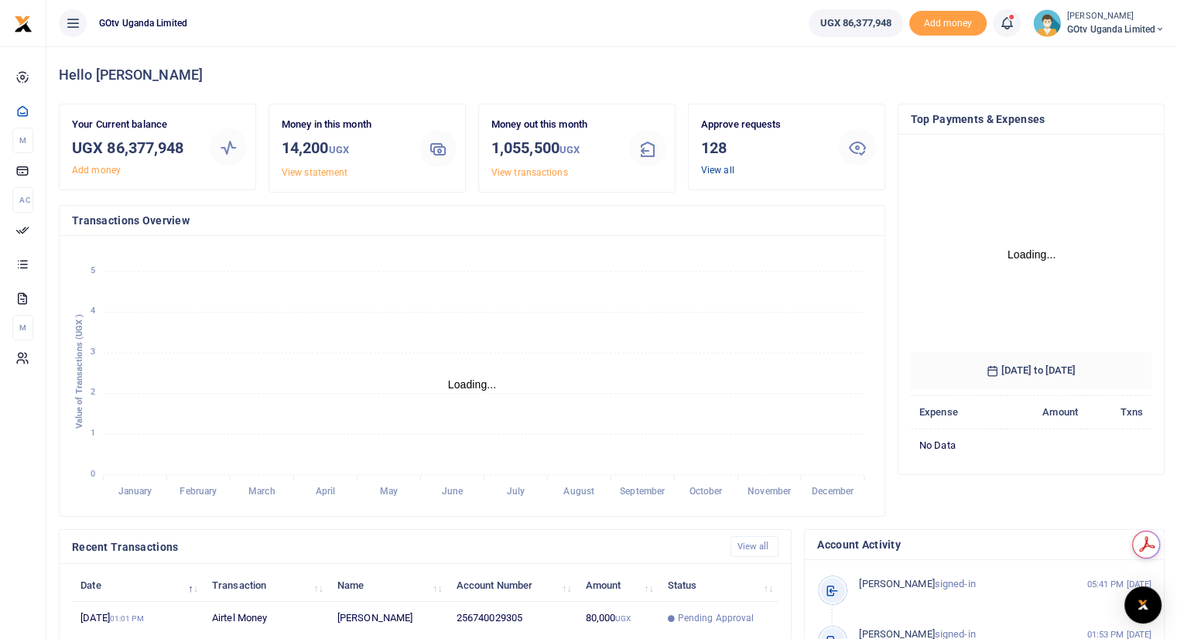
click at [713, 170] on link "View all" at bounding box center [717, 170] width 33 height 11
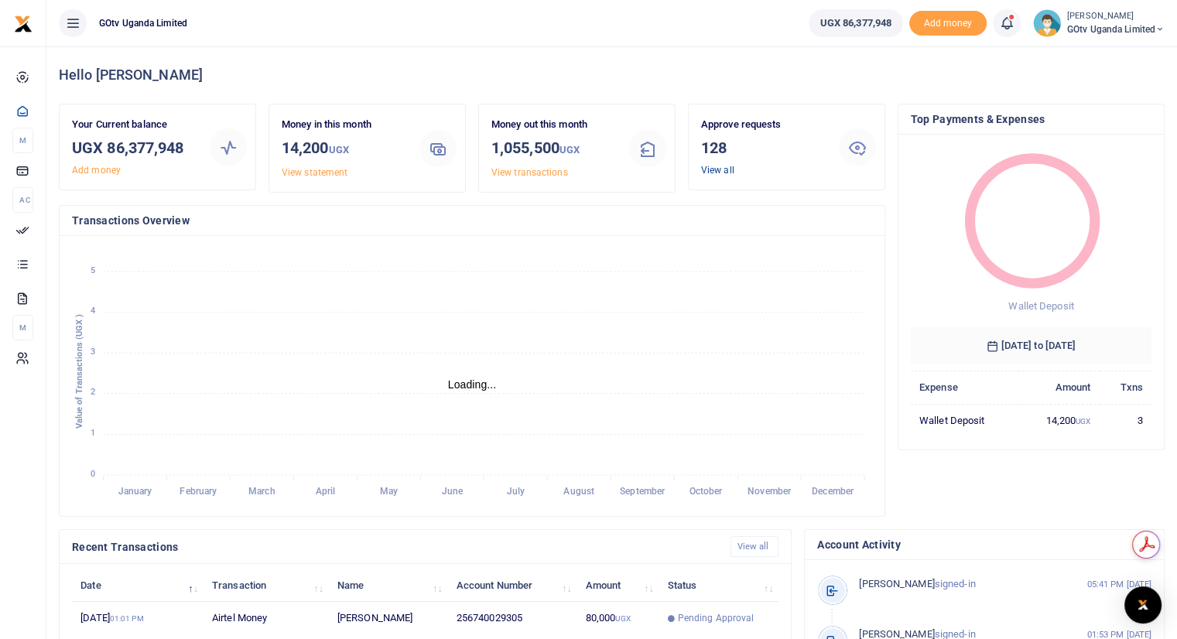
scroll to position [12, 12]
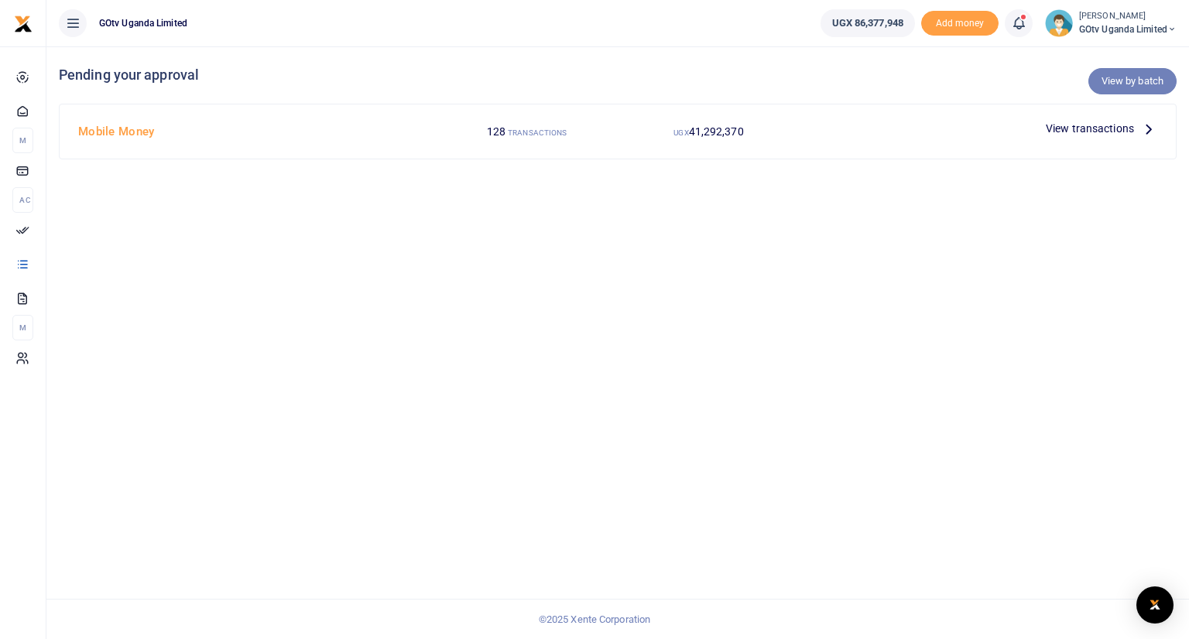
click at [1129, 81] on link "View by batch" at bounding box center [1132, 81] width 88 height 26
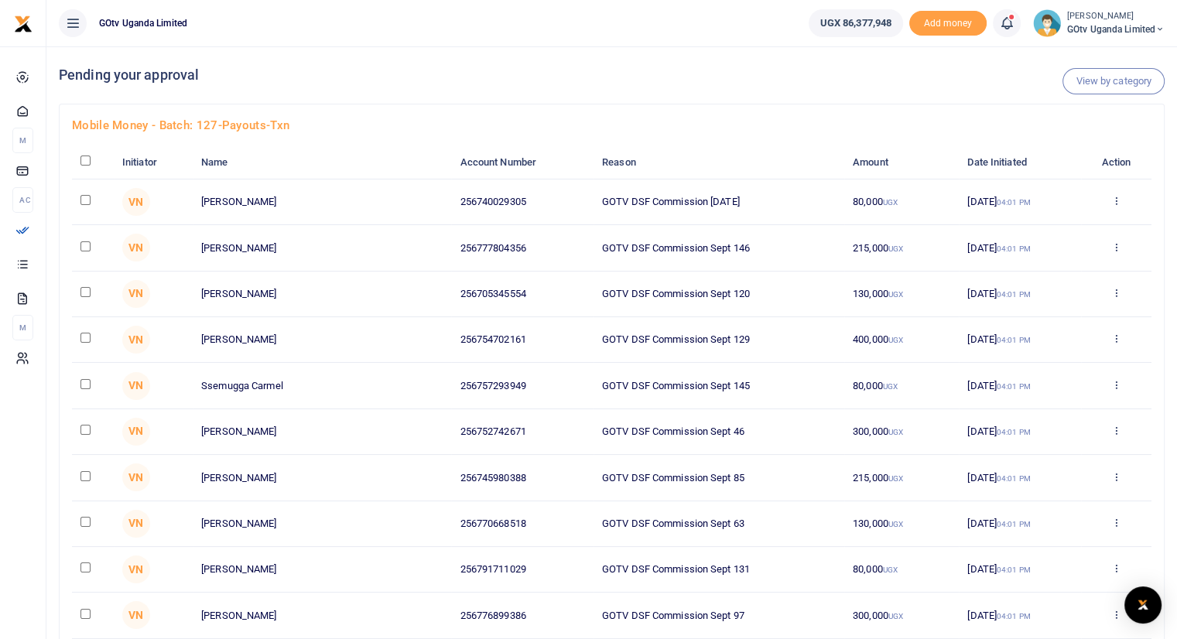
click at [1092, 81] on link "View by category" at bounding box center [1113, 81] width 102 height 26
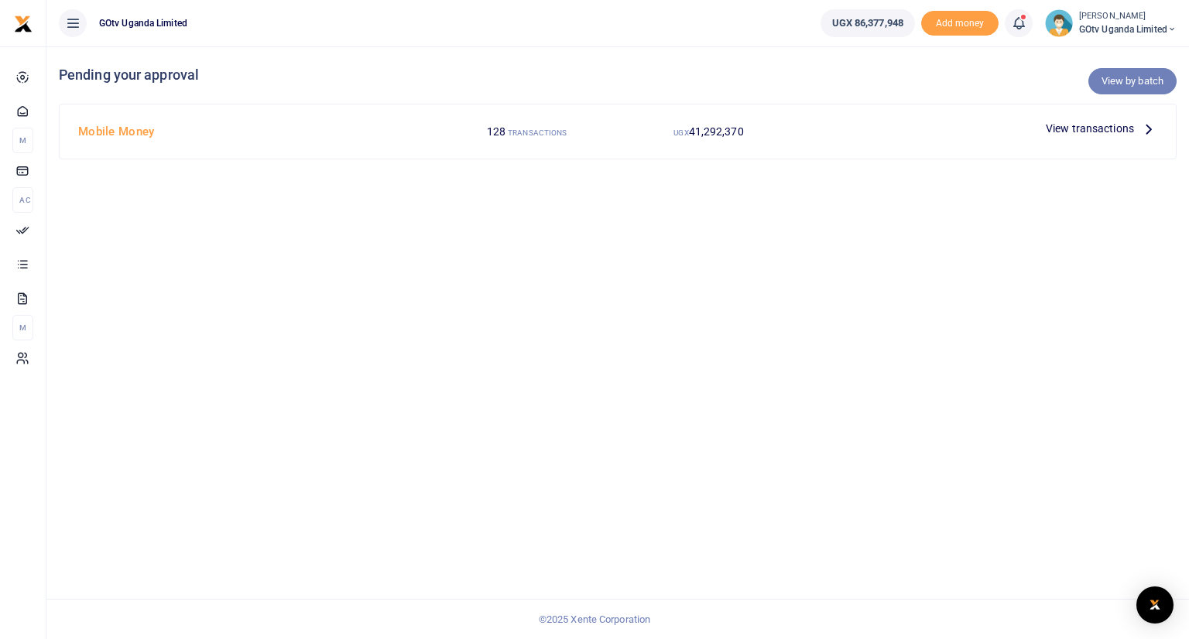
click at [1114, 78] on link "View by batch" at bounding box center [1132, 81] width 88 height 26
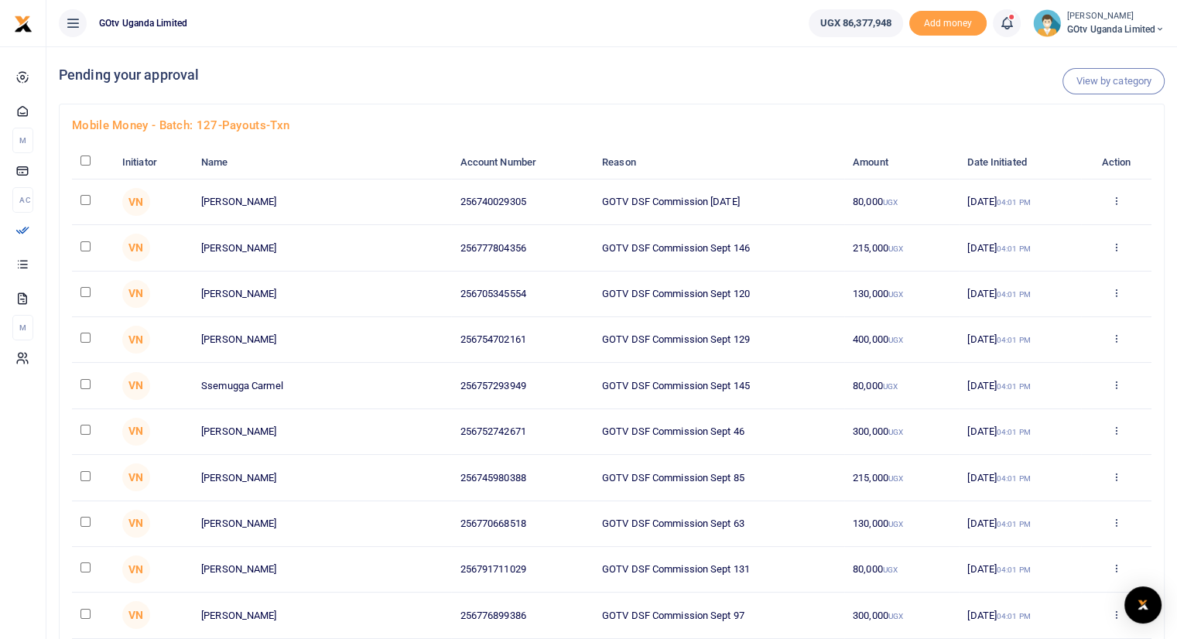
click at [84, 159] on input "checkbox" at bounding box center [85, 161] width 10 height 10
checkbox input "true"
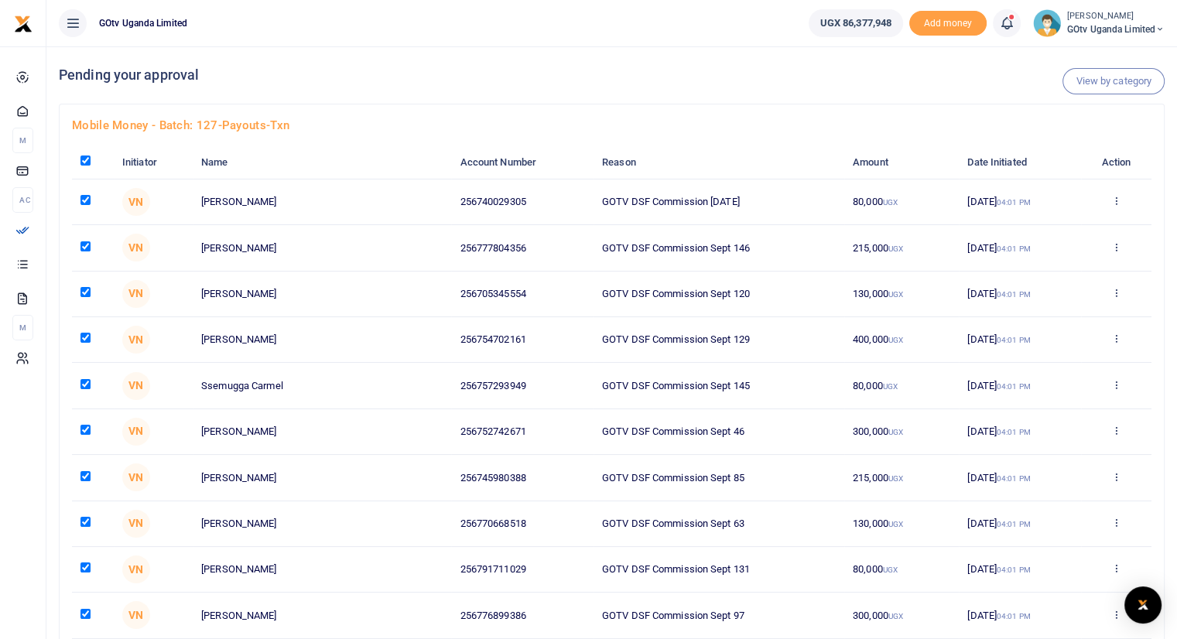
checkbox input "true"
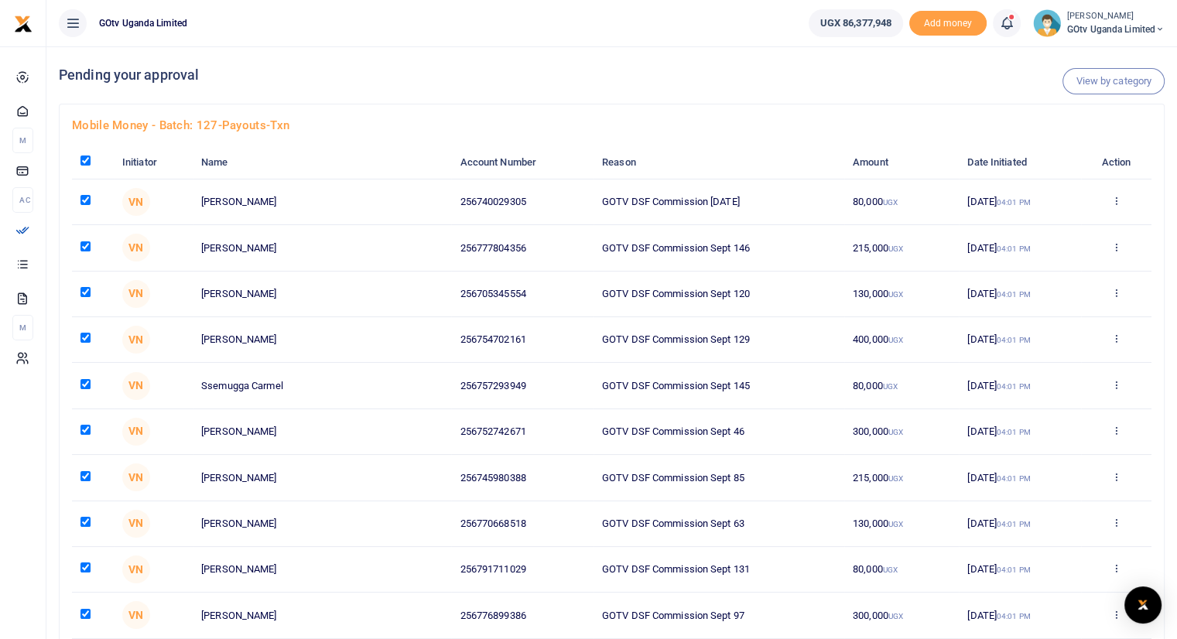
checkbox input "true"
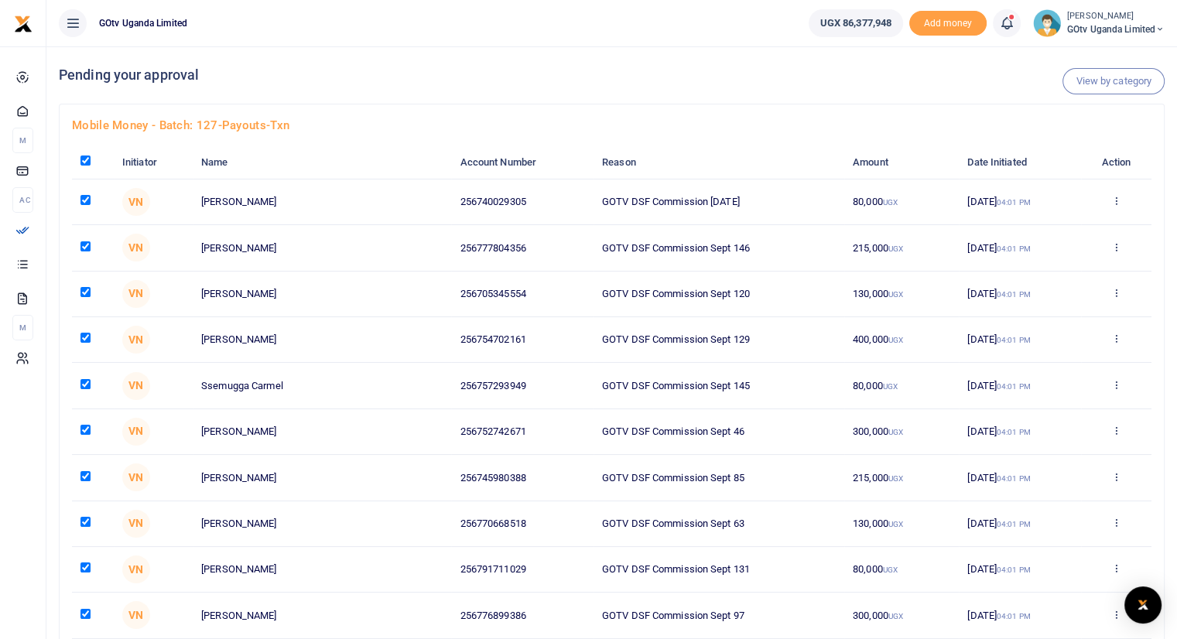
checkbox input "true"
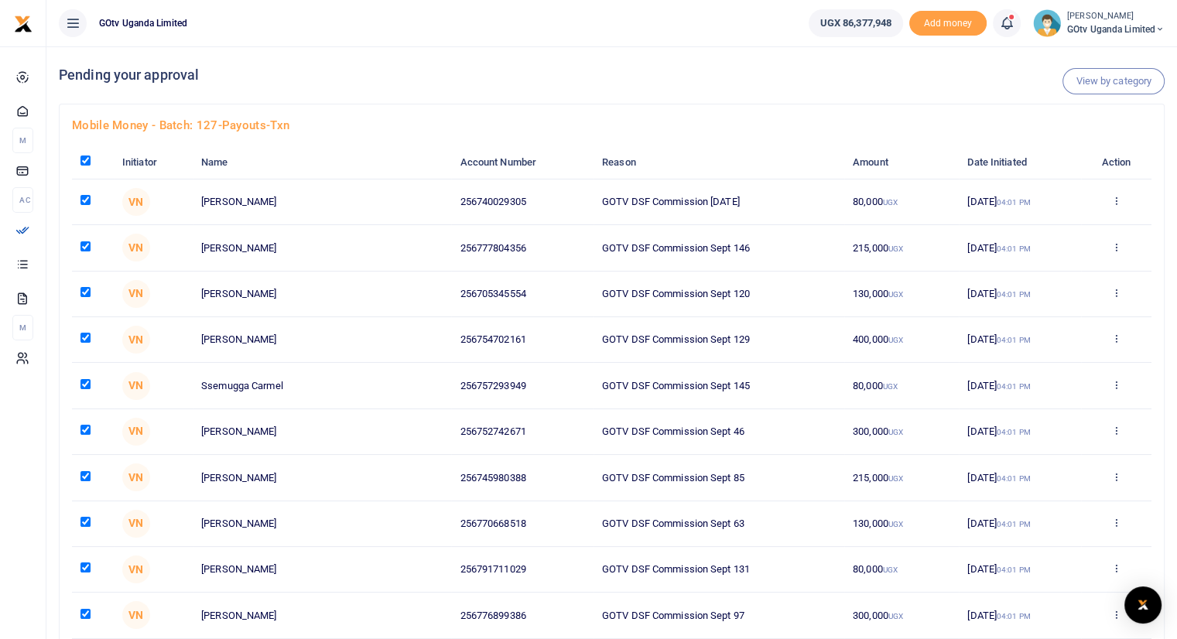
checkbox input "true"
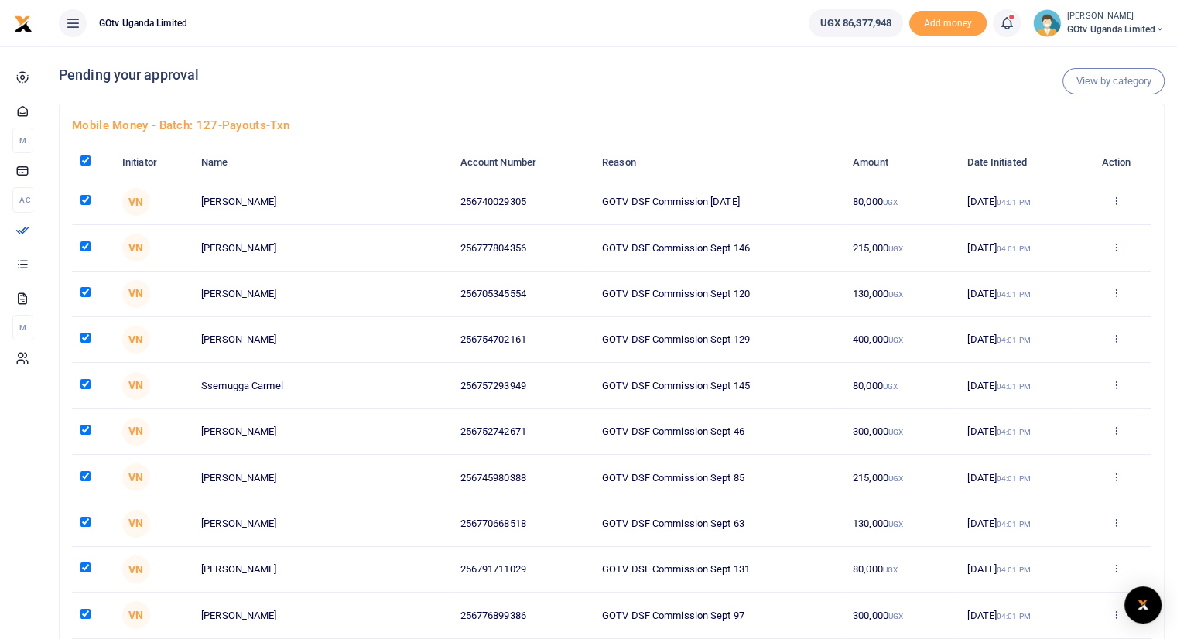
checkbox input "true"
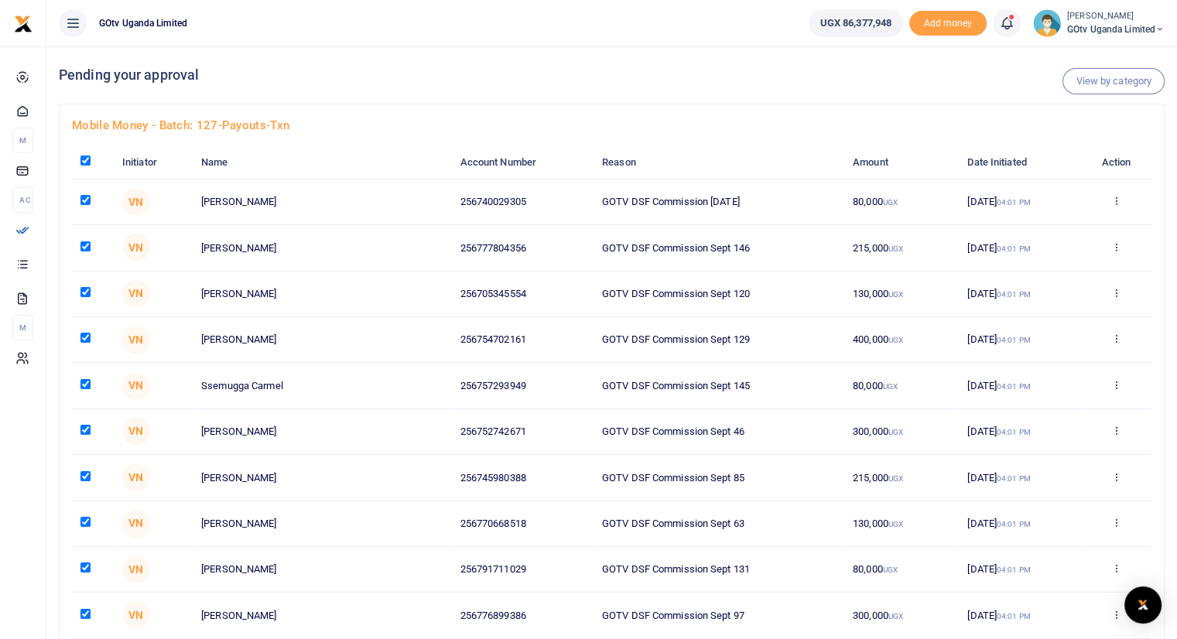
checkbox input "true"
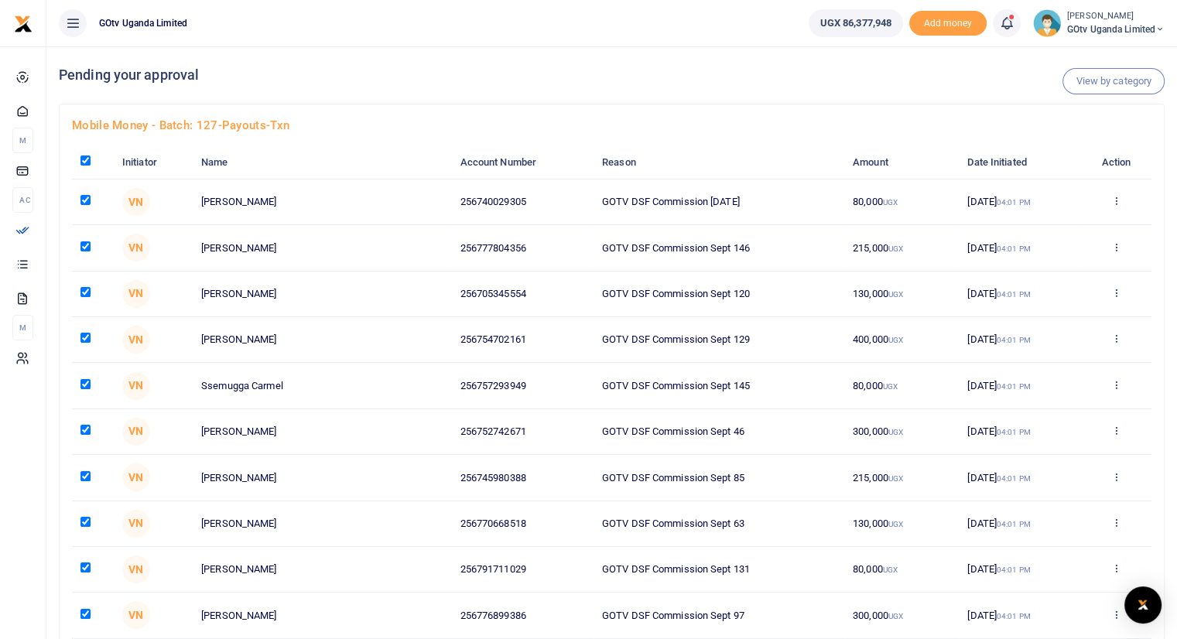
checkbox input "true"
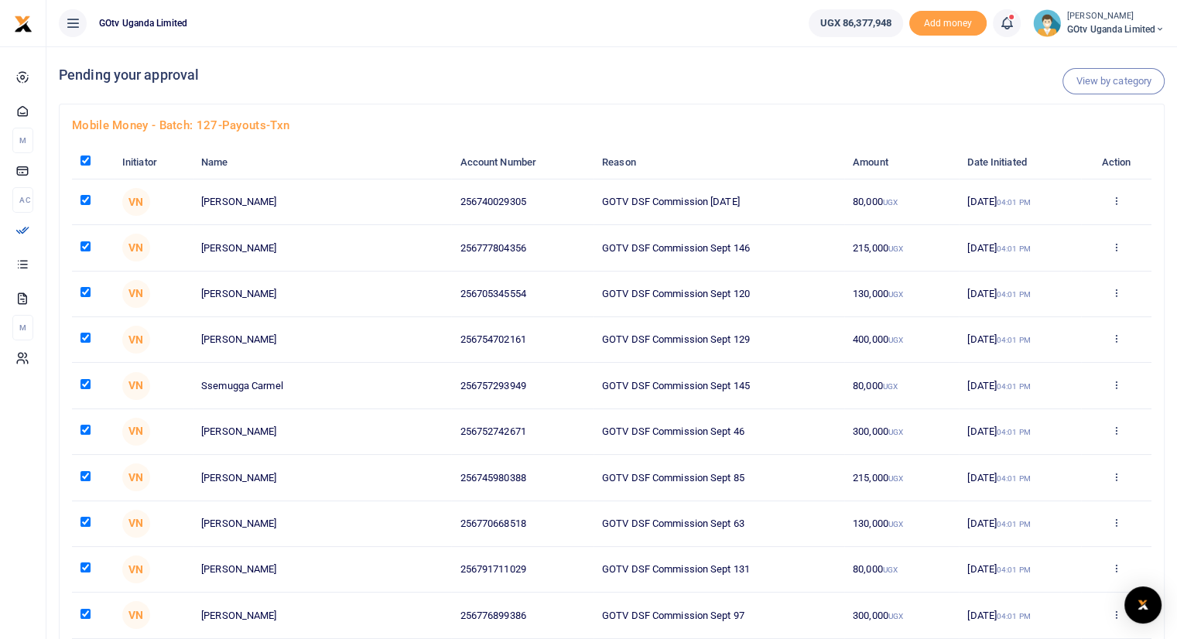
checkbox input "true"
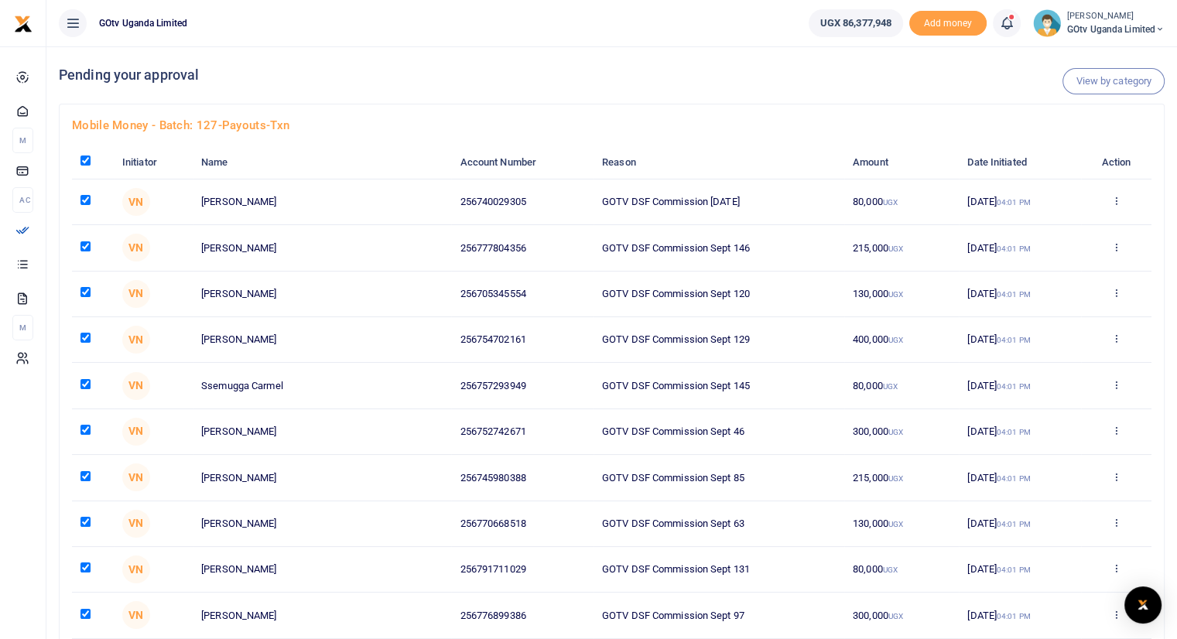
checkbox input "true"
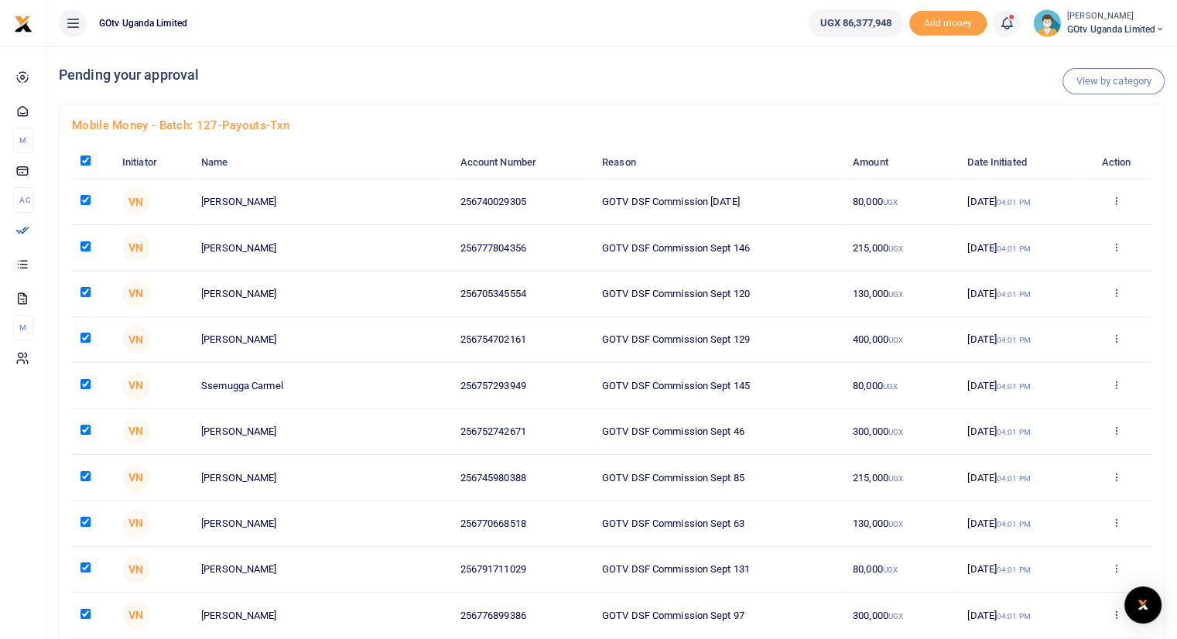
checkbox input "true"
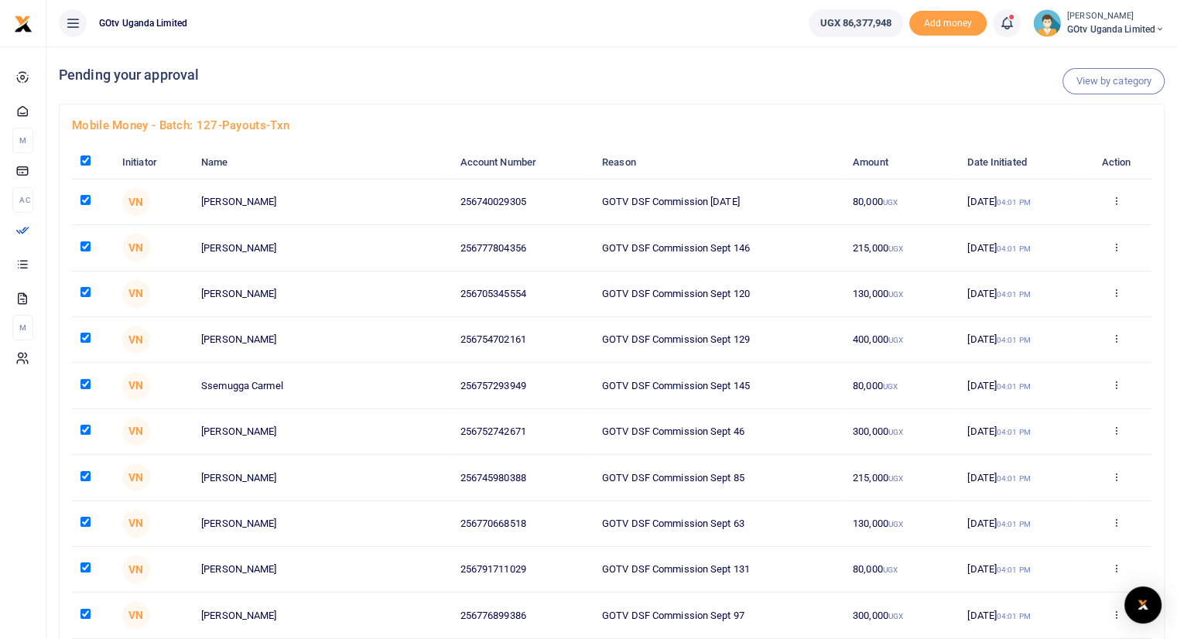
checkbox input "true"
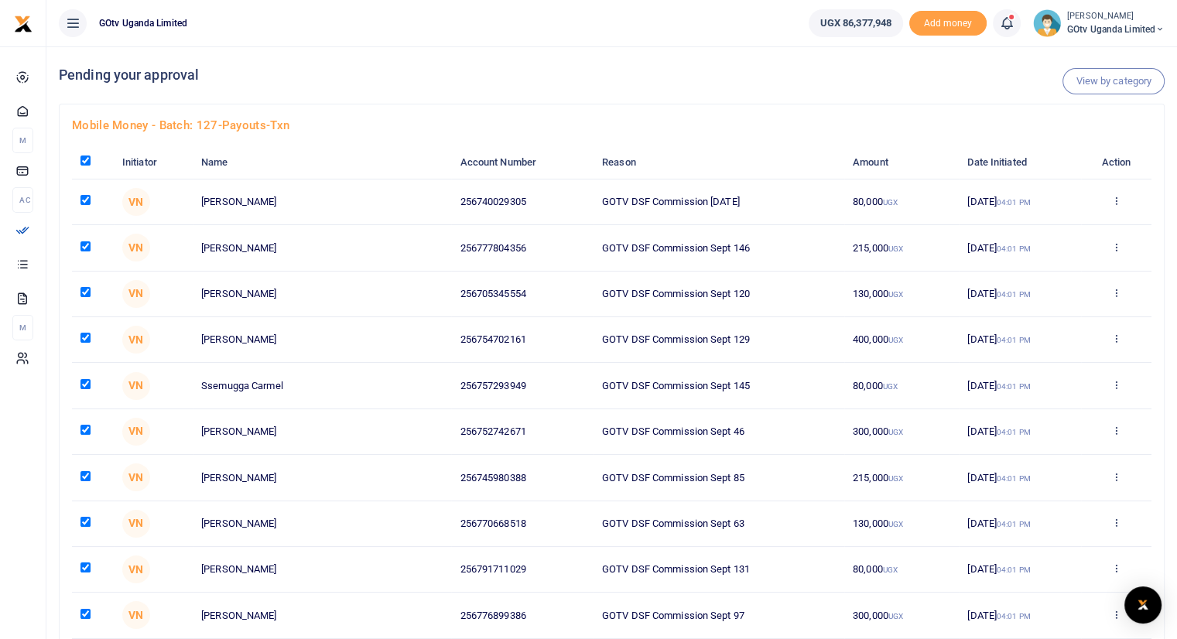
checkbox input "true"
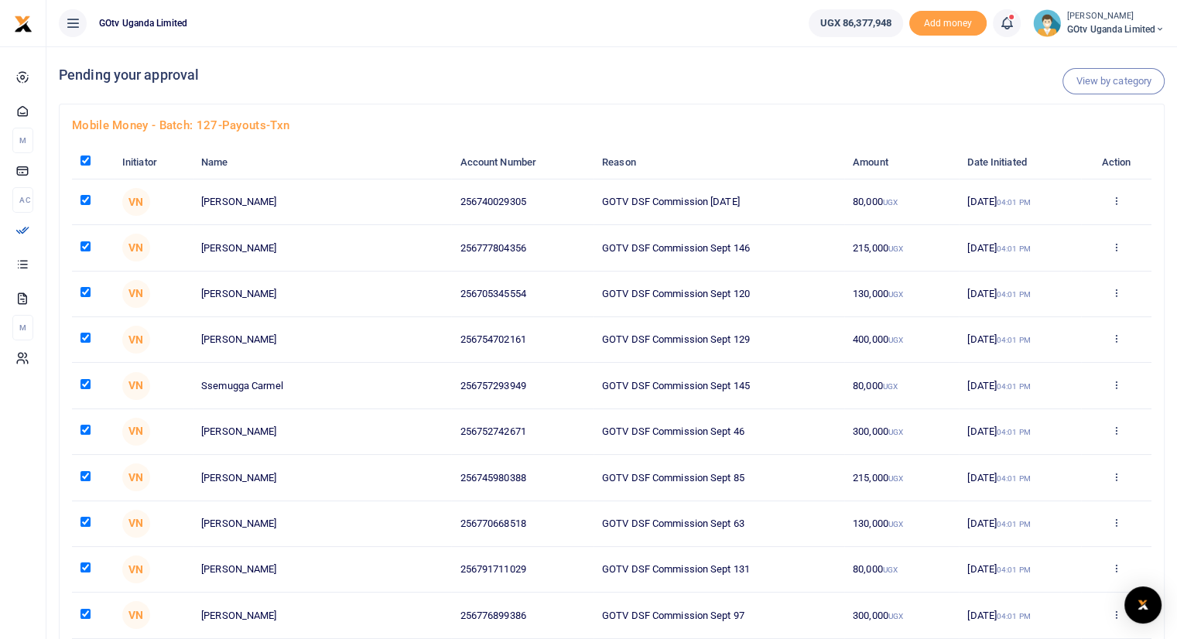
checkbox input "true"
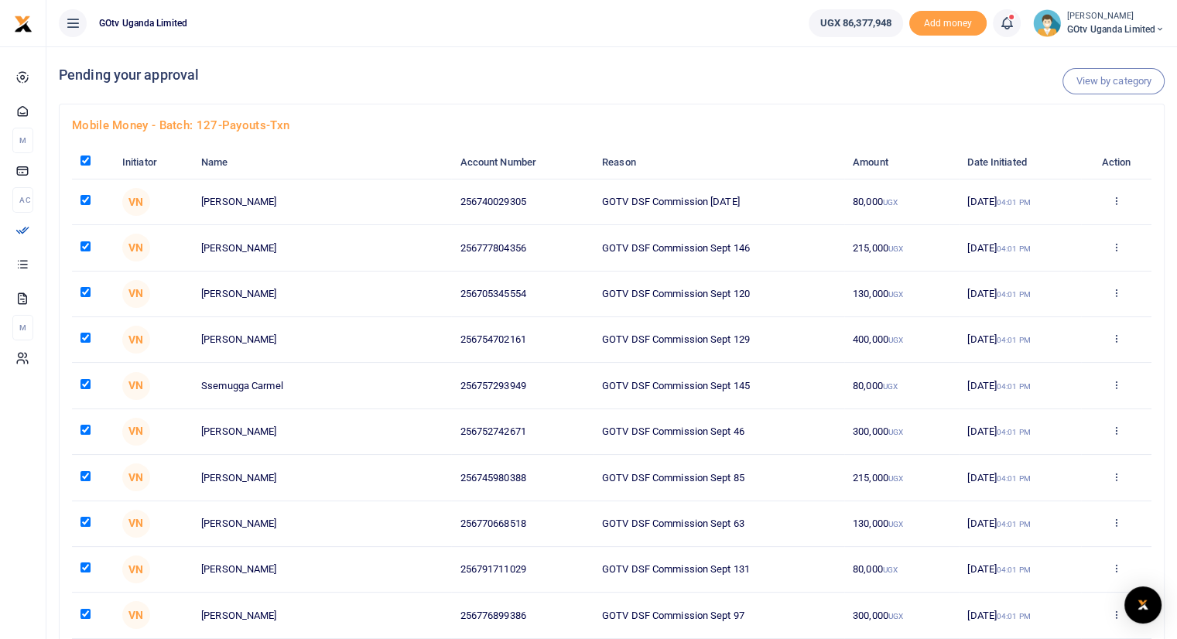
checkbox input "true"
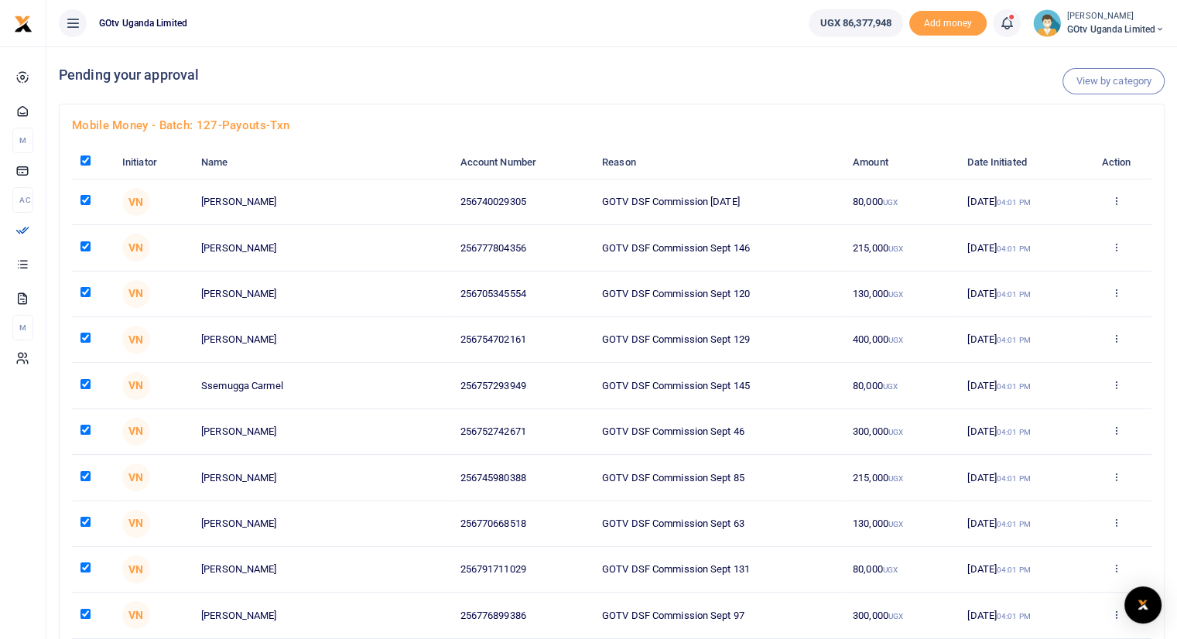
checkbox input "true"
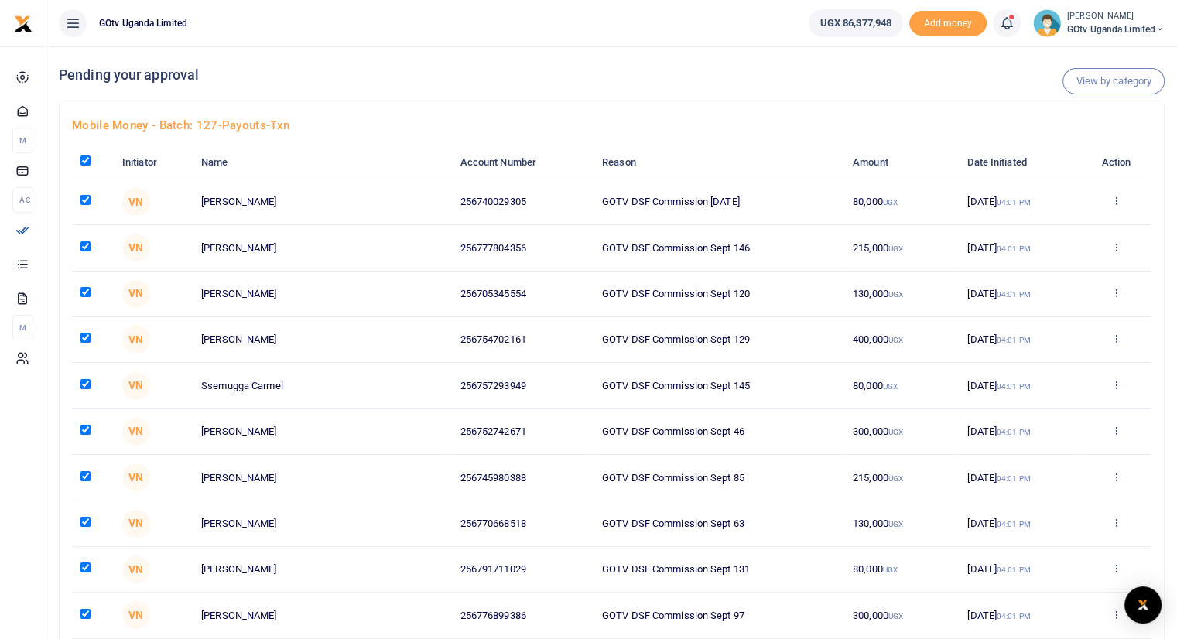
checkbox input "true"
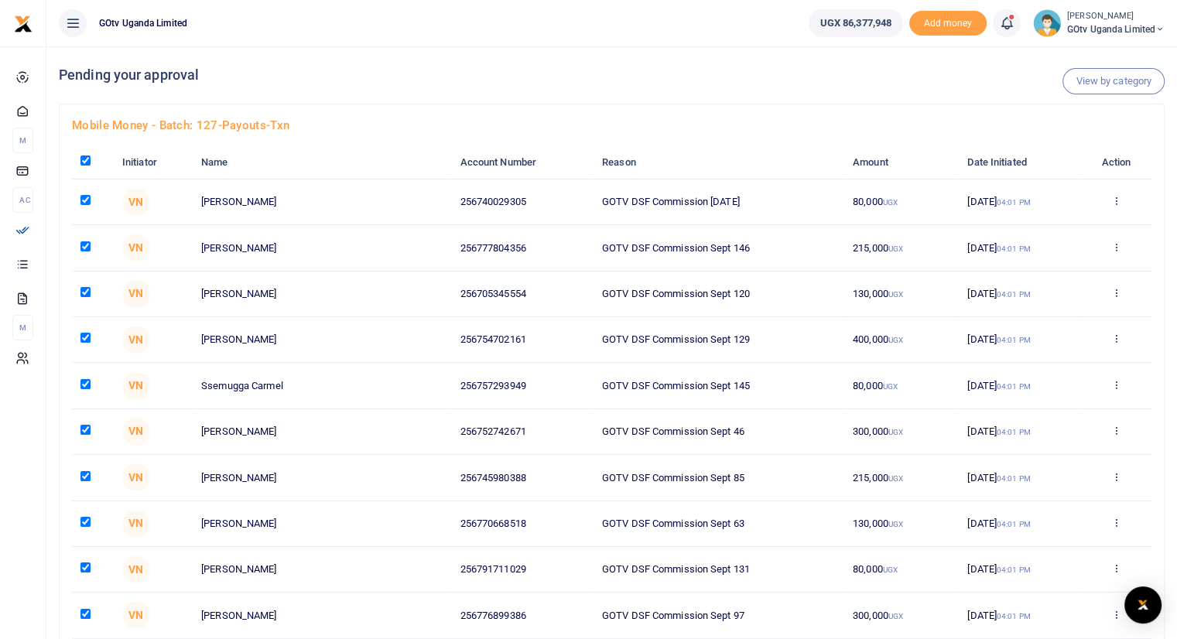
checkbox input "true"
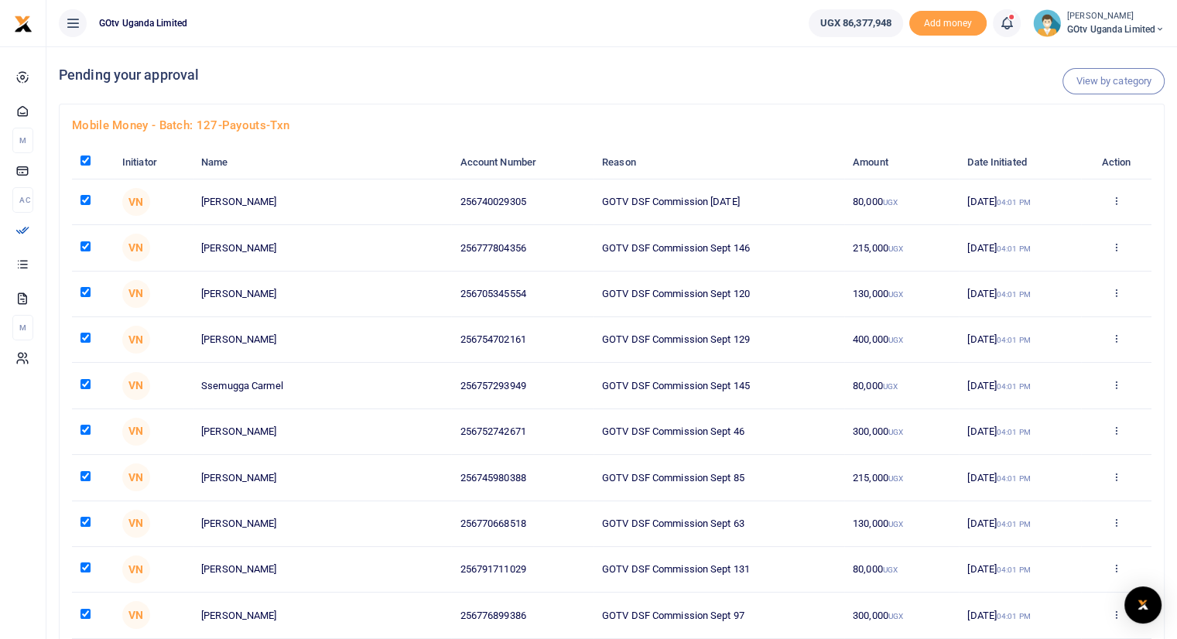
checkbox input "true"
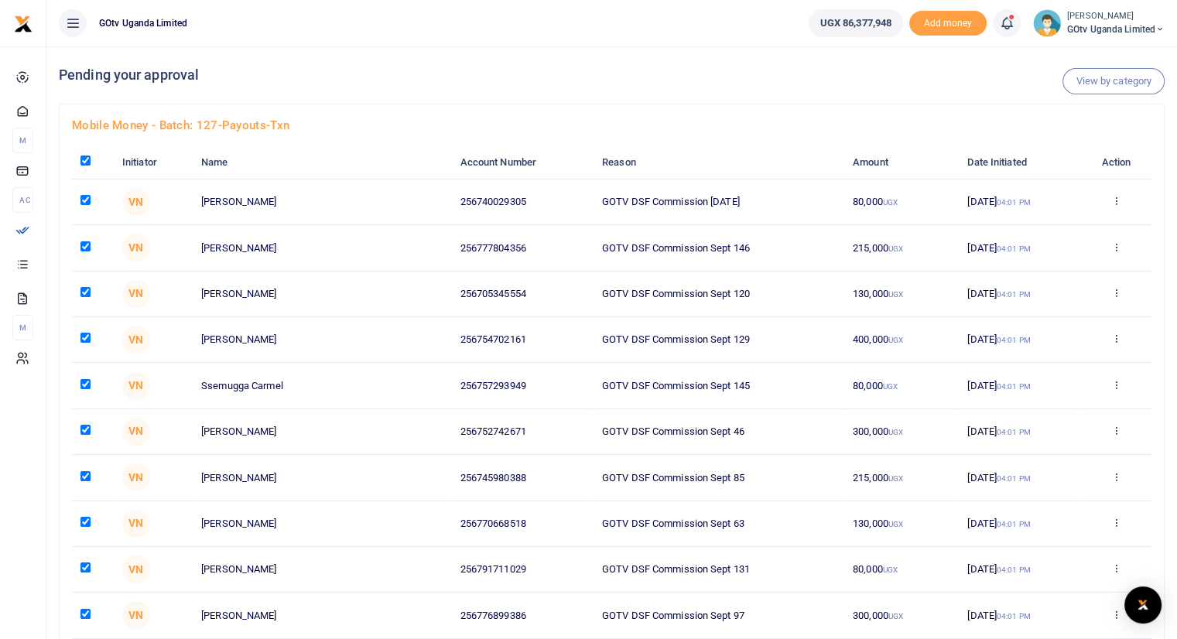
checkbox input "true"
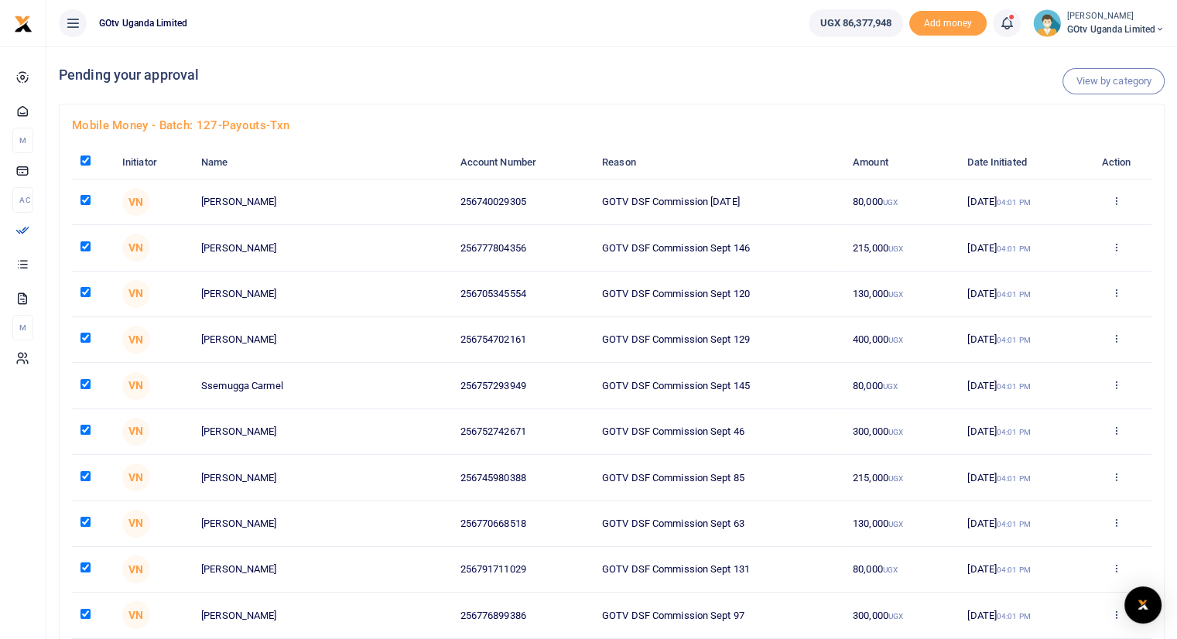
checkbox input "true"
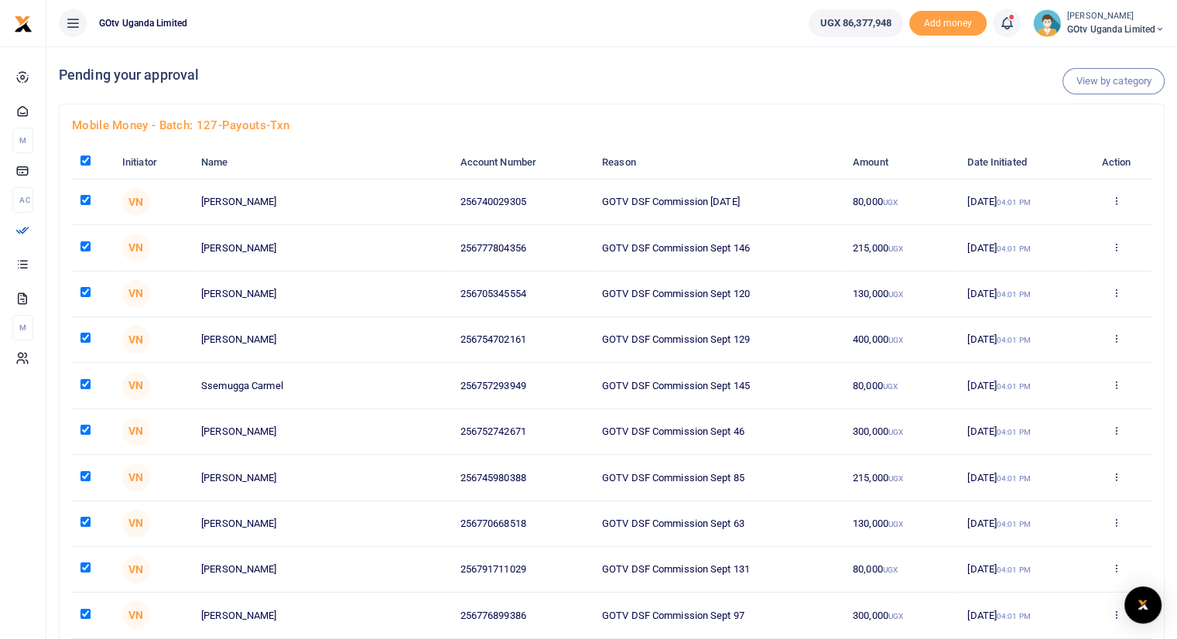
checkbox input "true"
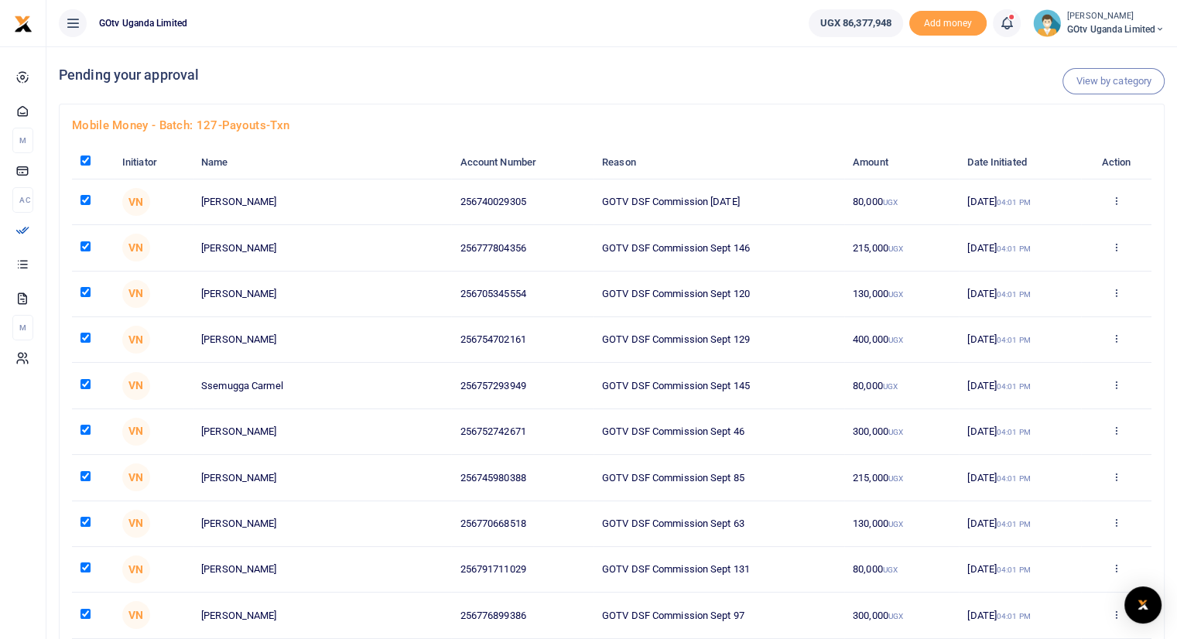
checkbox input "true"
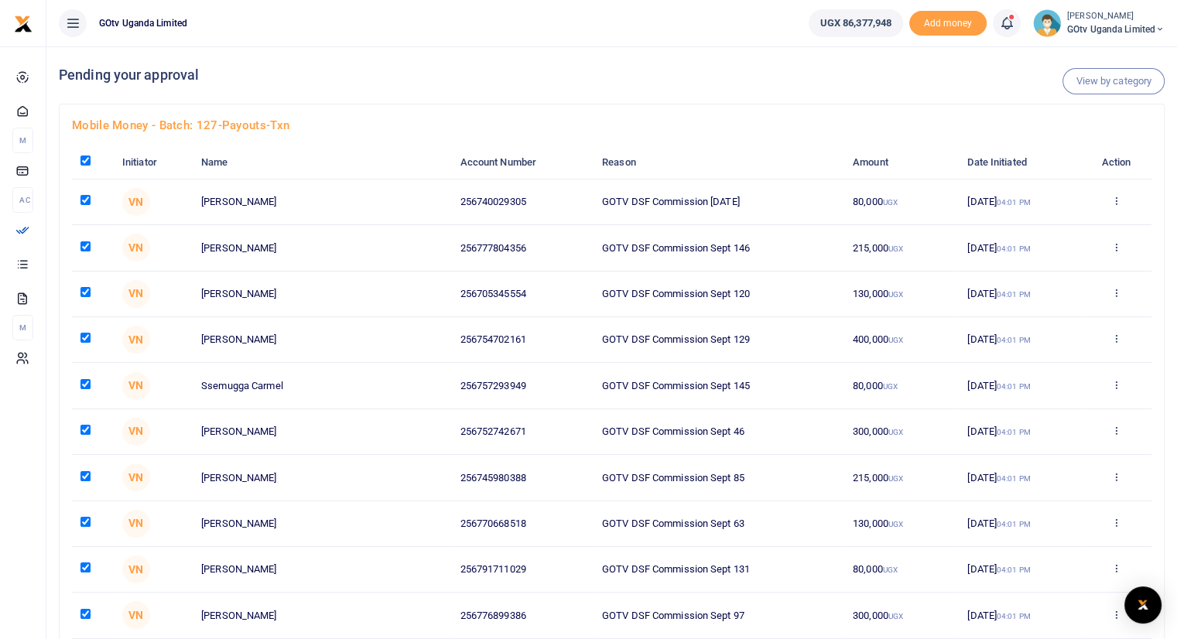
checkbox input "true"
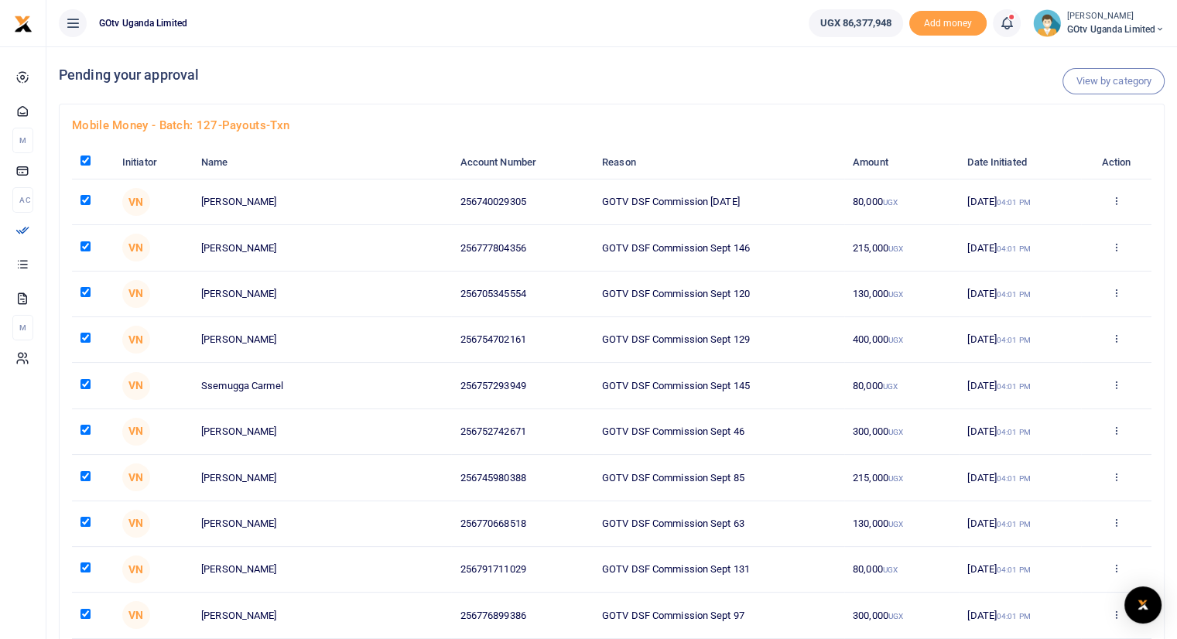
checkbox input "true"
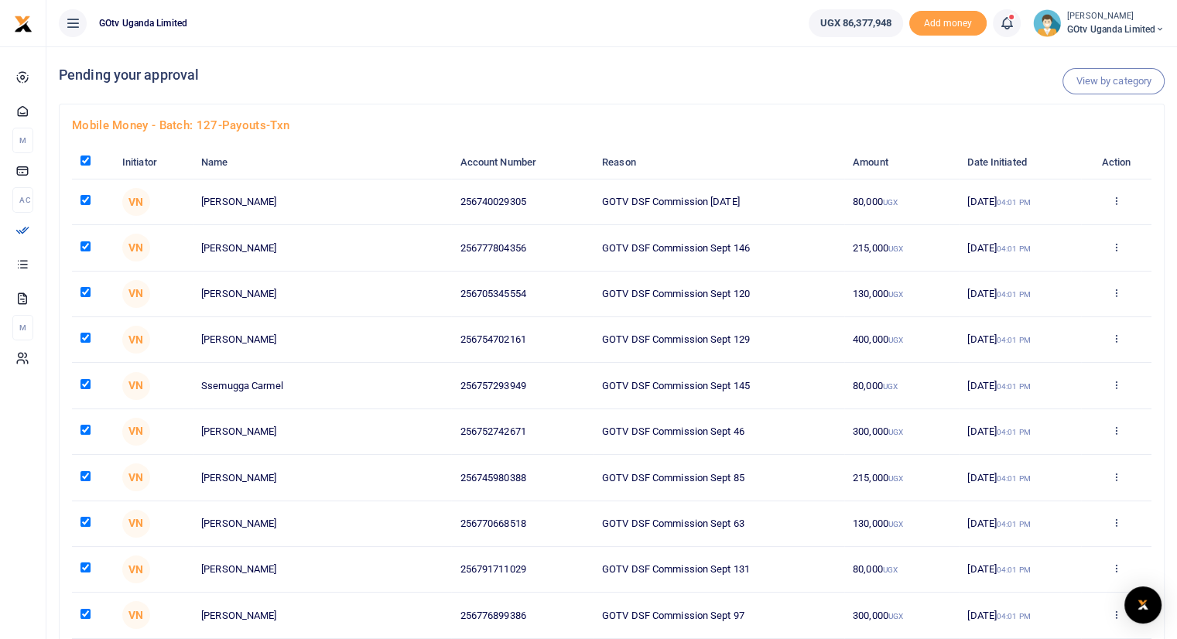
checkbox input "true"
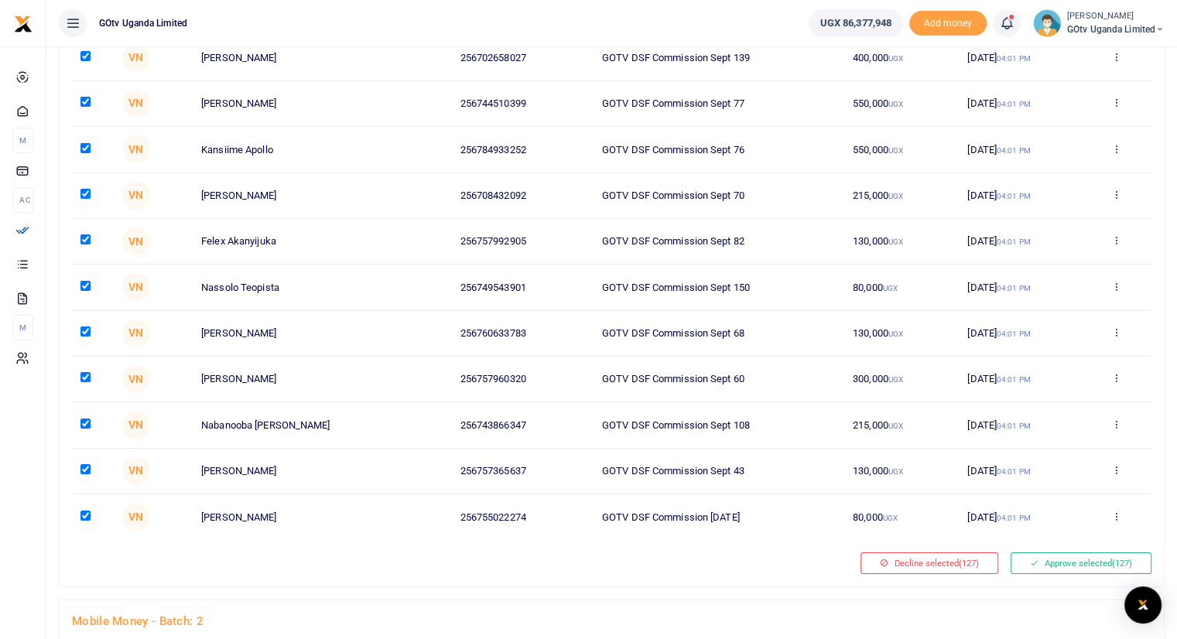
scroll to position [5493, 0]
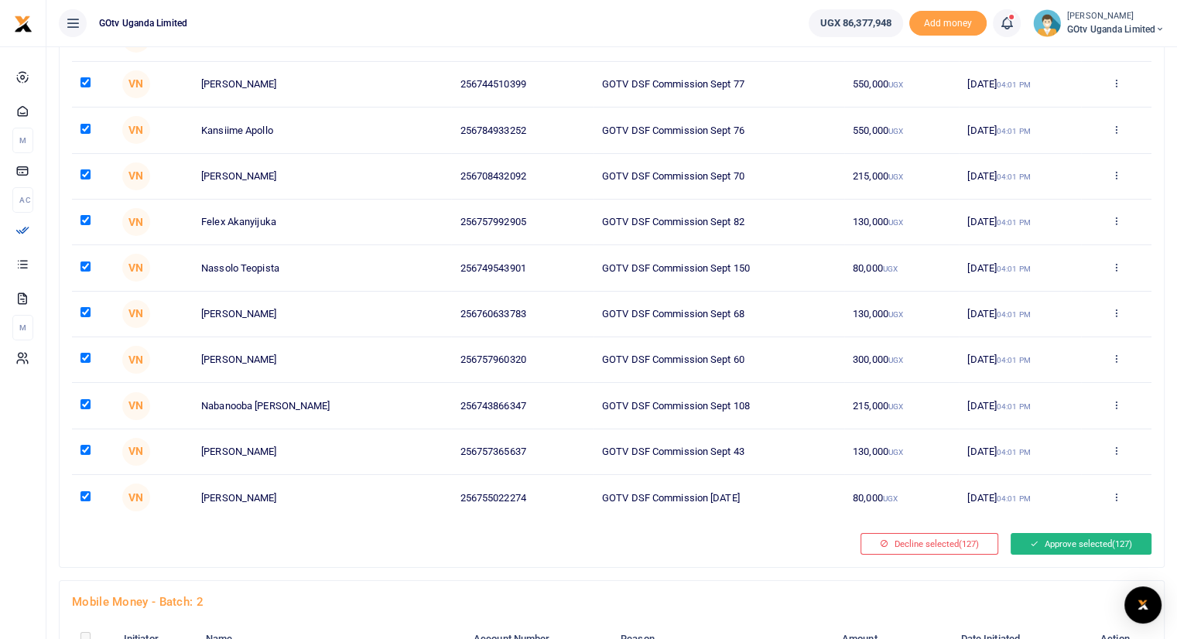
click at [1073, 533] on button "Approve selected (127)" at bounding box center [1081, 544] width 141 height 22
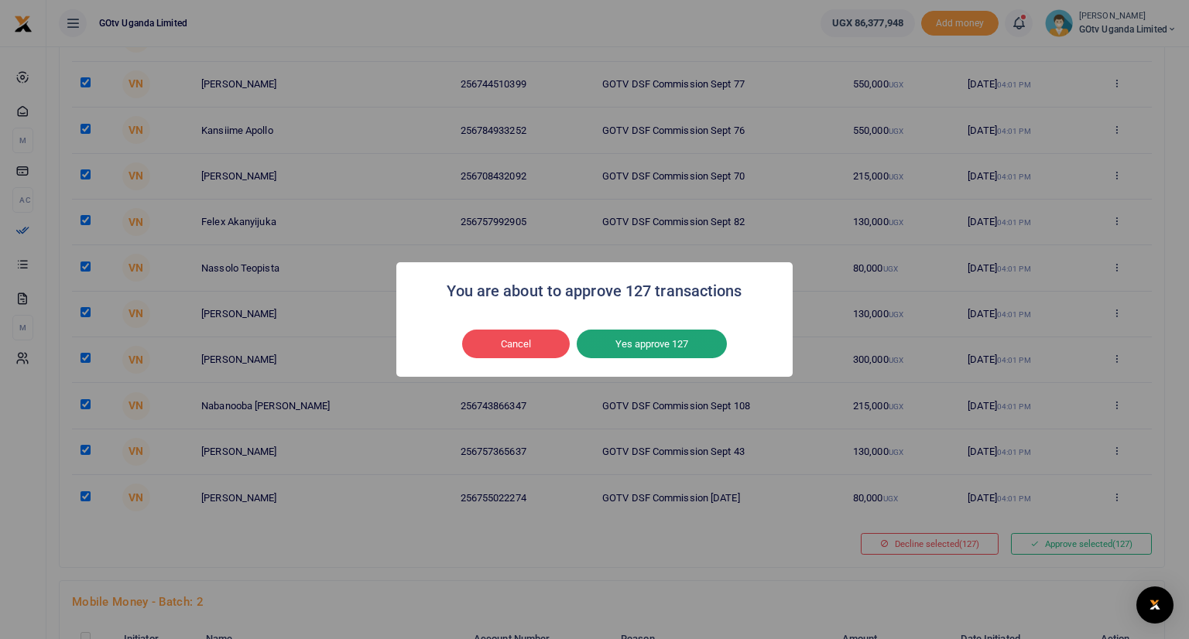
click at [681, 347] on button "Yes approve 127" at bounding box center [652, 344] width 150 height 29
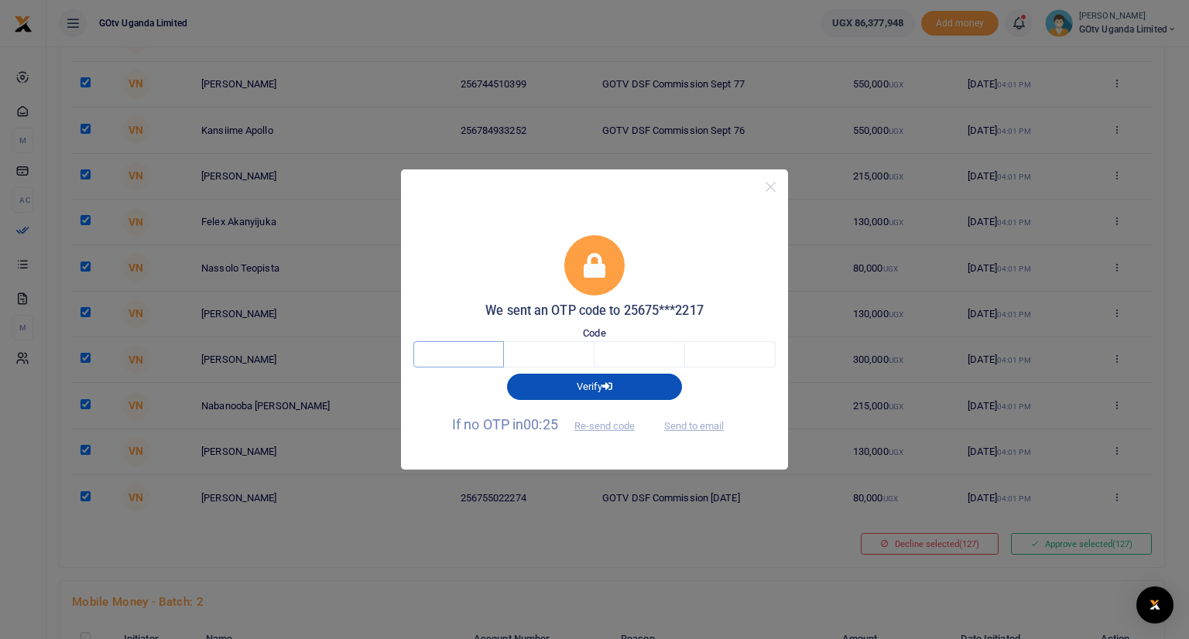
click at [483, 357] on input "text" at bounding box center [458, 354] width 91 height 26
type input "4"
type input "3"
type input "0"
type input "5"
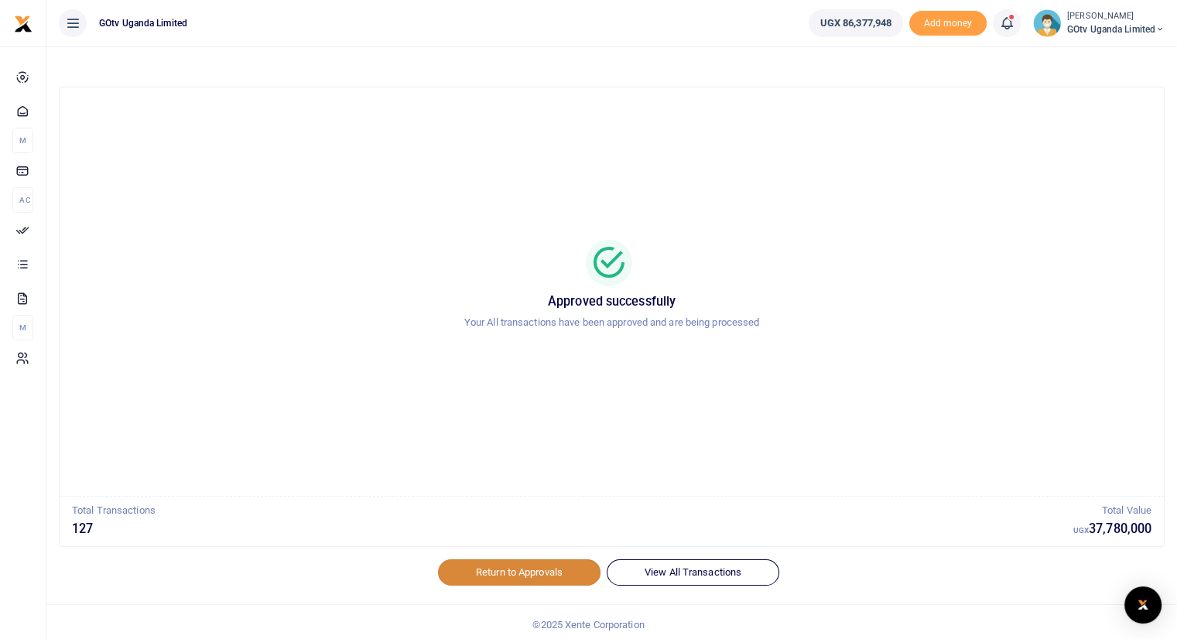
click at [494, 571] on link "Return to Approvals" at bounding box center [519, 572] width 163 height 26
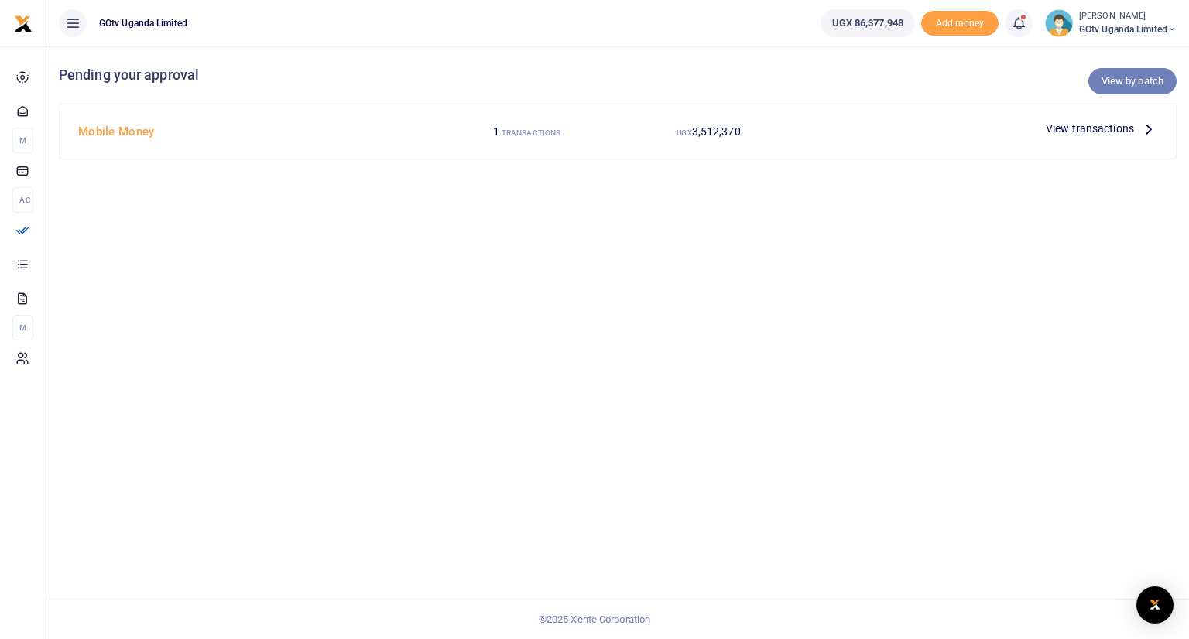
click at [1134, 77] on link "View by batch" at bounding box center [1132, 81] width 88 height 26
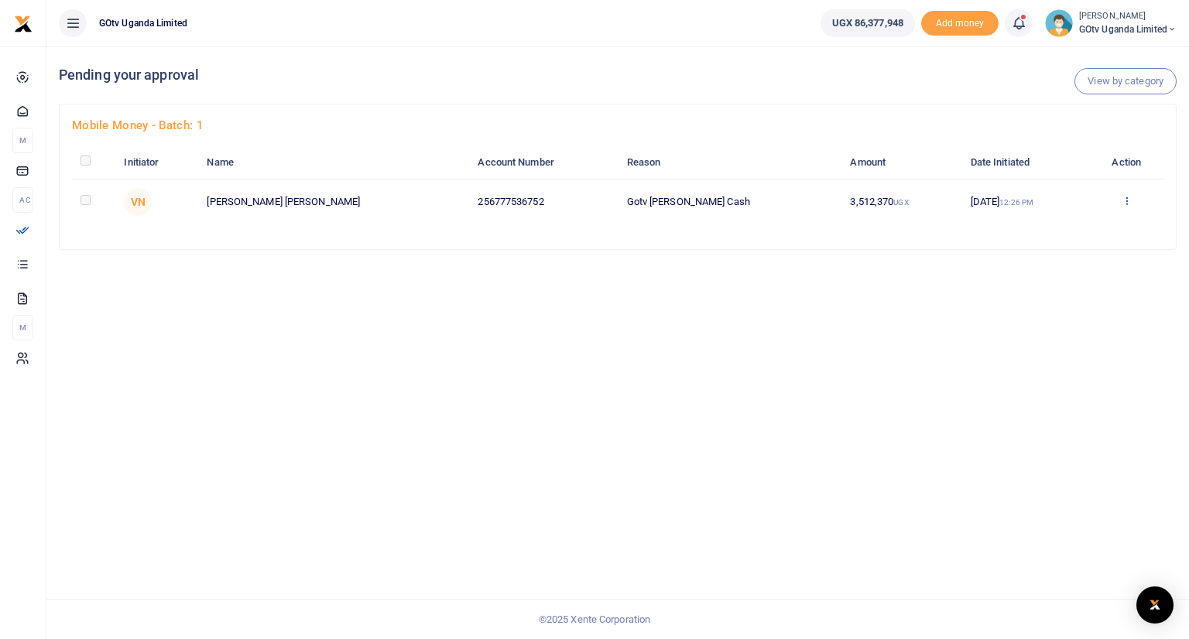
click at [1121, 204] on icon at bounding box center [1126, 200] width 10 height 11
click at [1076, 221] on link "Approve" at bounding box center [1064, 226] width 122 height 22
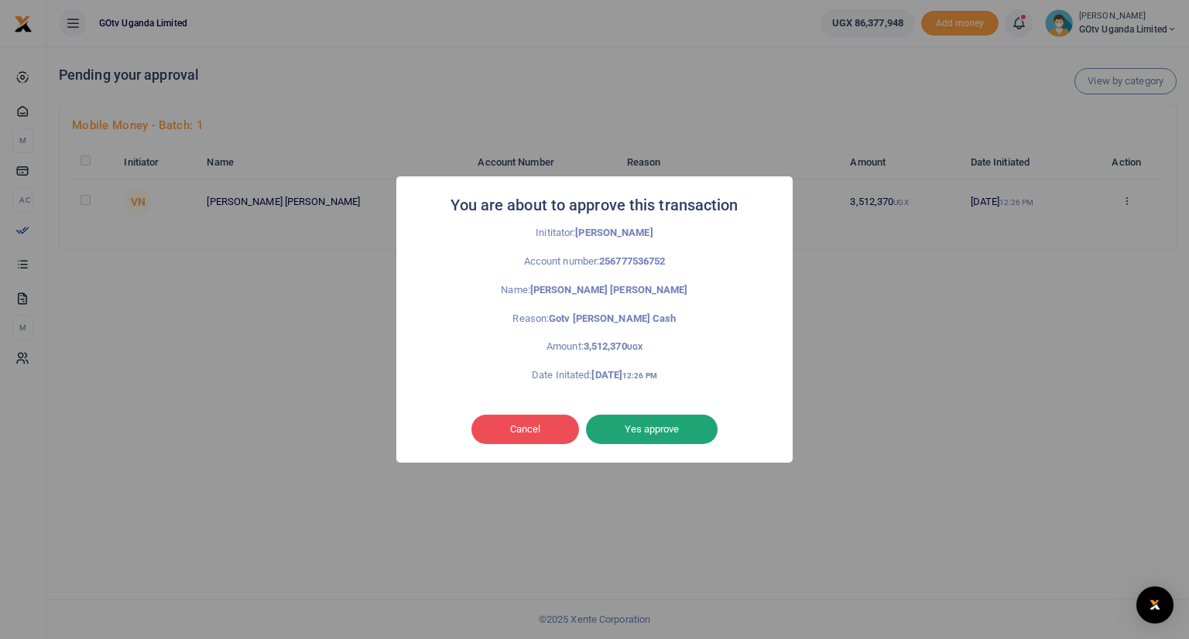
click at [672, 425] on button "Yes approve" at bounding box center [652, 429] width 132 height 29
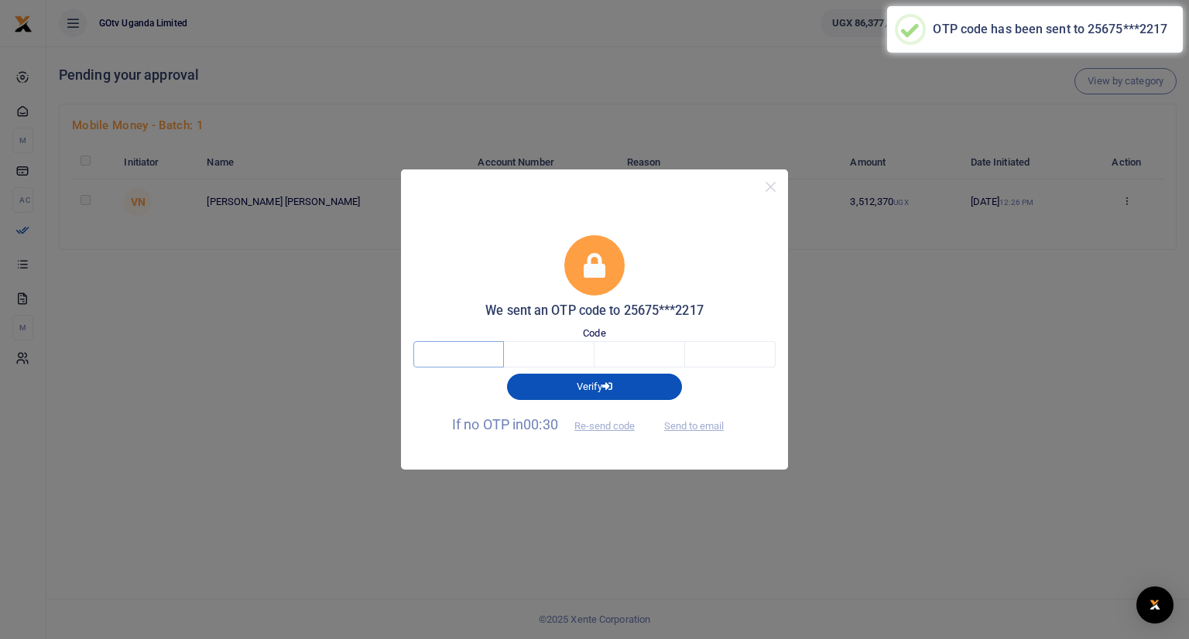
click at [444, 358] on input "text" at bounding box center [458, 354] width 91 height 26
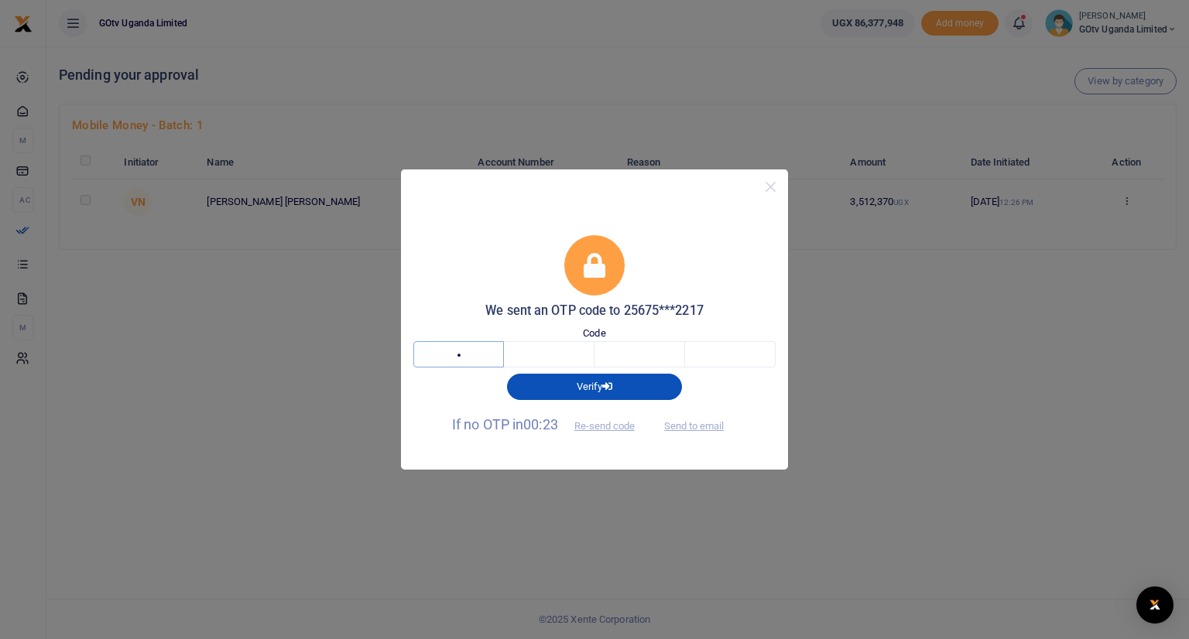
type input "9"
type input "5"
type input "9"
type input "8"
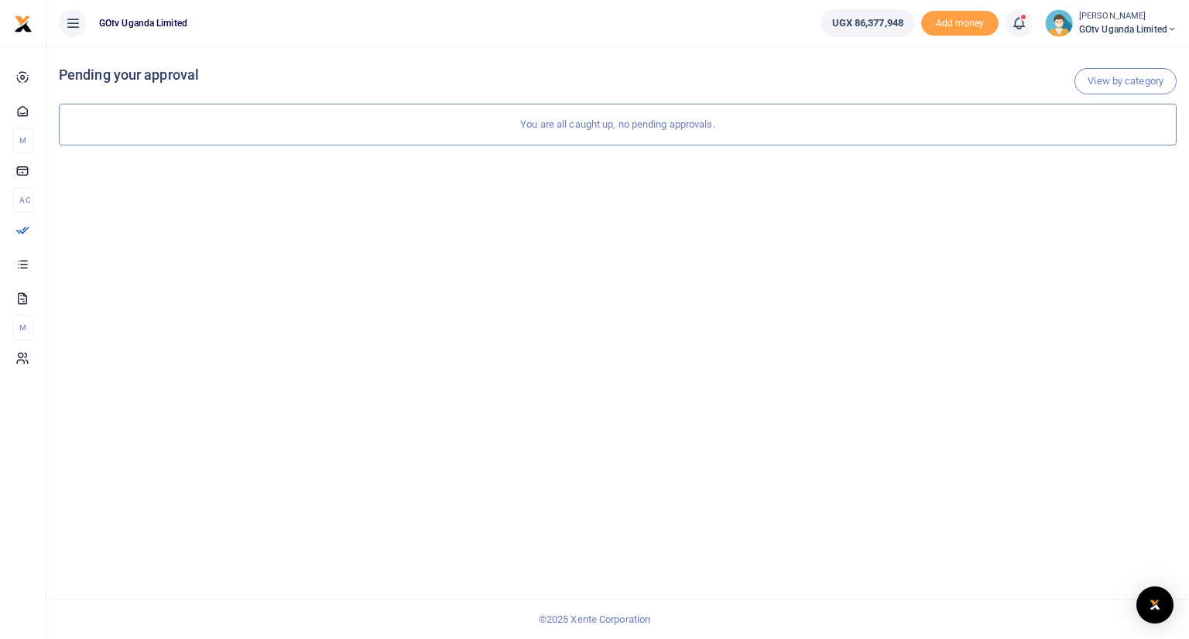
click at [1114, 21] on small "[PERSON_NAME]" at bounding box center [1128, 16] width 98 height 13
click at [1093, 143] on link "Logout" at bounding box center [1117, 142] width 122 height 22
